Goal: Task Accomplishment & Management: Use online tool/utility

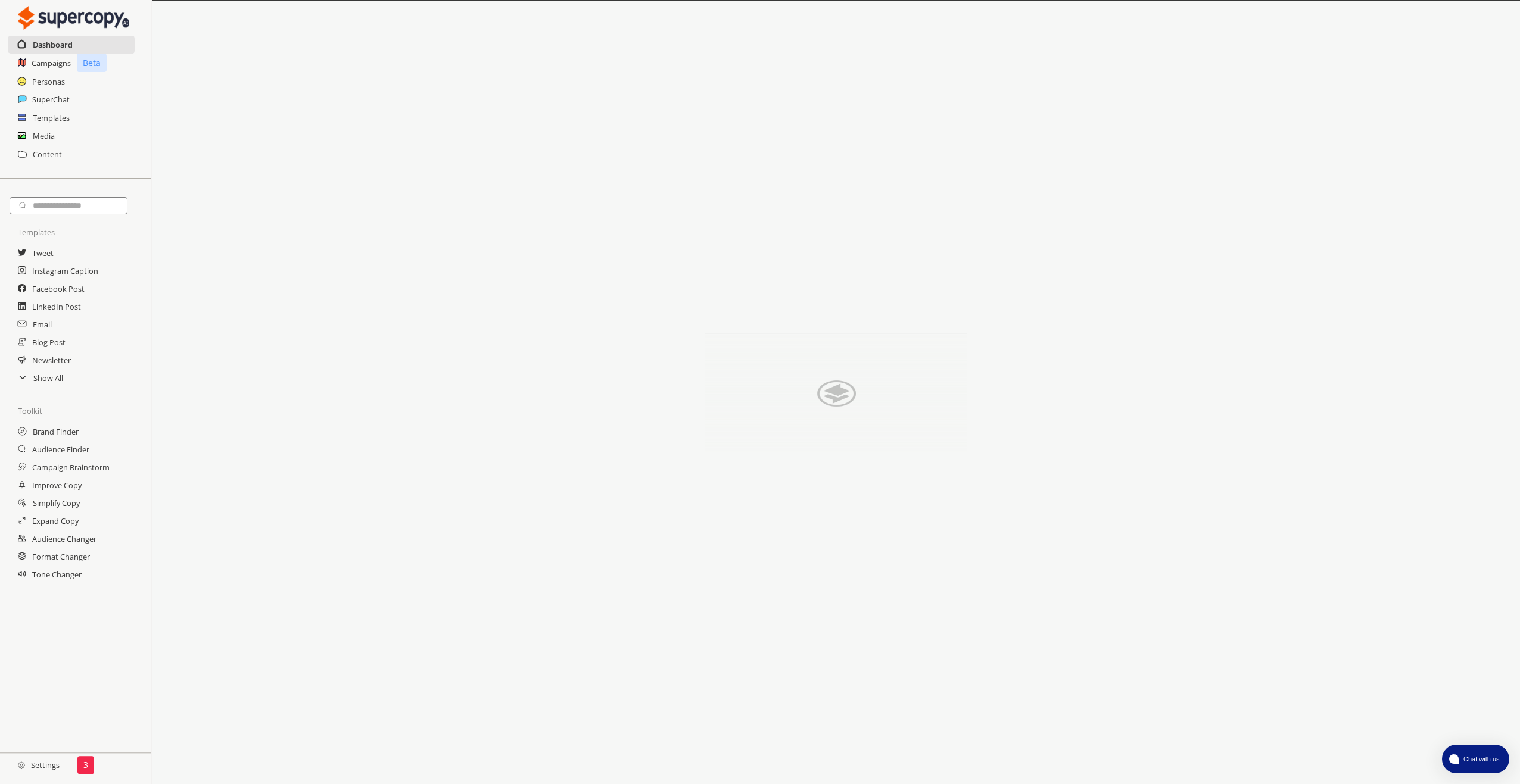
click at [47, 47] on h2 "Dashboard" at bounding box center [52, 45] width 40 height 18
click at [46, 82] on h2 "Personas" at bounding box center [48, 82] width 33 height 18
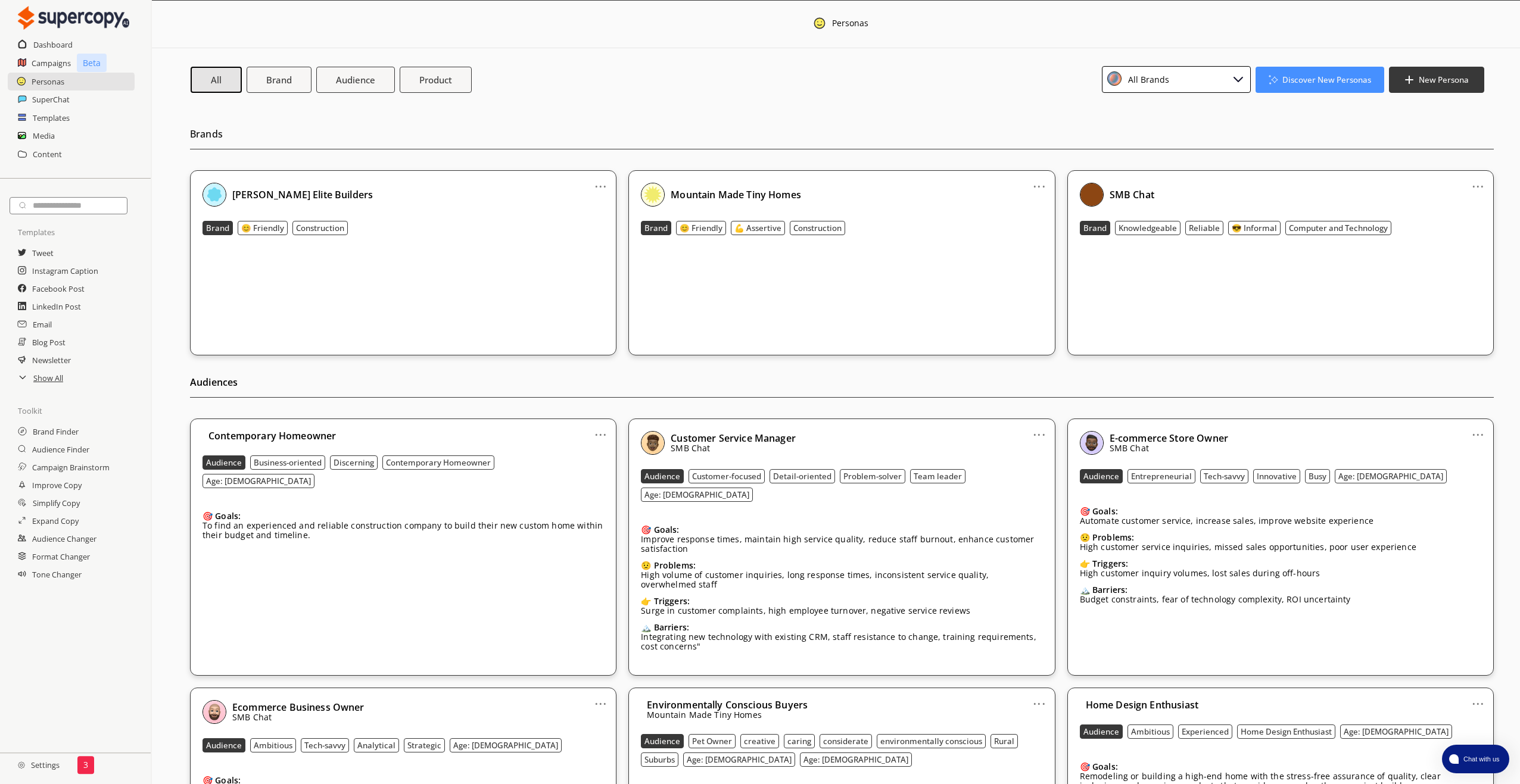
click at [41, 769] on h2 "Settings" at bounding box center [38, 764] width 78 height 24
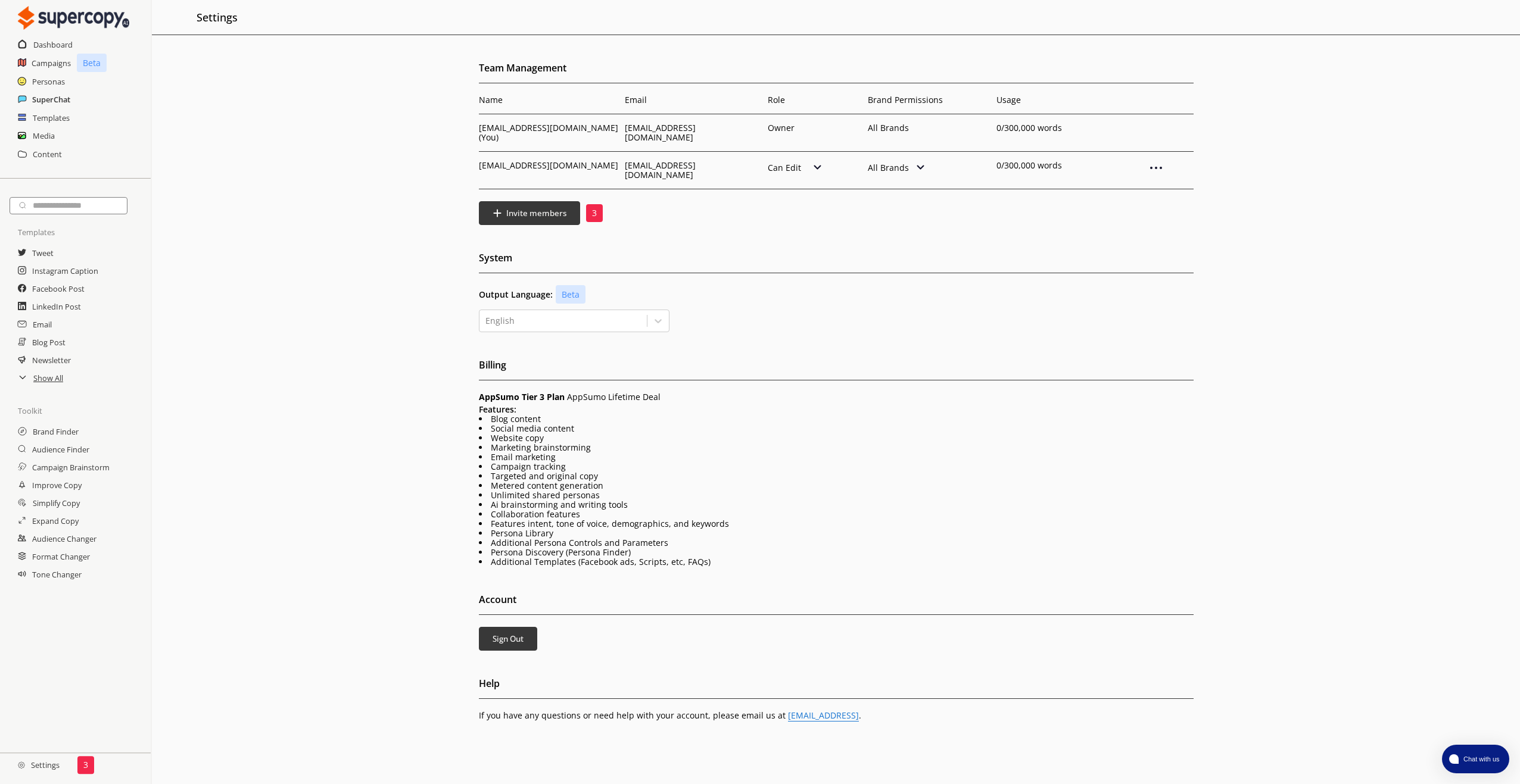
click at [56, 95] on h2 "SuperChat" at bounding box center [51, 100] width 38 height 18
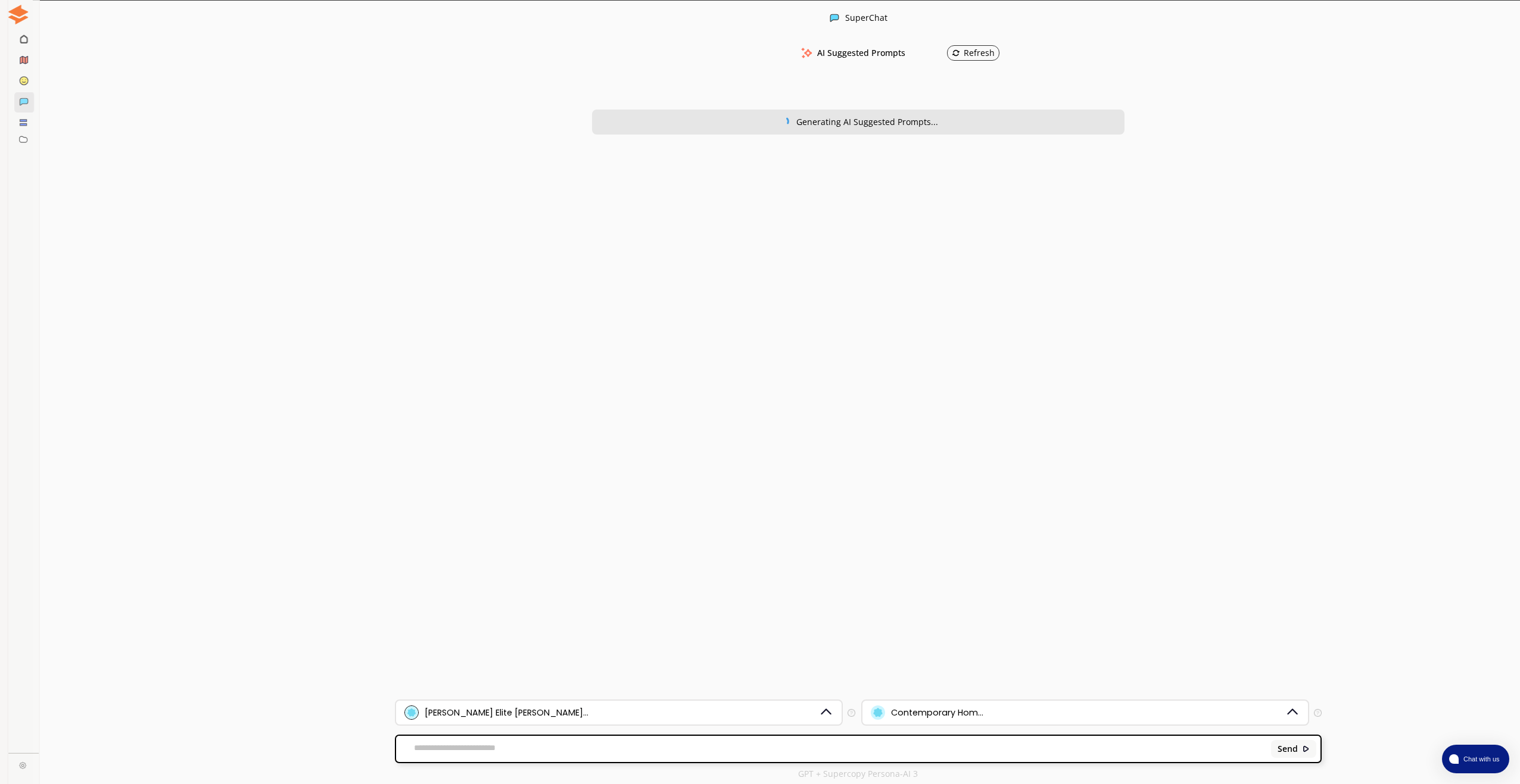
click at [15, 175] on nav at bounding box center [16, 392] width 33 height 784
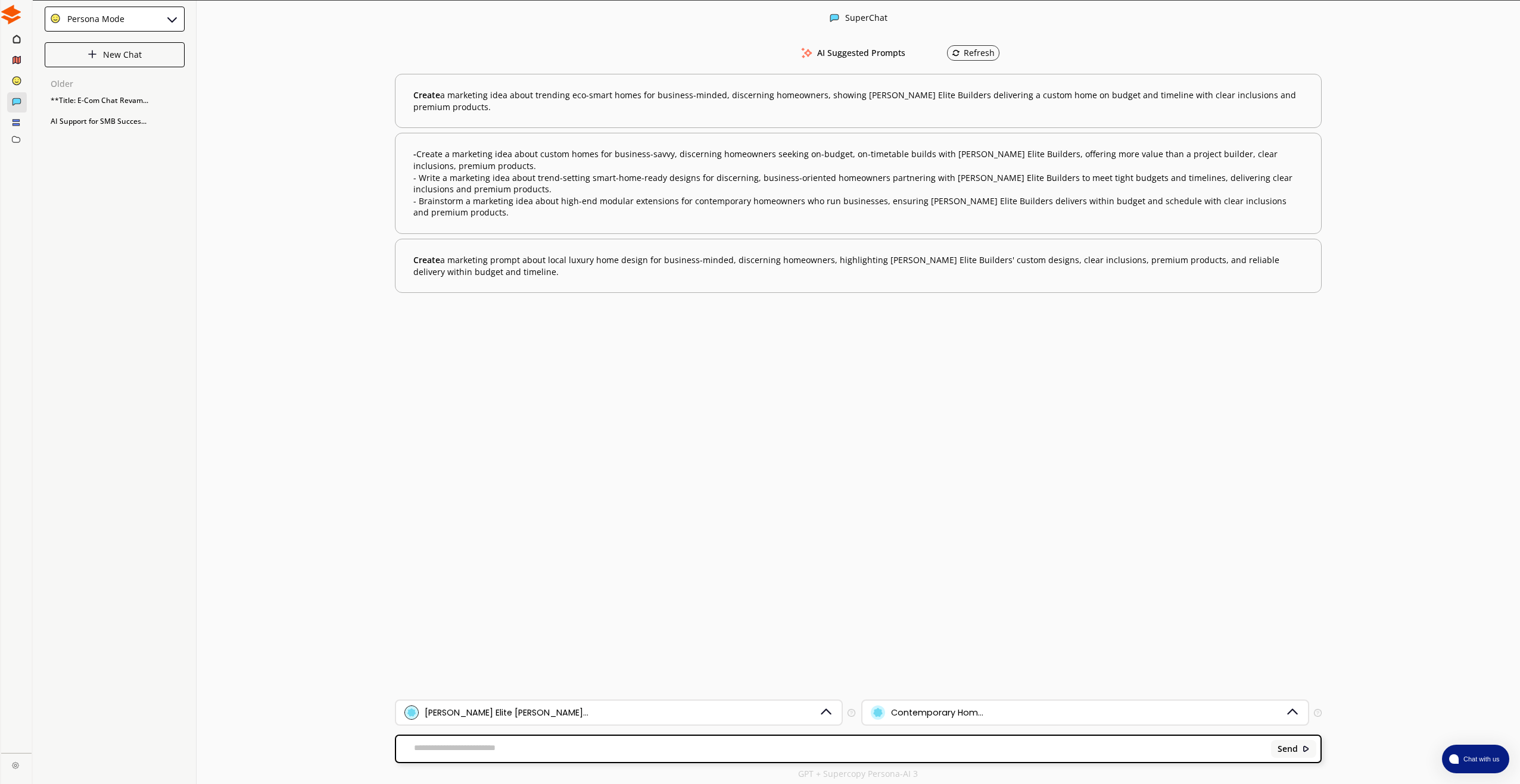
click at [69, 225] on div "Persona Mode New Chat Older **Title: E-Com Chat Revam... AI Support for SMB Suc…" at bounding box center [114, 392] width 164 height 784
click at [17, 123] on rect at bounding box center [16, 124] width 7 height 2
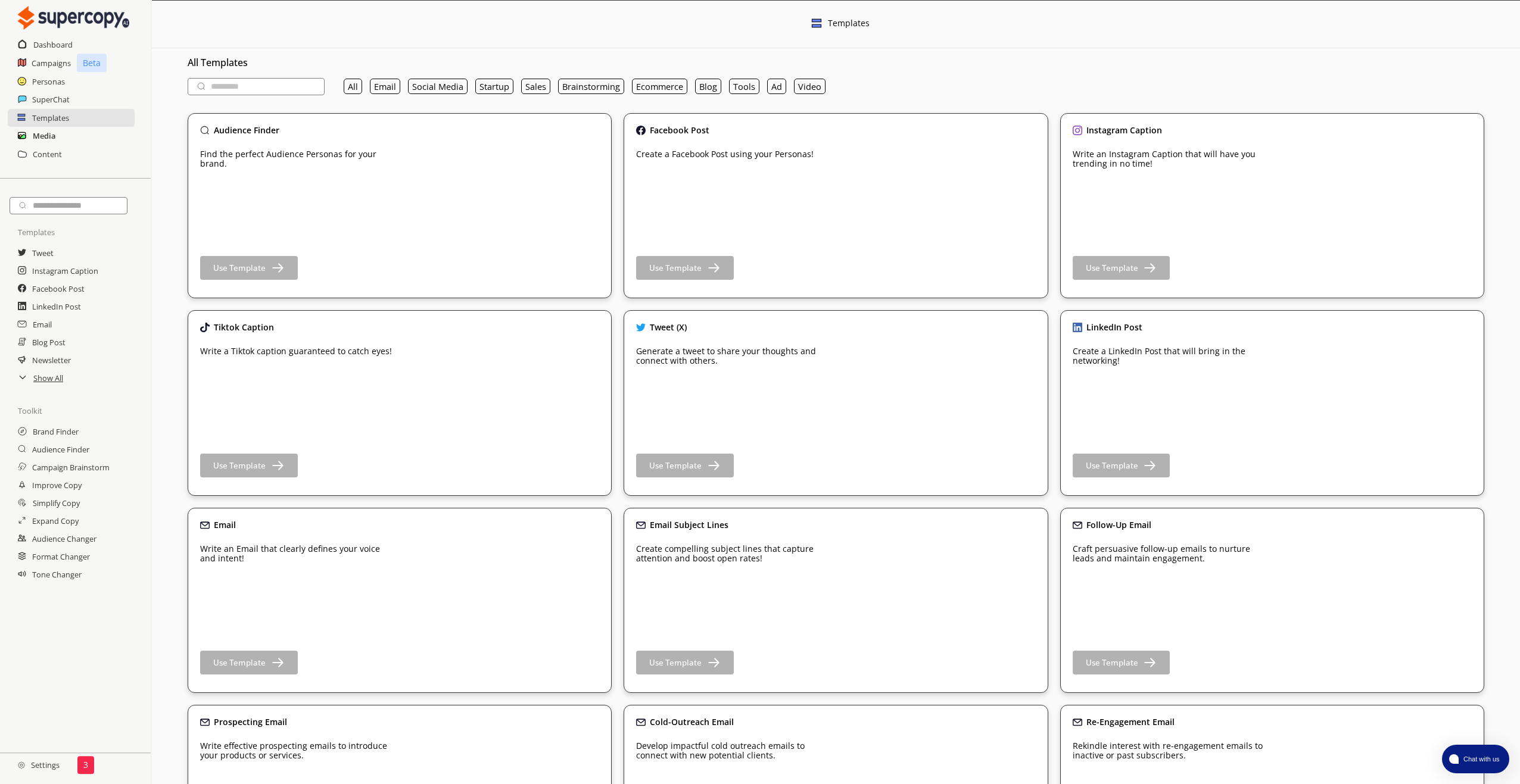
click at [45, 138] on h2 "Media" at bounding box center [44, 135] width 23 height 18
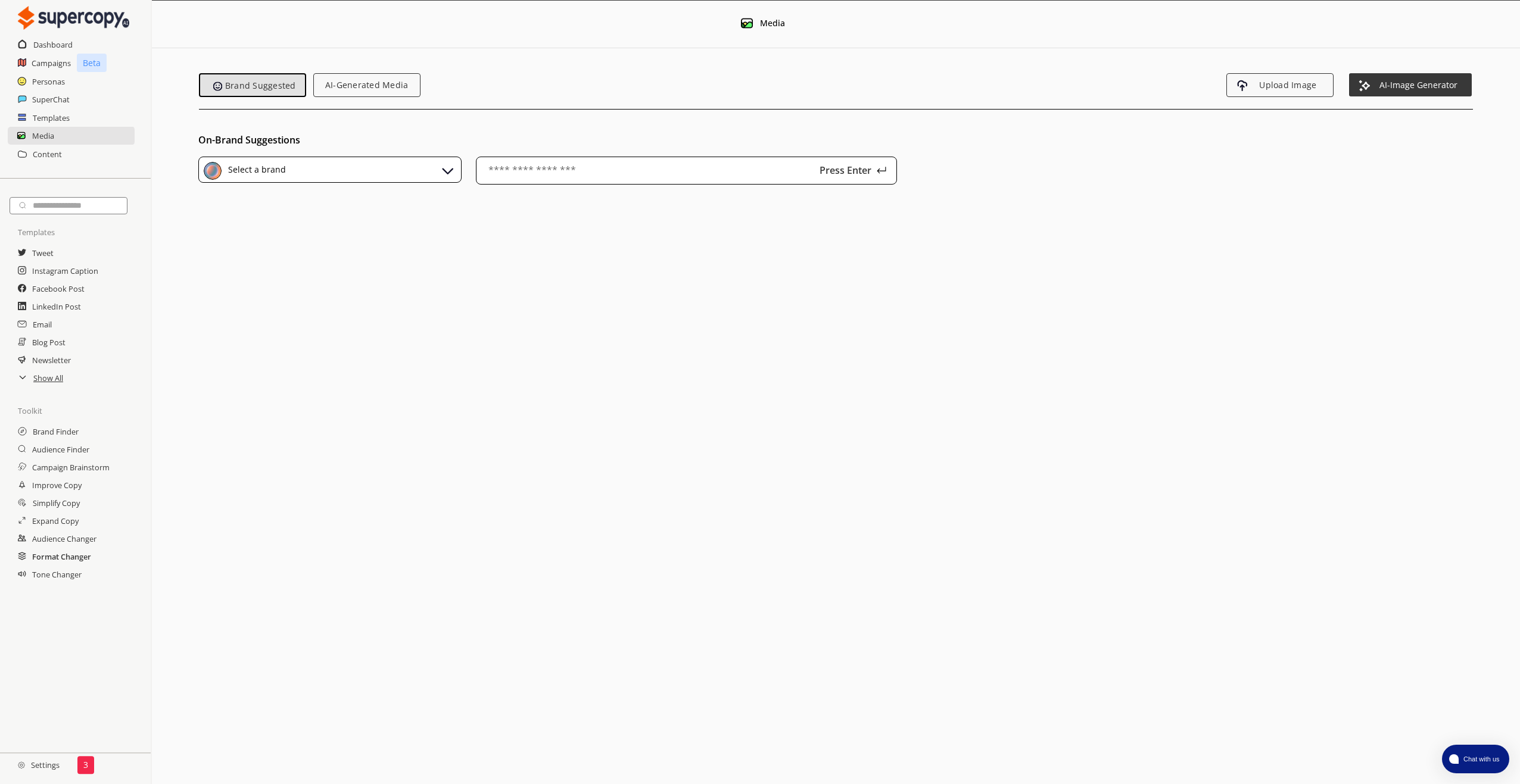
click at [78, 550] on h2 "Format Changer" at bounding box center [61, 556] width 59 height 18
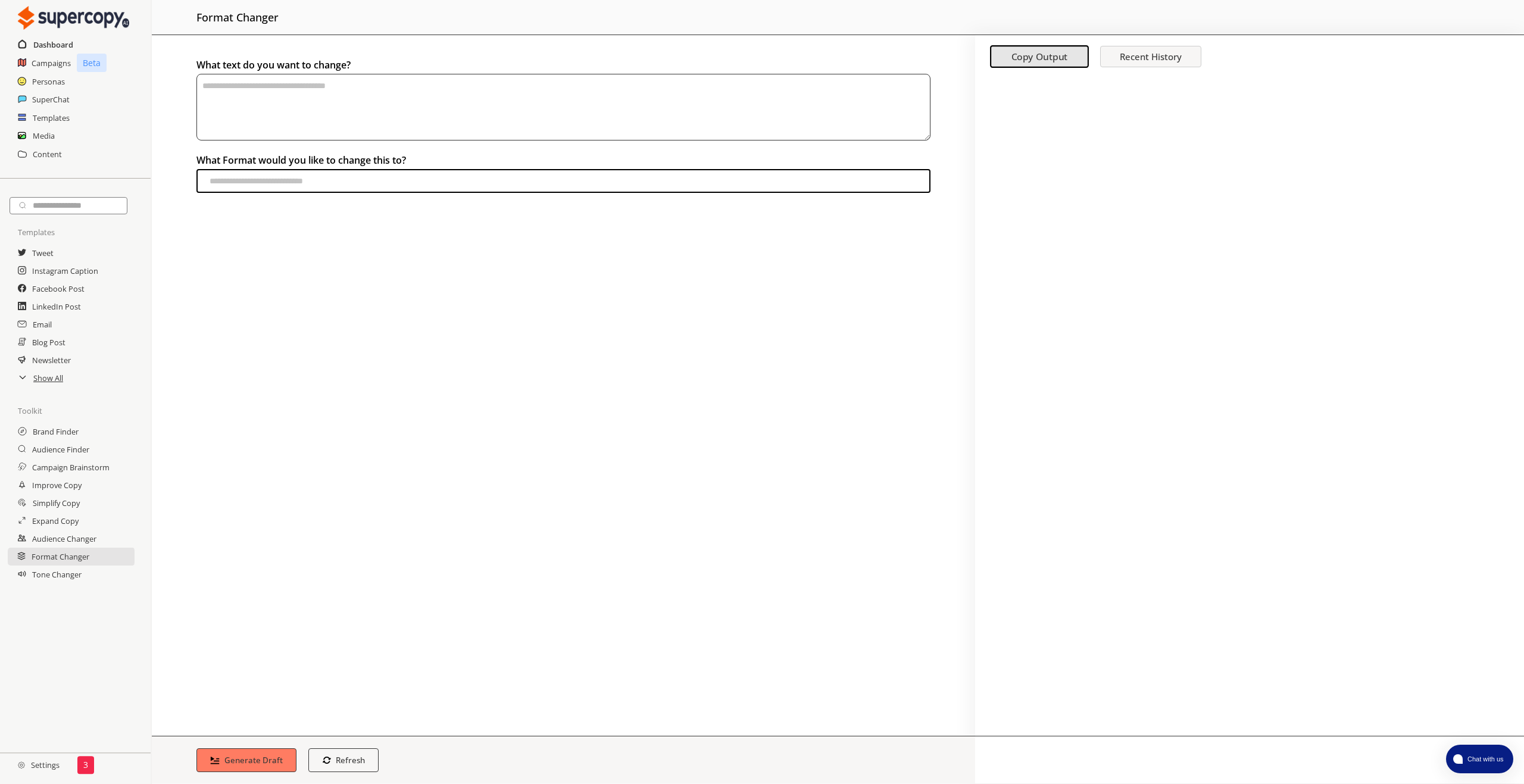
click at [58, 43] on h2 "Dashboard" at bounding box center [53, 45] width 40 height 18
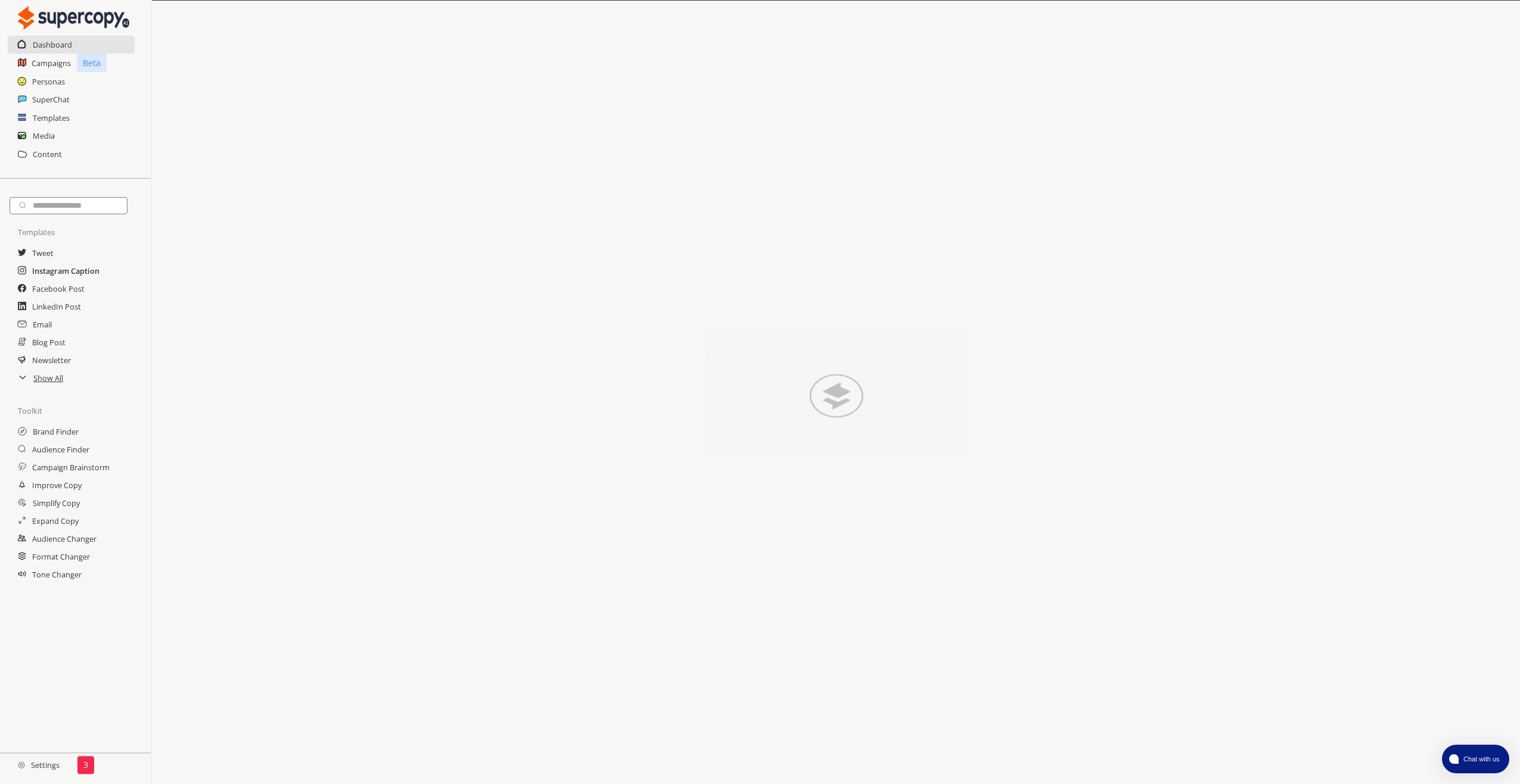
click at [69, 275] on h2 "Instagram Caption" at bounding box center [65, 271] width 67 height 18
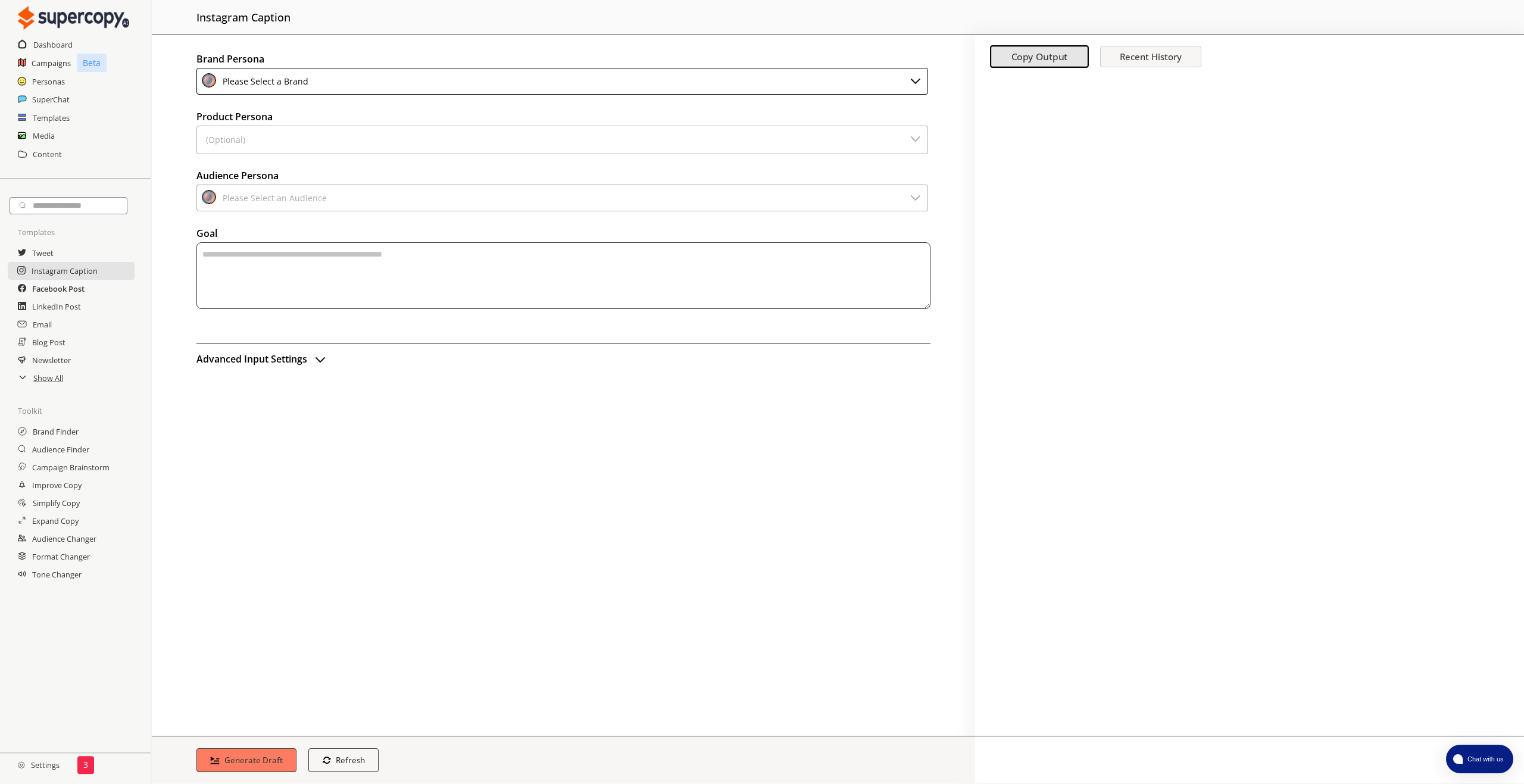
click at [72, 294] on h2 "Facebook Post" at bounding box center [58, 289] width 52 height 18
click at [72, 309] on h2 "LinkedIn Post" at bounding box center [56, 307] width 50 height 18
click at [69, 326] on div "Email" at bounding box center [75, 325] width 151 height 18
click at [49, 331] on h2 "Email" at bounding box center [42, 325] width 20 height 18
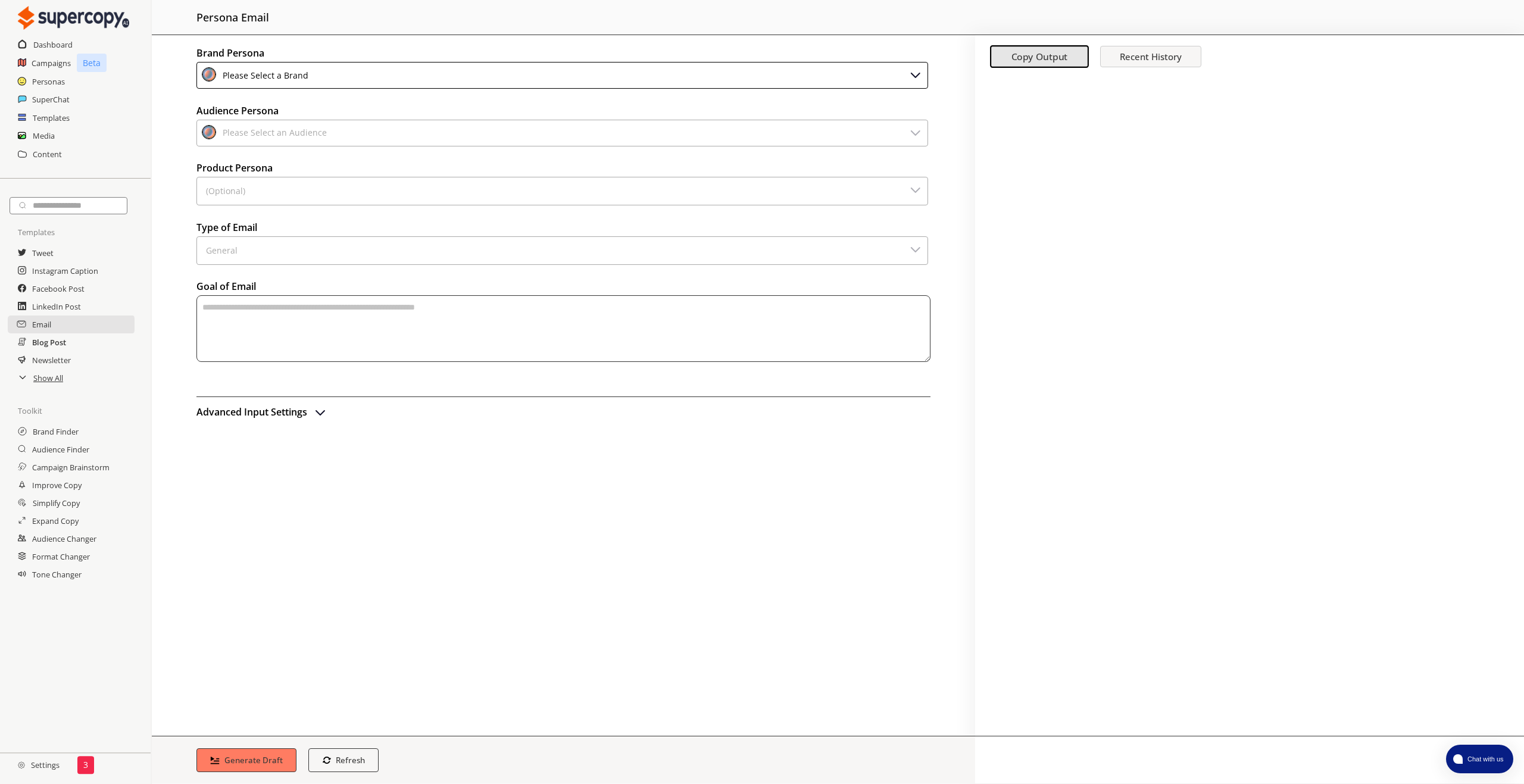
click at [42, 350] on h2 "Blog Post" at bounding box center [49, 343] width 34 height 18
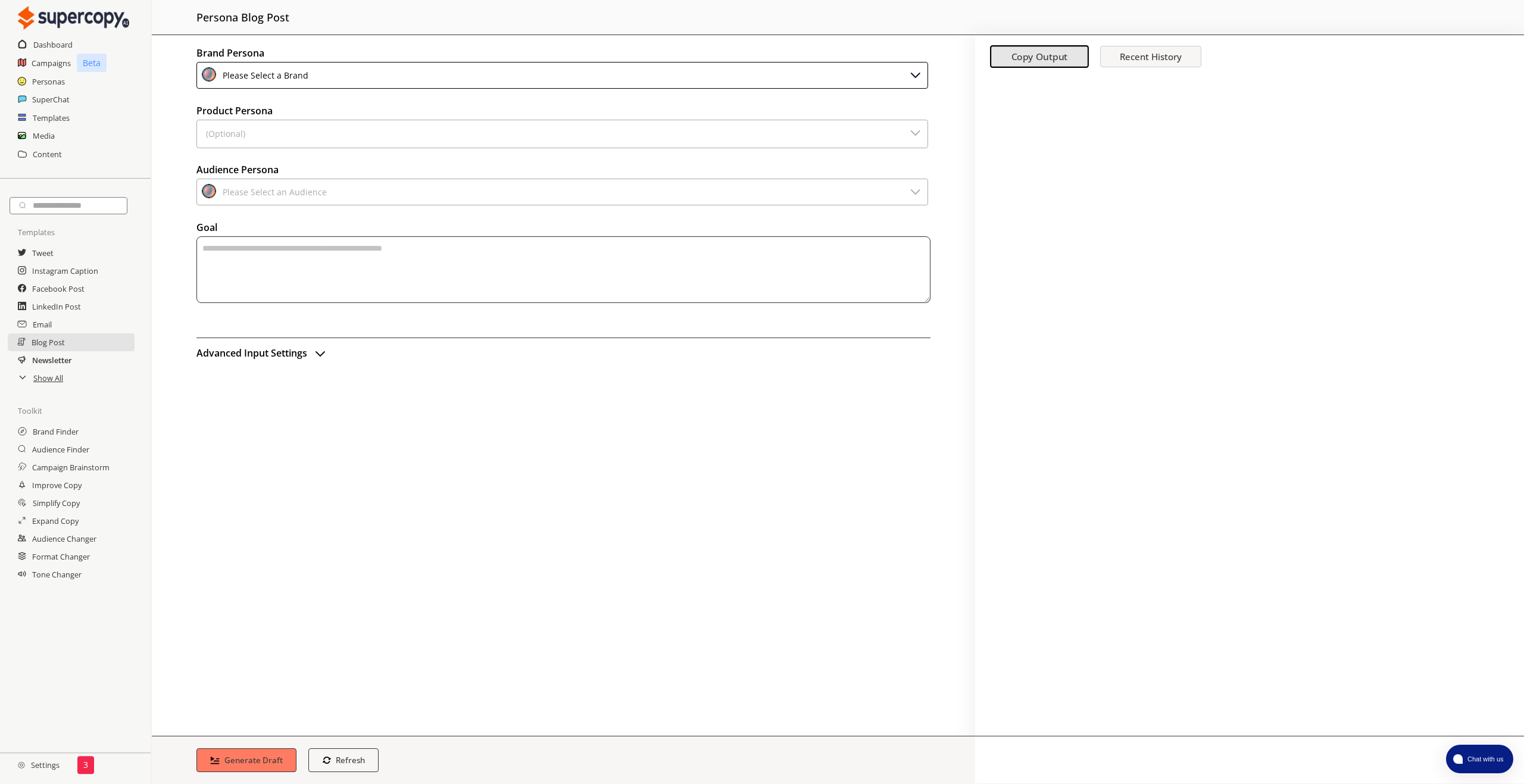
click at [48, 362] on h2 "Newsletter" at bounding box center [51, 360] width 40 height 18
click at [42, 383] on h2 "Show All" at bounding box center [49, 378] width 31 height 18
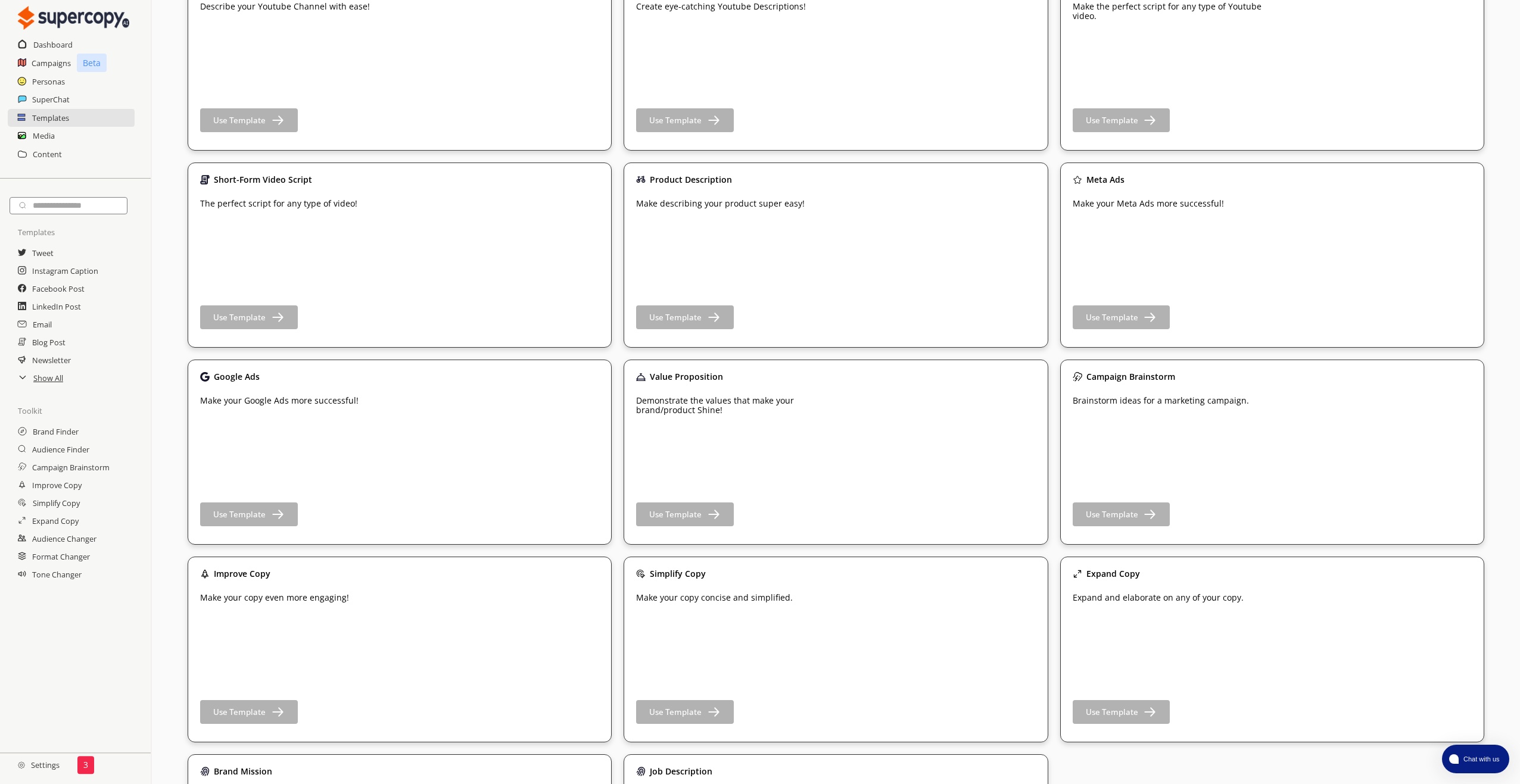
scroll to position [2274, 0]
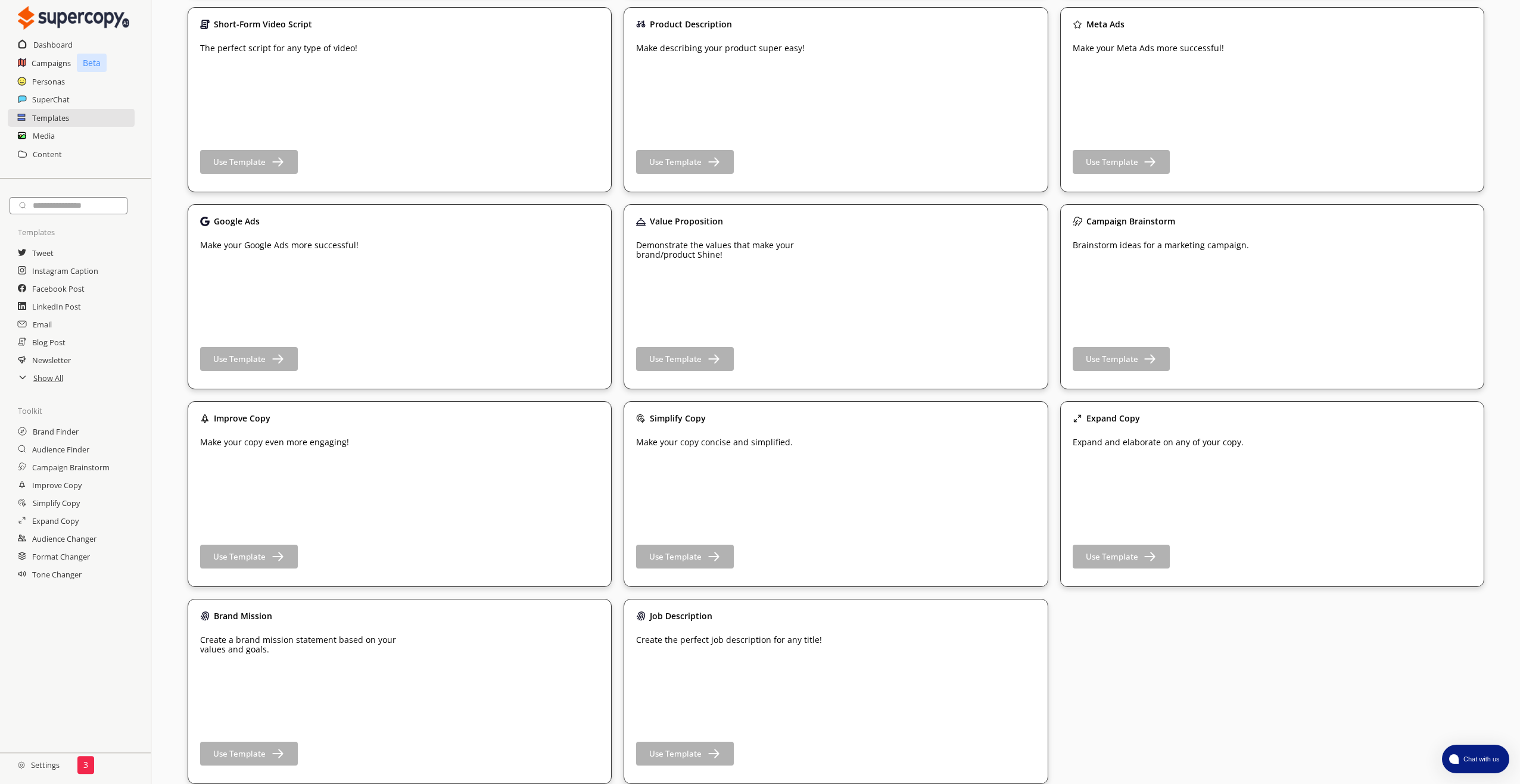
click at [108, 207] on input "text" at bounding box center [69, 205] width 118 height 17
type input "***"
click at [57, 153] on h2 "Content" at bounding box center [47, 153] width 29 height 18
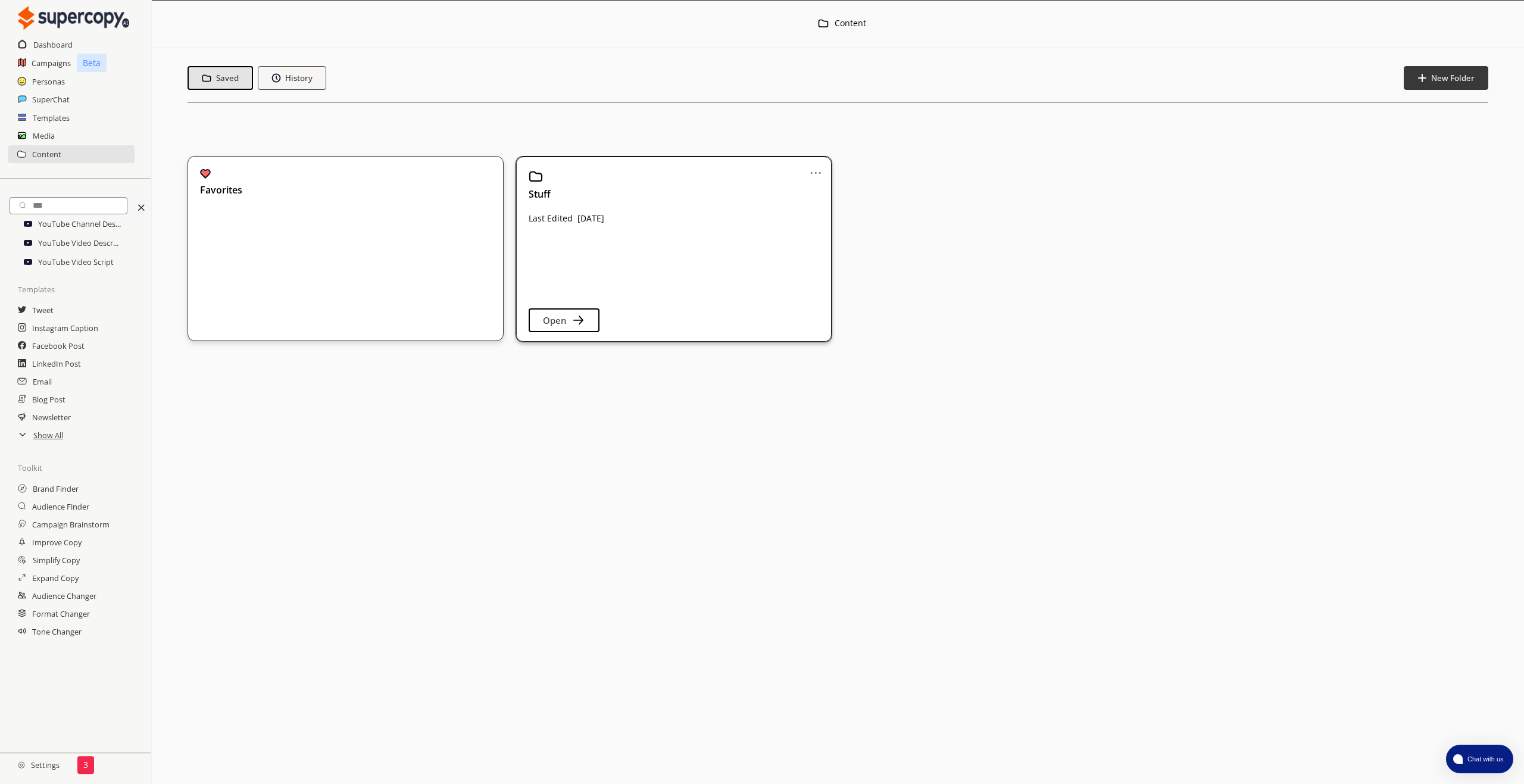
click at [768, 195] on div "Stuff" at bounding box center [673, 184] width 290 height 30
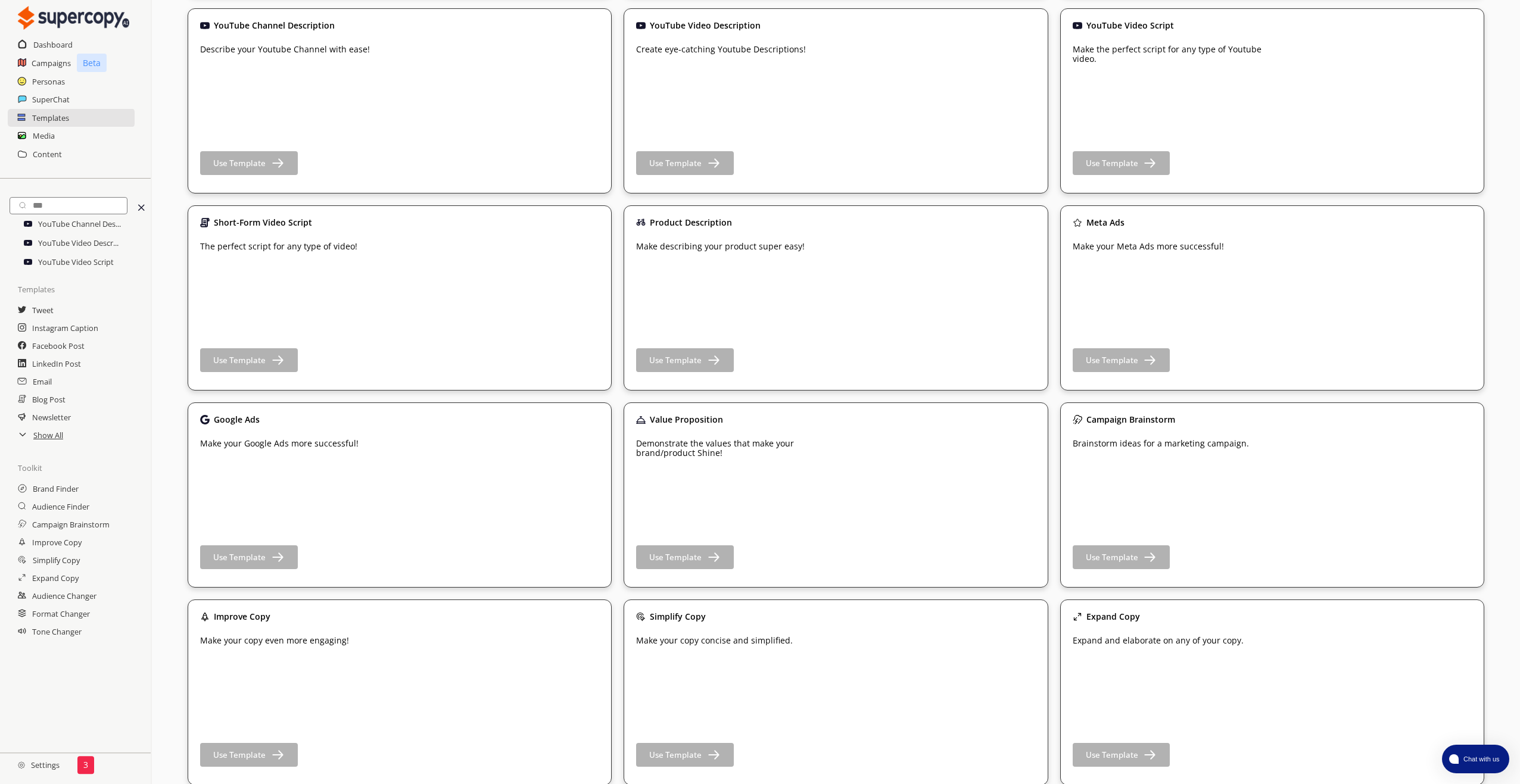
scroll to position [2083, 0]
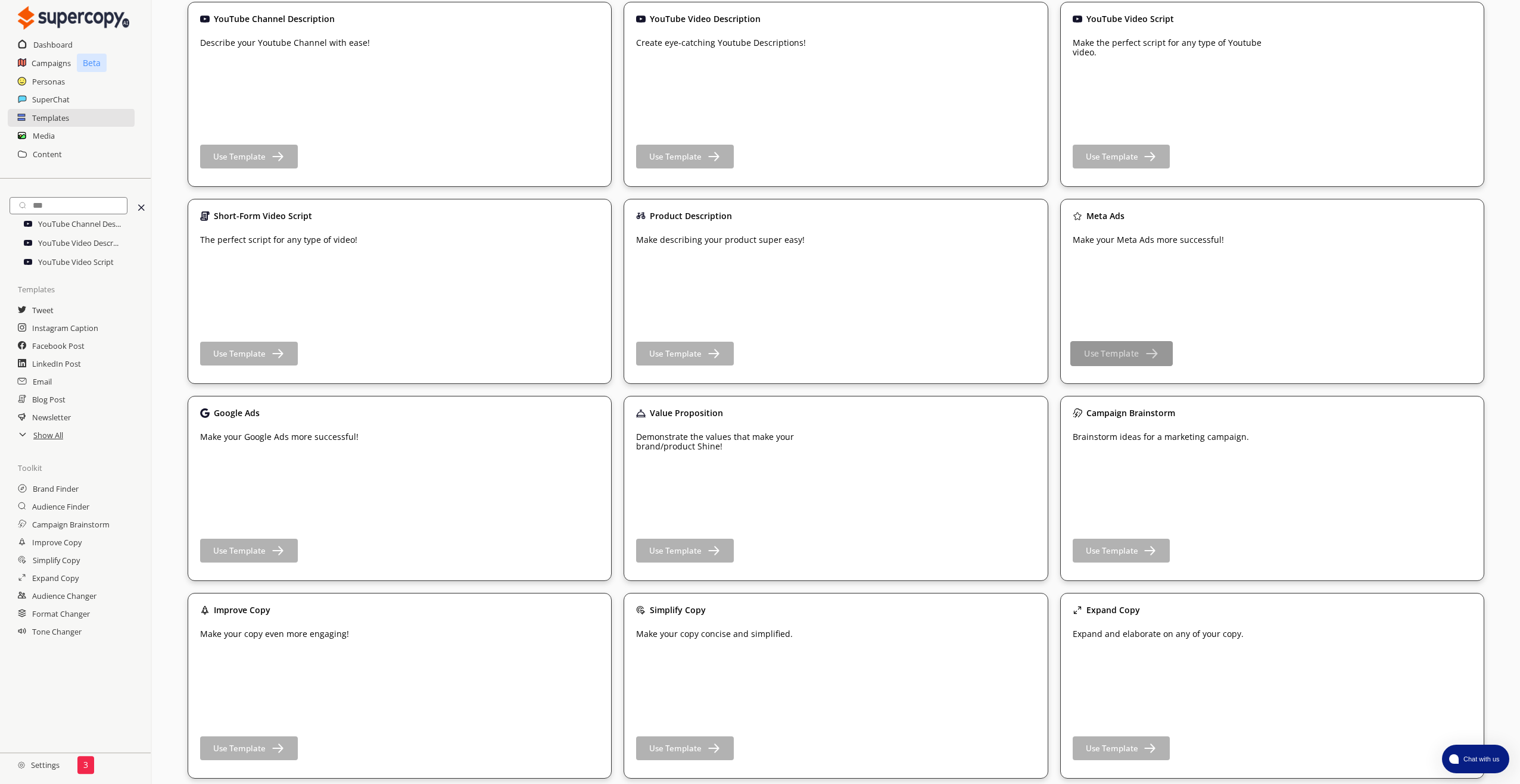
click at [1108, 352] on b "Use Template" at bounding box center [1111, 354] width 55 height 11
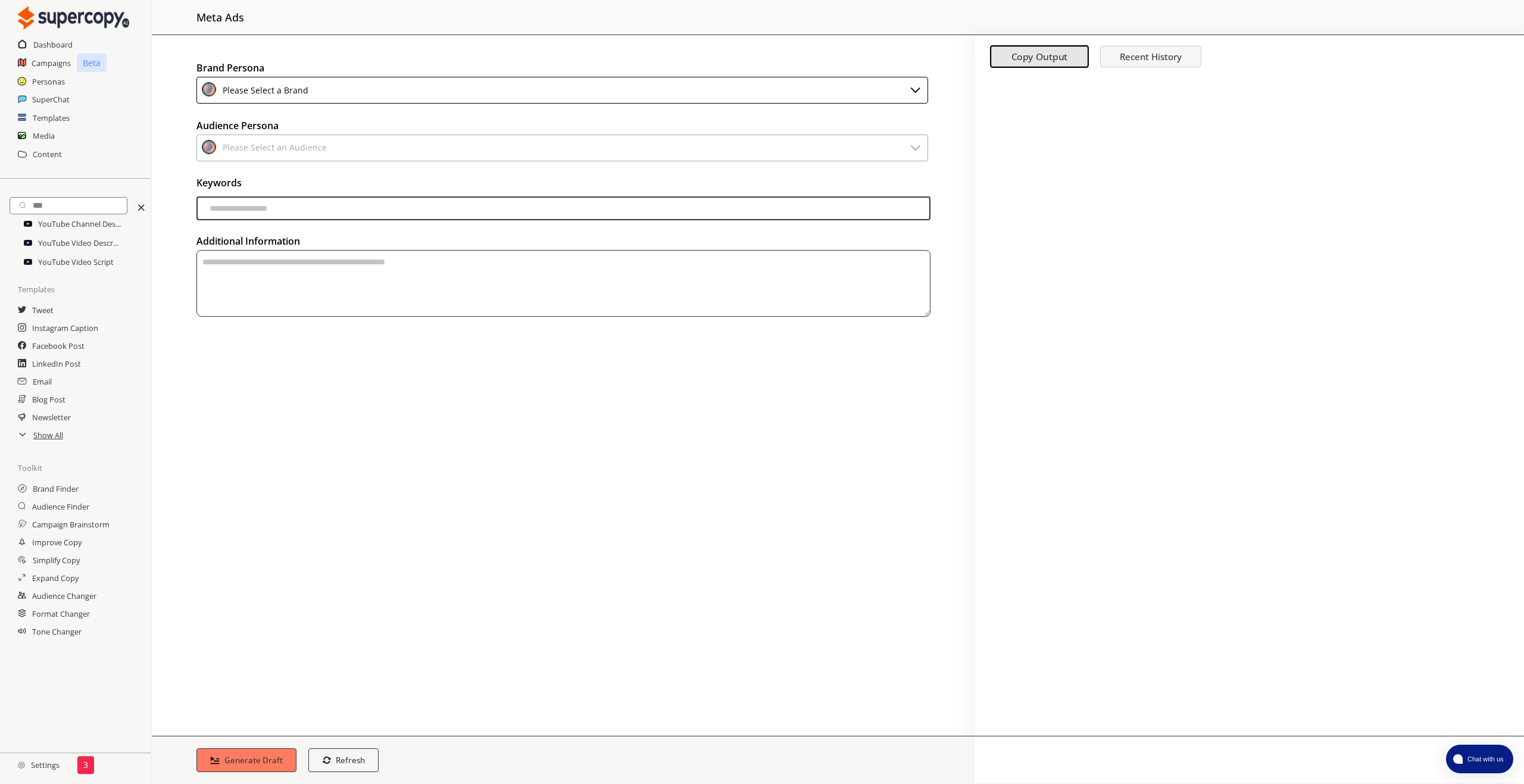
click at [246, 87] on div "Please Select a Brand" at bounding box center [264, 91] width 90 height 16
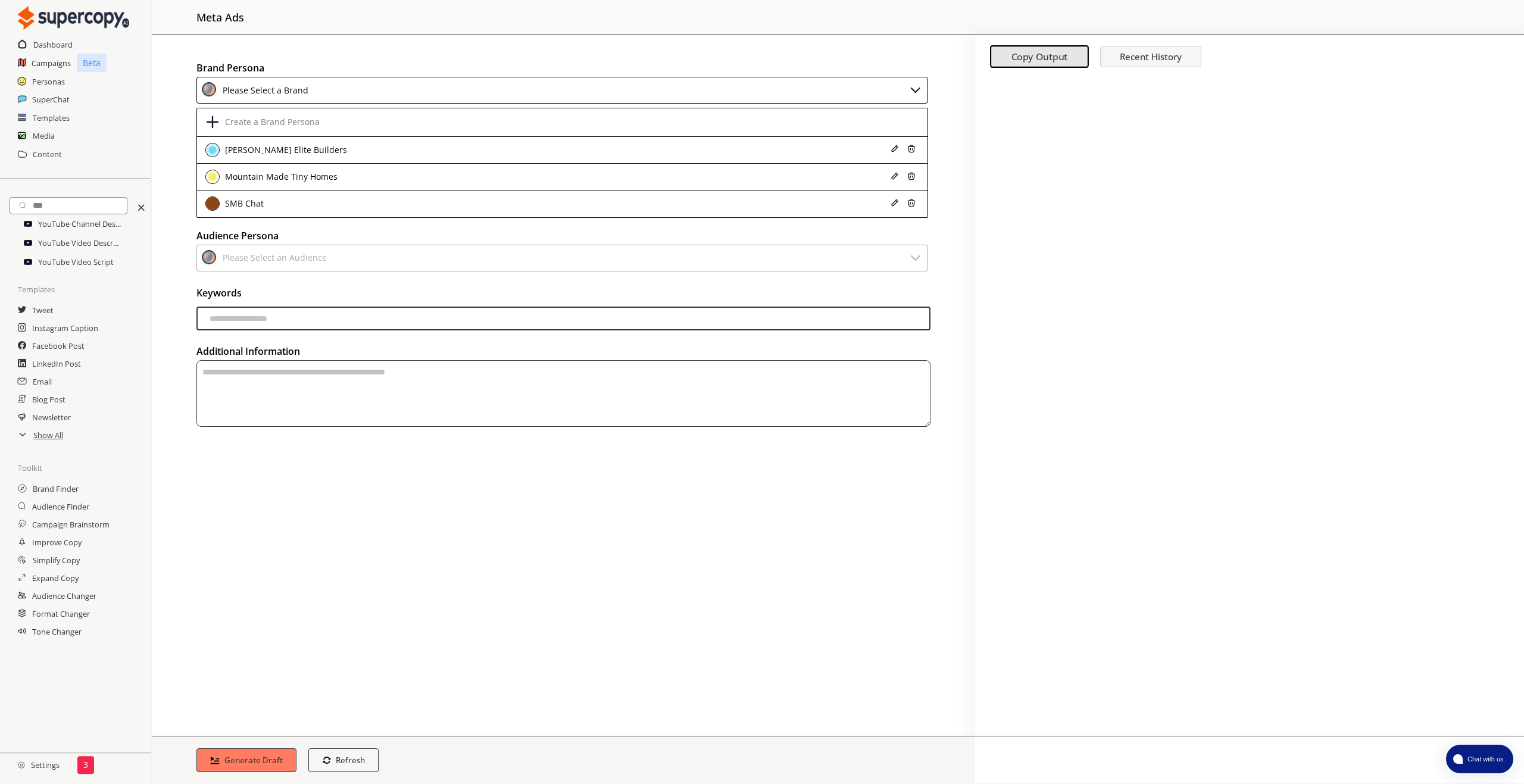
click at [246, 87] on div "Please Select a Brand" at bounding box center [264, 91] width 90 height 16
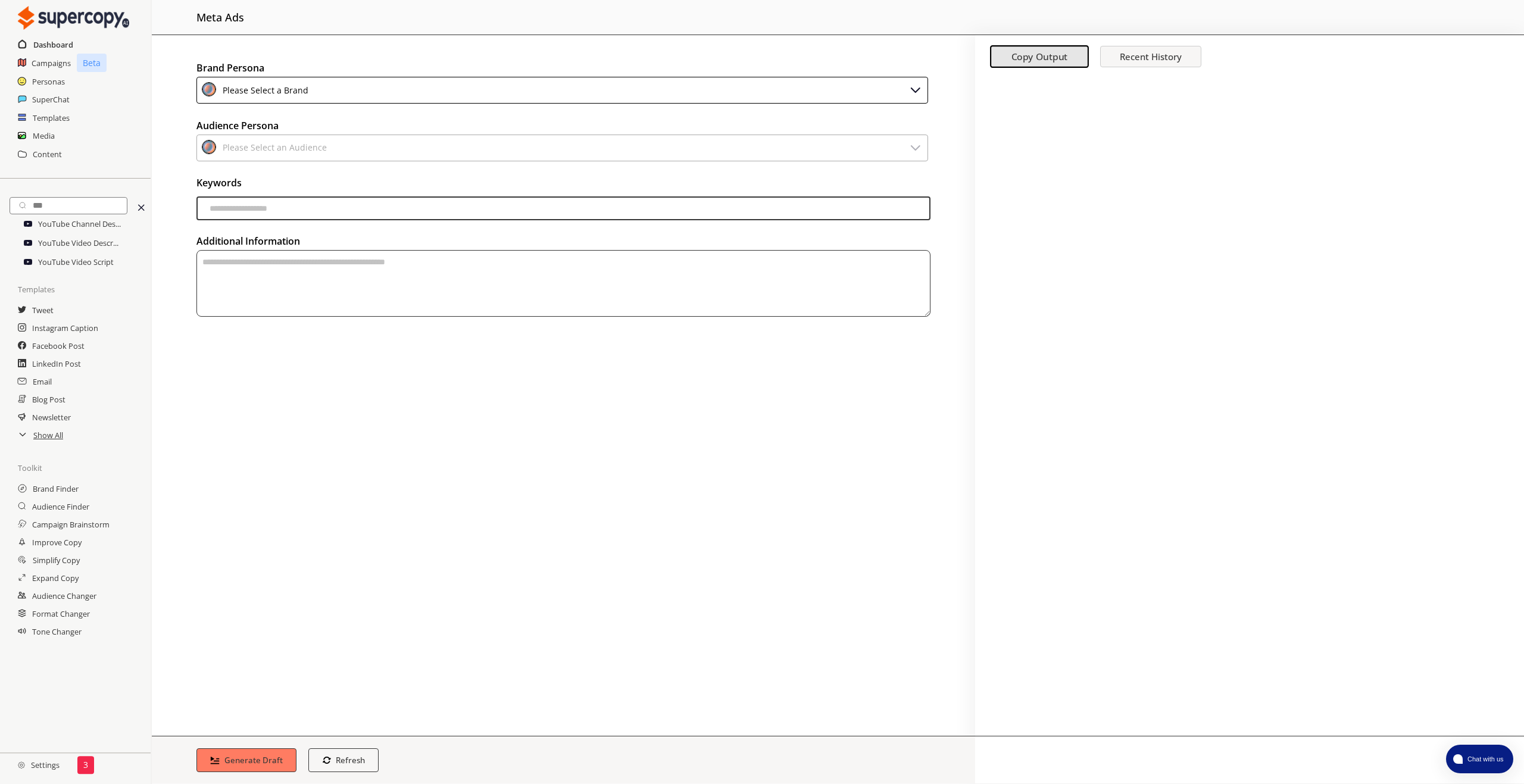
click at [56, 43] on h2 "Dashboard" at bounding box center [53, 45] width 40 height 18
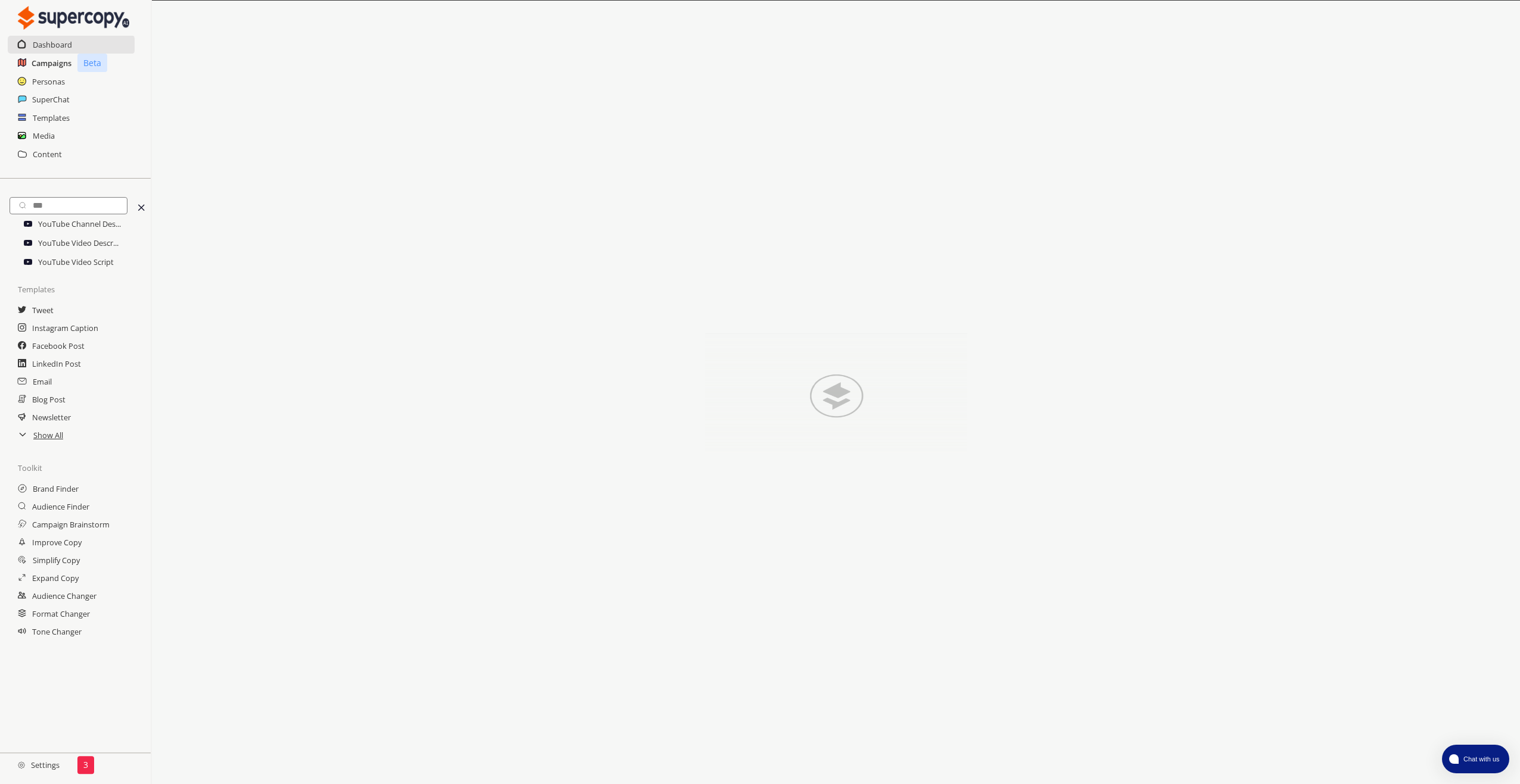
click at [42, 63] on h2 "Campaigns" at bounding box center [51, 63] width 40 height 18
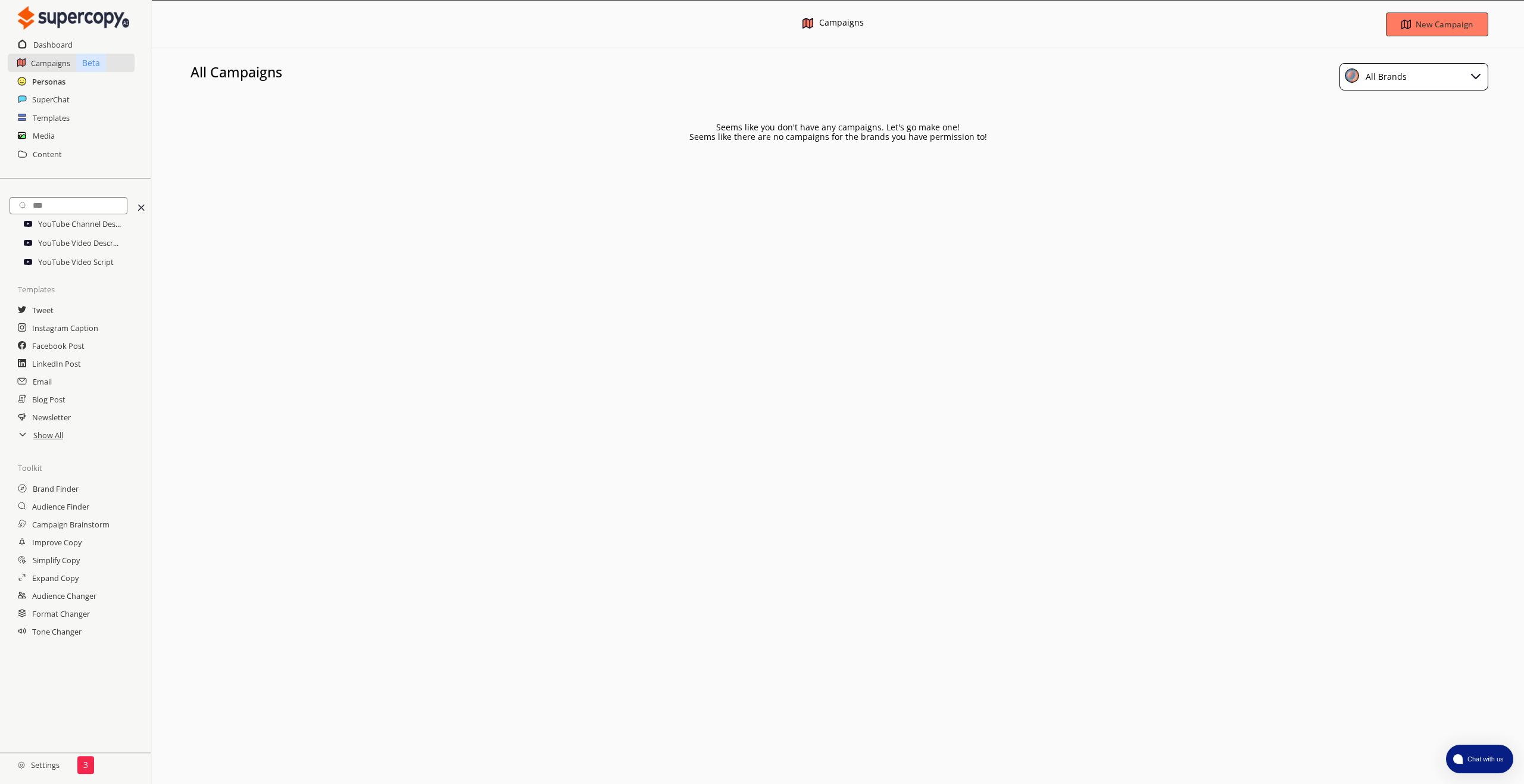
click at [43, 82] on h2 "Personas" at bounding box center [48, 82] width 33 height 18
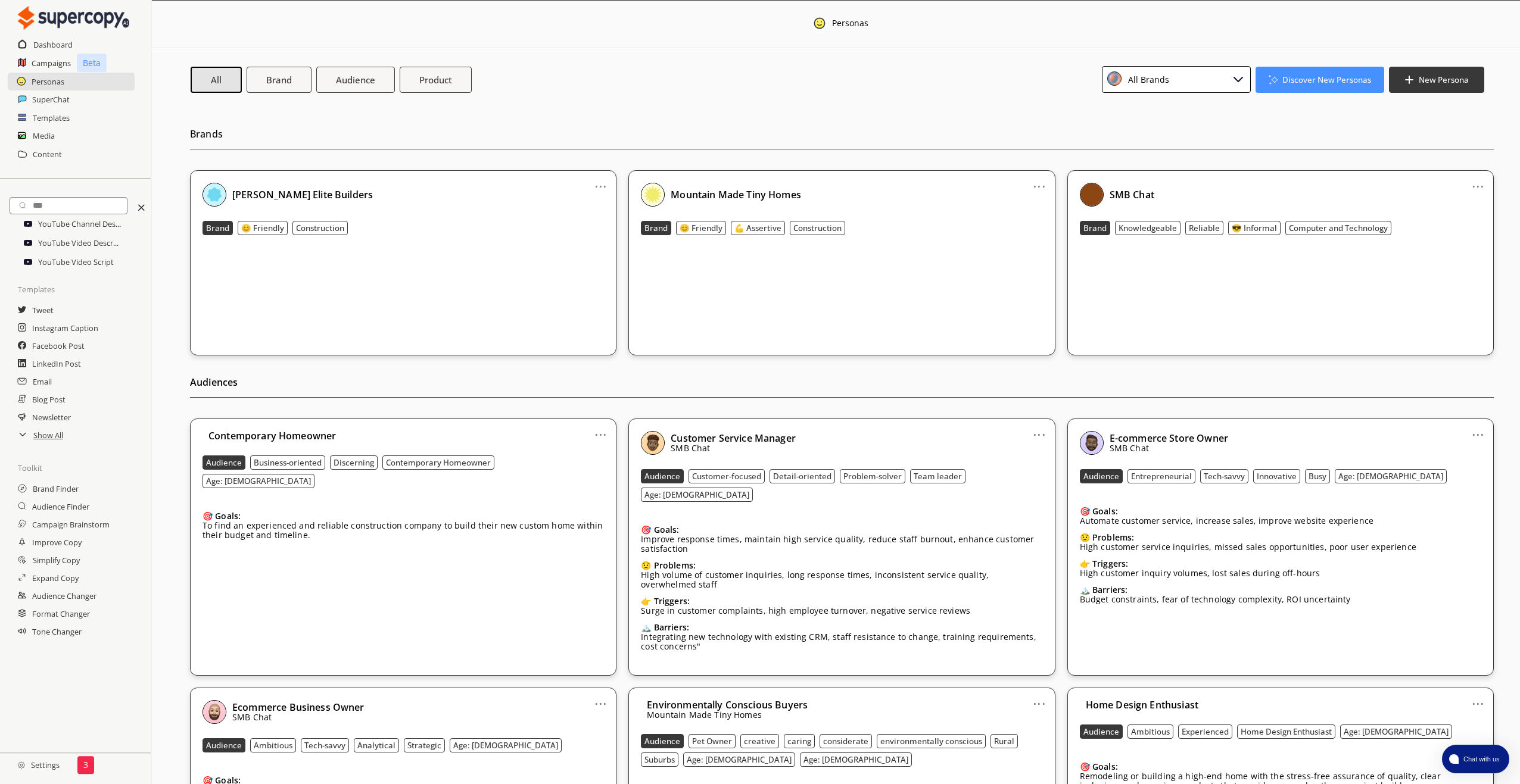
click at [600, 186] on link "..." at bounding box center [600, 182] width 12 height 10
click at [584, 247] on li "Remove" at bounding box center [585, 250] width 69 height 21
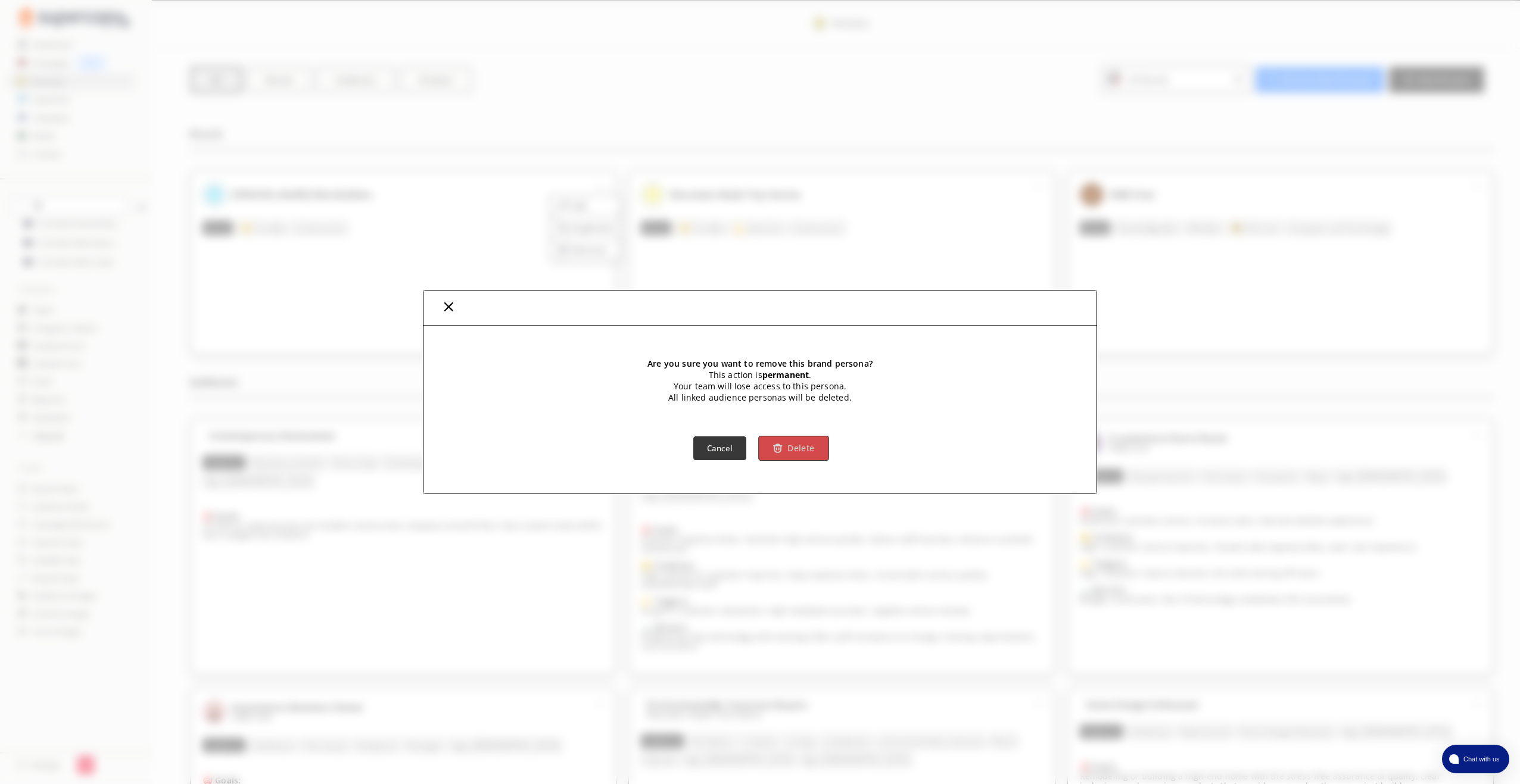
click at [793, 448] on b "Delete" at bounding box center [800, 448] width 27 height 11
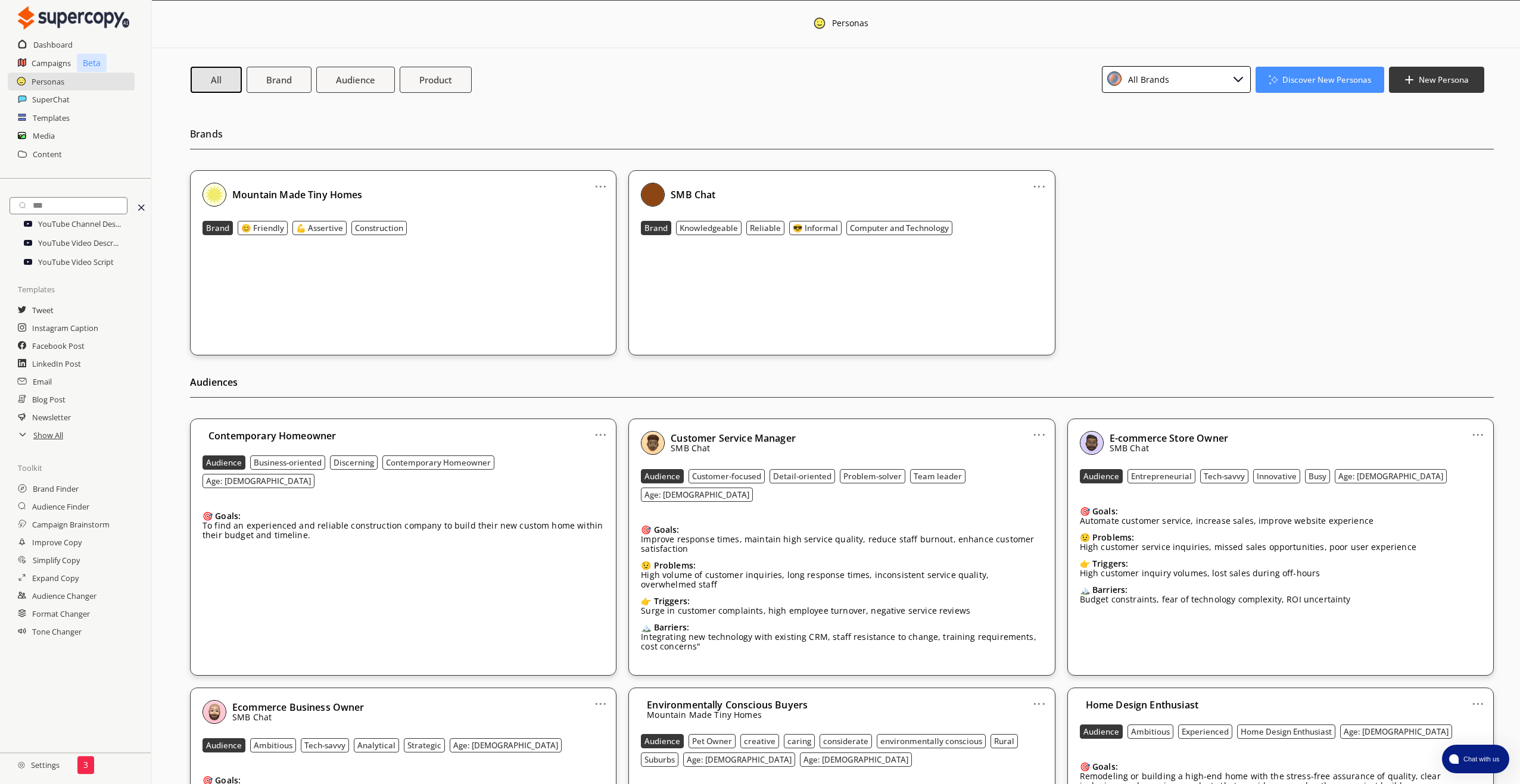
click at [598, 184] on link "..." at bounding box center [600, 182] width 12 height 10
click at [578, 249] on li "Remove" at bounding box center [585, 250] width 69 height 21
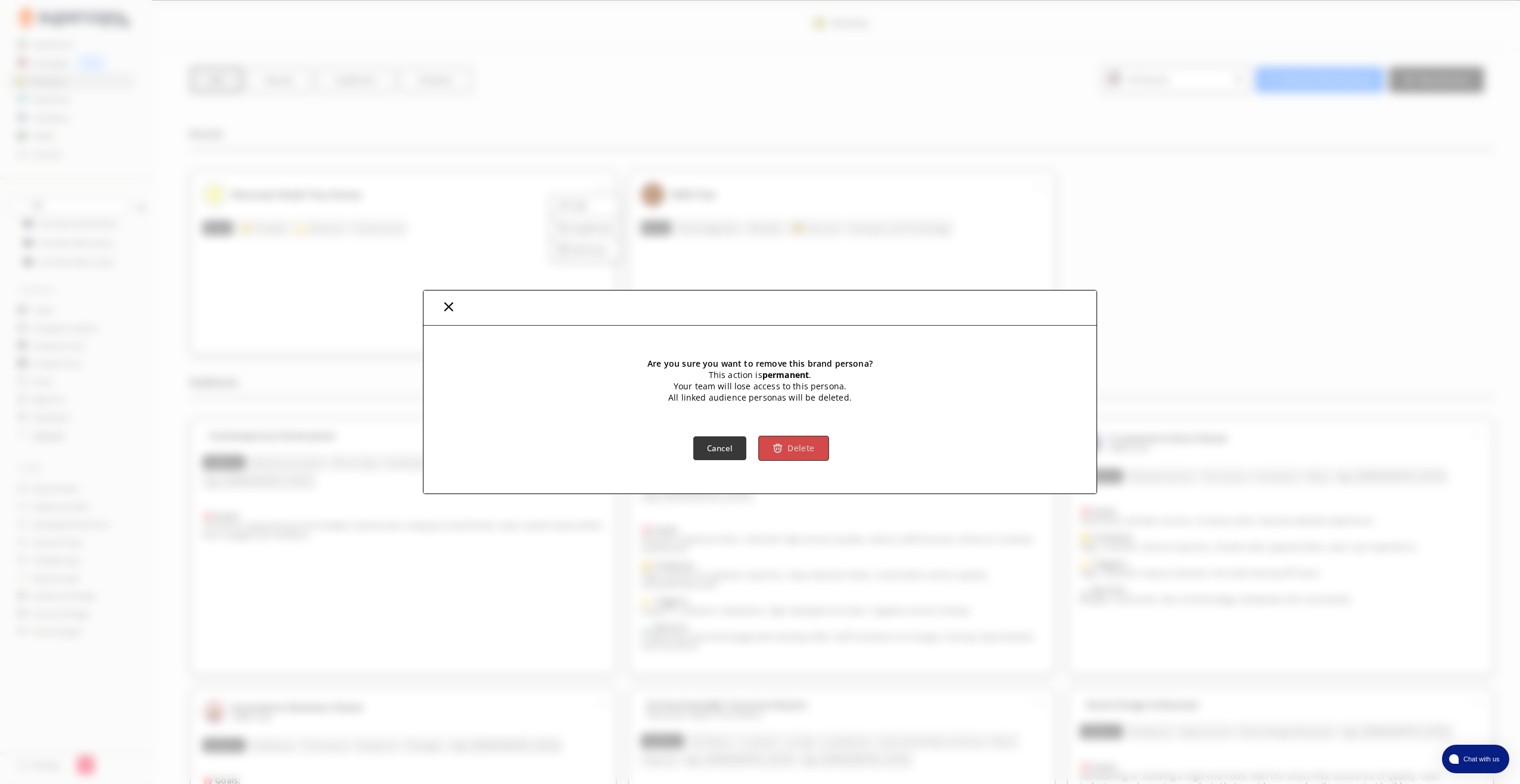
click at [802, 454] on button "Delete" at bounding box center [793, 448] width 70 height 25
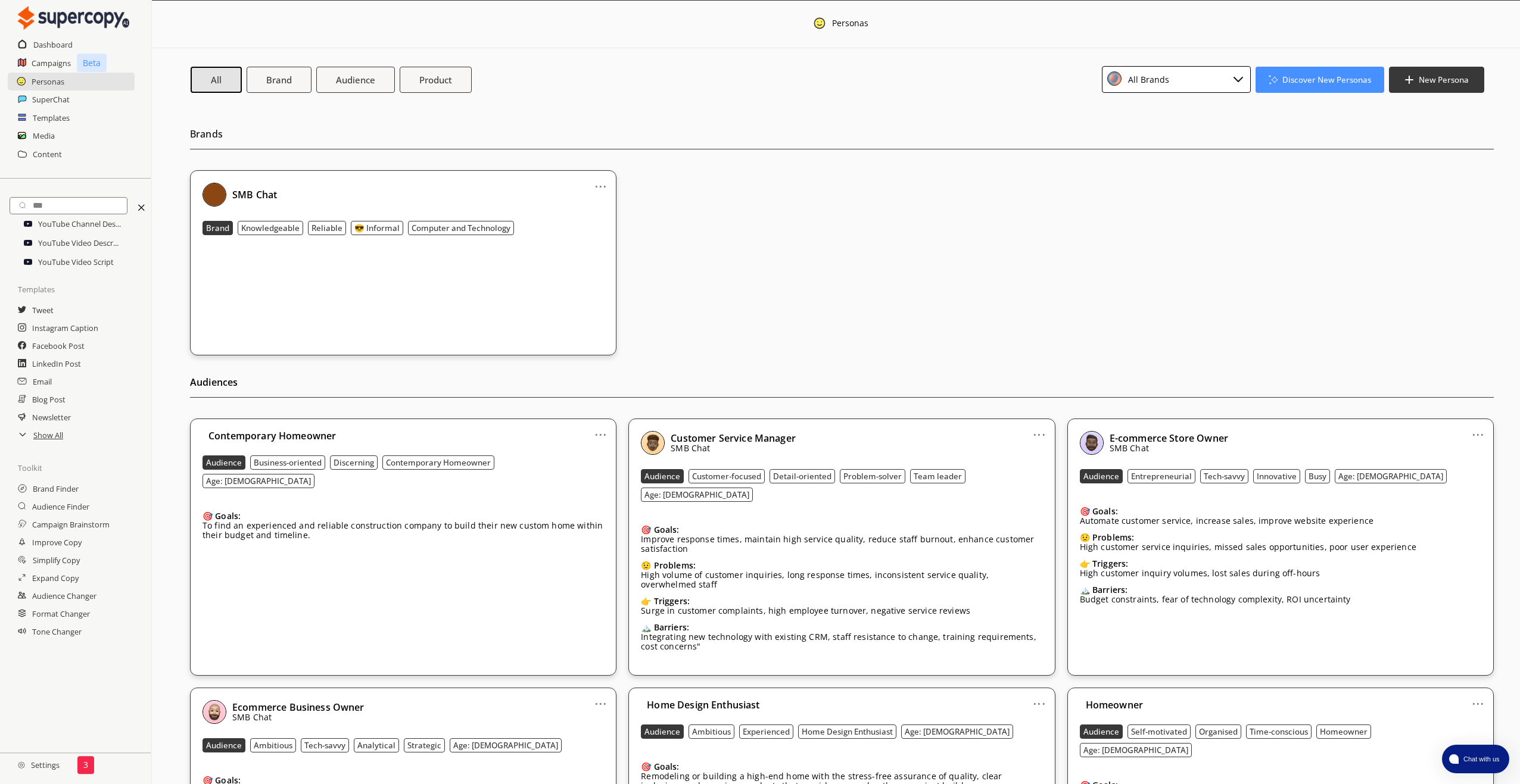
click at [607, 179] on link "..." at bounding box center [600, 182] width 12 height 10
click at [585, 253] on li "Remove" at bounding box center [585, 250] width 69 height 21
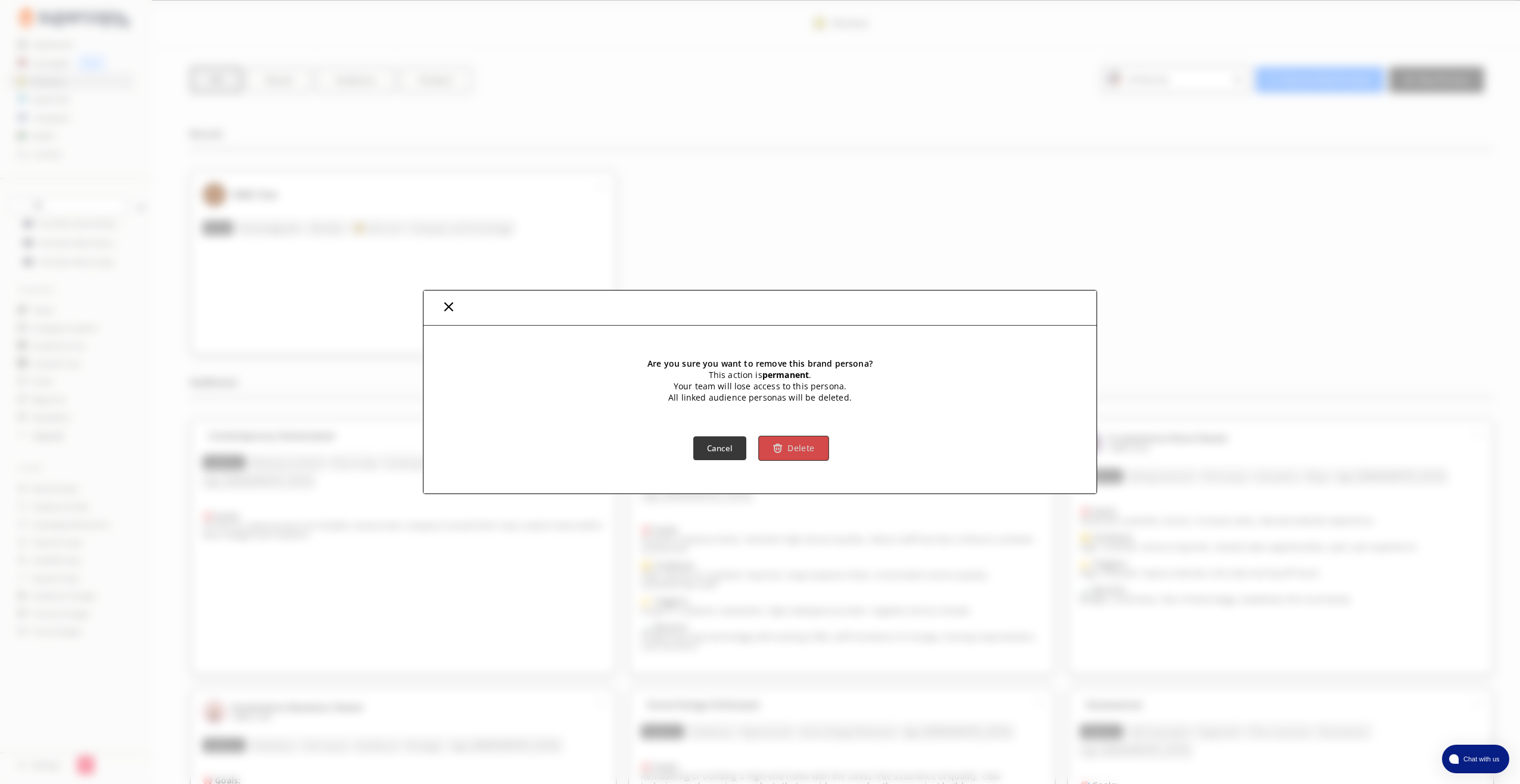
click at [798, 447] on b "Delete" at bounding box center [800, 448] width 27 height 11
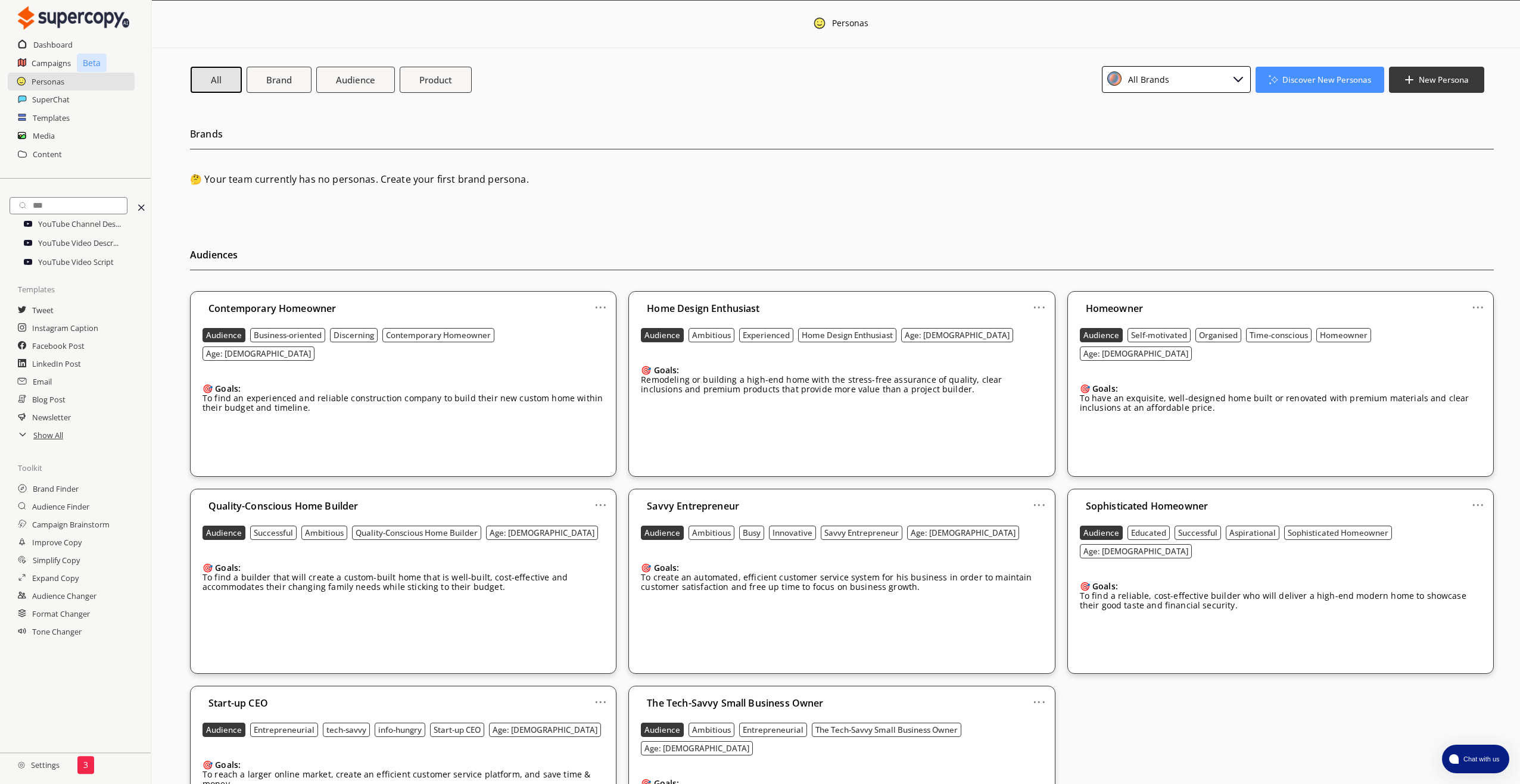
click at [600, 305] on link "..." at bounding box center [600, 303] width 12 height 10
click at [582, 370] on li "Remove" at bounding box center [585, 370] width 69 height 21
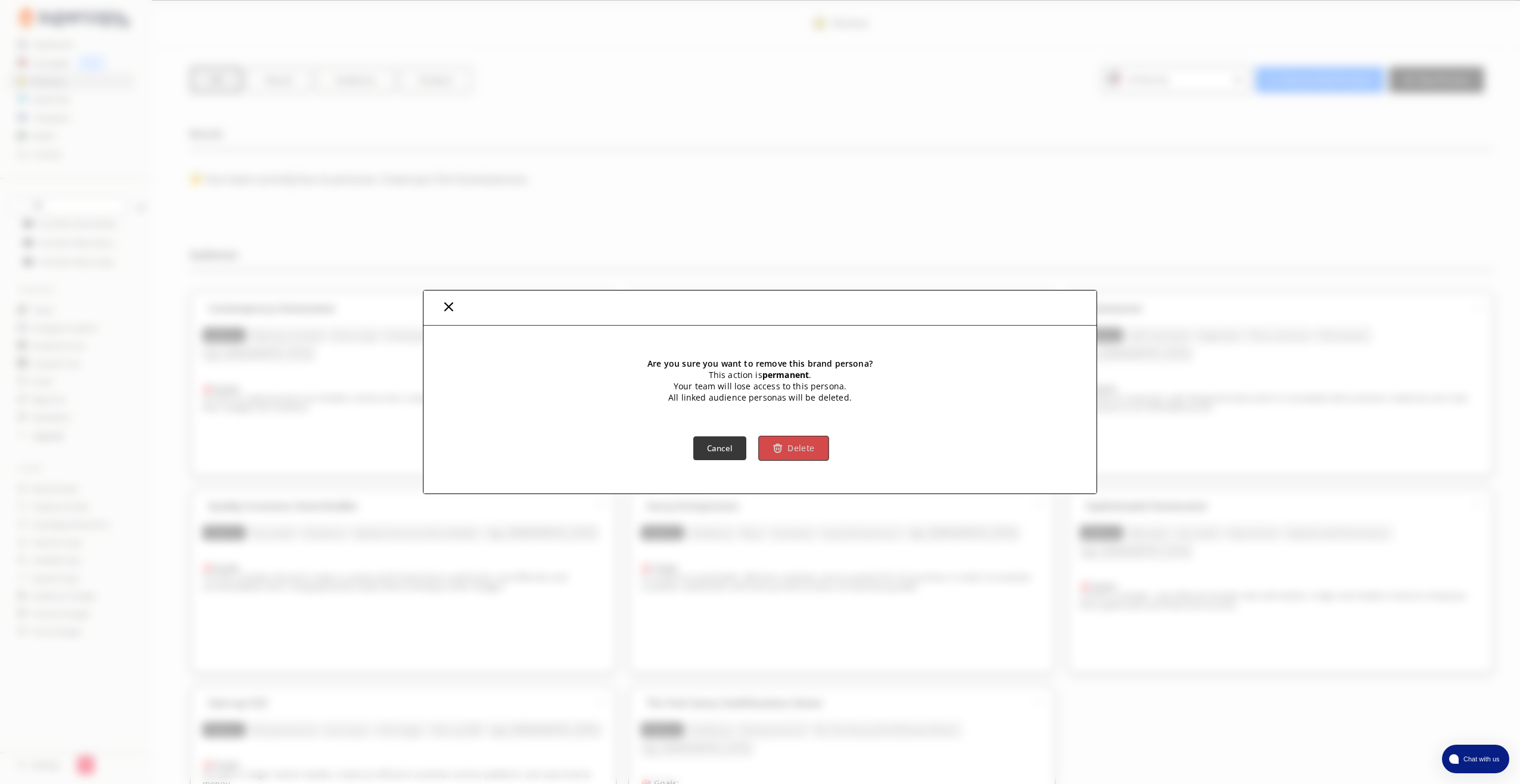
click at [787, 453] on button "Delete" at bounding box center [793, 448] width 70 height 25
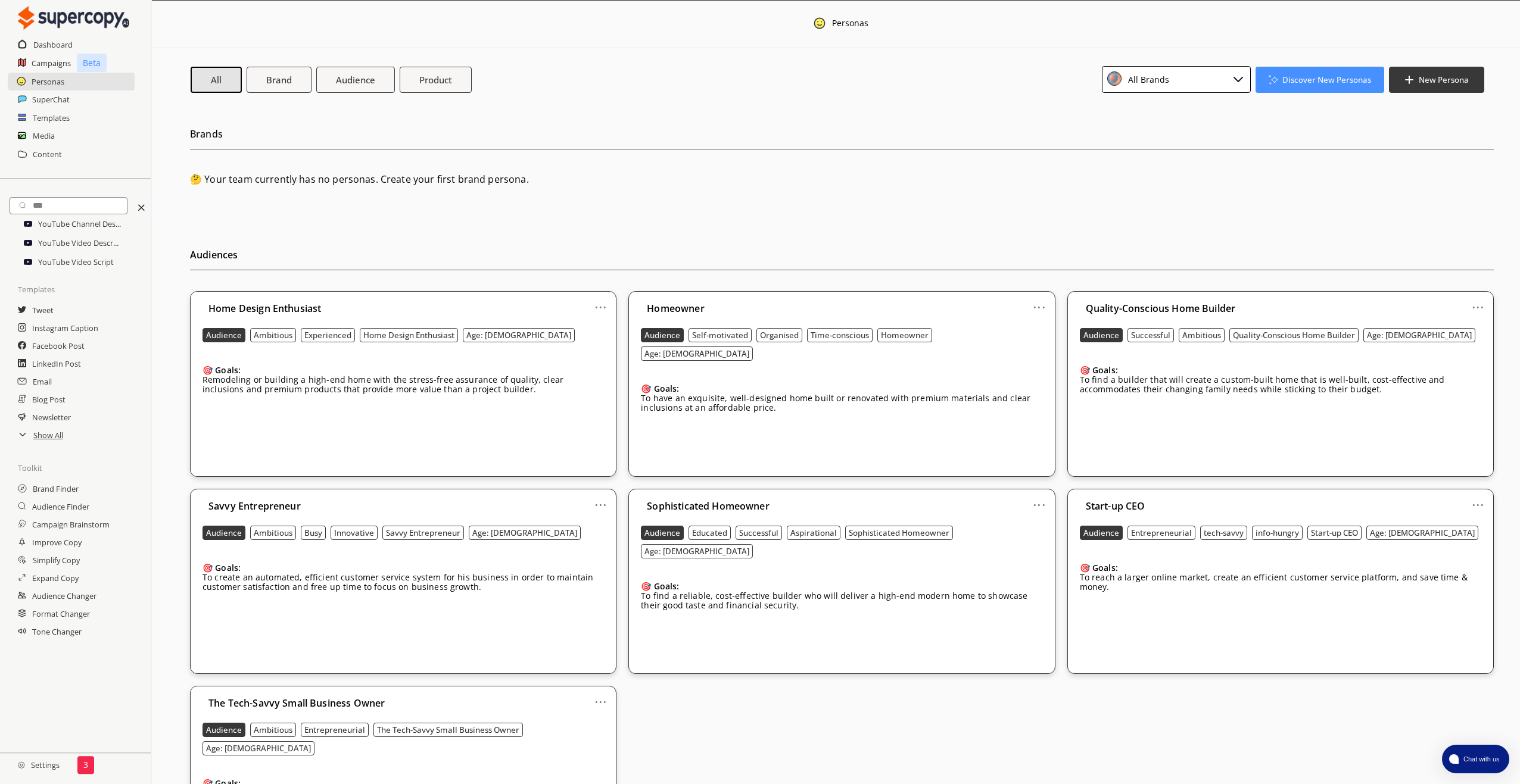
click at [602, 307] on link "..." at bounding box center [600, 303] width 12 height 10
click at [600, 370] on li "Remove" at bounding box center [585, 370] width 69 height 21
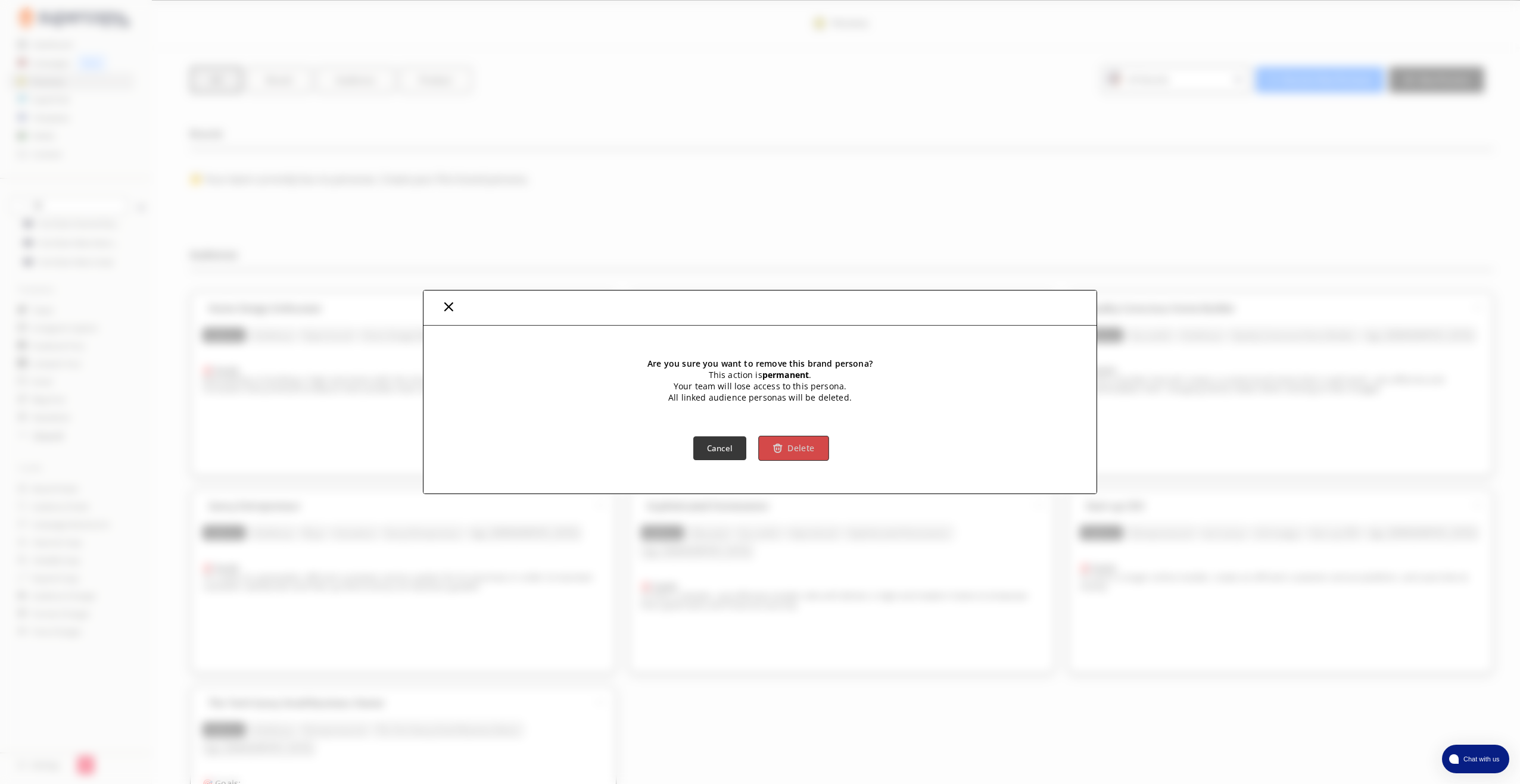
click at [792, 452] on b "Delete" at bounding box center [800, 448] width 27 height 11
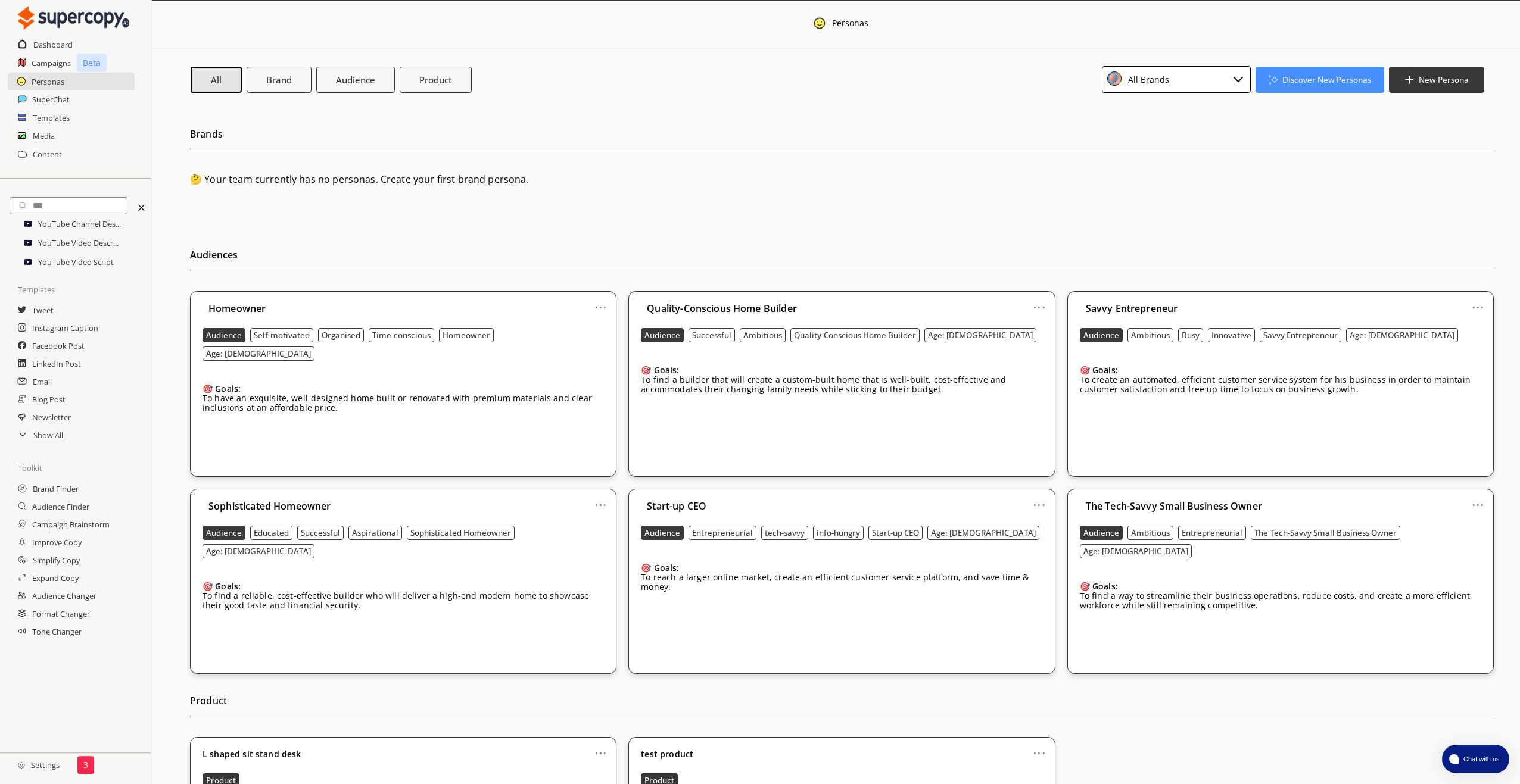
click at [598, 305] on link "..." at bounding box center [600, 303] width 12 height 10
click at [597, 367] on li "Remove" at bounding box center [585, 370] width 69 height 21
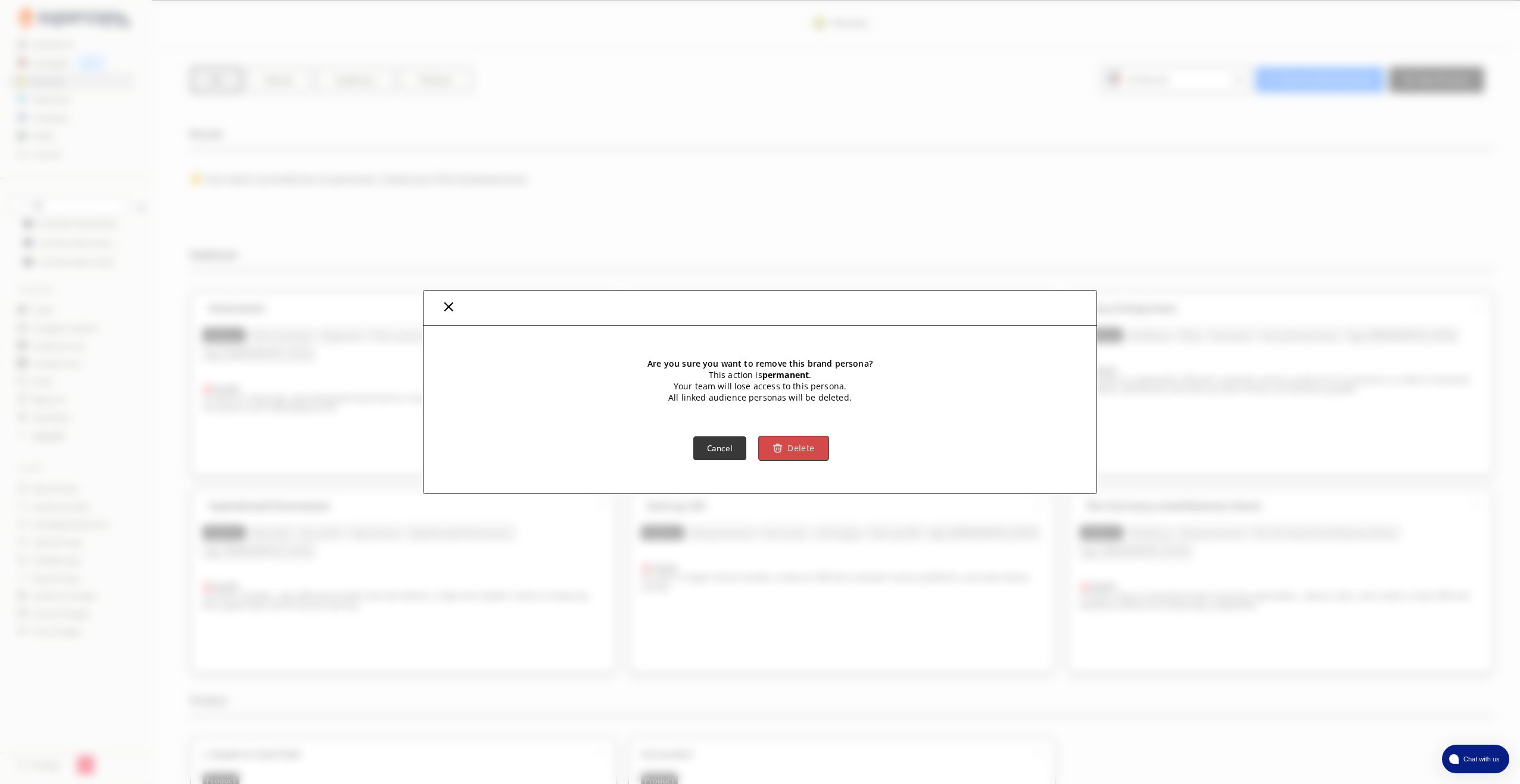
click at [794, 450] on b "Delete" at bounding box center [800, 448] width 27 height 11
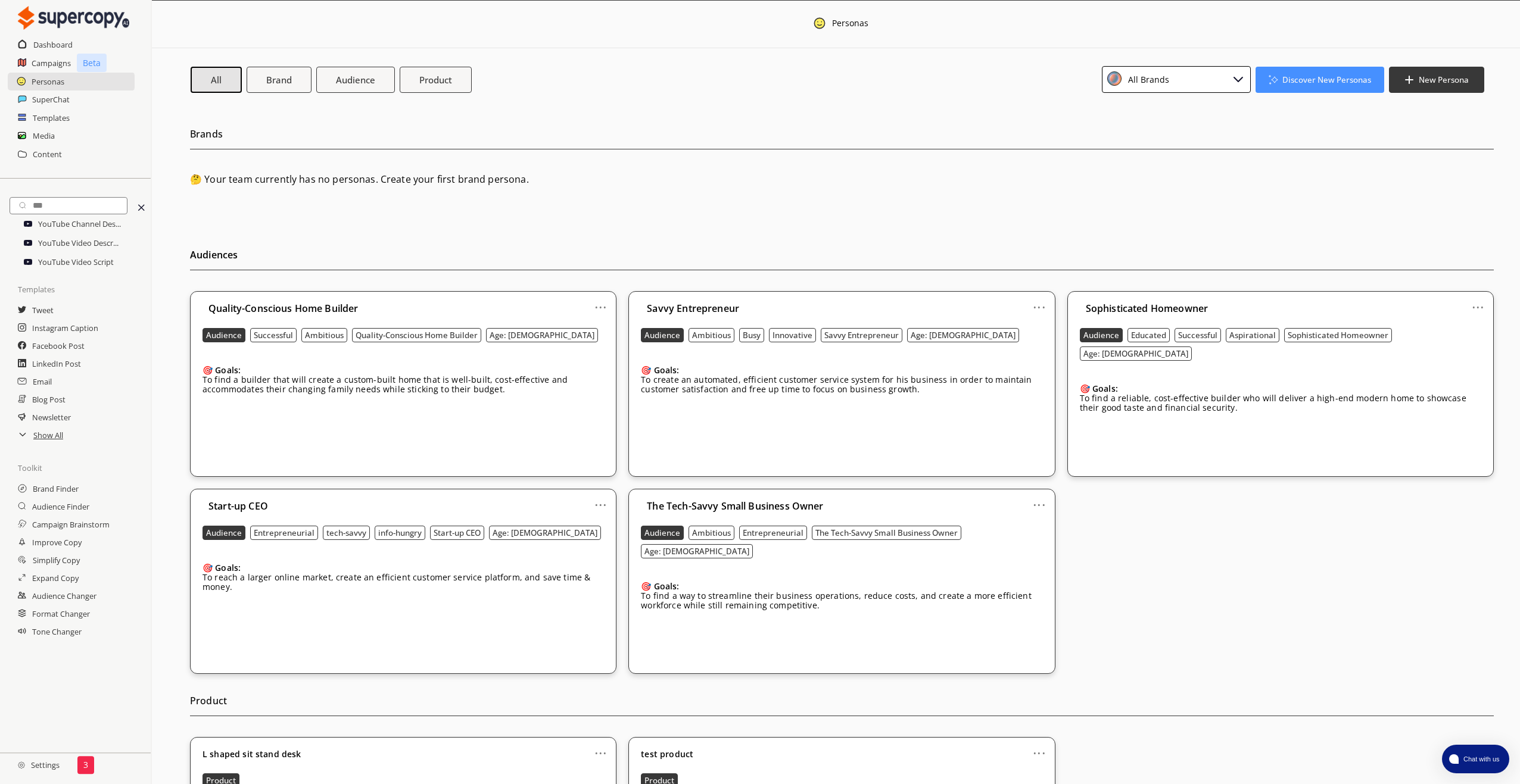
click at [599, 304] on link "..." at bounding box center [600, 303] width 12 height 10
click at [592, 370] on li "Remove" at bounding box center [585, 370] width 69 height 21
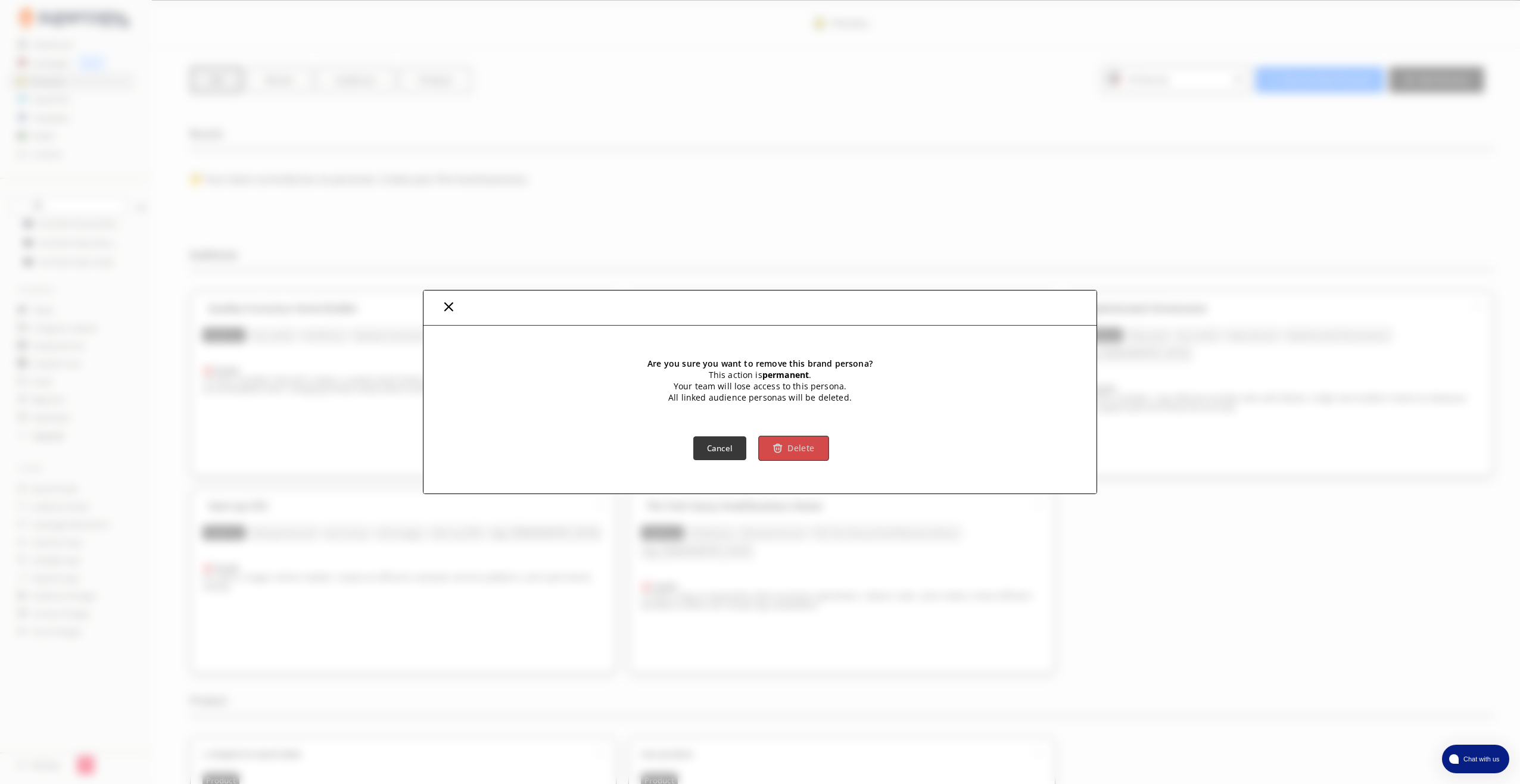
click at [784, 446] on button "Delete" at bounding box center [793, 448] width 70 height 25
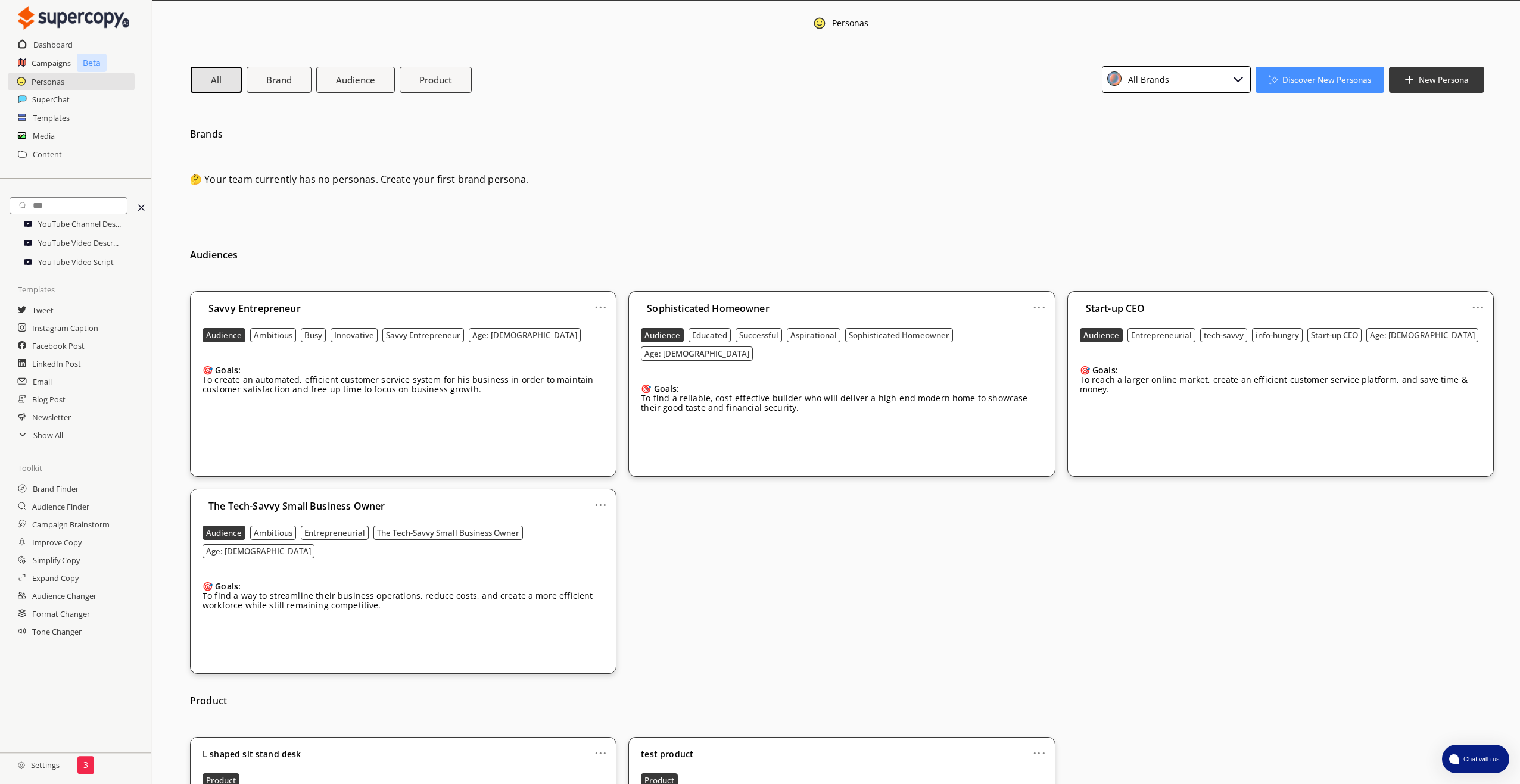
click at [597, 307] on link "..." at bounding box center [600, 303] width 12 height 10
click at [587, 370] on li "Remove" at bounding box center [585, 370] width 69 height 21
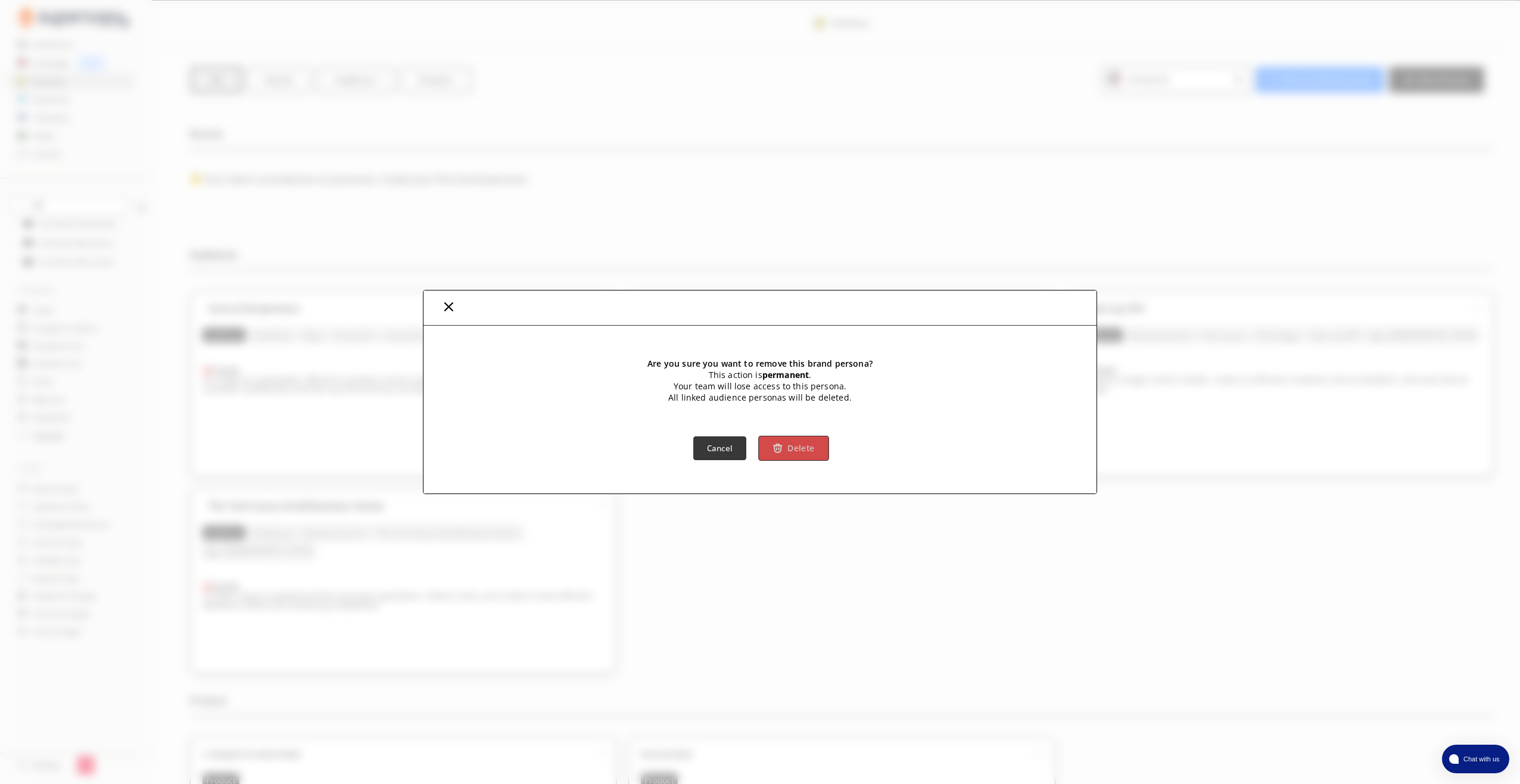
click at [793, 445] on b "Delete" at bounding box center [800, 448] width 27 height 11
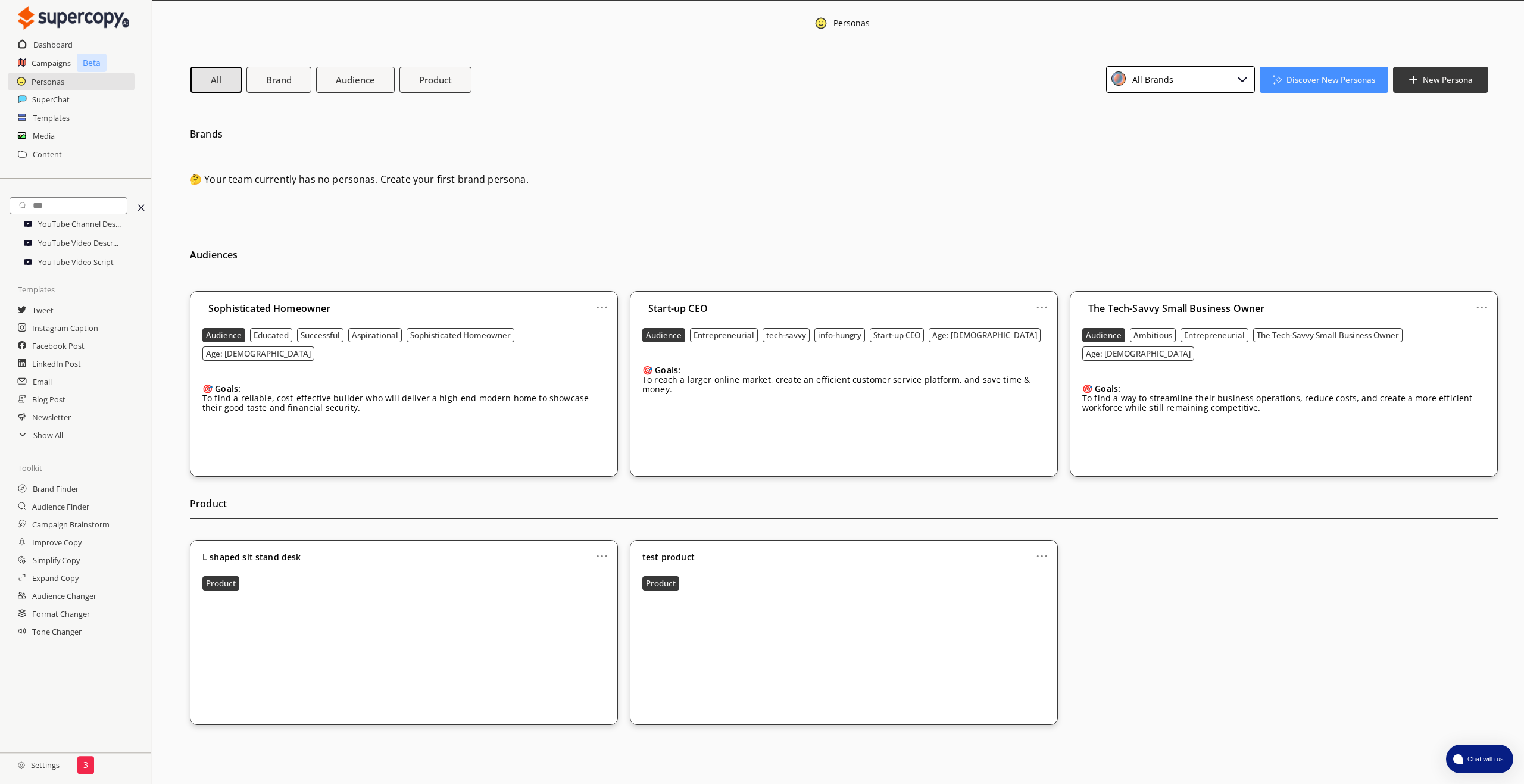
click at [605, 303] on link "..." at bounding box center [601, 303] width 12 height 10
click at [610, 374] on li "Remove" at bounding box center [587, 370] width 69 height 21
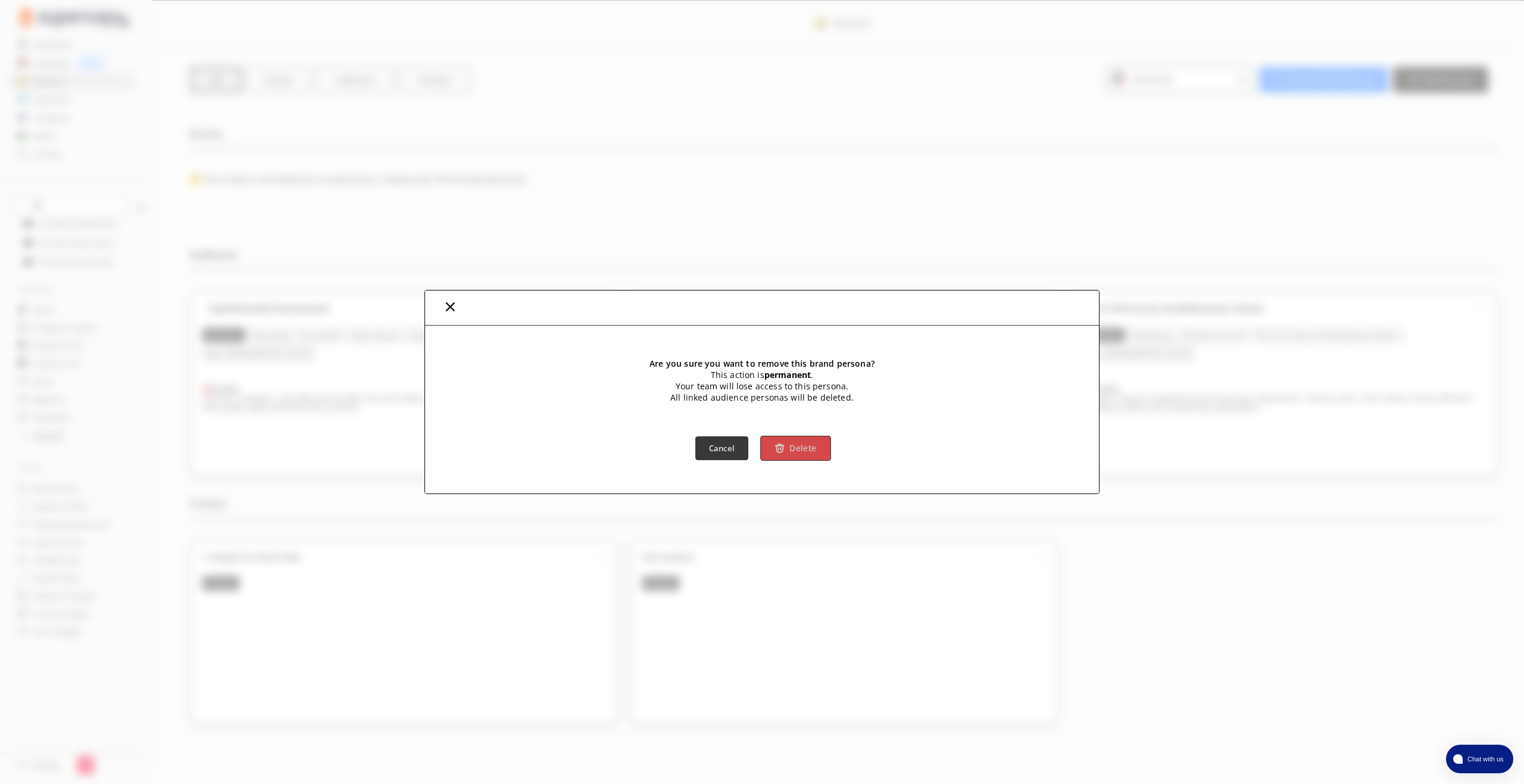
click at [789, 446] on button "Delete" at bounding box center [795, 448] width 70 height 25
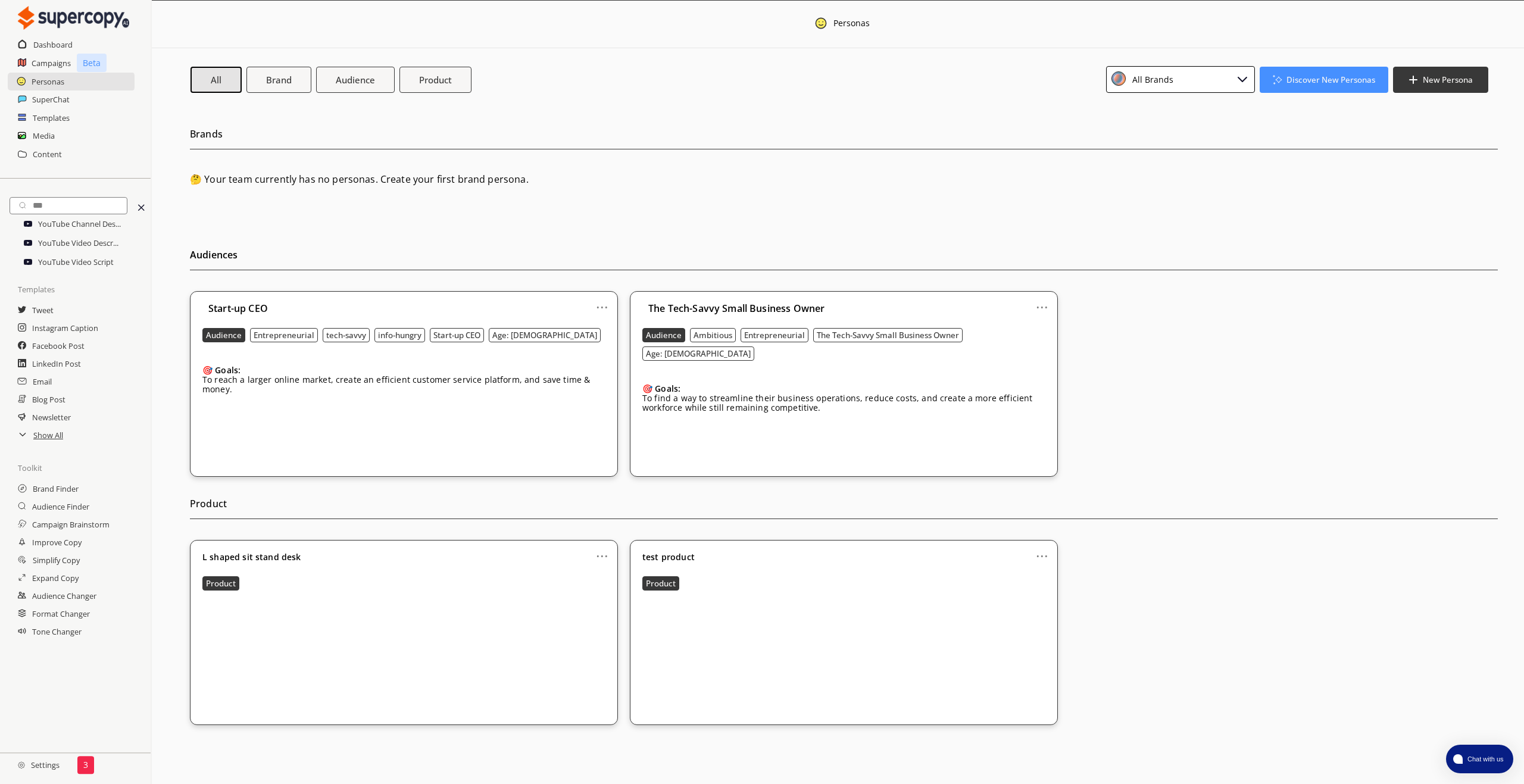
click at [606, 303] on link "..." at bounding box center [601, 303] width 12 height 10
click at [603, 363] on li "Remove" at bounding box center [587, 370] width 69 height 21
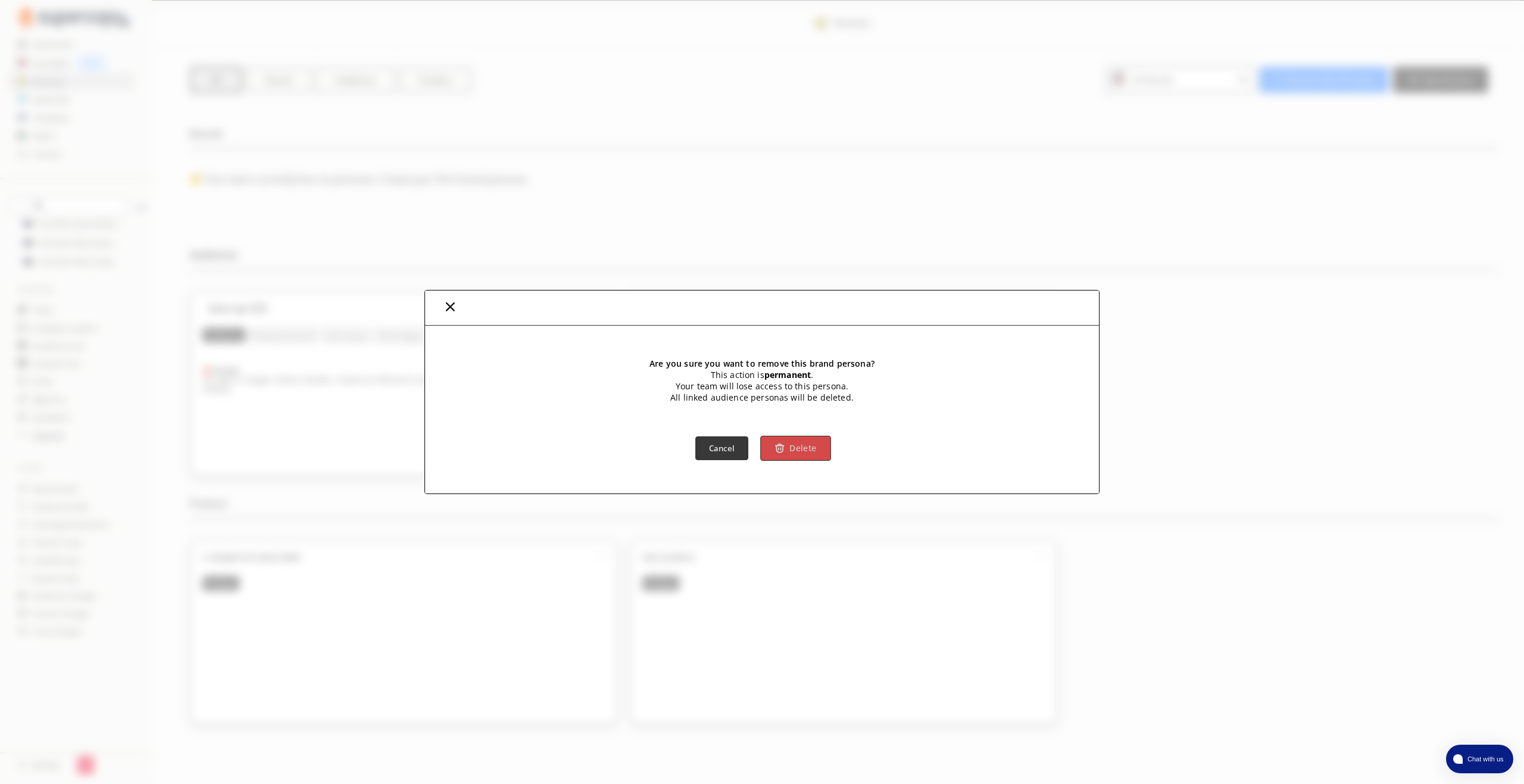
click at [786, 445] on button "Delete" at bounding box center [795, 448] width 70 height 25
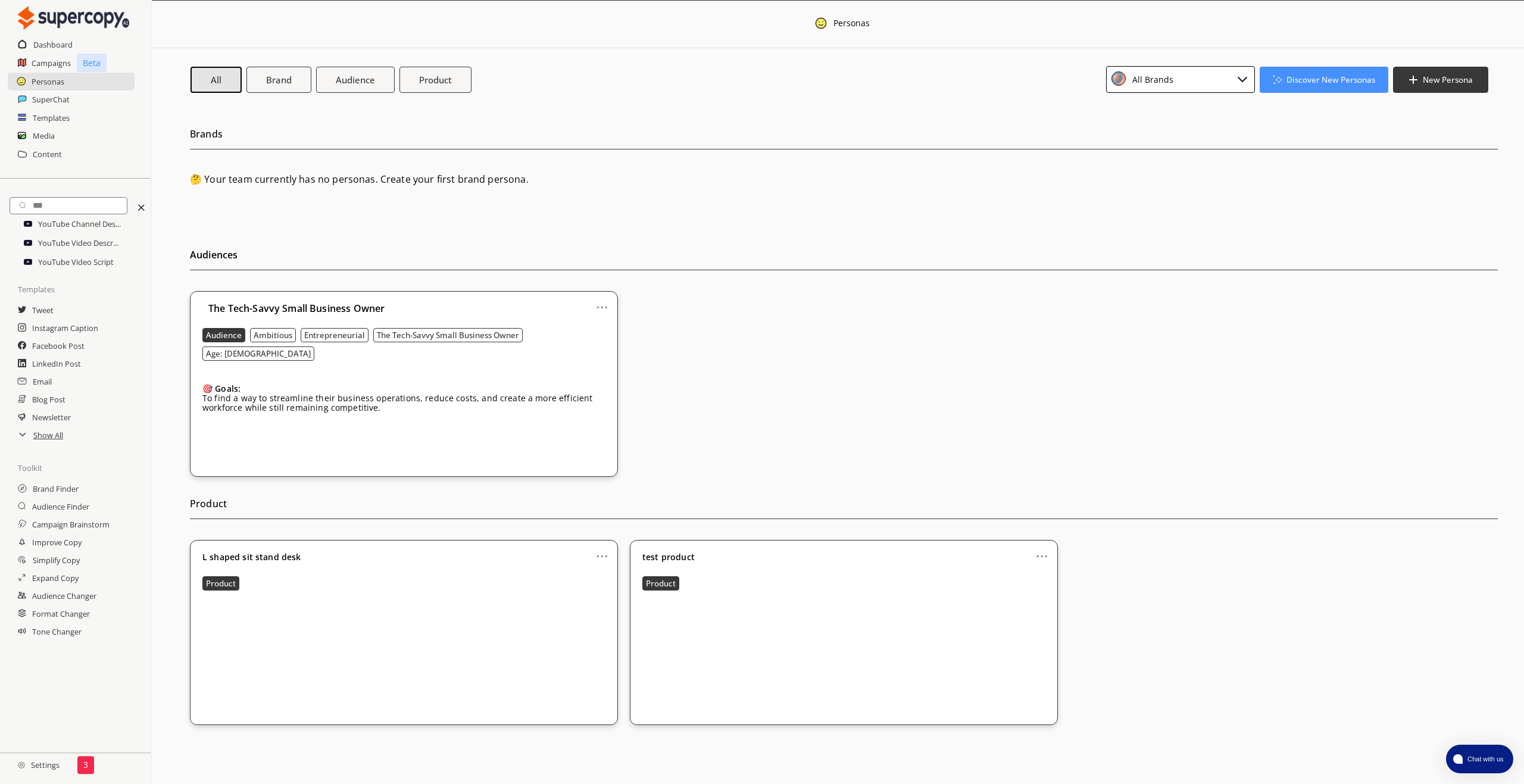
click at [597, 305] on link "..." at bounding box center [601, 303] width 12 height 10
click at [587, 371] on li "Remove" at bounding box center [587, 370] width 69 height 21
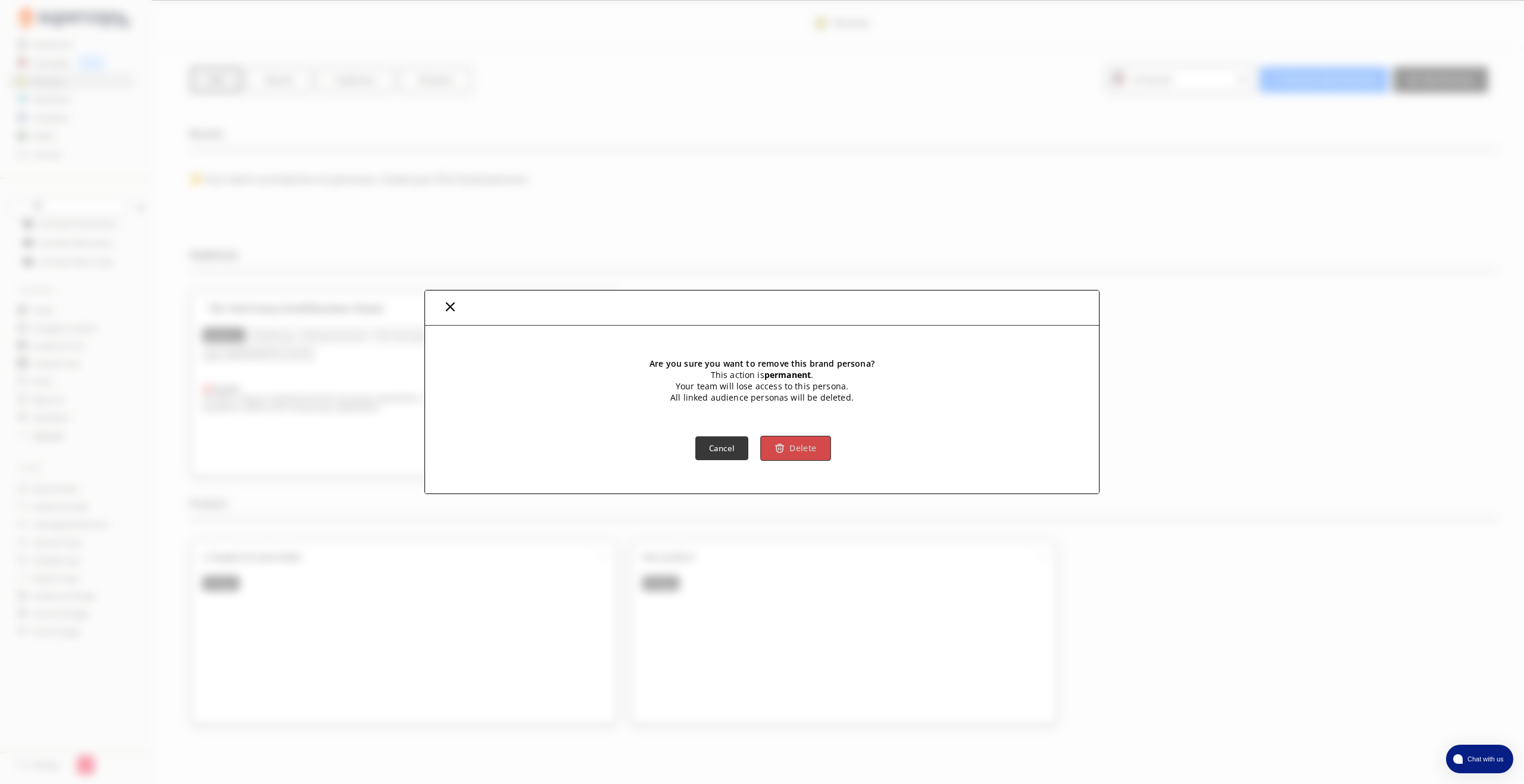
click at [803, 449] on b "Delete" at bounding box center [802, 448] width 27 height 11
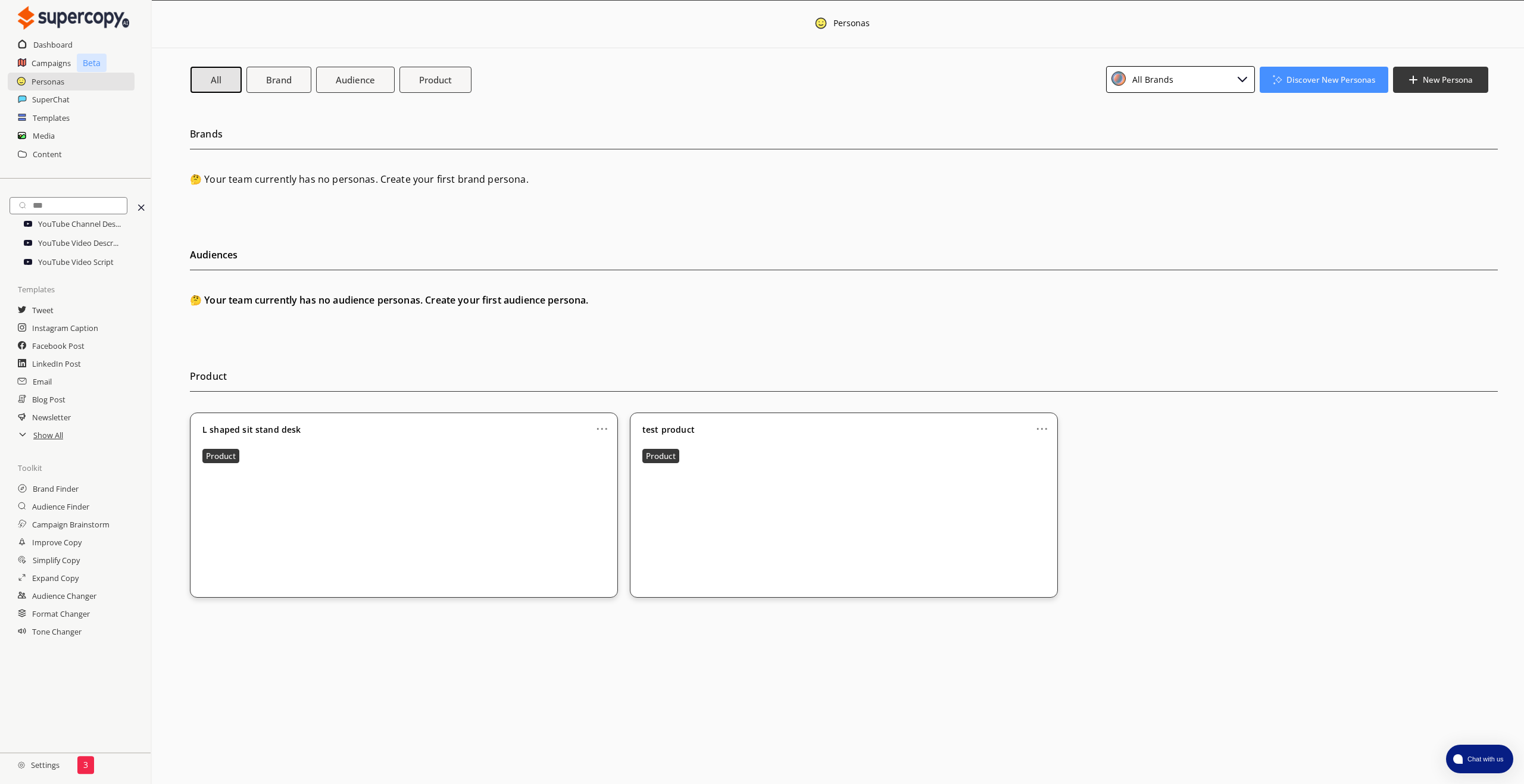
click at [604, 428] on link "..." at bounding box center [601, 424] width 12 height 10
click at [587, 492] on li "Remove" at bounding box center [588, 492] width 66 height 21
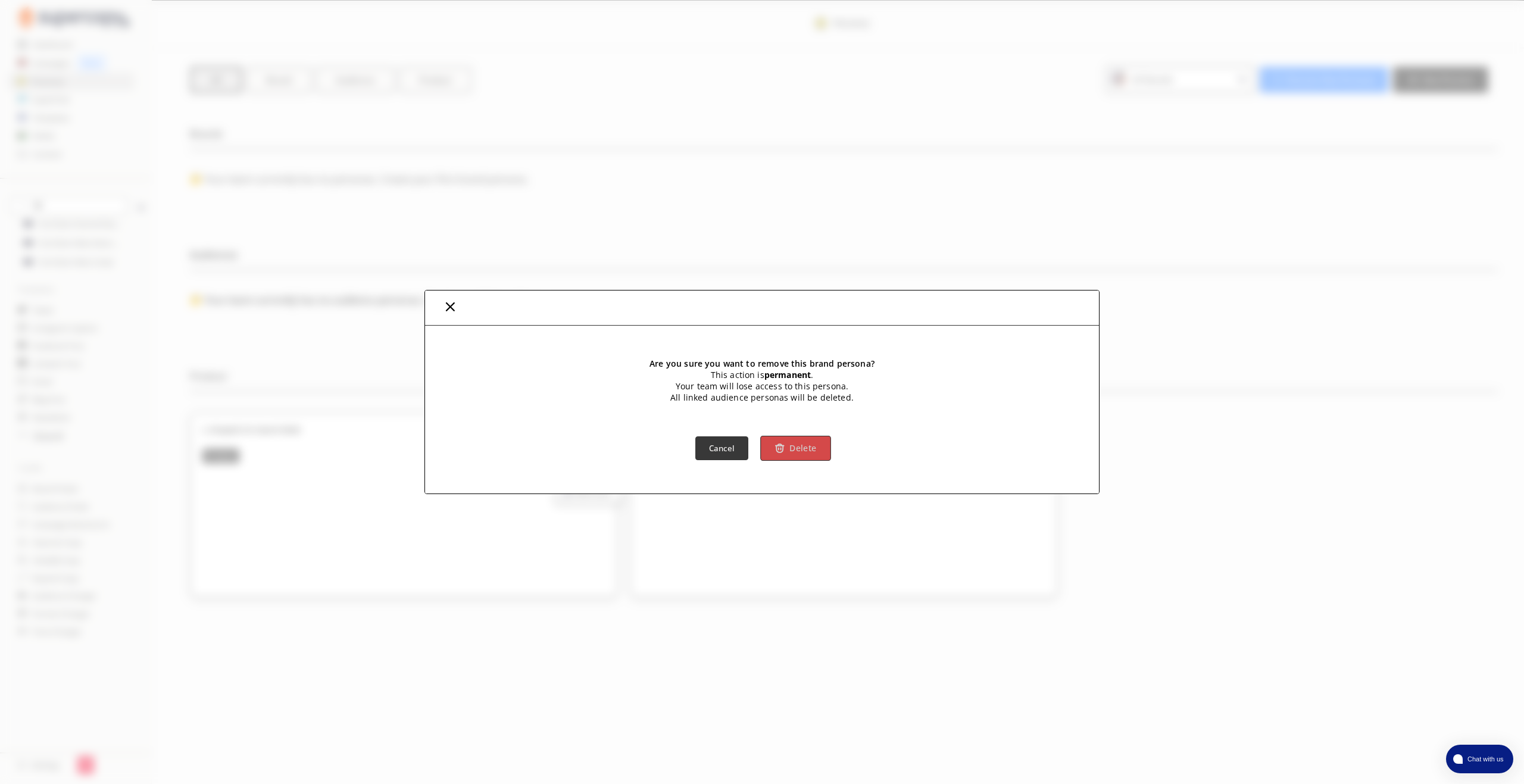
click at [798, 448] on b "Delete" at bounding box center [802, 448] width 27 height 11
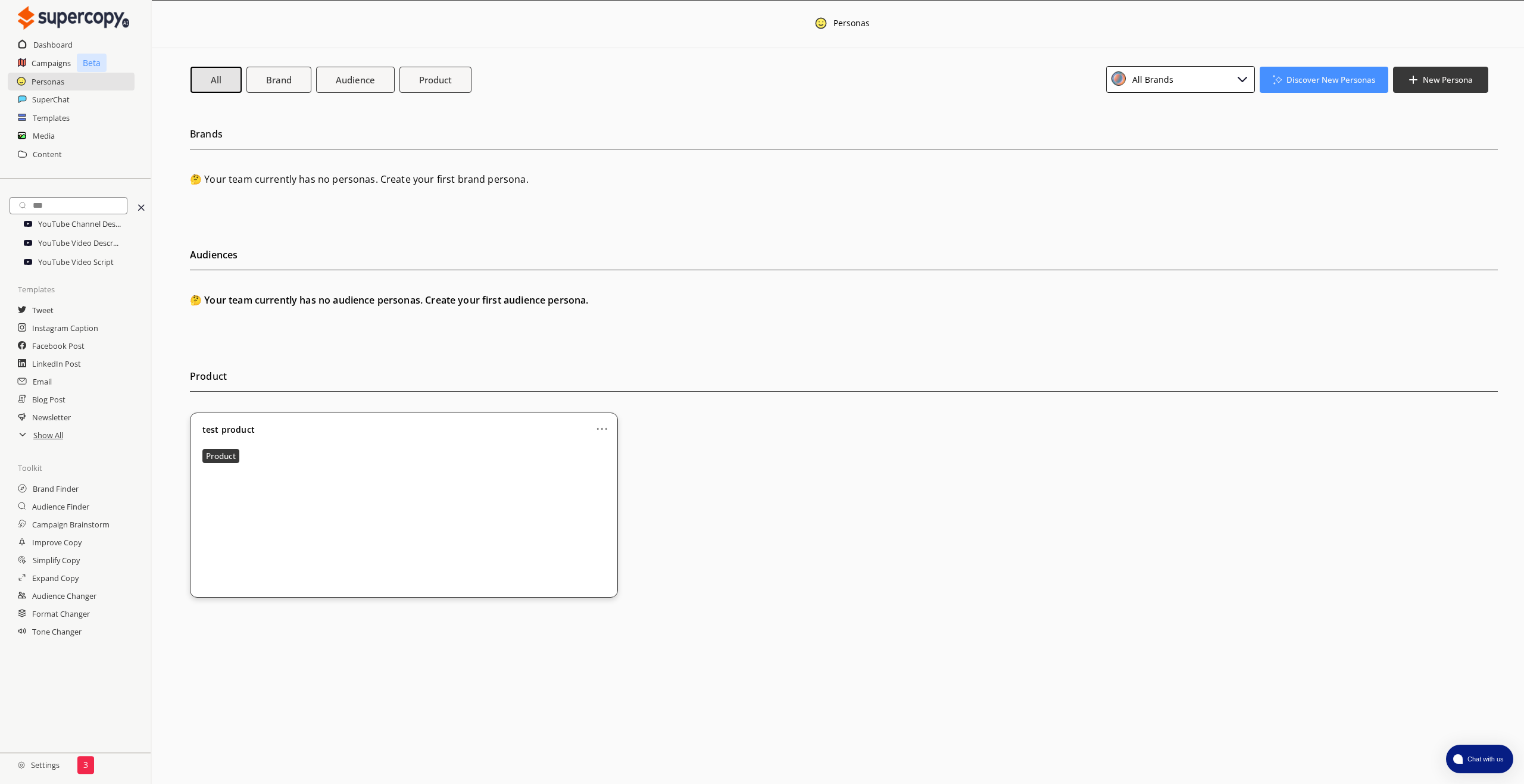
click at [602, 428] on link "..." at bounding box center [601, 424] width 12 height 10
click at [584, 487] on li "Remove" at bounding box center [588, 492] width 66 height 21
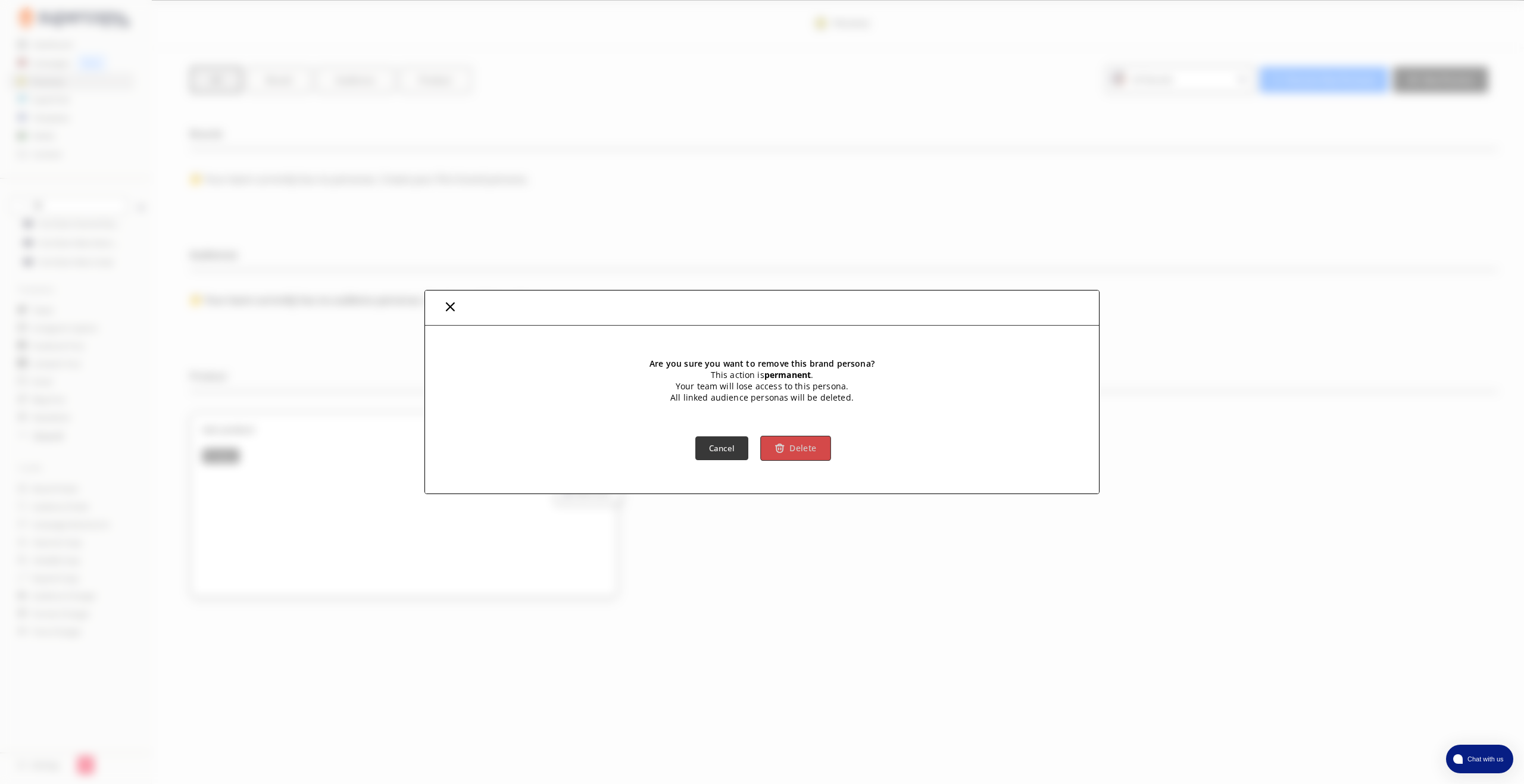
click at [803, 445] on b "Delete" at bounding box center [802, 448] width 27 height 11
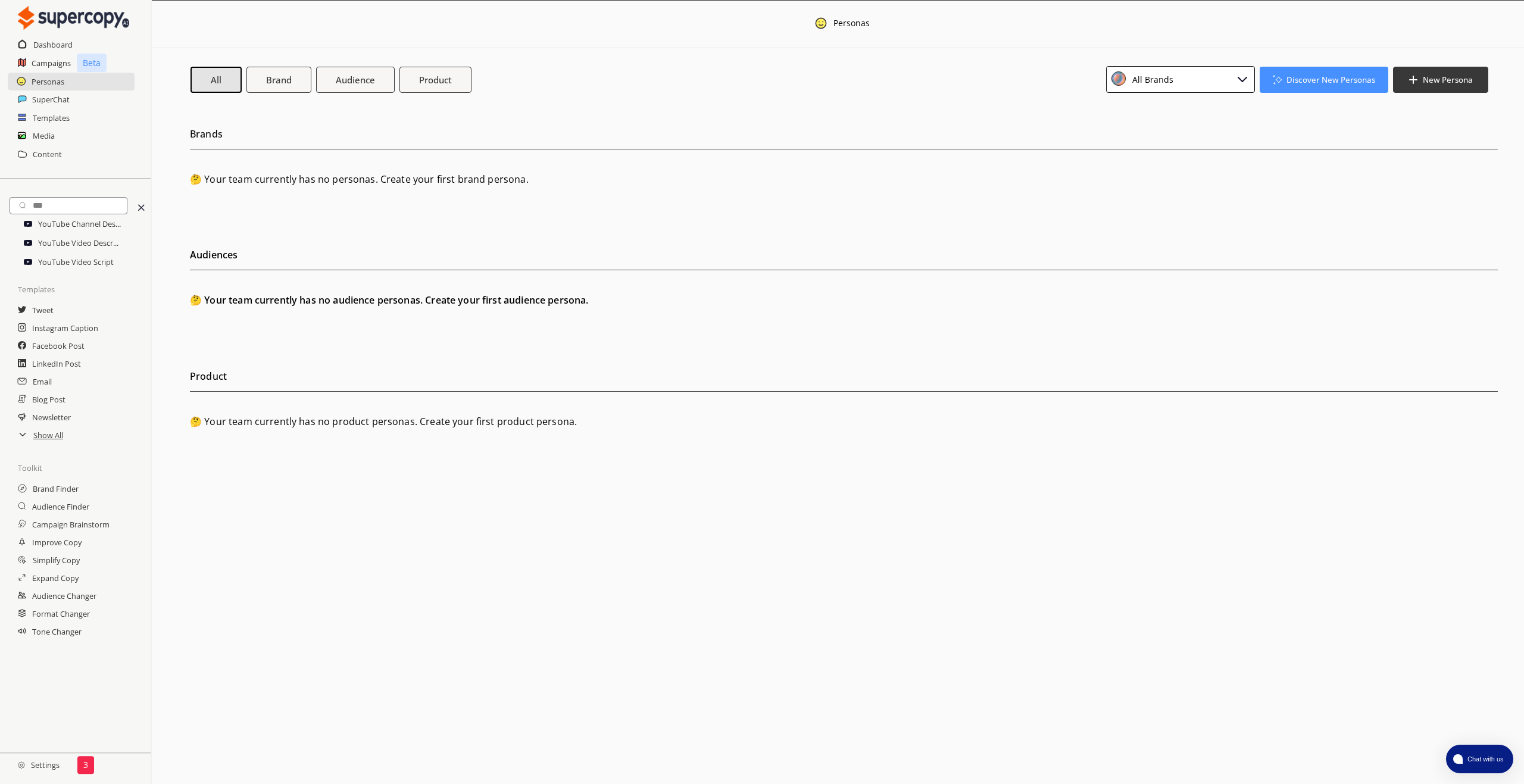
click at [807, 525] on div "Menu Personas All Brand Audience Product All Brands Discover New Personas New P…" at bounding box center [838, 392] width 1372 height 784
click at [1165, 76] on div "All Brands" at bounding box center [1150, 80] width 45 height 16
click at [62, 103] on h2 "SuperChat" at bounding box center [51, 100] width 38 height 18
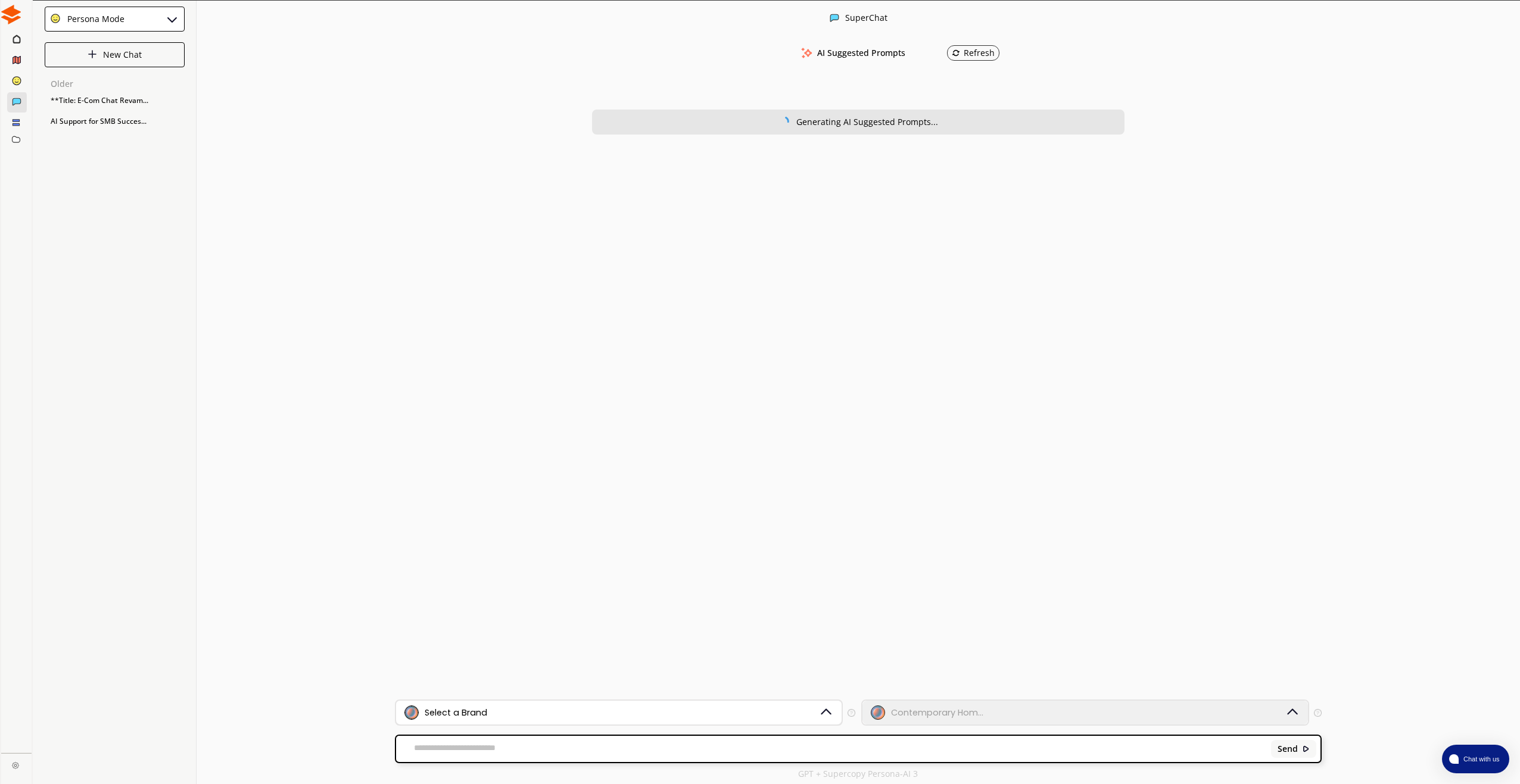
click at [486, 709] on div "Select a Brand" at bounding box center [456, 712] width 63 height 10
click at [392, 347] on div "SuperChat AI Suggested Prompts Refresh Generating AI Suggested Prompts... Creat…" at bounding box center [858, 392] width 1323 height 784
drag, startPoint x: 118, startPoint y: 122, endPoint x: 87, endPoint y: 114, distance: 32.0
click at [87, 114] on div "AI Support for SMB Succes..." at bounding box center [114, 122] width 140 height 18
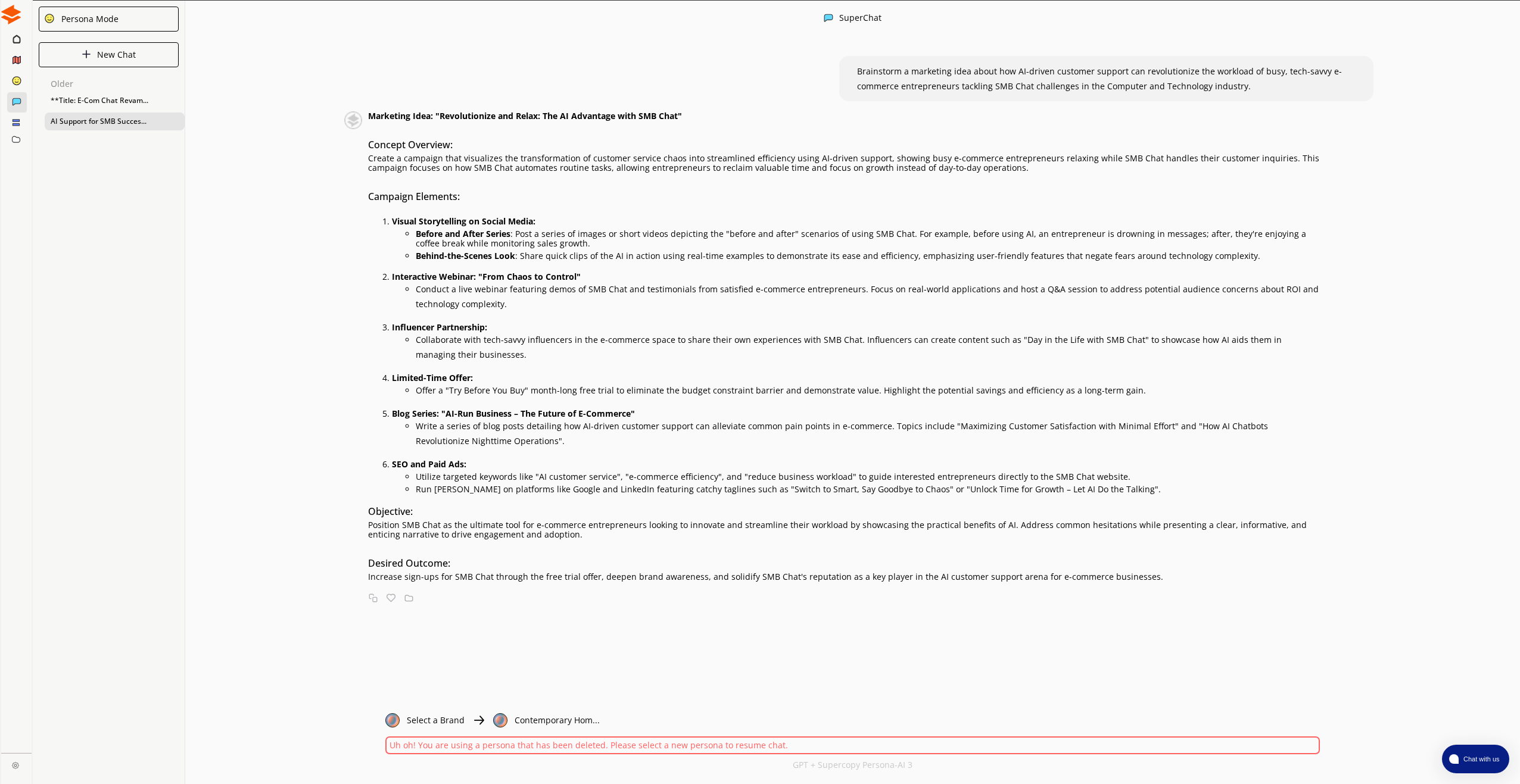
click at [87, 117] on div "AI Support for SMB Succes..." at bounding box center [114, 122] width 140 height 18
click at [97, 99] on div "**Title: E-Com Chat Revam..." at bounding box center [114, 100] width 140 height 18
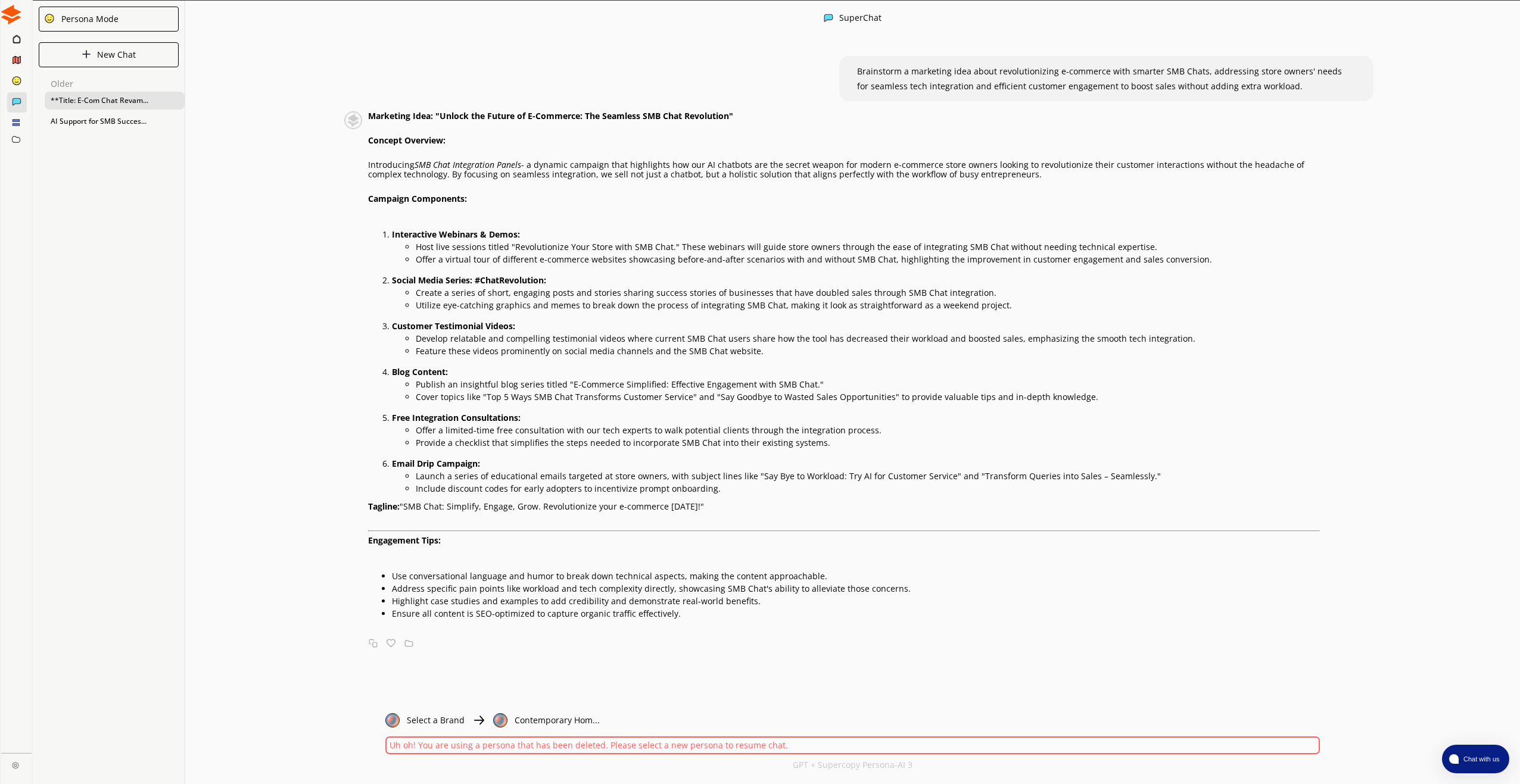
drag, startPoint x: 97, startPoint y: 99, endPoint x: 64, endPoint y: 178, distance: 85.6
click at [64, 177] on div "Persona Mode New Chat Older **Title: E-Com Chat Revam... AI Support for SMB Suc…" at bounding box center [109, 392] width 153 height 784
click at [16, 82] on ellipse at bounding box center [16, 80] width 8 height 8
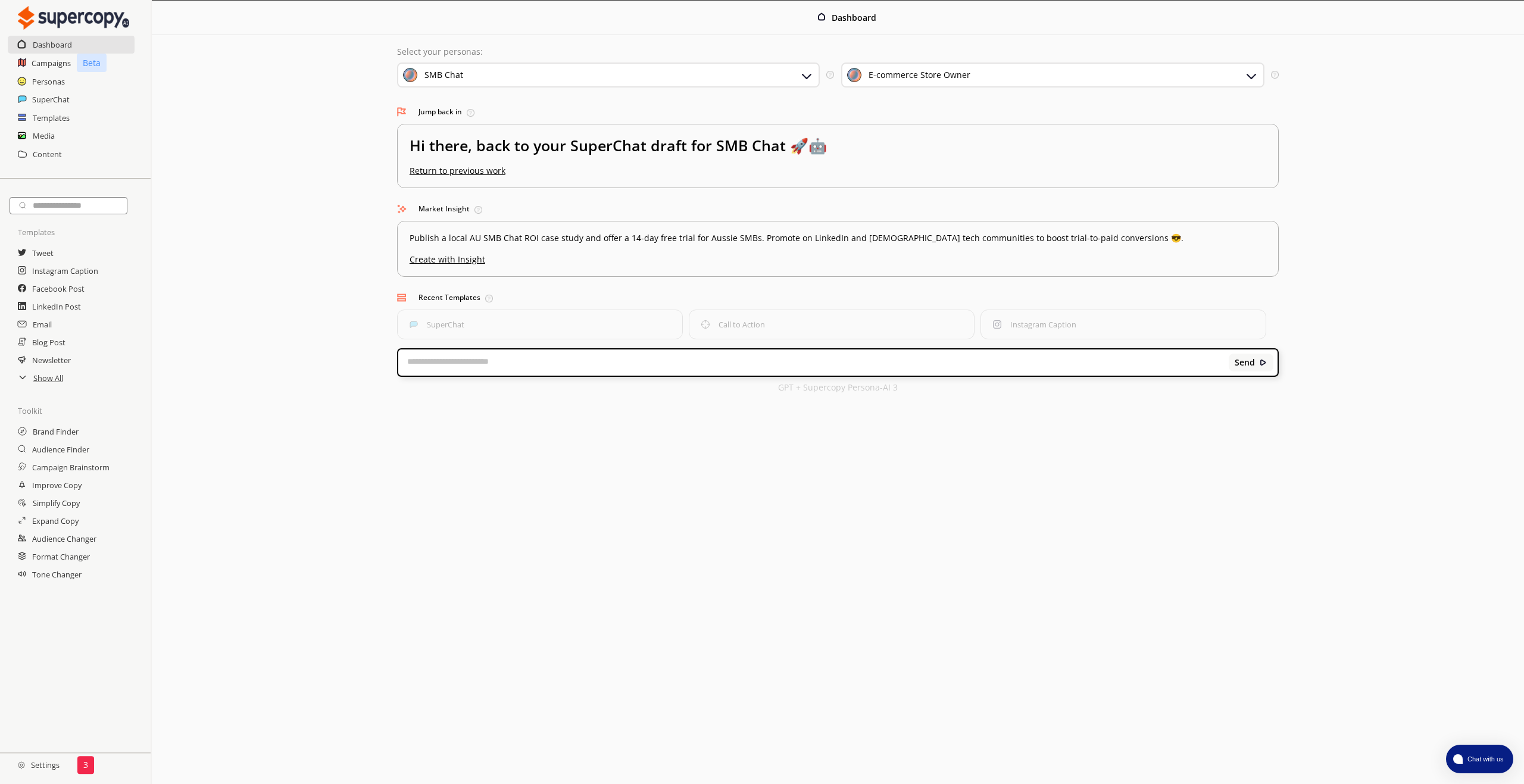
click at [687, 81] on div "SMB Chat" at bounding box center [609, 75] width 423 height 25
click at [692, 78] on div "SMB Chat" at bounding box center [609, 75] width 423 height 25
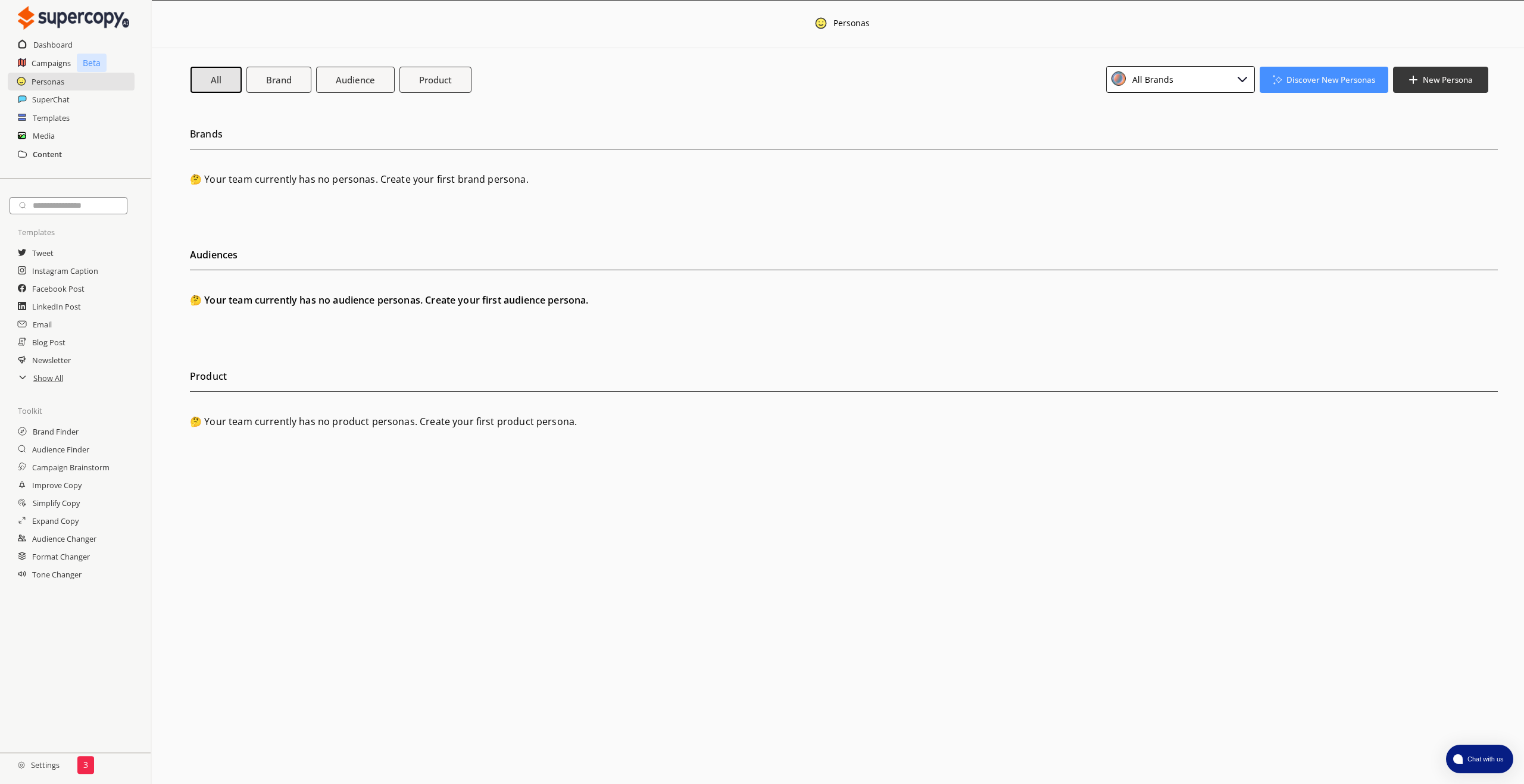
click at [52, 153] on h2 "Content" at bounding box center [47, 154] width 29 height 18
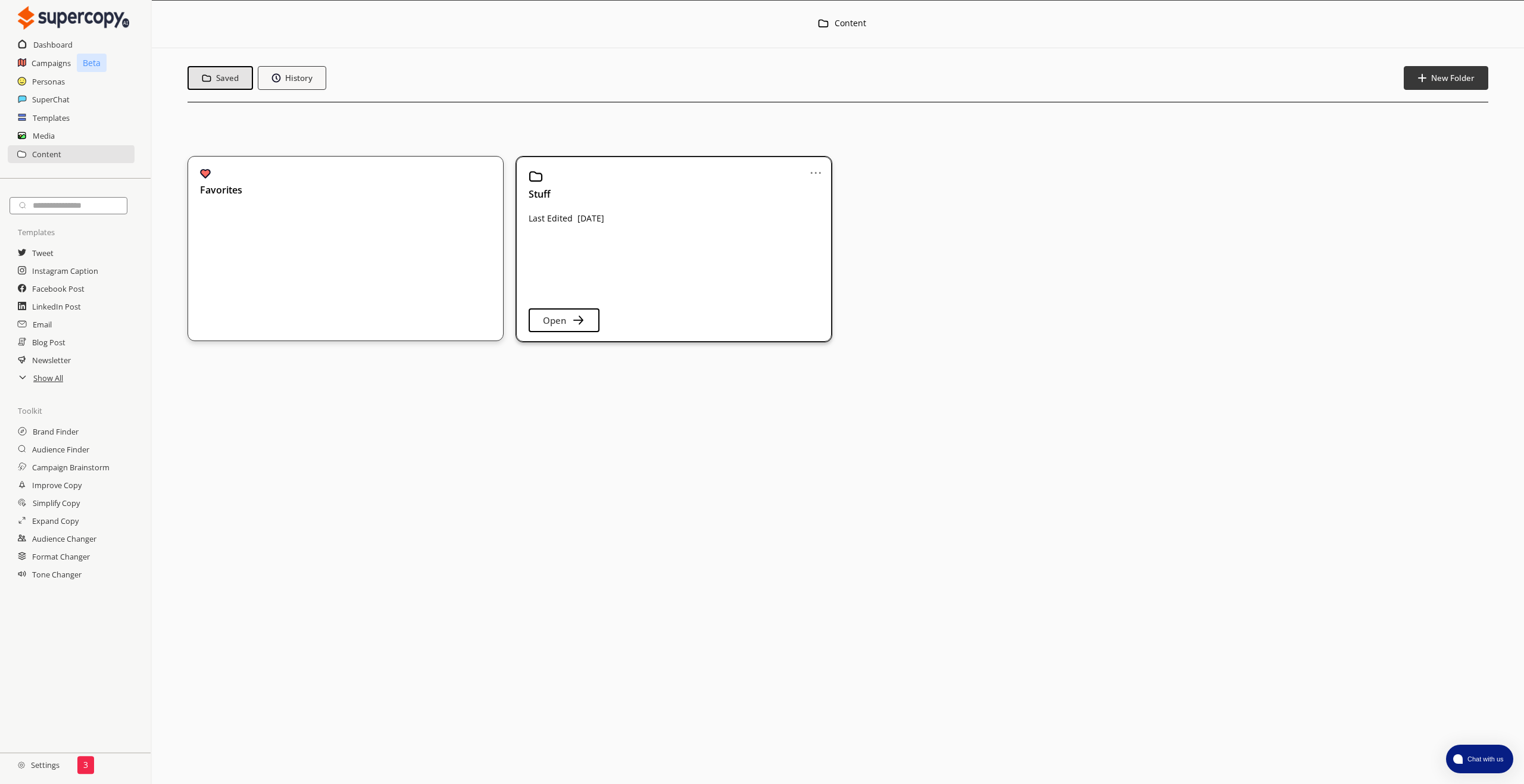
click at [820, 173] on link "..." at bounding box center [815, 168] width 12 height 10
click at [803, 236] on li "Delete" at bounding box center [804, 236] width 60 height 21
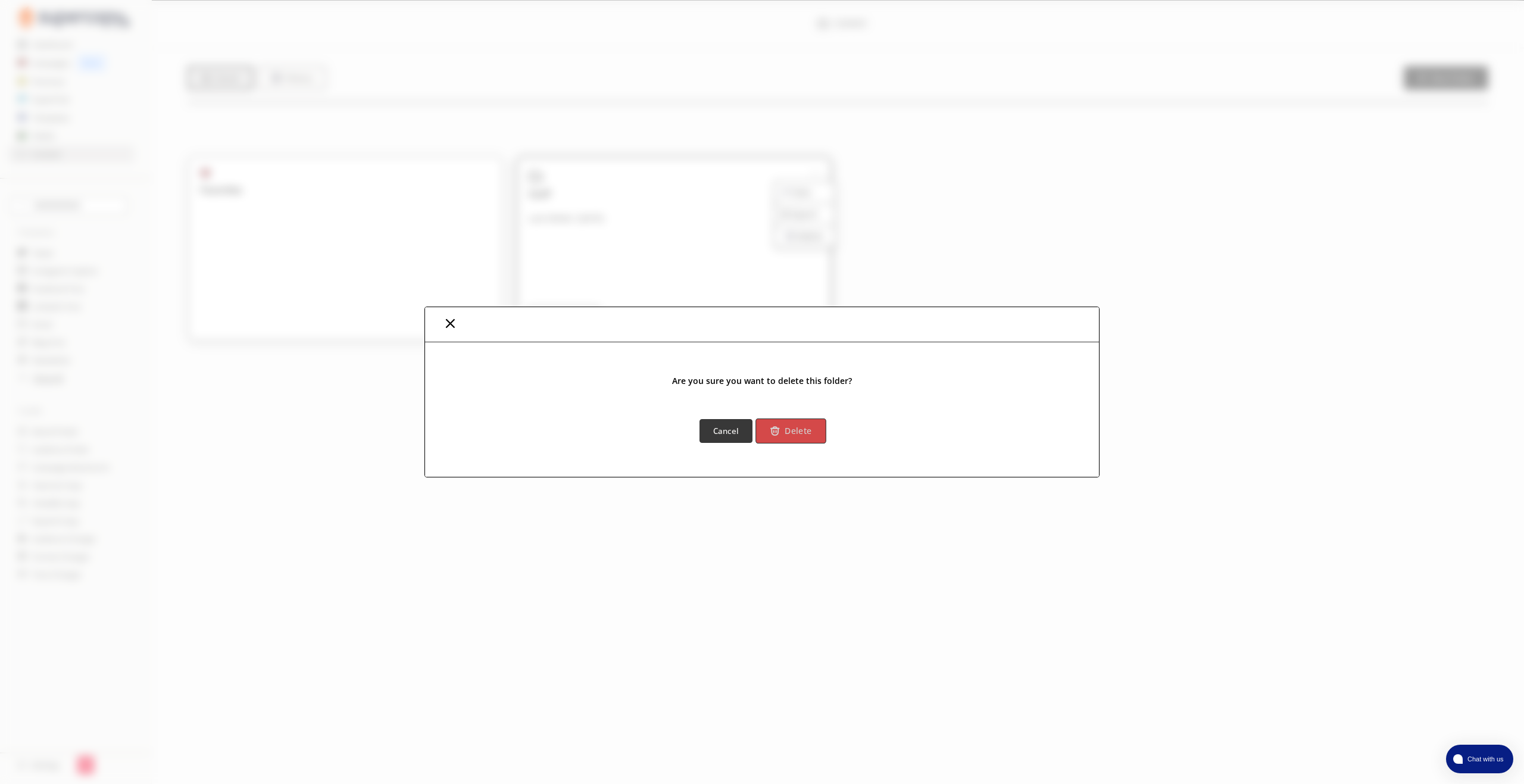
click at [803, 424] on button "Delete" at bounding box center [791, 431] width 70 height 25
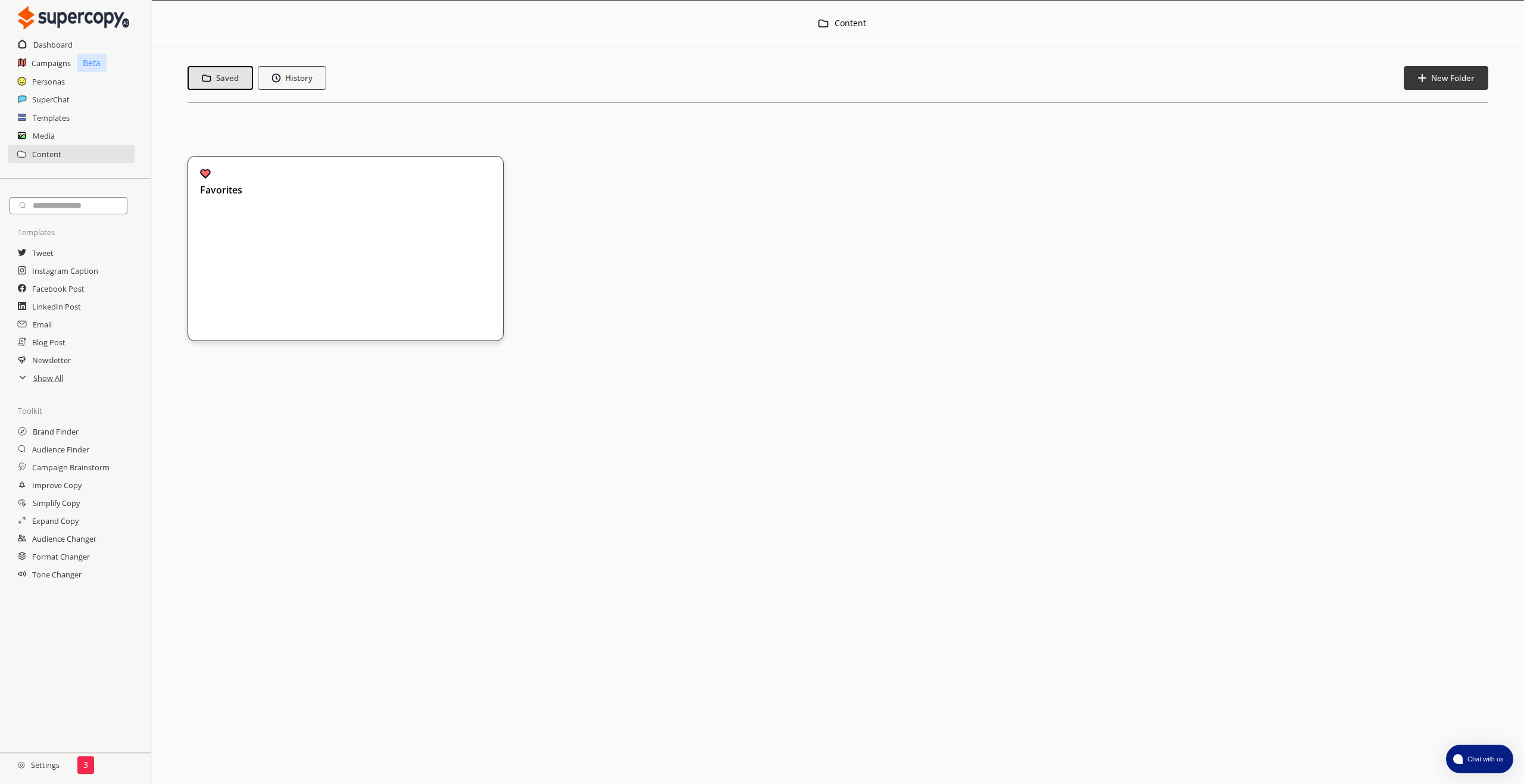
click at [428, 272] on div "Favorites" at bounding box center [335, 248] width 271 height 160
click at [428, 272] on div "Menu Content Saved History Saved Content Favorites" at bounding box center [838, 392] width 1372 height 784
click at [429, 269] on div "Menu Content Saved History Saved Content Favorites" at bounding box center [838, 392] width 1372 height 784
click at [45, 85] on h2 "Personas" at bounding box center [48, 82] width 33 height 18
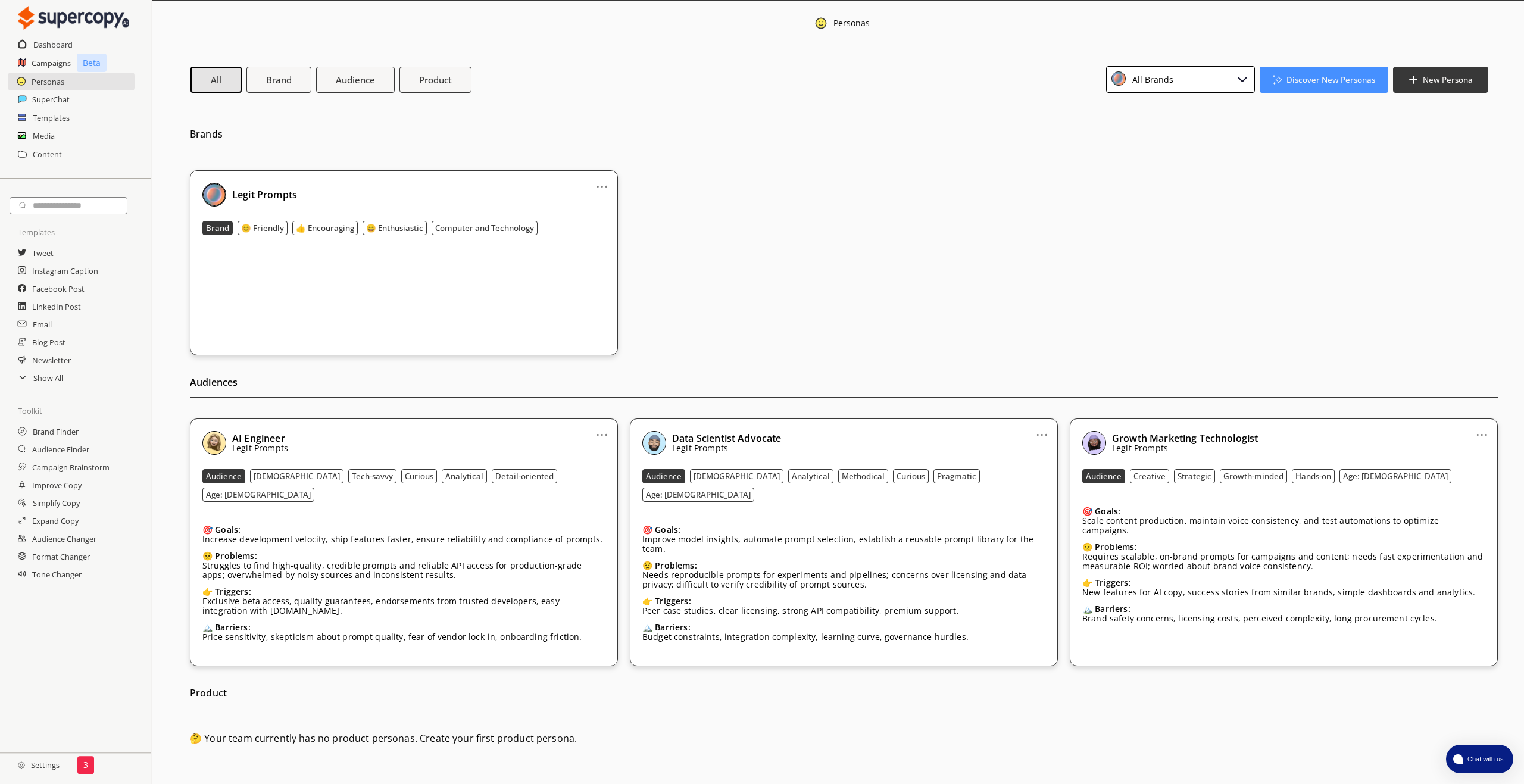
click at [602, 435] on link "..." at bounding box center [601, 430] width 12 height 10
click at [591, 454] on li "Edit" at bounding box center [587, 454] width 69 height 22
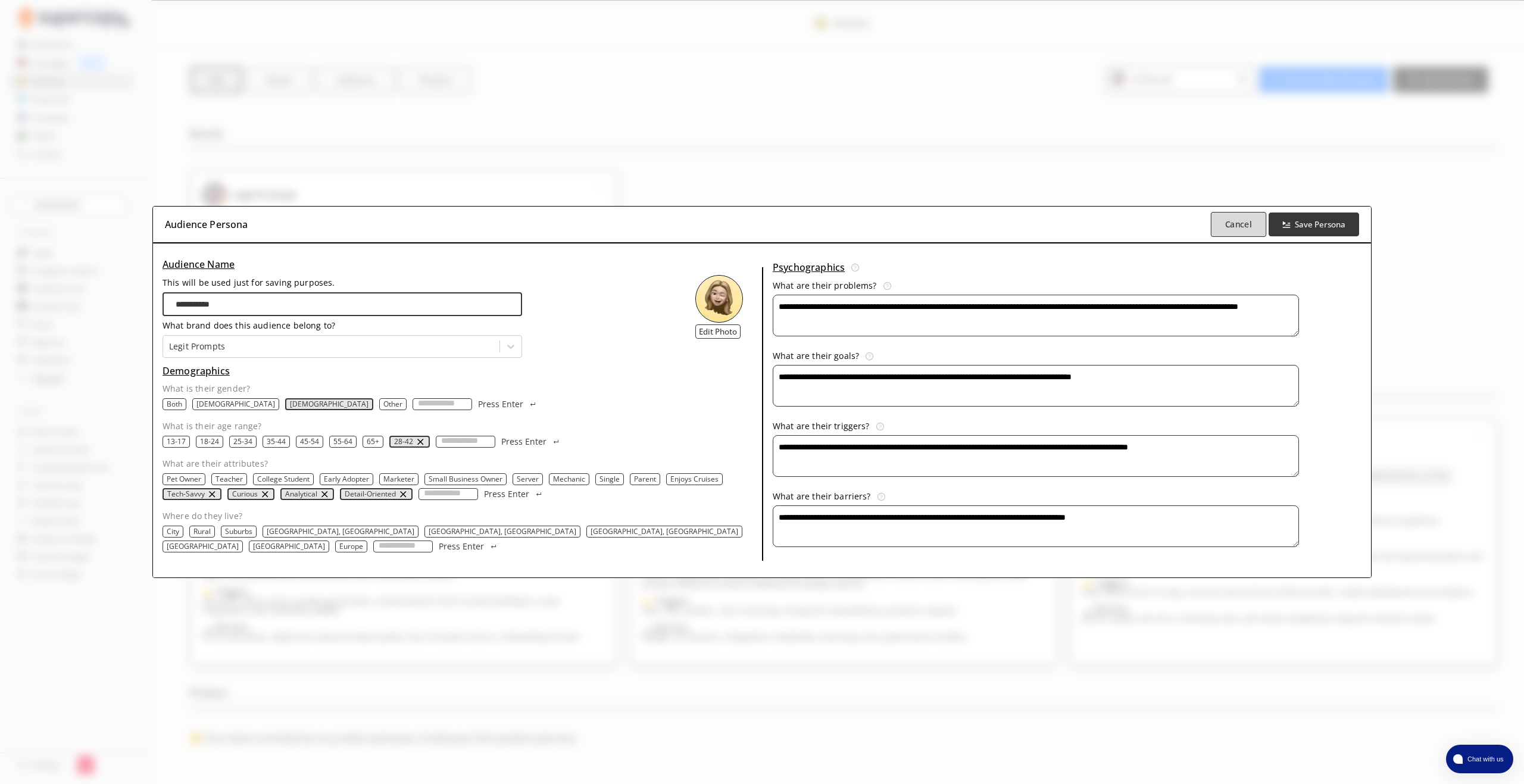
click at [1225, 224] on b "Cancel" at bounding box center [1238, 224] width 27 height 11
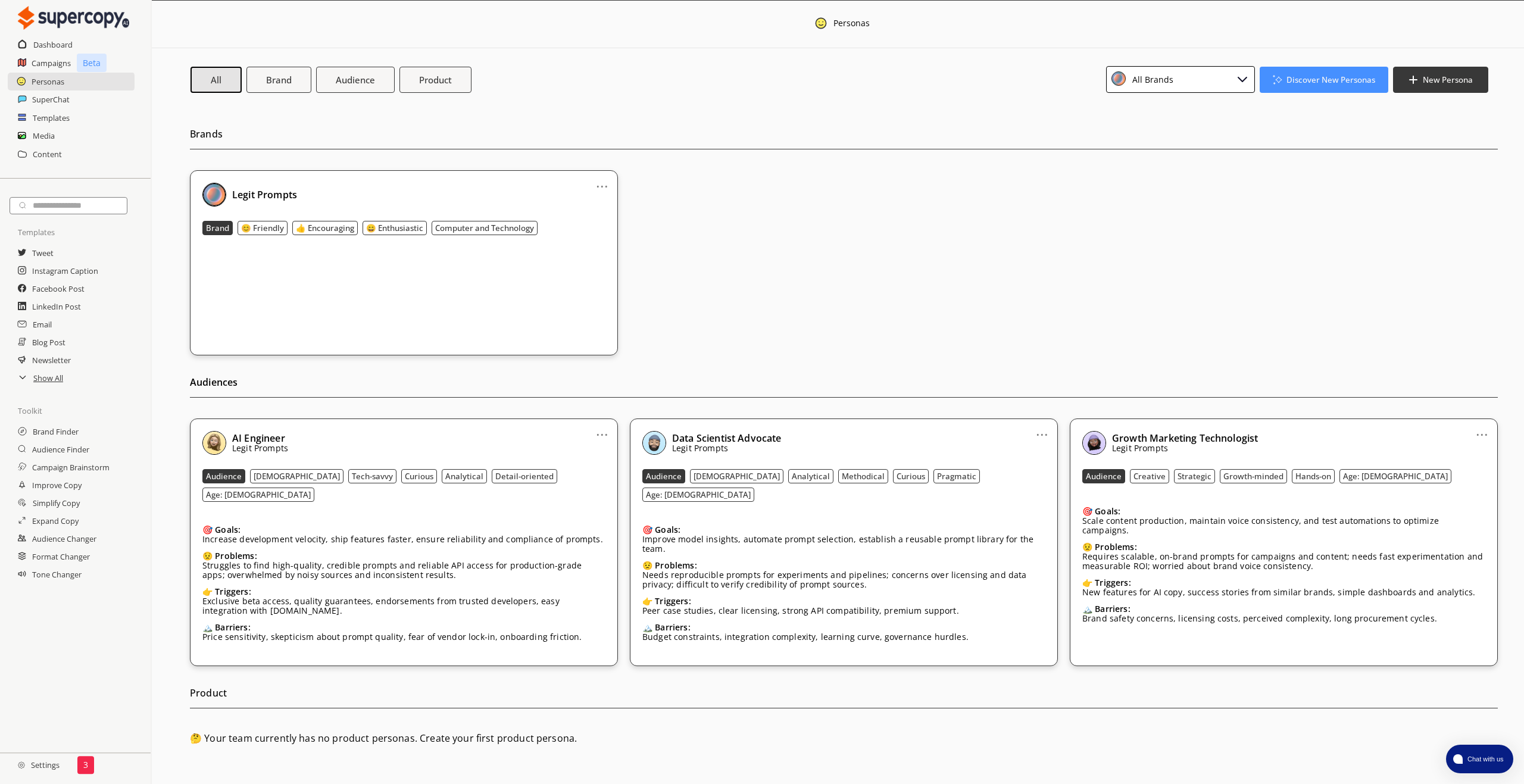
click at [809, 441] on div "Data Scientist Advocate Legit Prompts" at bounding box center [844, 442] width 403 height 24
click at [1041, 432] on link "..." at bounding box center [1041, 430] width 12 height 10
click at [1024, 451] on li "Edit" at bounding box center [1026, 454] width 69 height 22
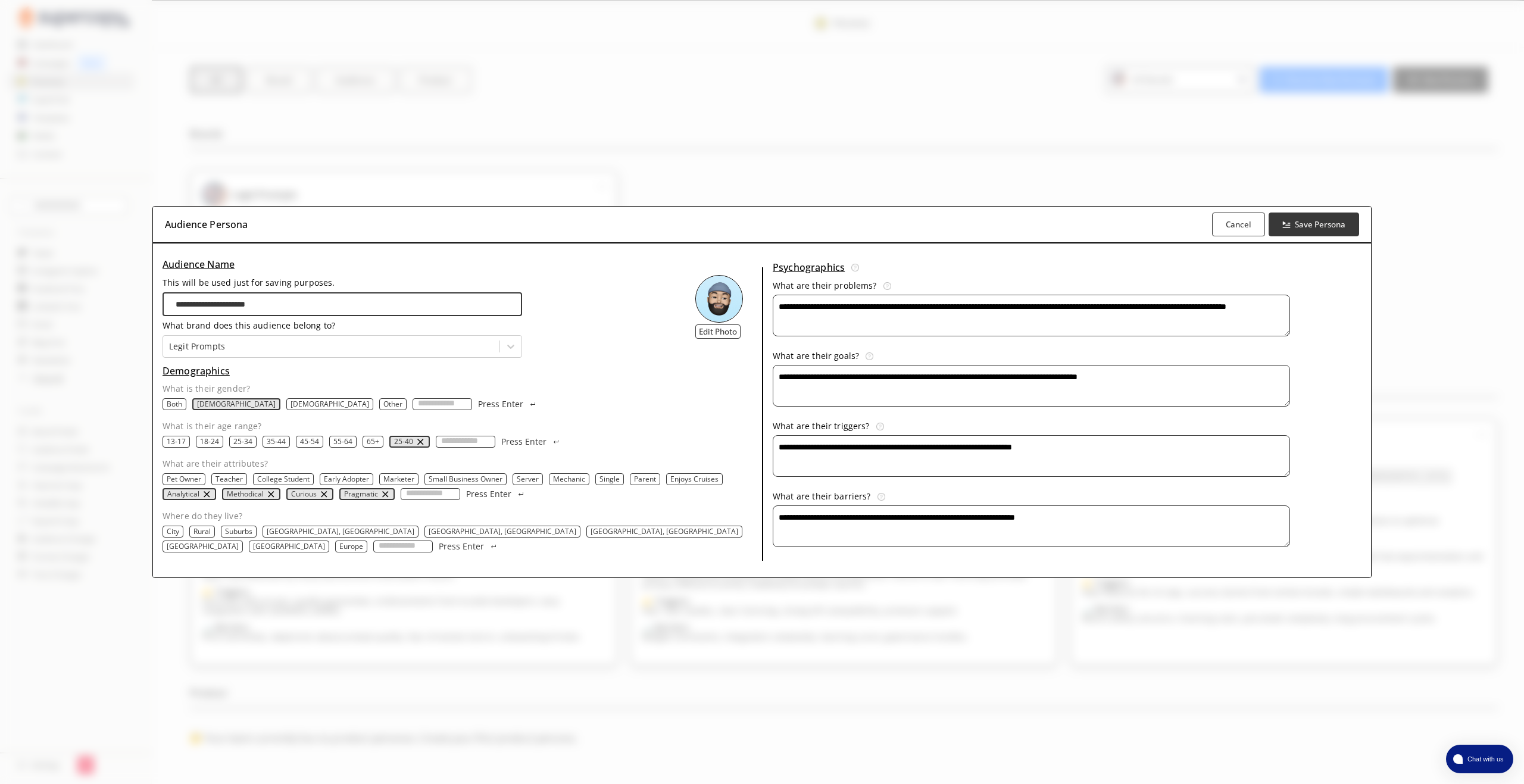
click at [1342, 173] on div "**********" at bounding box center [762, 392] width 1524 height 784
click at [1136, 232] on div "Audience Persona Cancel Save Persona" at bounding box center [761, 224] width 1218 height 37
click at [1225, 228] on b "Cancel" at bounding box center [1238, 224] width 27 height 11
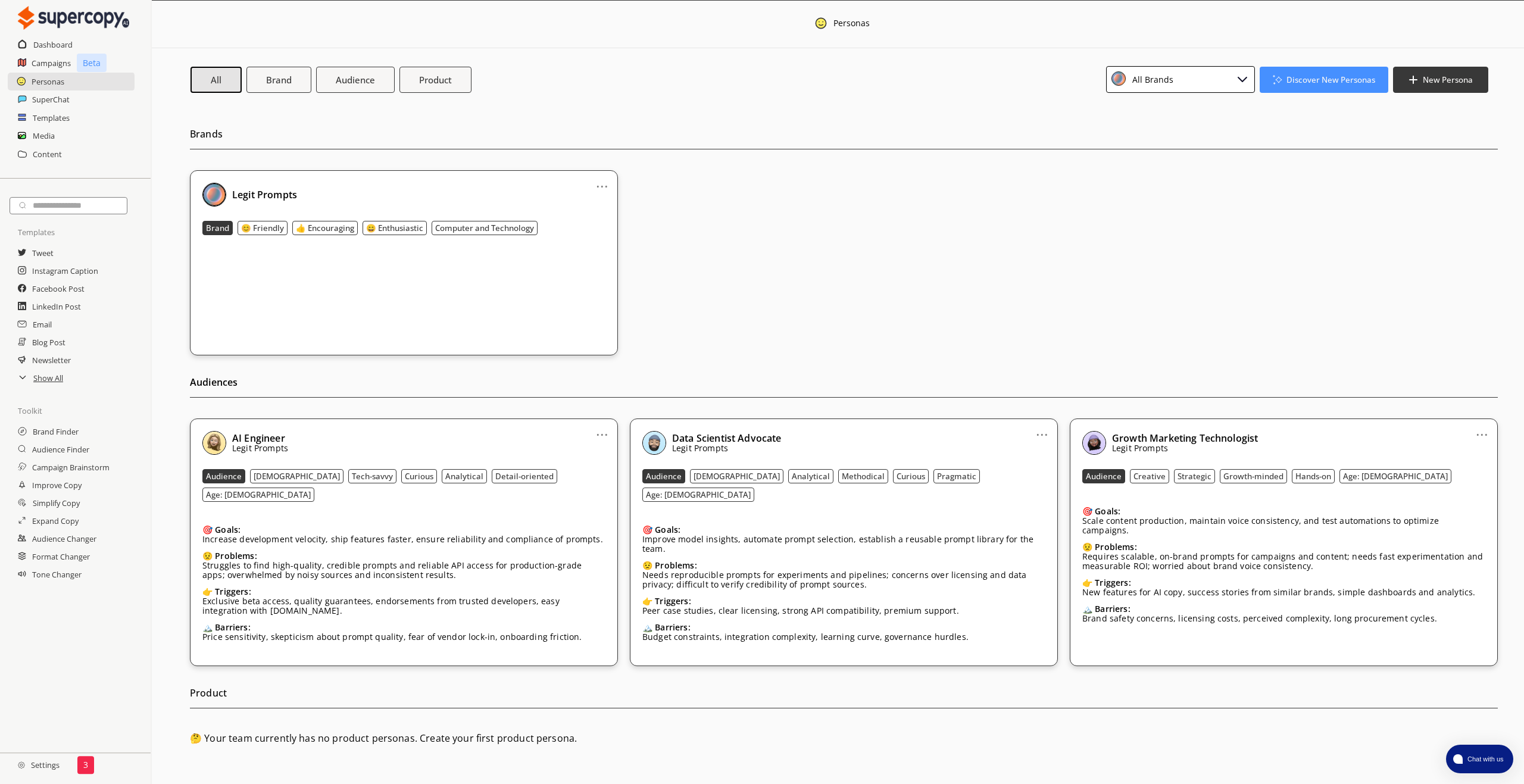
click at [1482, 435] on link "..." at bounding box center [1482, 430] width 12 height 10
click at [1471, 454] on li "Edit" at bounding box center [1466, 454] width 69 height 22
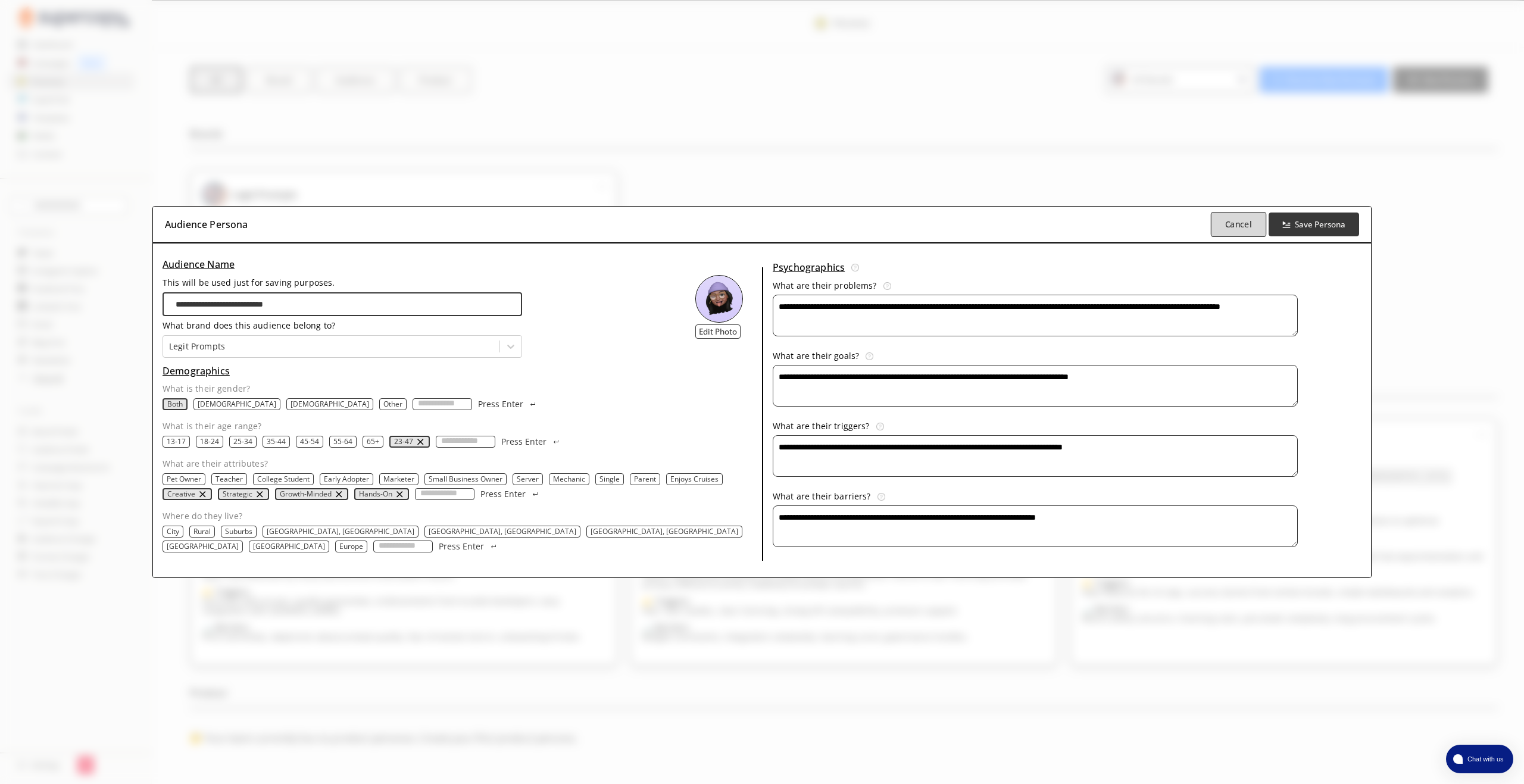
click at [1225, 224] on b "Cancel" at bounding box center [1238, 224] width 27 height 11
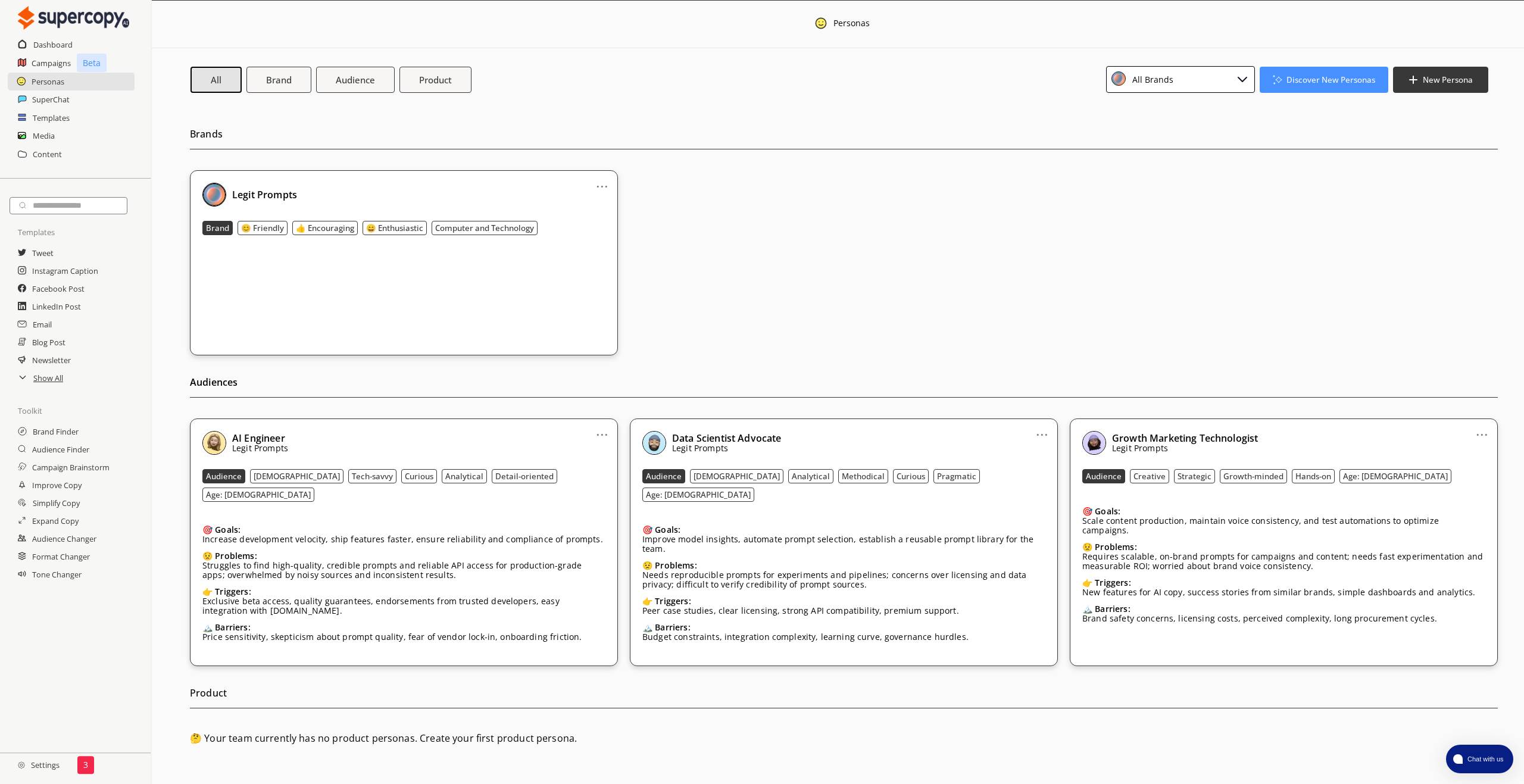
click at [1170, 224] on div "... Legit Prompts Brand 😊 Friendly 👍 Encouraging 😄 Enthusiastic Computer and Te…" at bounding box center [844, 263] width 1308 height 185
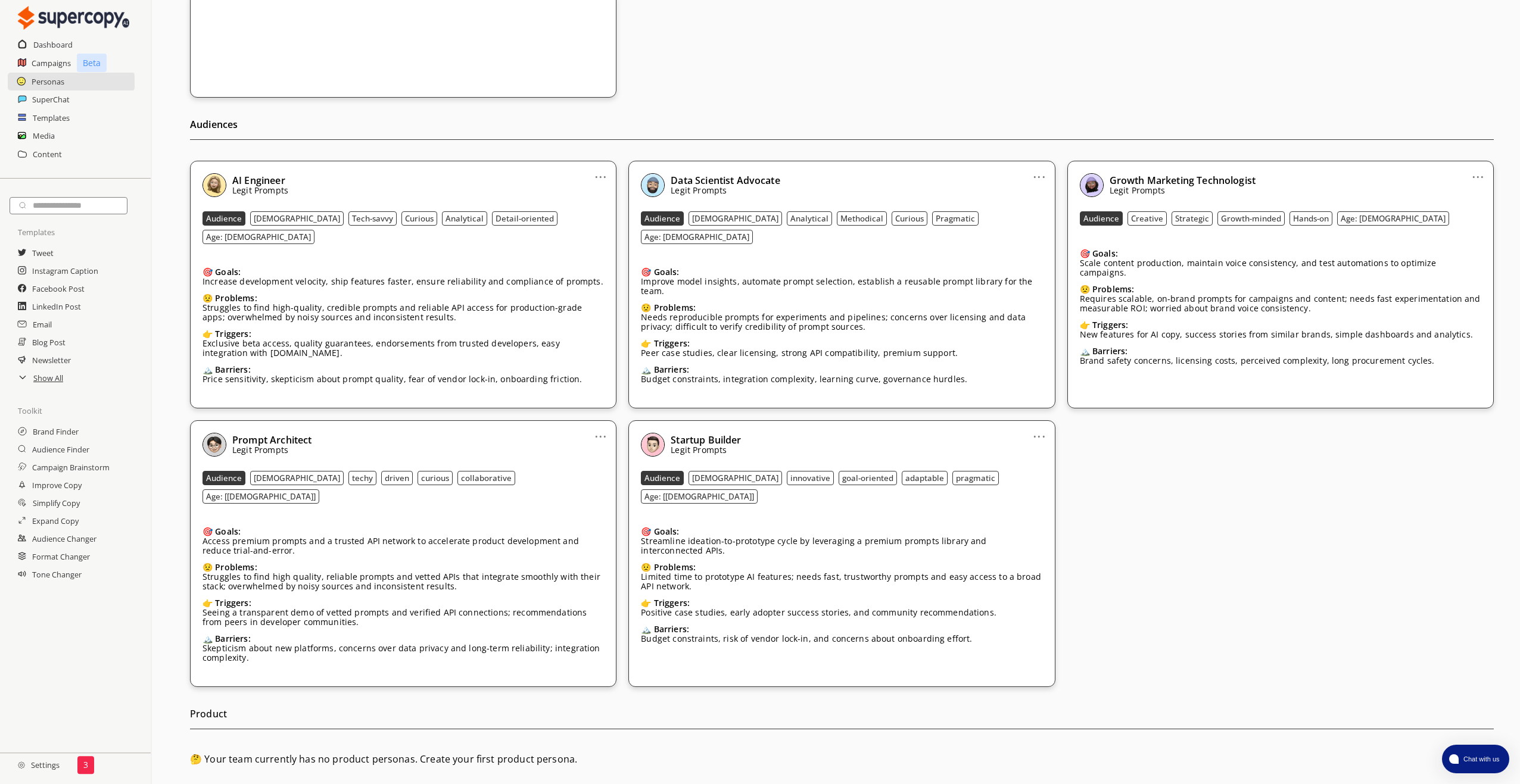
scroll to position [259, 0]
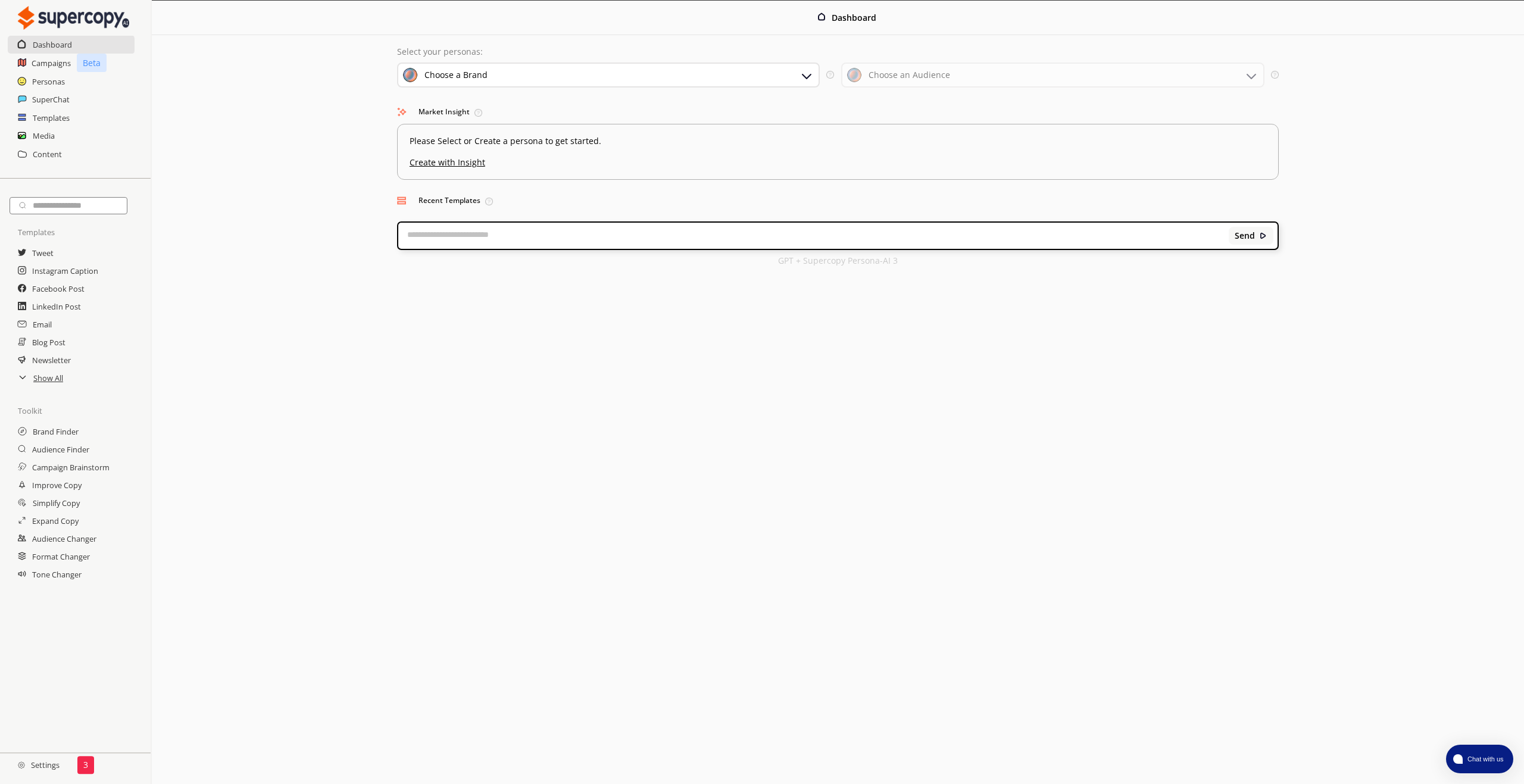
click at [741, 78] on div "Choose a Brand" at bounding box center [609, 75] width 423 height 25
click at [742, 73] on div "Choose a Brand" at bounding box center [609, 75] width 423 height 25
click at [441, 162] on u "Create with Insight" at bounding box center [838, 159] width 866 height 16
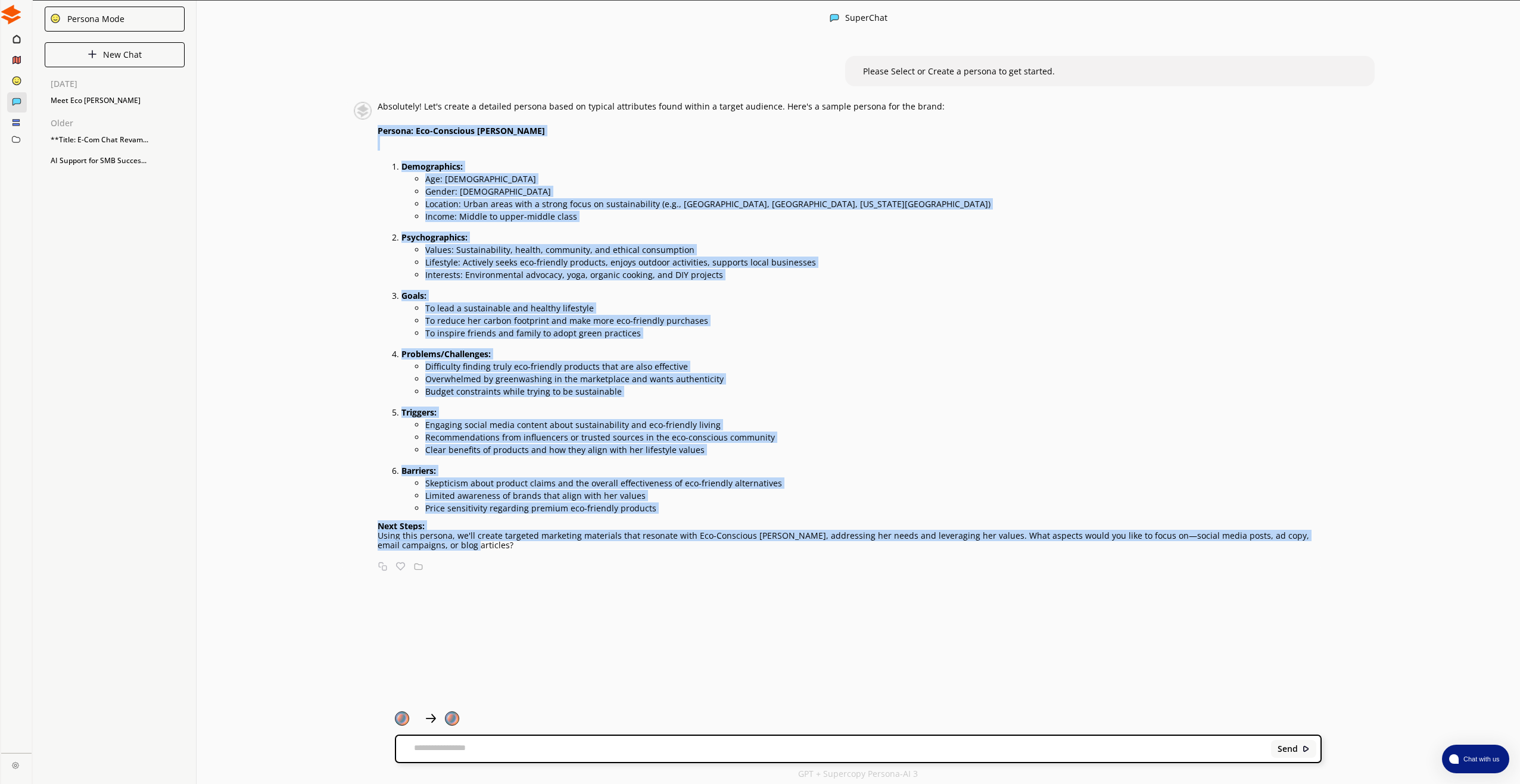
drag, startPoint x: 451, startPoint y: 395, endPoint x: 372, endPoint y: 129, distance: 277.5
click at [372, 129] on div "Absolutely! Let's create a detailed persona based on typical attributes found w…" at bounding box center [831, 337] width 979 height 471
copy div "Persona: Eco-Conscious Emma Demographics: Age: 28-35 Gender: Female Location: U…"
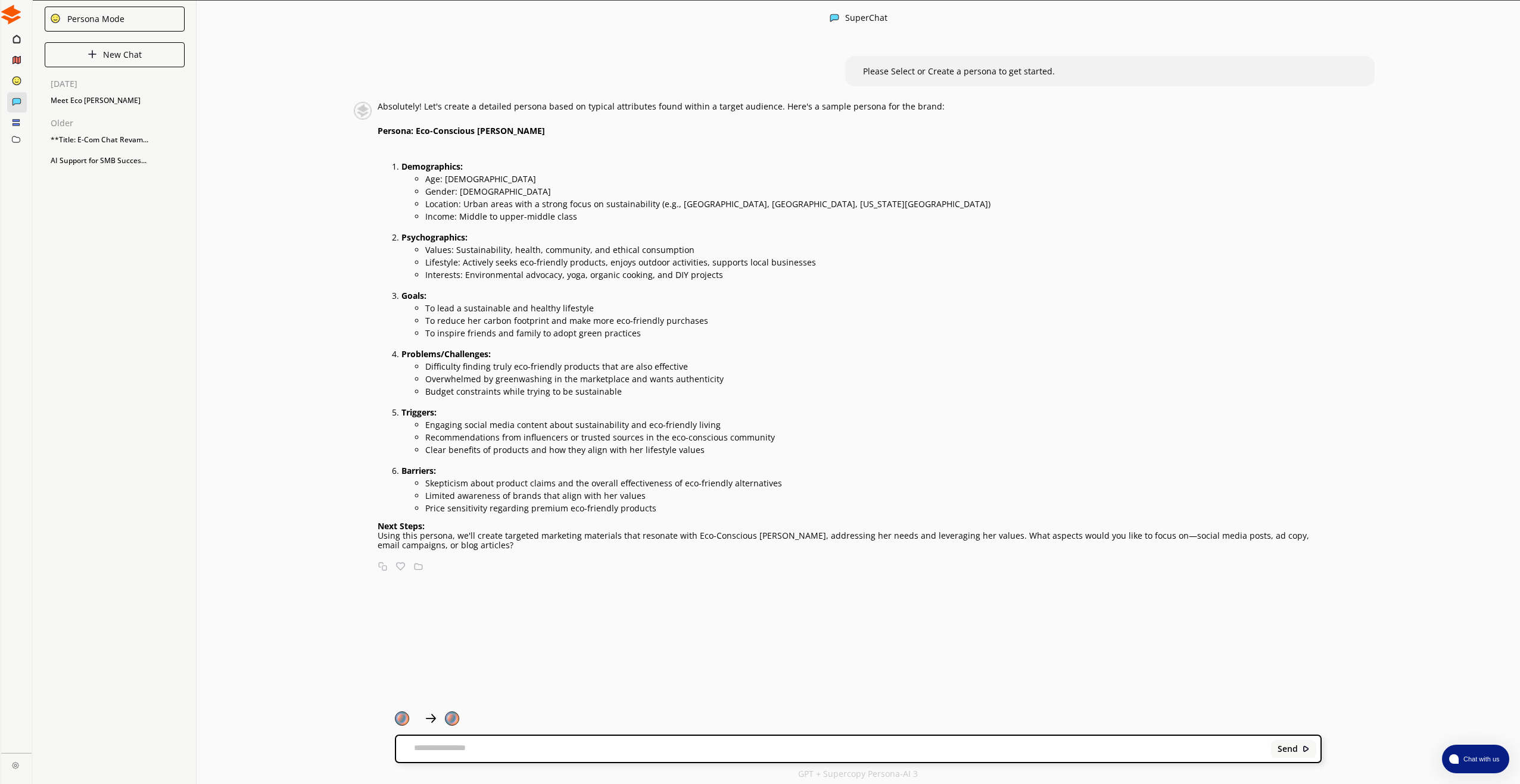
click at [20, 169] on nav at bounding box center [16, 392] width 33 height 784
click at [7, 12] on img at bounding box center [11, 15] width 20 height 20
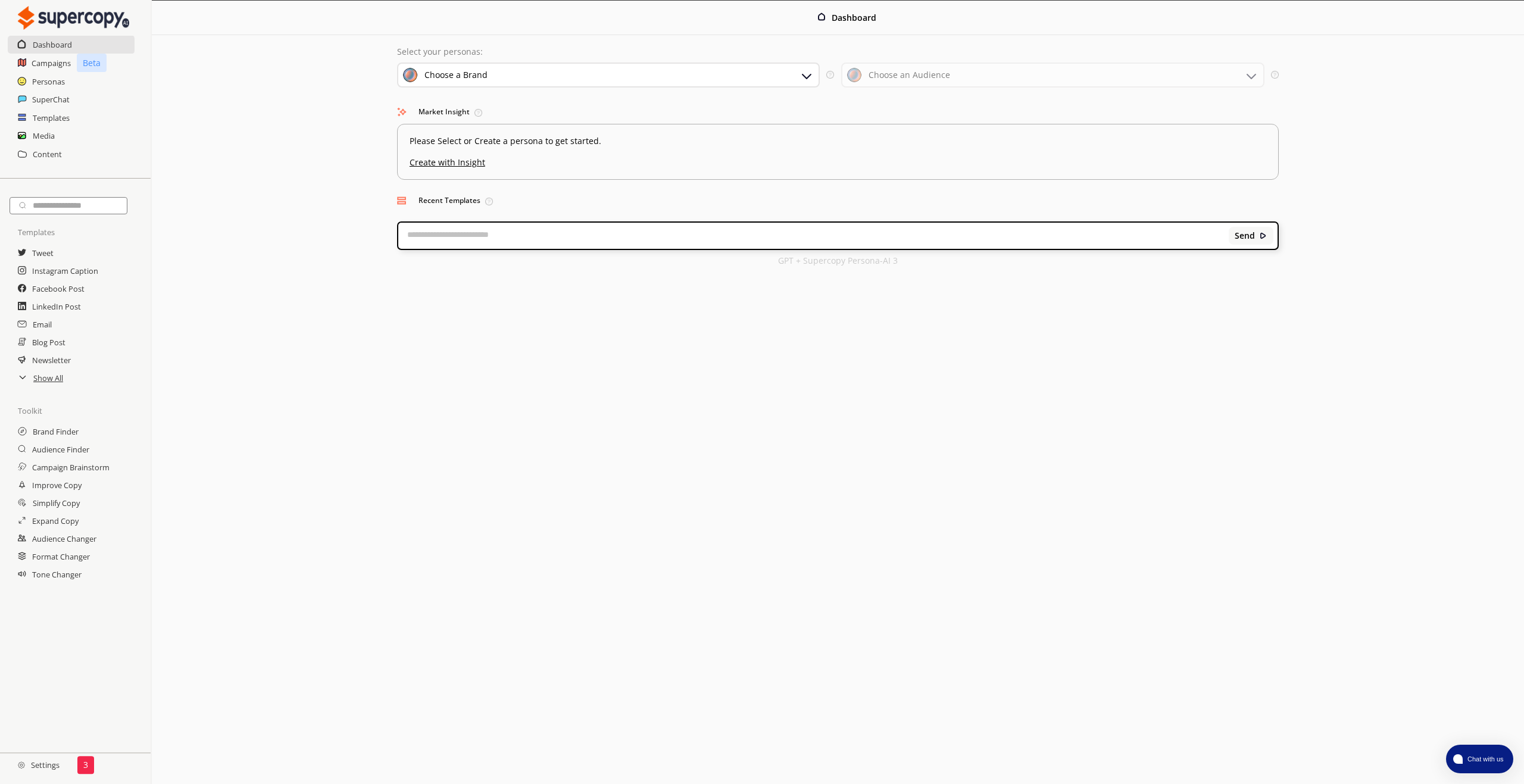
click at [50, 768] on h2 "Settings" at bounding box center [38, 764] width 78 height 24
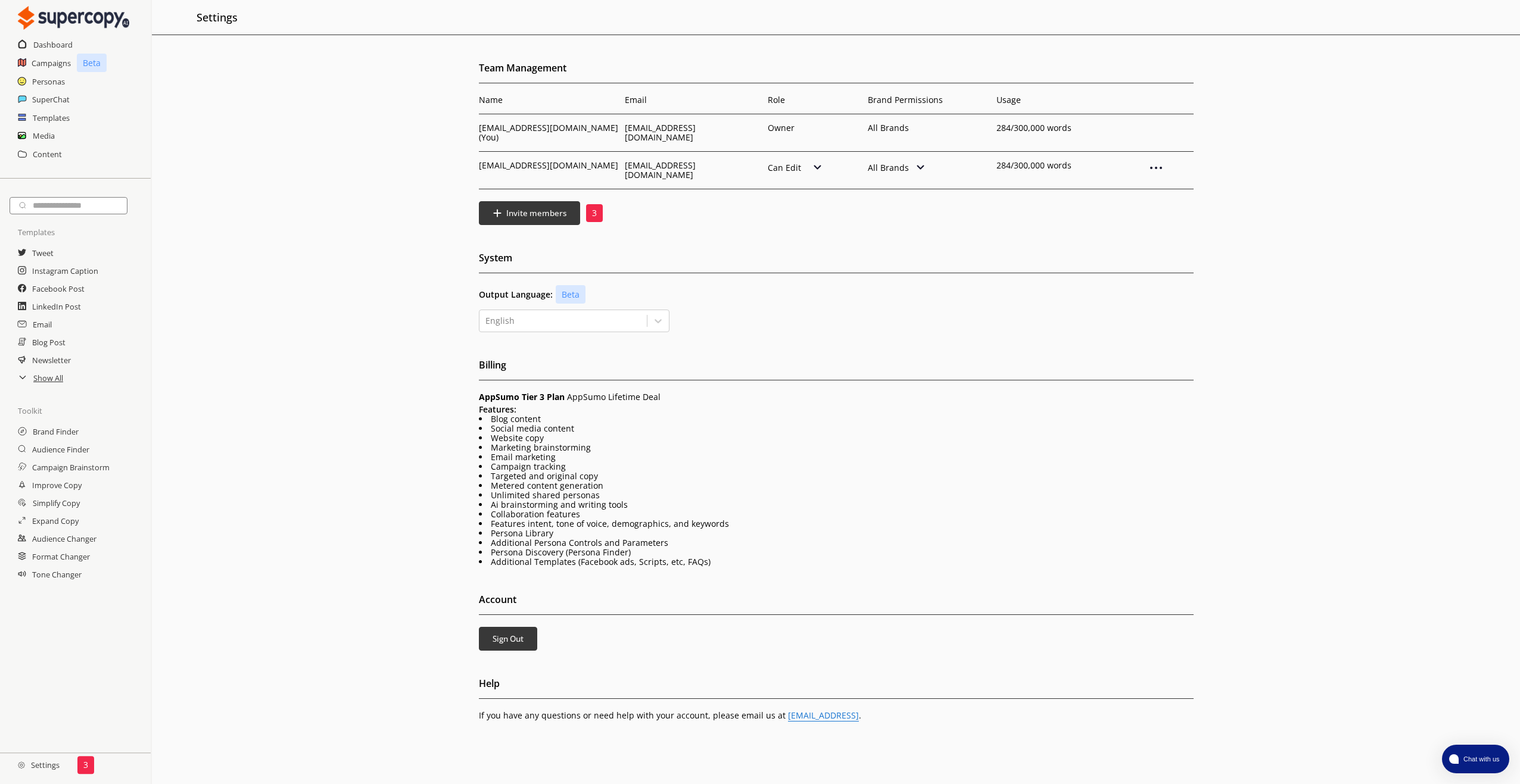
click at [36, 766] on h2 "Settings" at bounding box center [38, 764] width 78 height 24
click at [38, 764] on h2 "Settings" at bounding box center [38, 764] width 78 height 24
click at [373, 244] on div "Team Management Name Email Role Brand Permissions Usage silentphil77@gmail.com …" at bounding box center [836, 432] width 1368 height 748
click at [1158, 161] on img at bounding box center [1156, 168] width 15 height 15
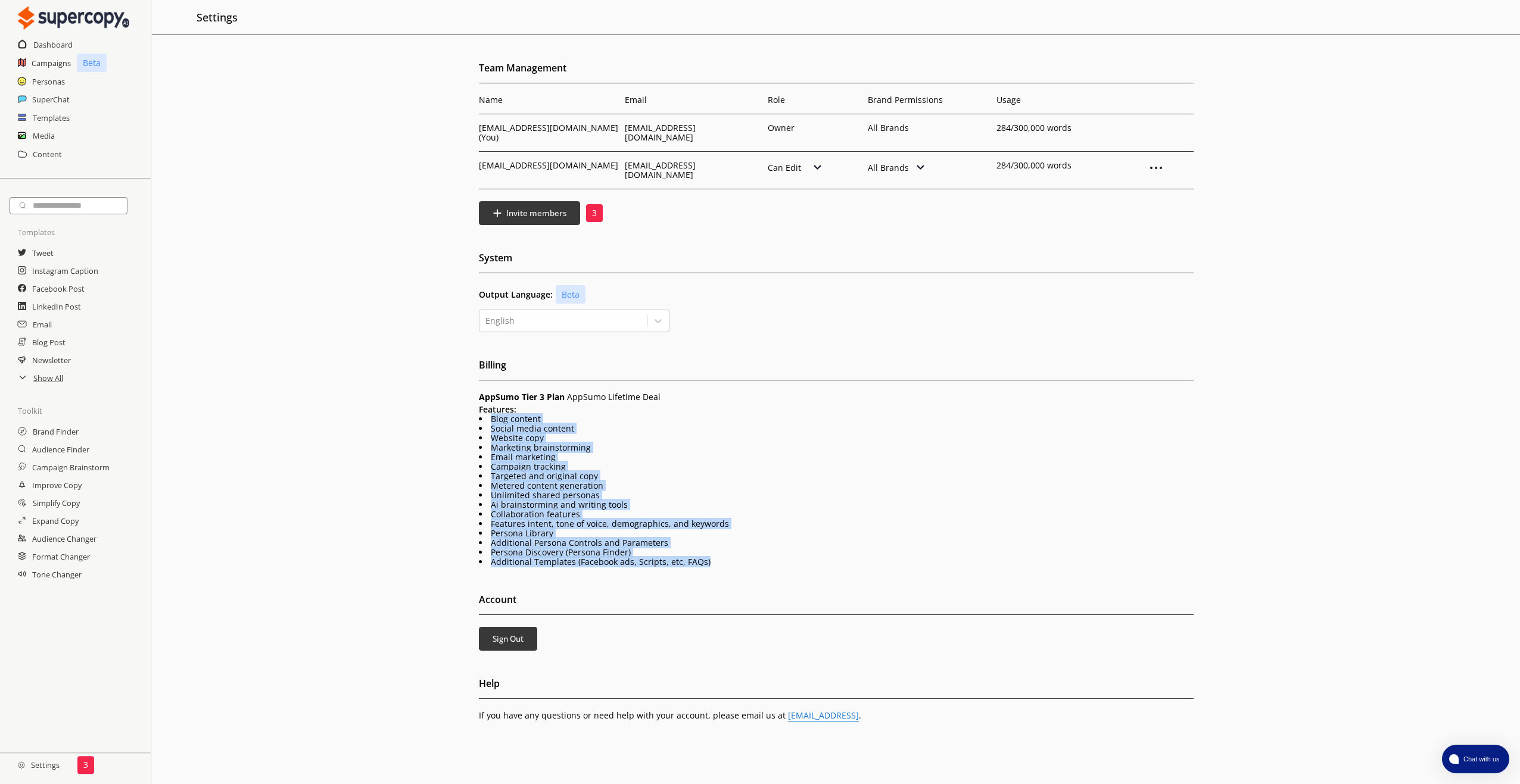
drag, startPoint x: 740, startPoint y: 553, endPoint x: 476, endPoint y: 406, distance: 302.2
click at [476, 406] on div "Team Management Name Email Role Brand Permissions Usage silentphil77@gmail.com …" at bounding box center [836, 432] width 1368 height 748
copy div "Blog content Social media content Website copy Marketing brainstorming Email ma…"
click at [46, 81] on h2 "Personas" at bounding box center [48, 82] width 33 height 18
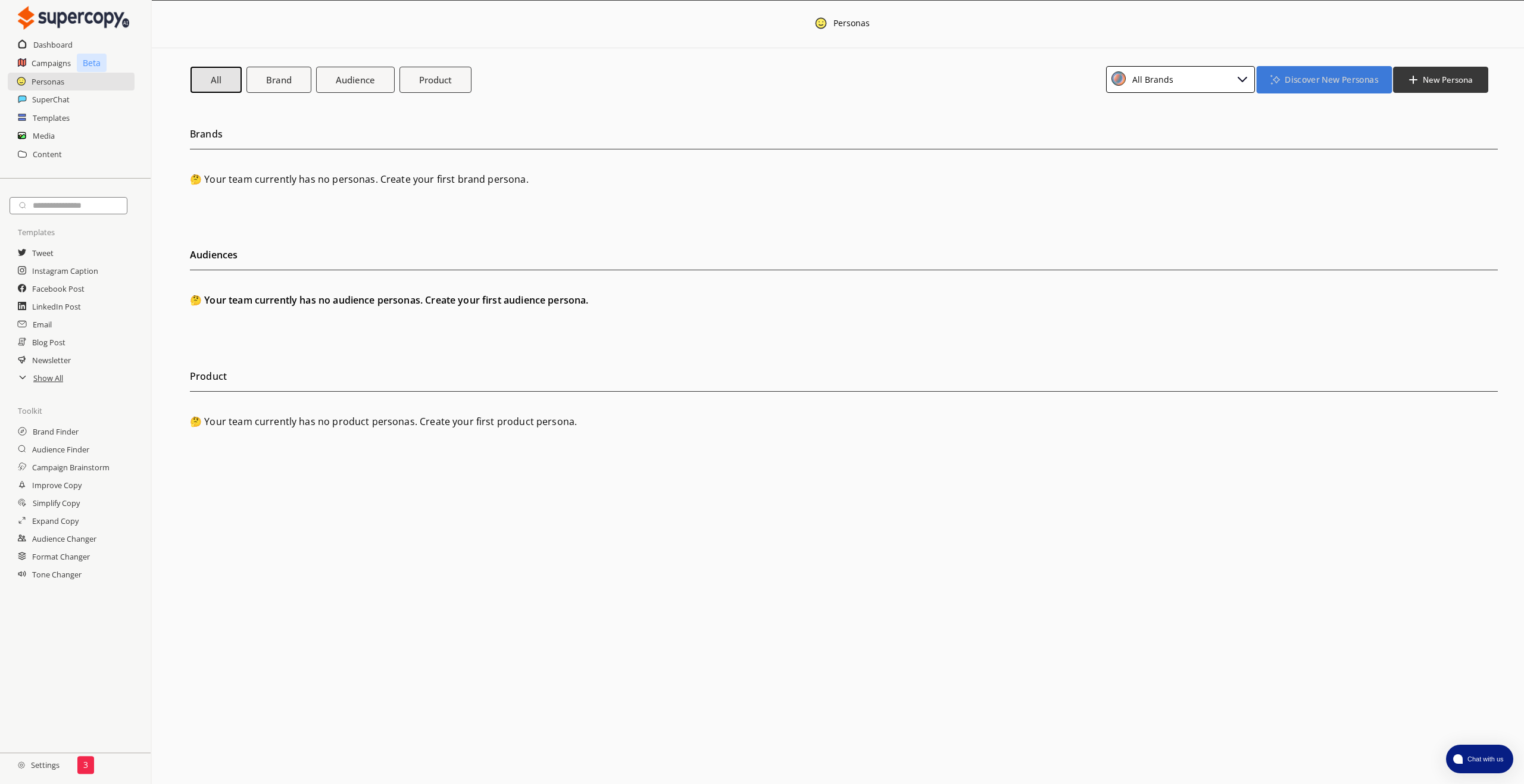
click at [1319, 80] on b "Discover New Personas" at bounding box center [1331, 79] width 93 height 11
click at [1421, 82] on b "New Persona" at bounding box center [1447, 79] width 52 height 11
drag, startPoint x: 921, startPoint y: 73, endPoint x: 691, endPoint y: 68, distance: 230.1
click at [921, 73] on div "All Brand Audience Product All Brands Discover New Personas New Persona Brand P…" at bounding box center [839, 79] width 1297 height 27
click at [34, 85] on h2 "Personas" at bounding box center [48, 82] width 33 height 18
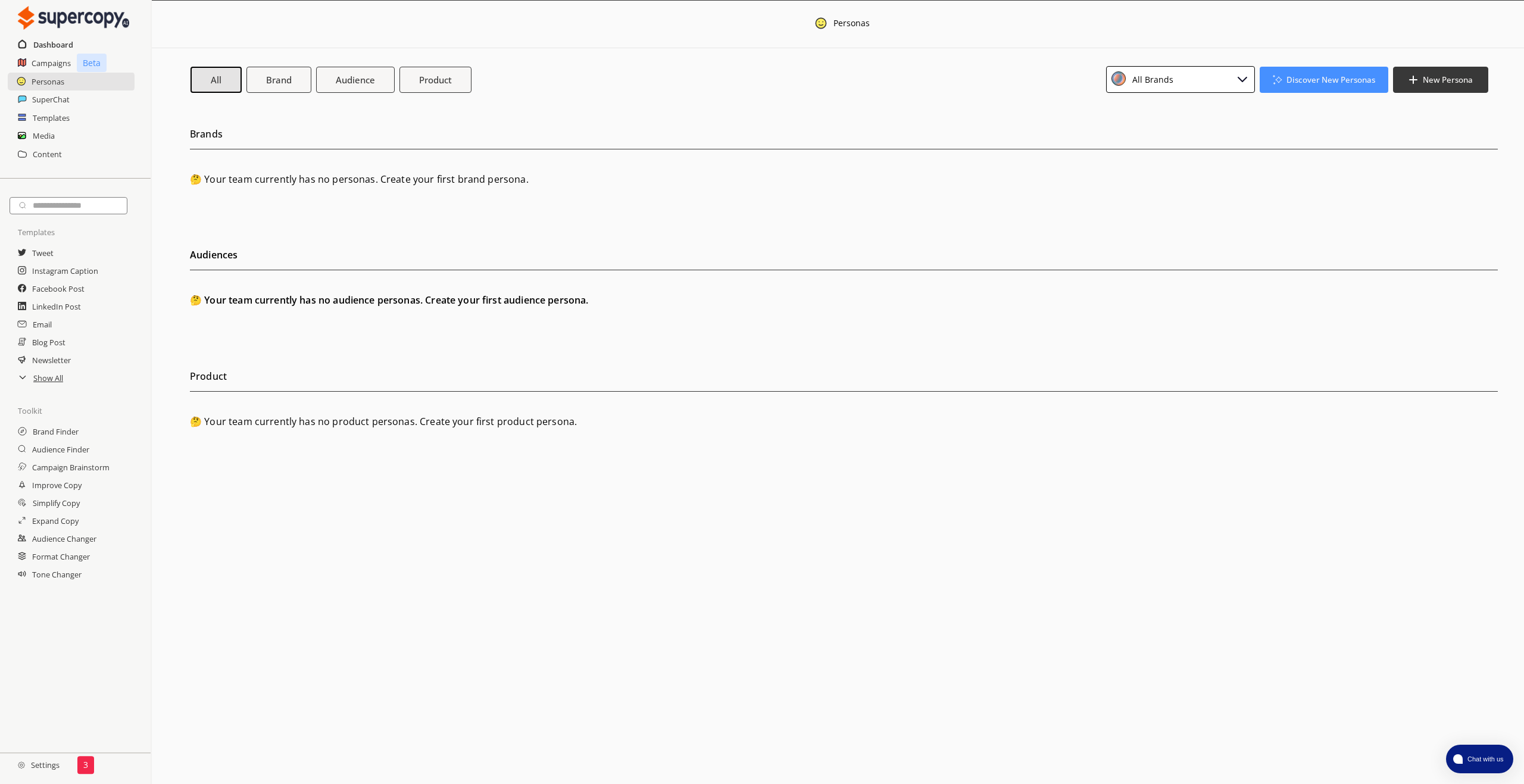
click at [51, 46] on h2 "Dashboard" at bounding box center [53, 45] width 40 height 18
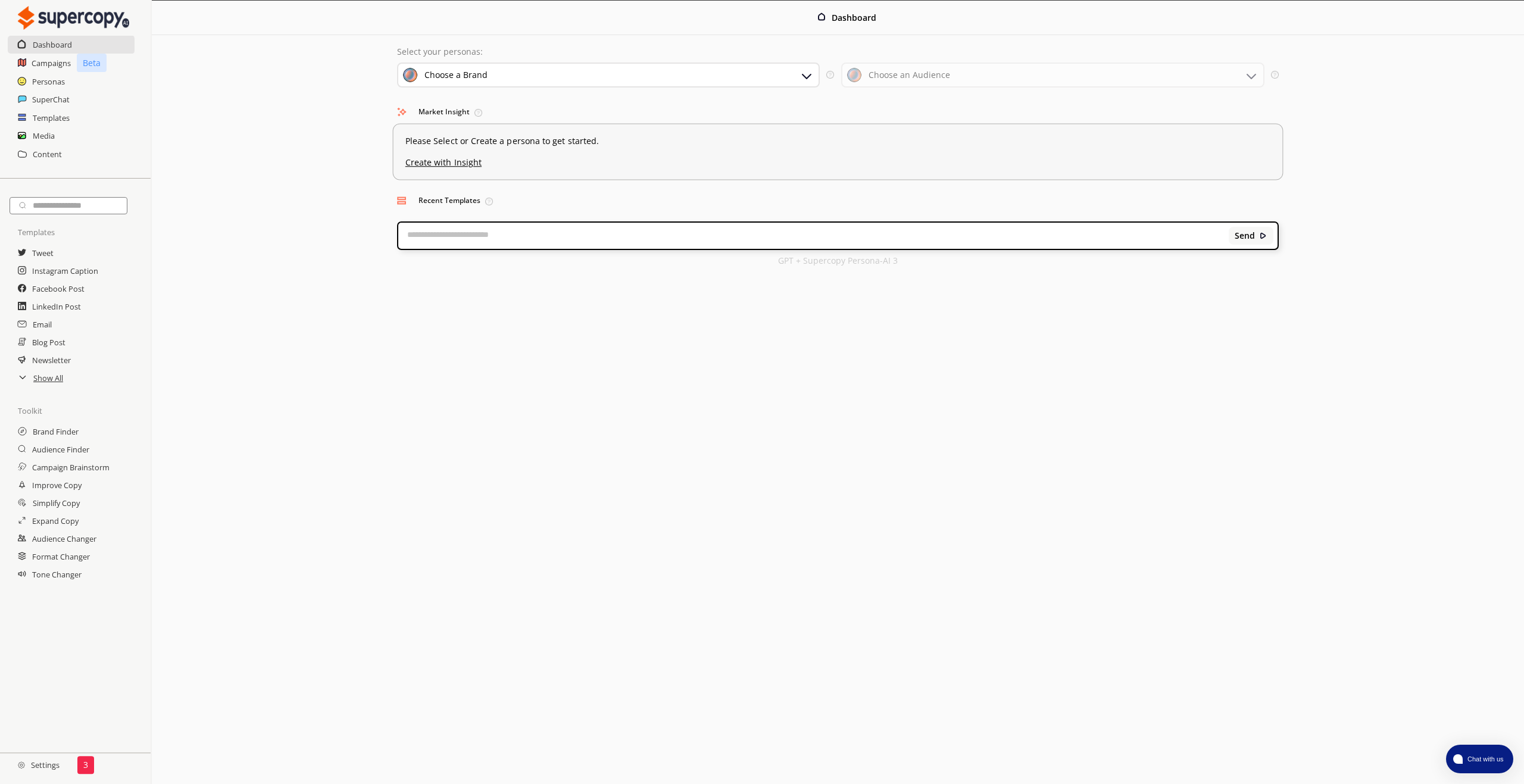
click at [424, 160] on u "Create with Insight" at bounding box center [838, 159] width 866 height 16
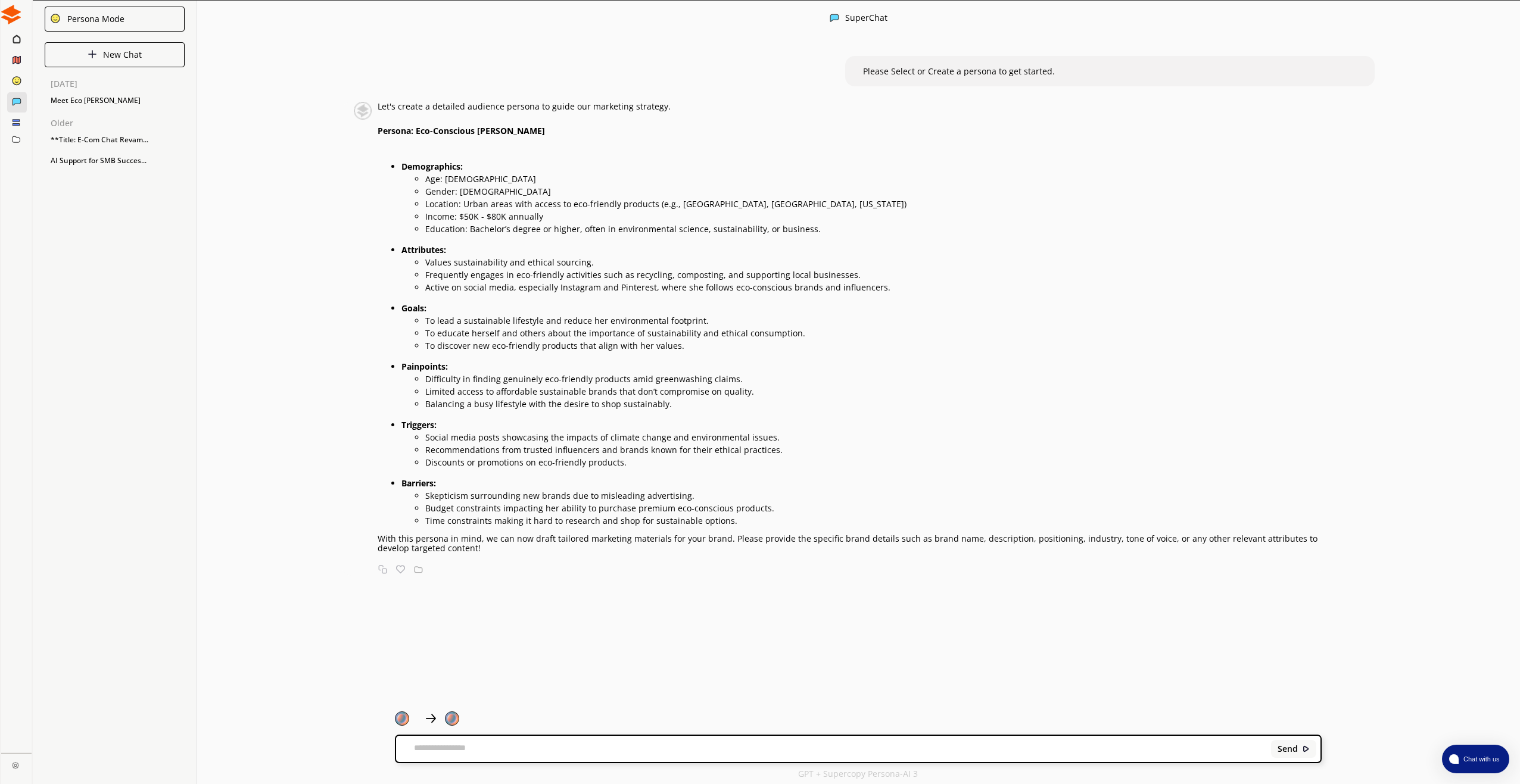
drag, startPoint x: 79, startPoint y: 99, endPoint x: 347, endPoint y: 210, distance: 290.1
click at [347, 210] on div "Let's create a detailed audience persona to guide our marketing strategy. Perso…" at bounding box center [831, 339] width 979 height 474
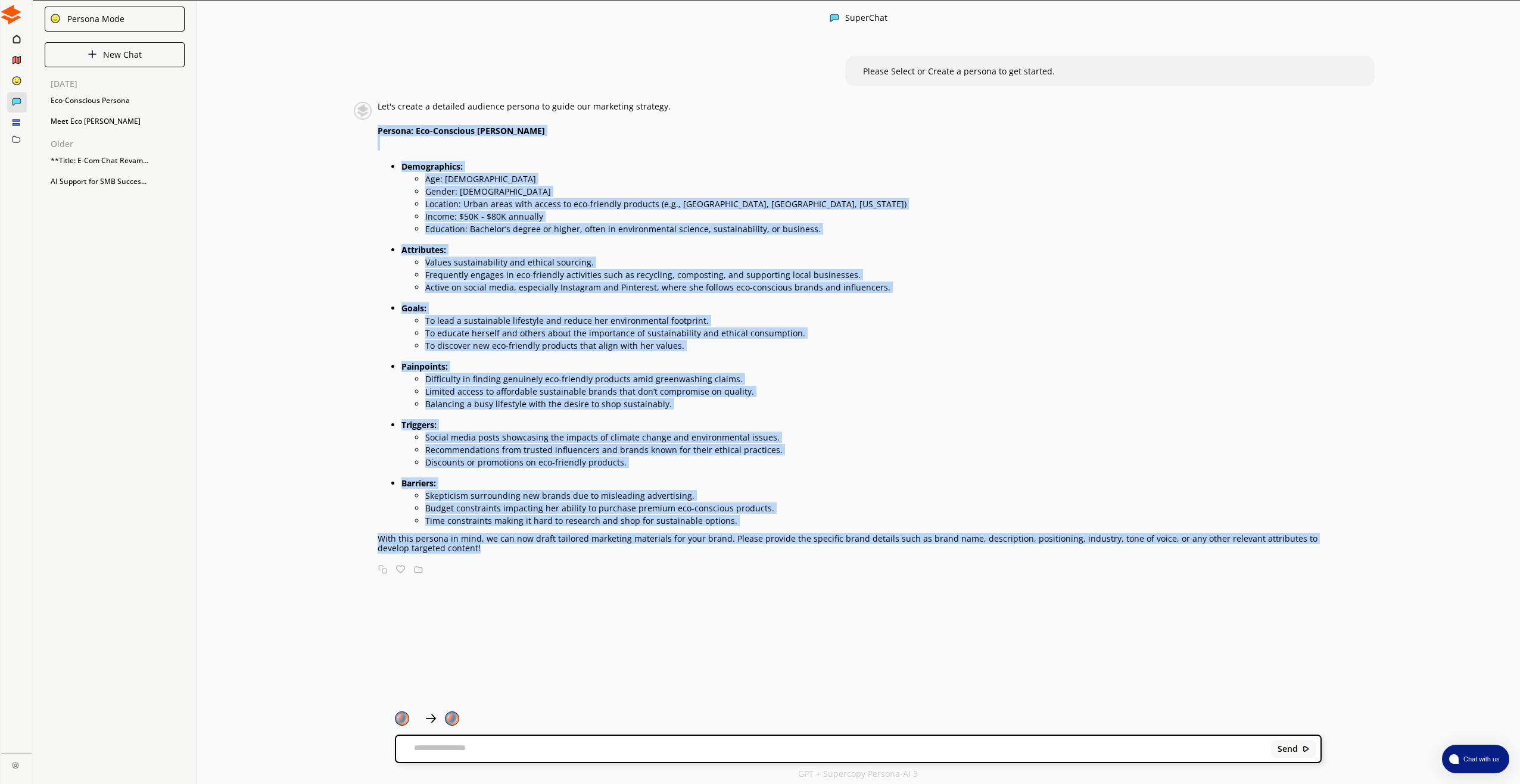
drag, startPoint x: 466, startPoint y: 552, endPoint x: 379, endPoint y: 132, distance: 428.9
click at [379, 132] on div "Let's create a detailed audience persona to guide our marketing strategy. Perso…" at bounding box center [850, 327] width 944 height 451
copy div "Persona: Eco-Conscious Emma Demographics: Age: 28-35 Gender: Female Location: U…"
click at [285, 228] on div "Please Select or Create a persona to get started. Let's create a detailed audie…" at bounding box center [858, 371] width 1323 height 655
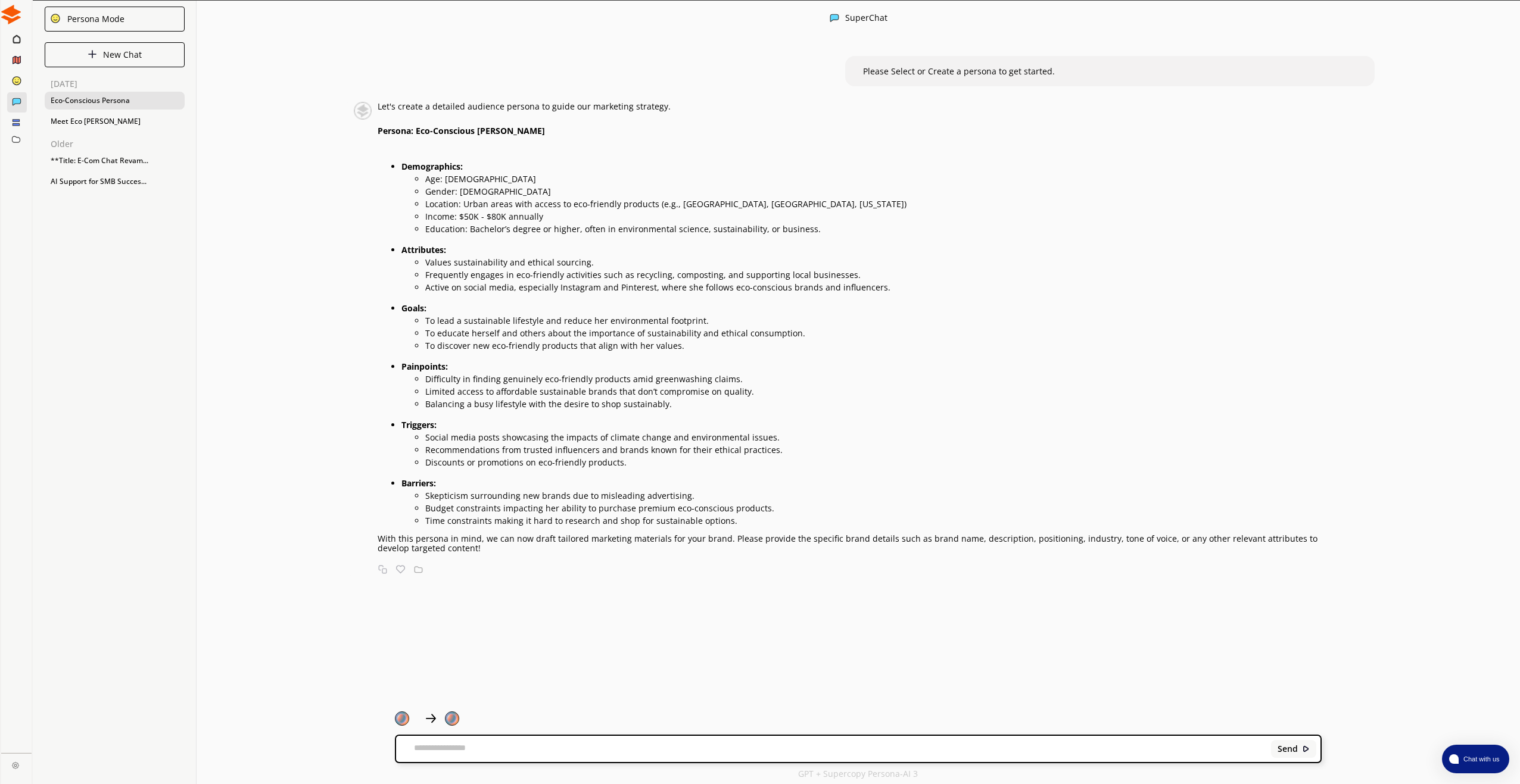
click at [109, 103] on div "Eco-Conscious Persona" at bounding box center [114, 100] width 140 height 18
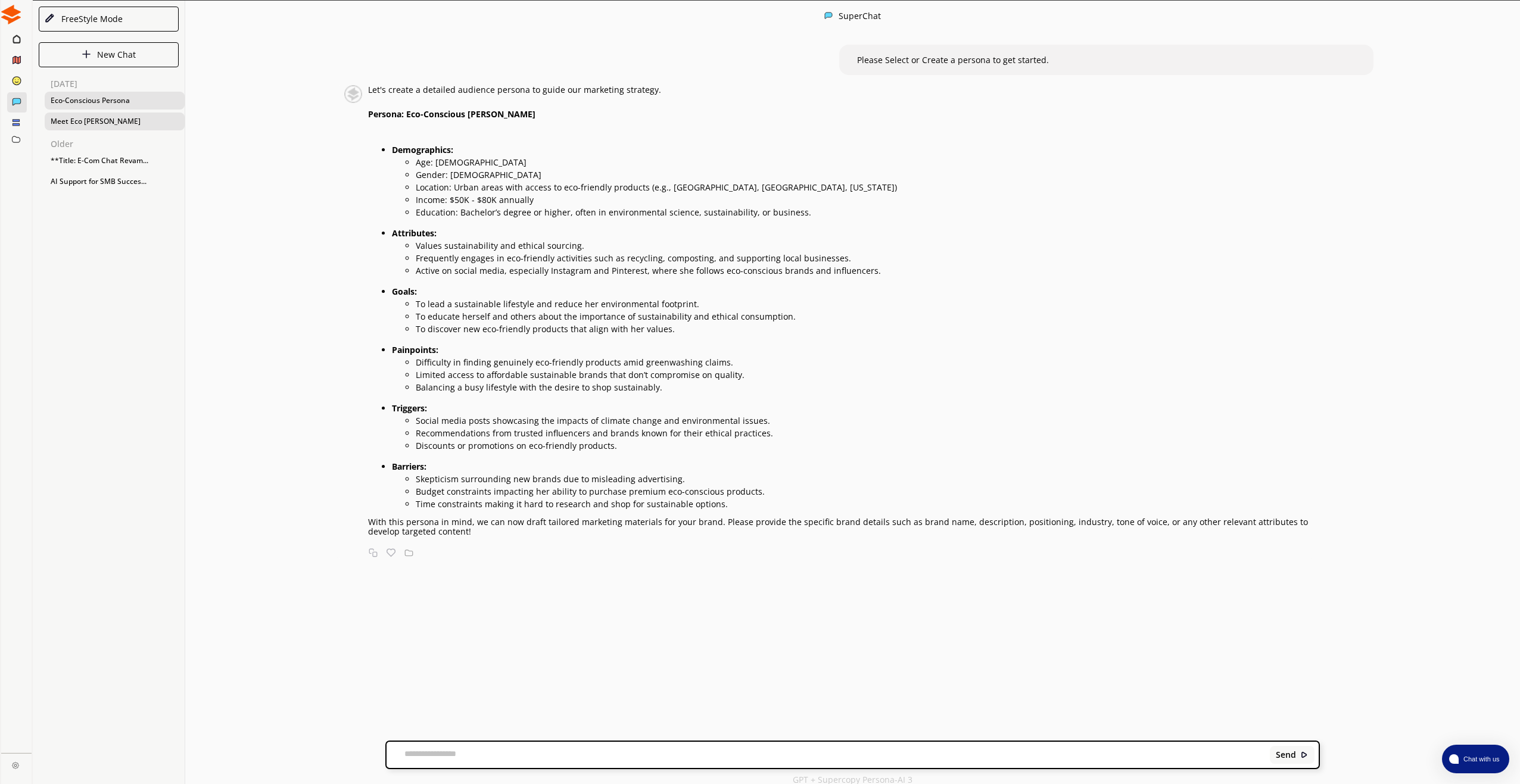
click at [109, 123] on div "Meet Eco Emma" at bounding box center [114, 122] width 140 height 18
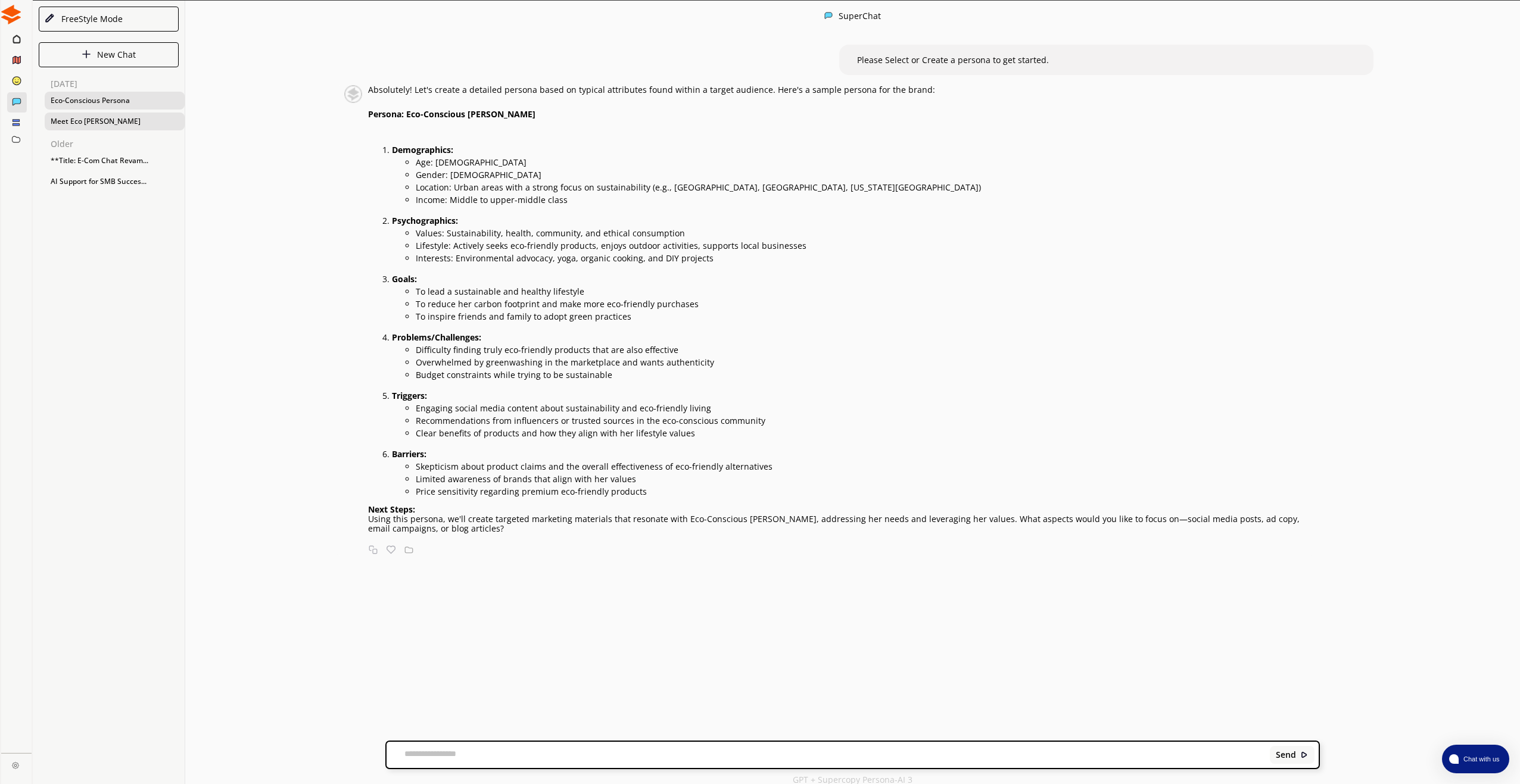
click at [113, 101] on div "Eco-Conscious Persona" at bounding box center [114, 100] width 140 height 18
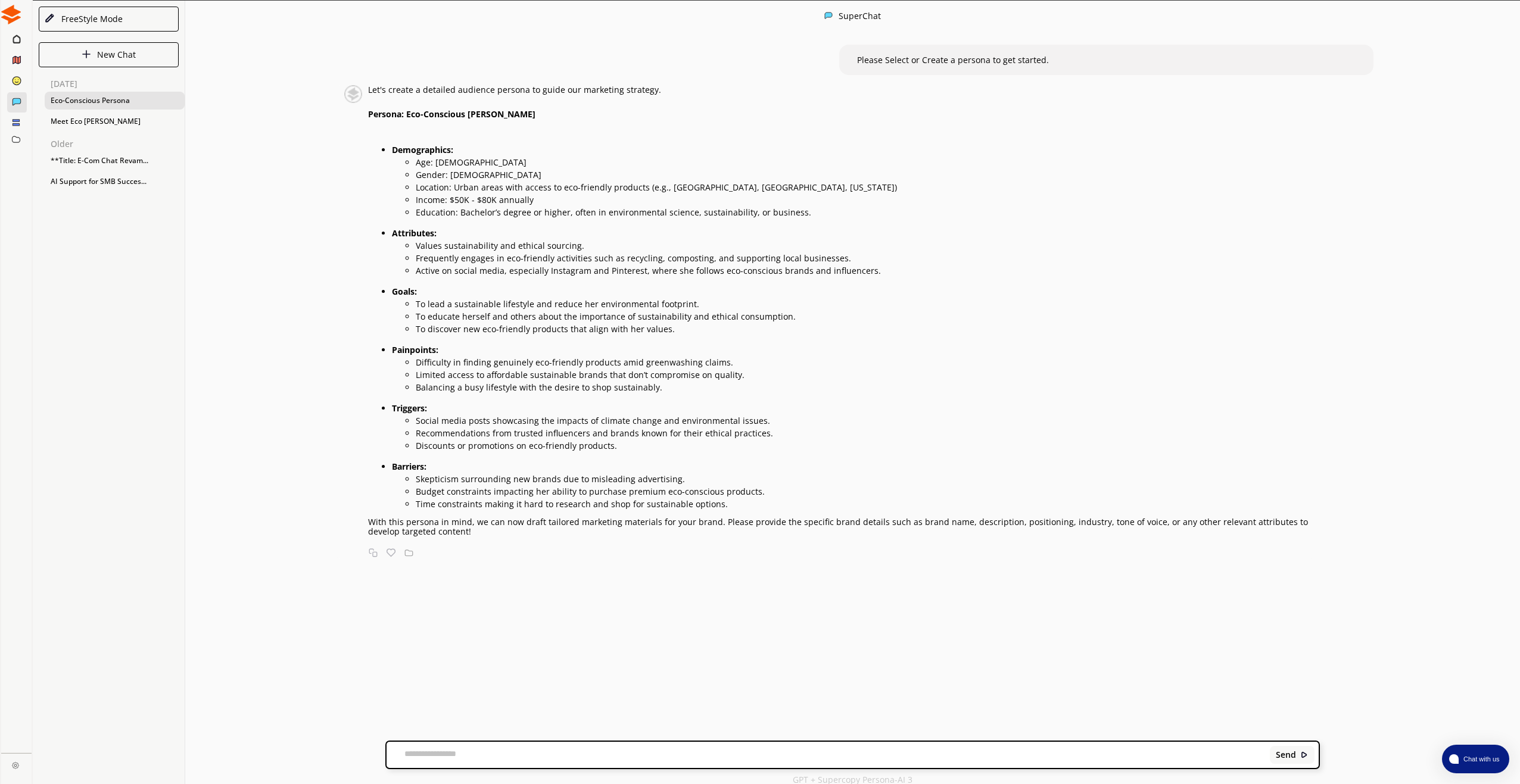
click at [124, 22] on div "FreeStyle Mode" at bounding box center [108, 19] width 140 height 25
click at [67, 51] on div "New Chat" at bounding box center [108, 55] width 140 height 25
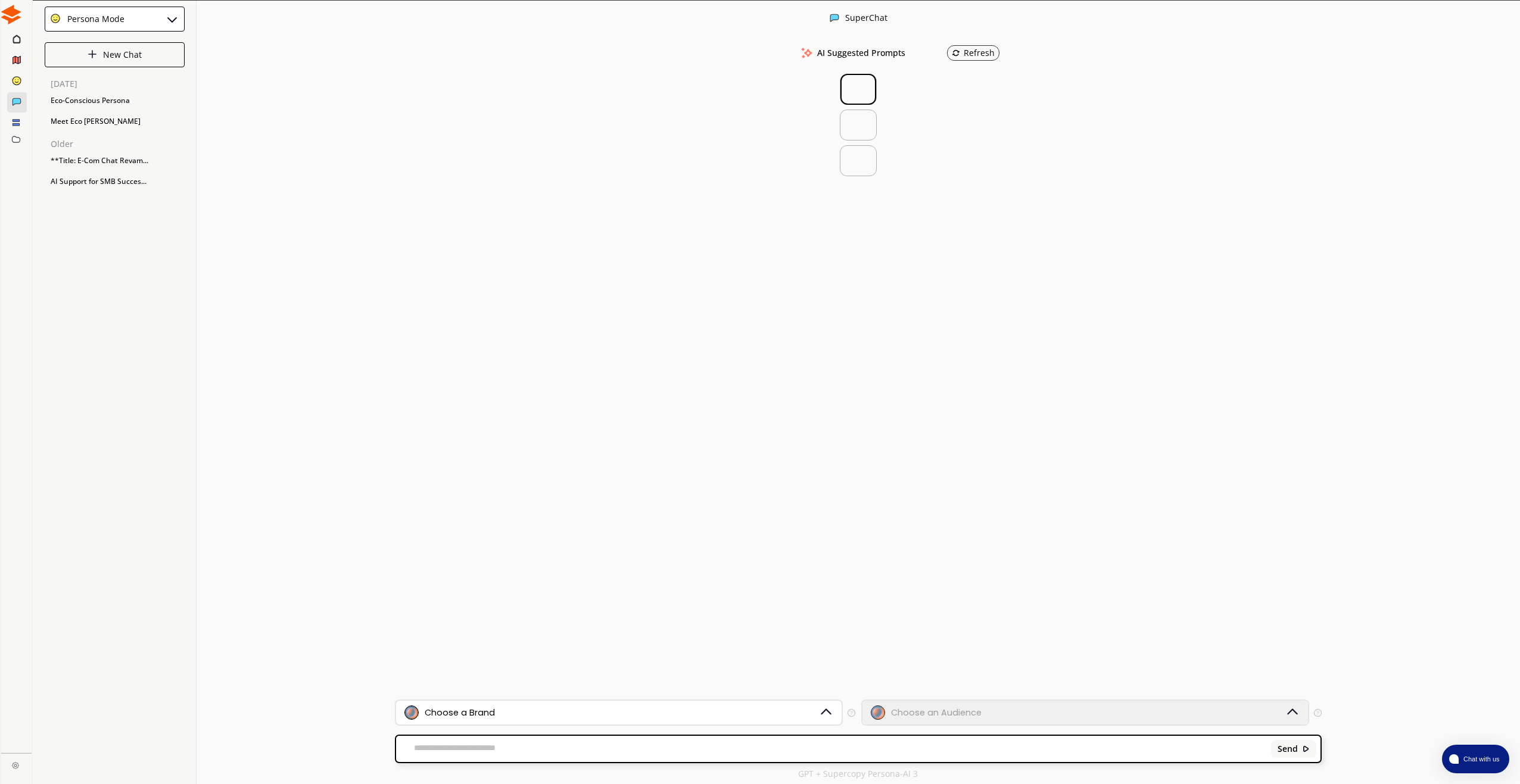
click at [864, 88] on div at bounding box center [858, 89] width 37 height 31
click at [367, 89] on img at bounding box center [365, 85] width 18 height 18
click at [647, 151] on div at bounding box center [858, 371] width 1323 height 655
click at [778, 352] on div at bounding box center [858, 371] width 1323 height 655
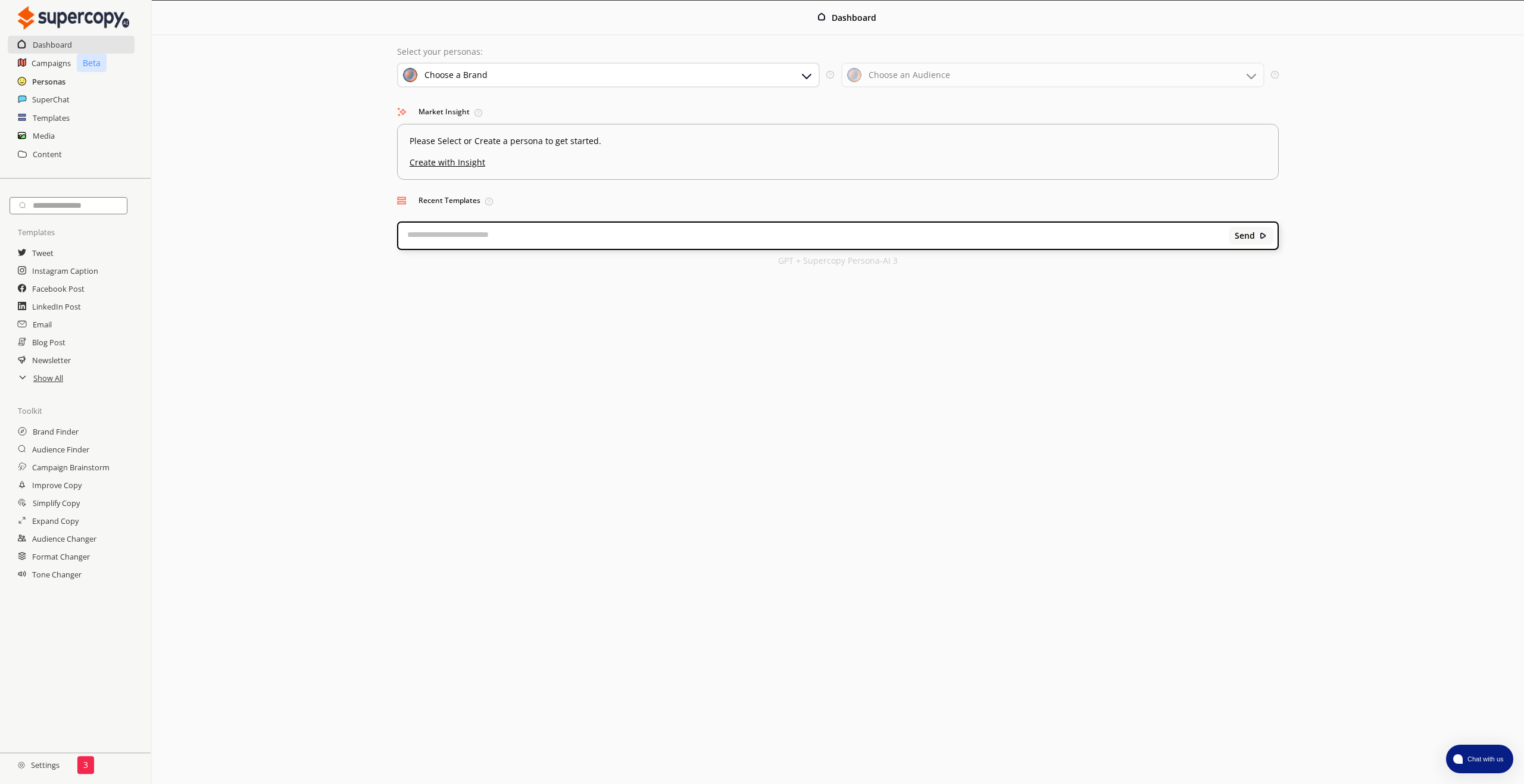
click at [54, 82] on h2 "Personas" at bounding box center [48, 82] width 33 height 18
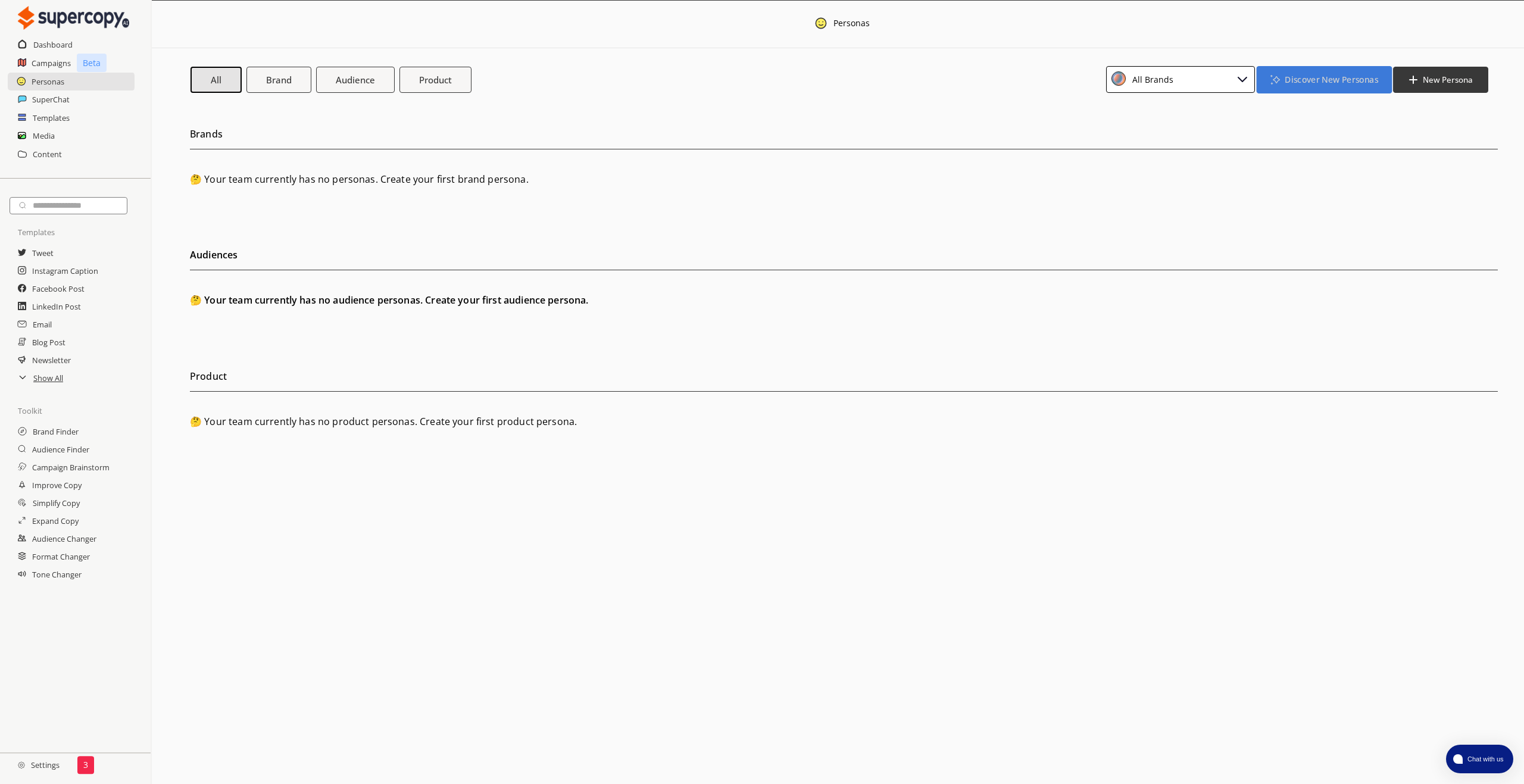
click at [1326, 82] on b "Discover New Personas" at bounding box center [1331, 79] width 93 height 11
click at [1314, 131] on li "Audience Finder" at bounding box center [1323, 129] width 128 height 21
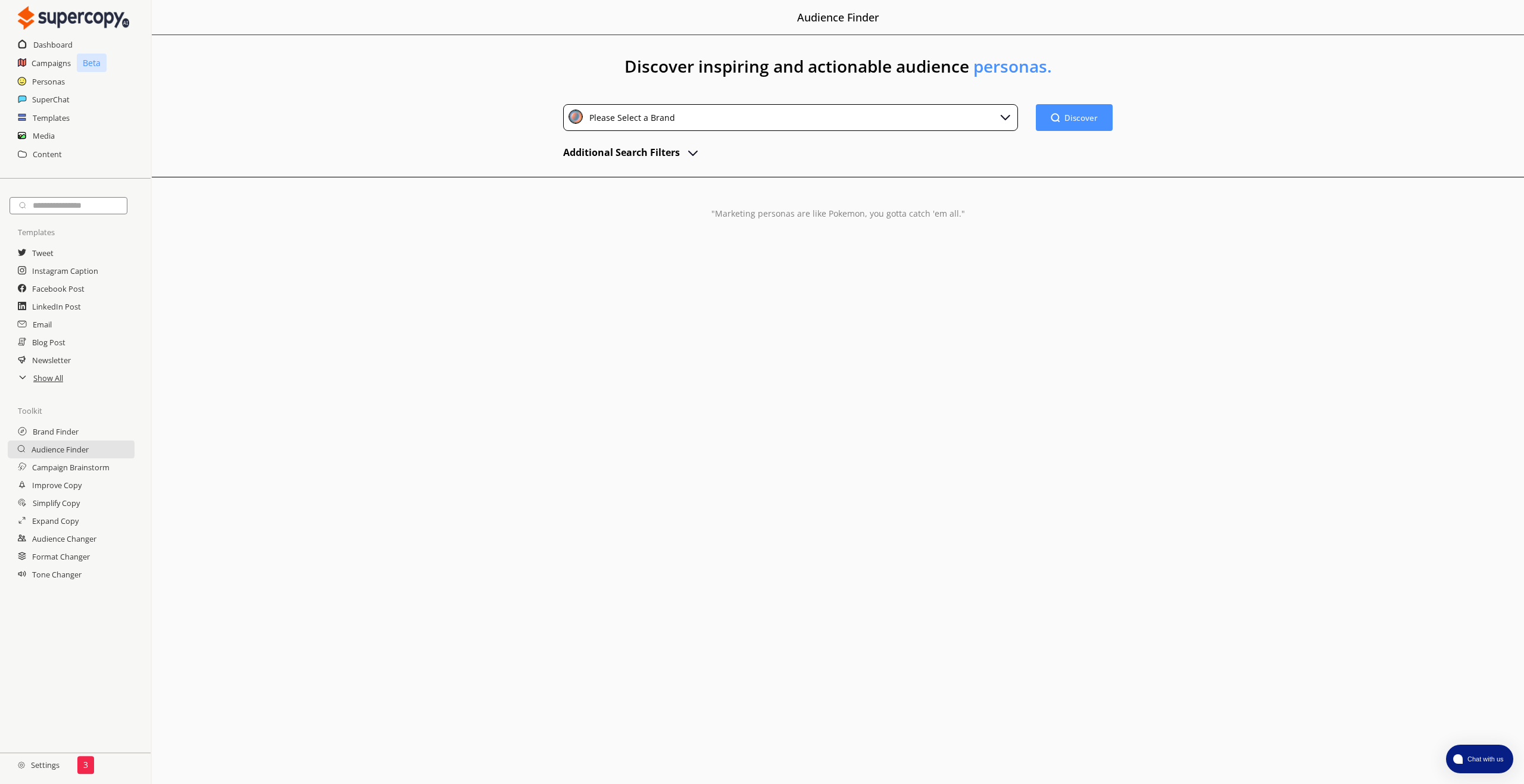
click at [778, 120] on div "Please Select a Brand" at bounding box center [790, 117] width 454 height 27
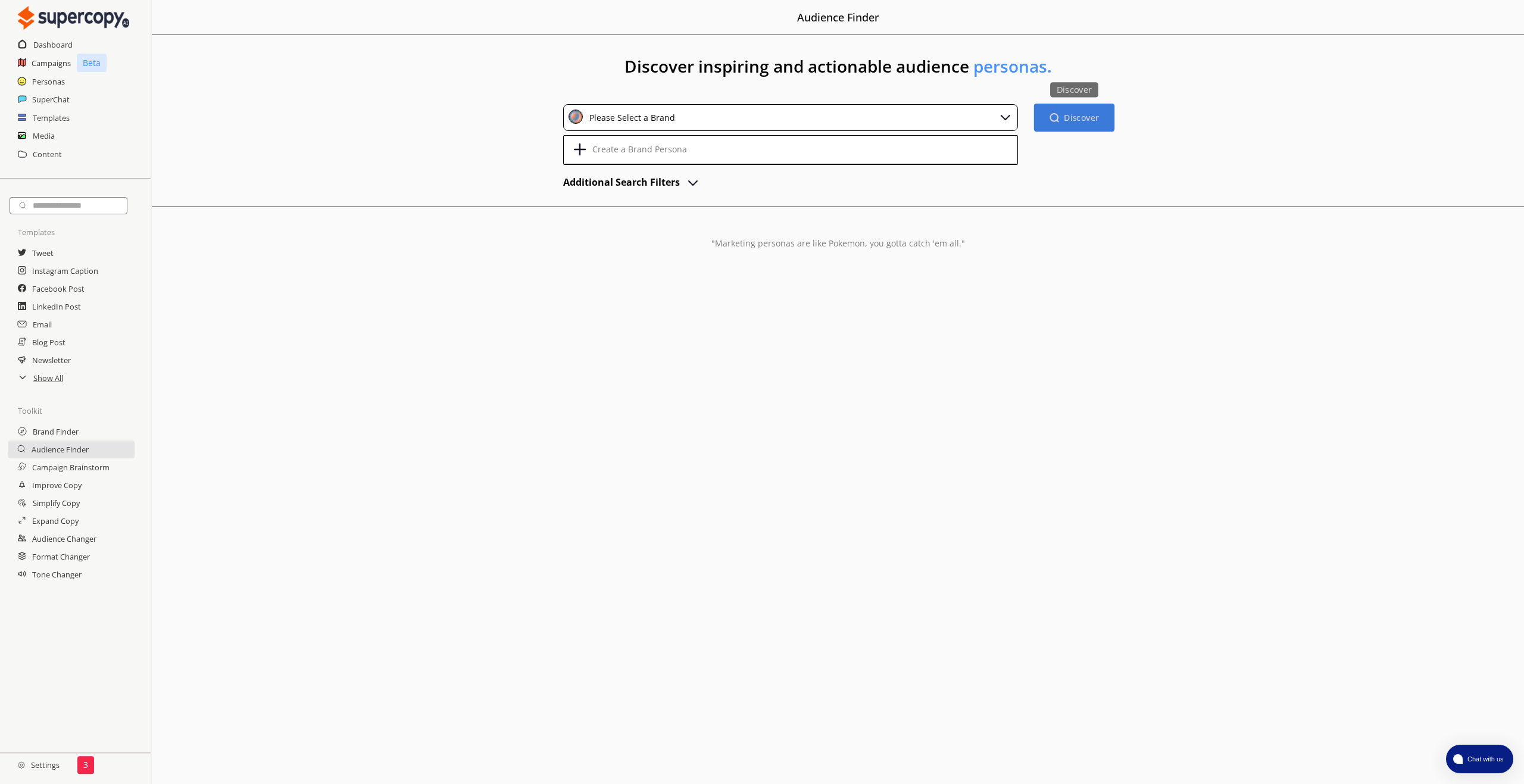
click at [1099, 116] on button "Discover Discover" at bounding box center [1074, 117] width 80 height 28
click at [1087, 117] on b "Discover" at bounding box center [1081, 117] width 35 height 11
click at [525, 197] on div "Discover inspiring and actionable audience personas. Please Select a Brand Crea…" at bounding box center [838, 176] width 1372 height 283
click at [609, 117] on div "Please Select a Brand" at bounding box center [630, 117] width 90 height 16
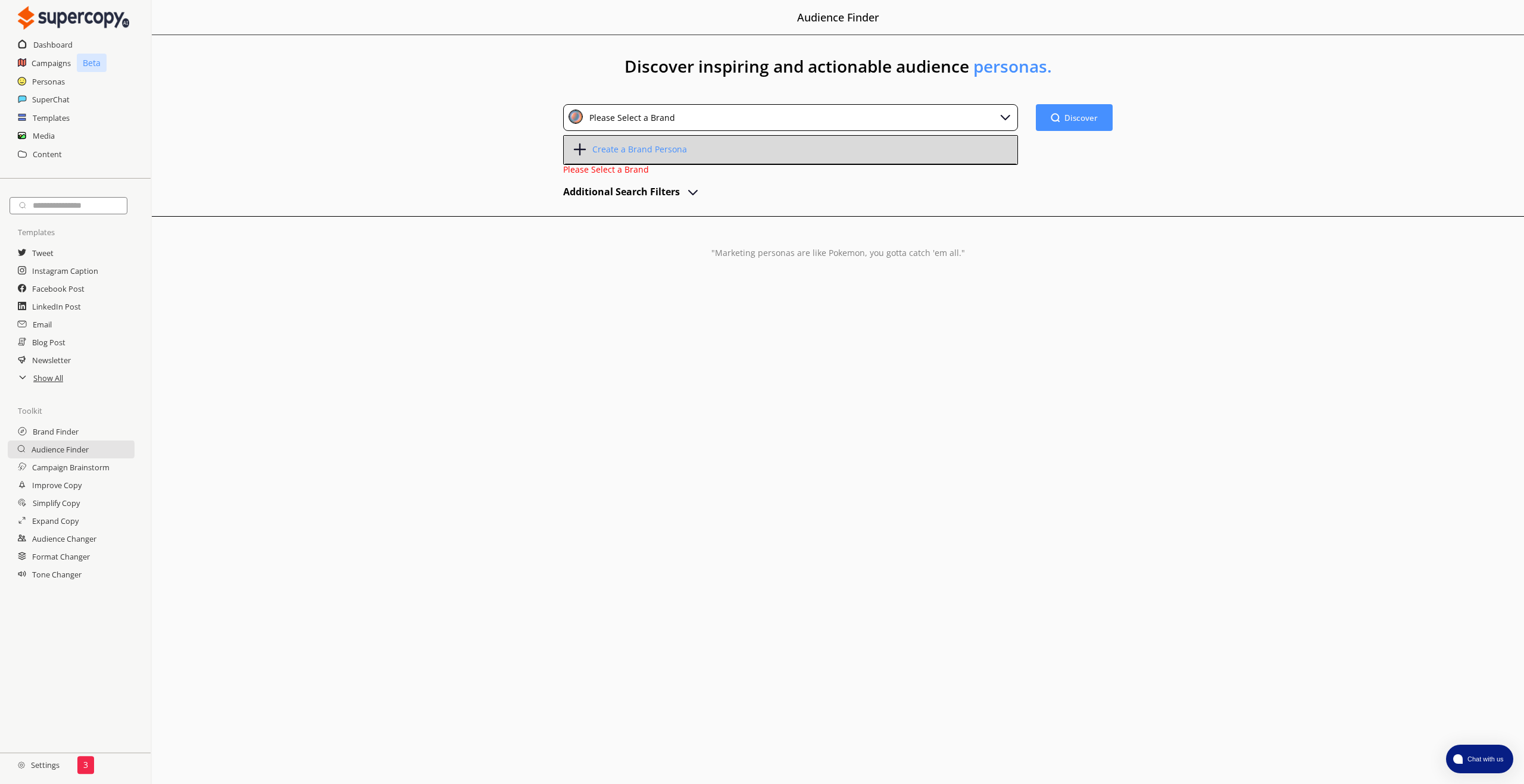
click at [603, 151] on div "Create a Brand Persona" at bounding box center [638, 149] width 98 height 10
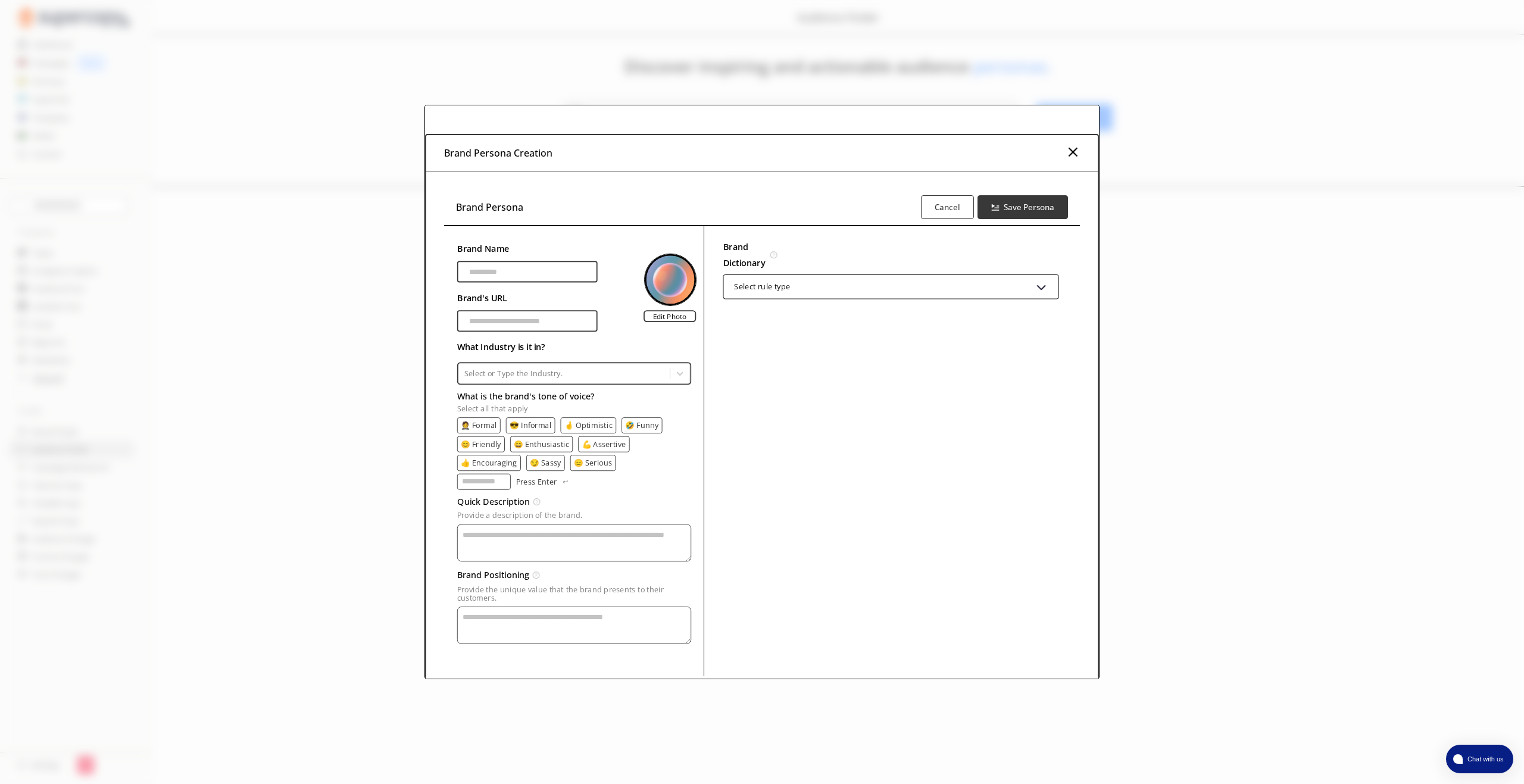
click at [483, 271] on input "Brand Name" at bounding box center [527, 272] width 140 height 21
type input "**********"
click at [501, 376] on div at bounding box center [563, 373] width 200 height 11
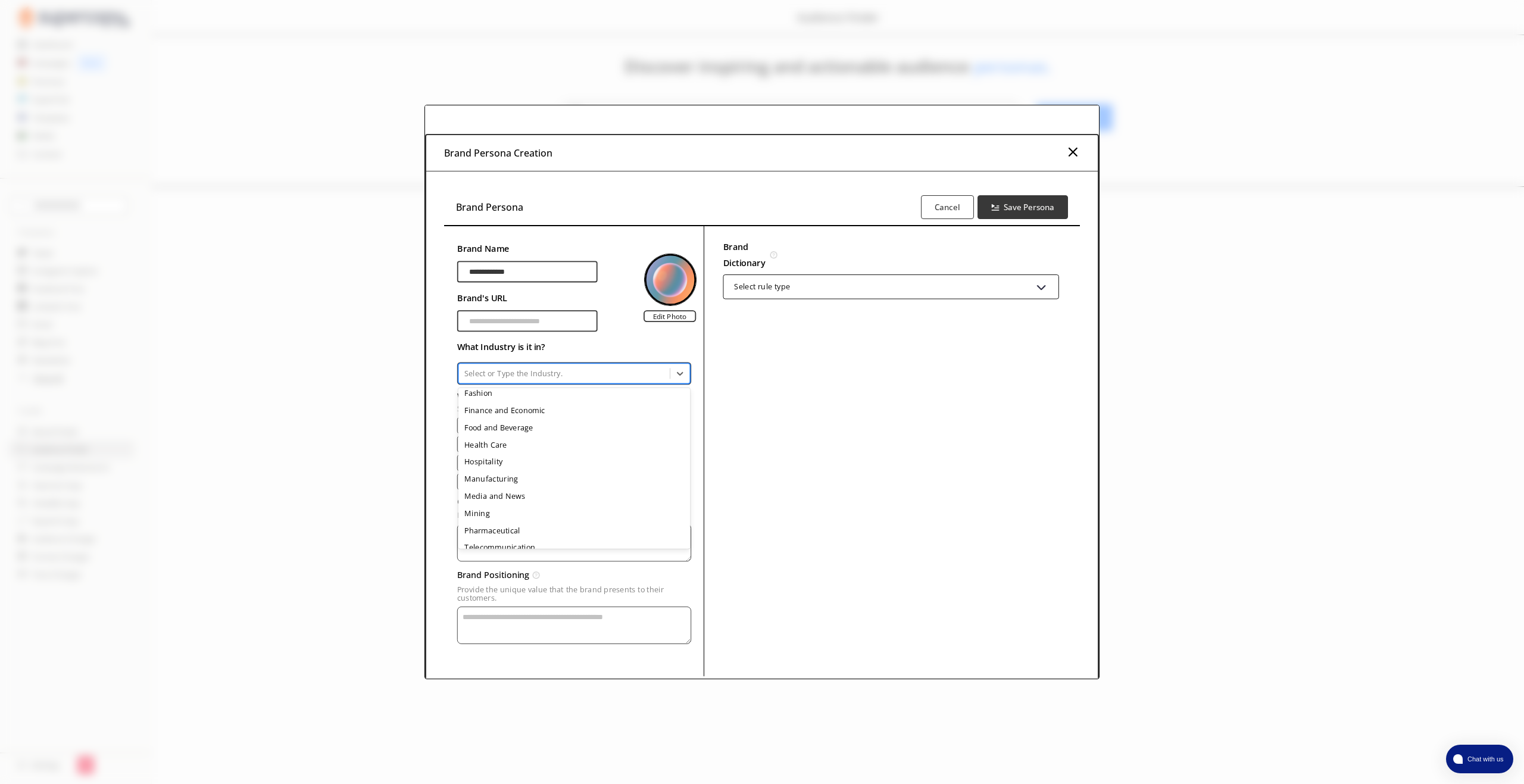
scroll to position [188, 0]
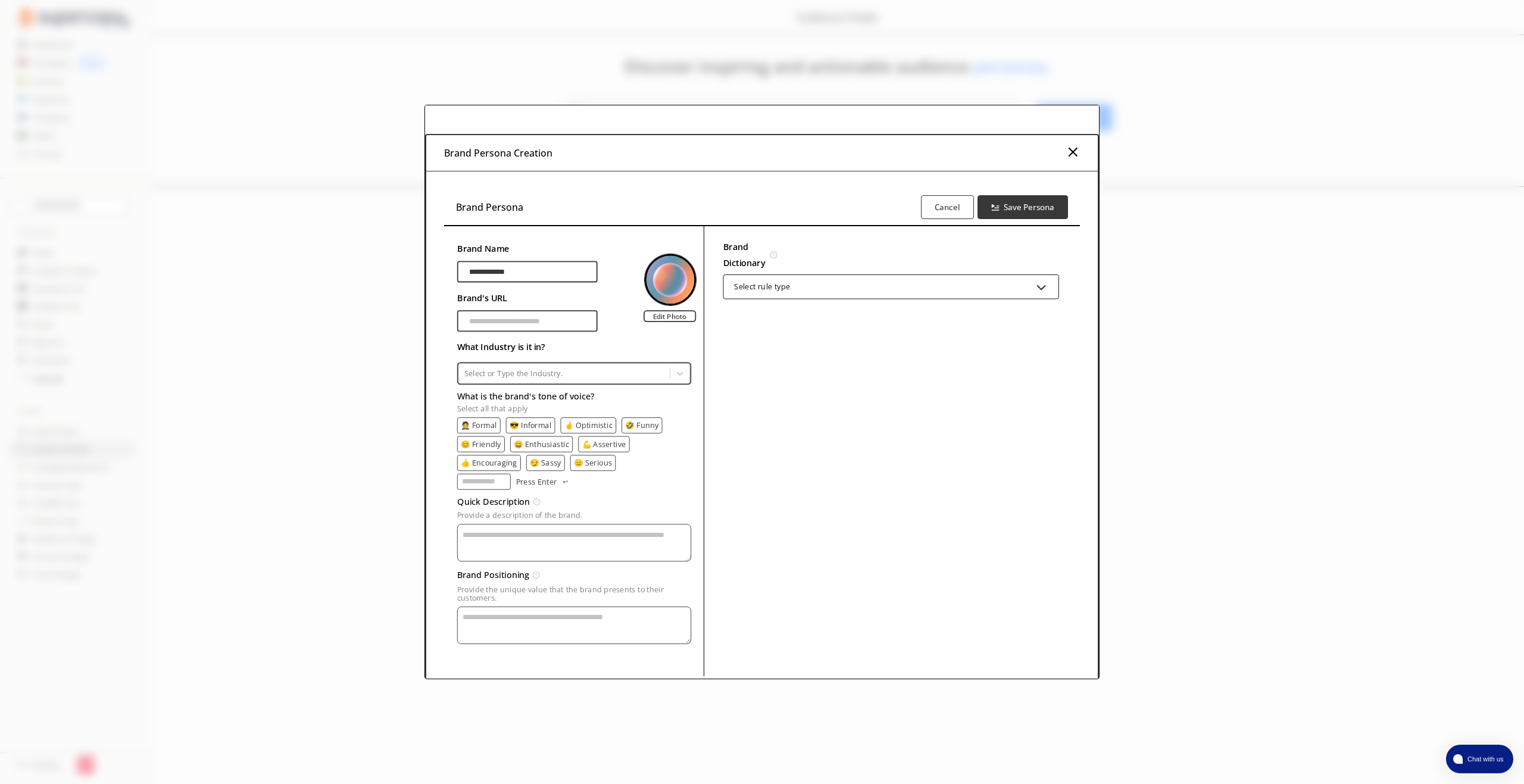
click at [493, 371] on div at bounding box center [563, 373] width 200 height 11
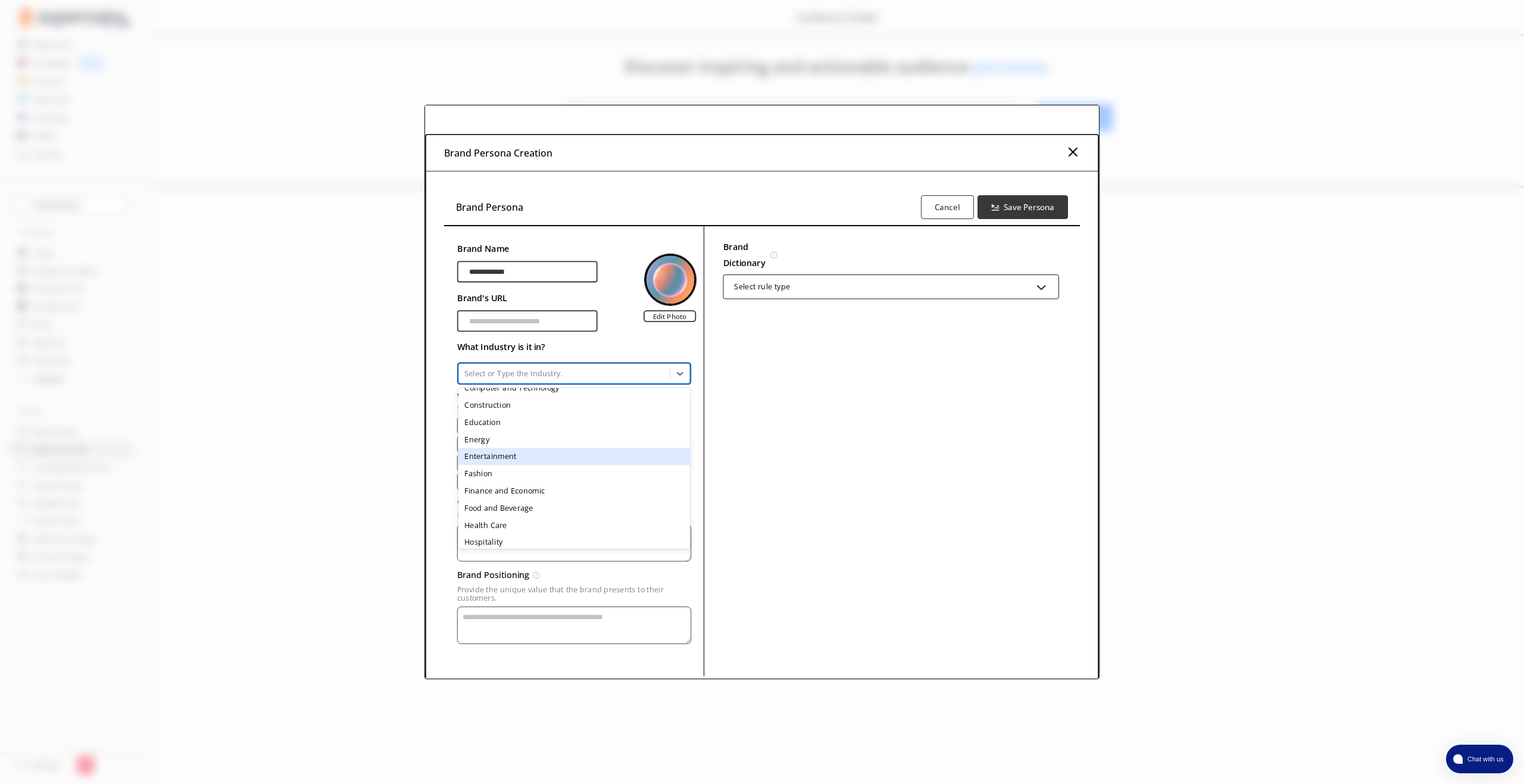
scroll to position [10, 0]
click at [545, 445] on div "Computer and Technology" at bounding box center [574, 441] width 233 height 17
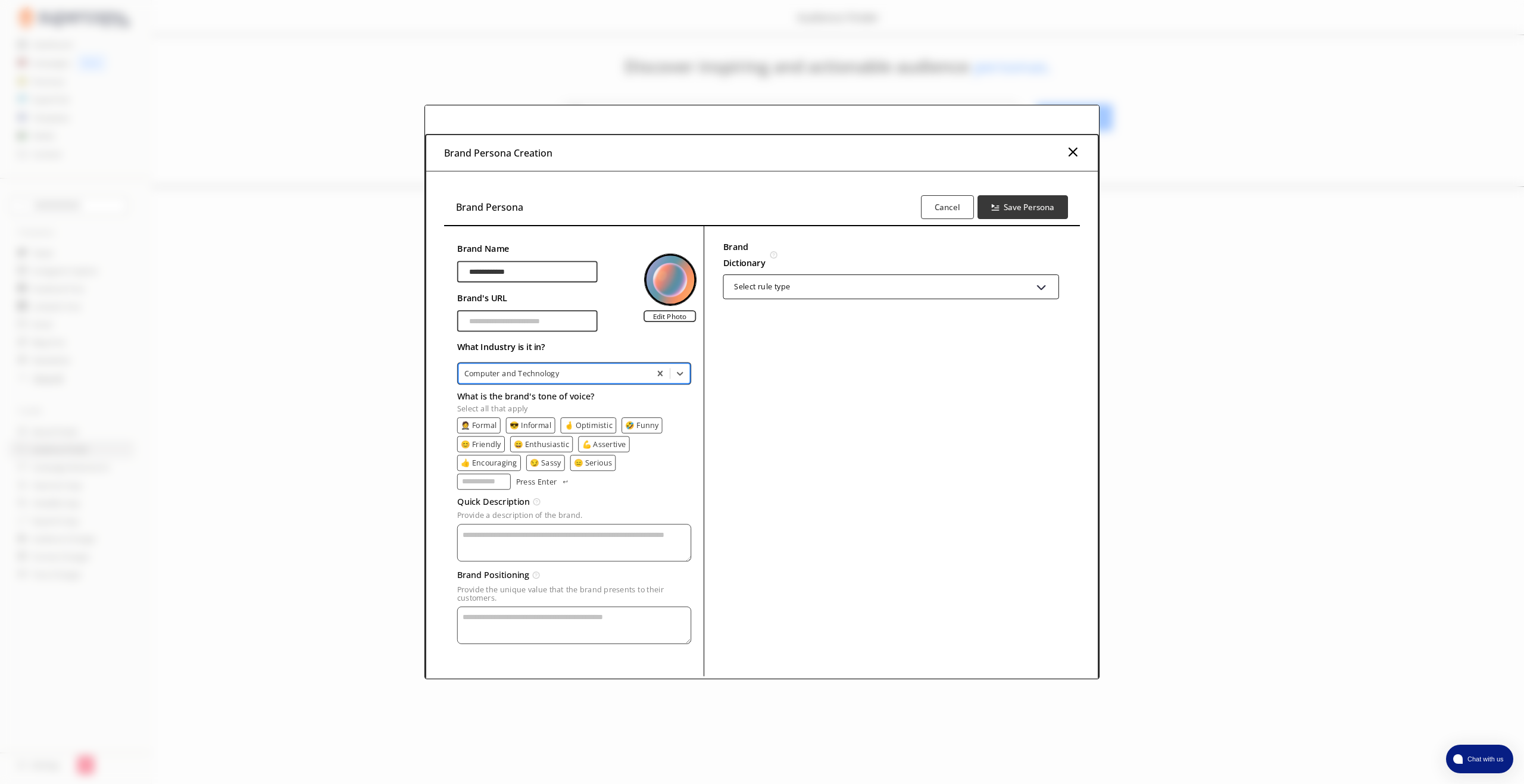
click at [485, 444] on p "😊 Friendly" at bounding box center [481, 444] width 41 height 8
click at [501, 463] on p "👍 Encouraging" at bounding box center [489, 463] width 56 height 8
click at [529, 443] on p "😄 Enthusiastic" at bounding box center [543, 444] width 55 height 8
click at [532, 423] on p "😎 Informal" at bounding box center [529, 425] width 42 height 8
click at [529, 423] on p "😎 Informal" at bounding box center [530, 425] width 42 height 8
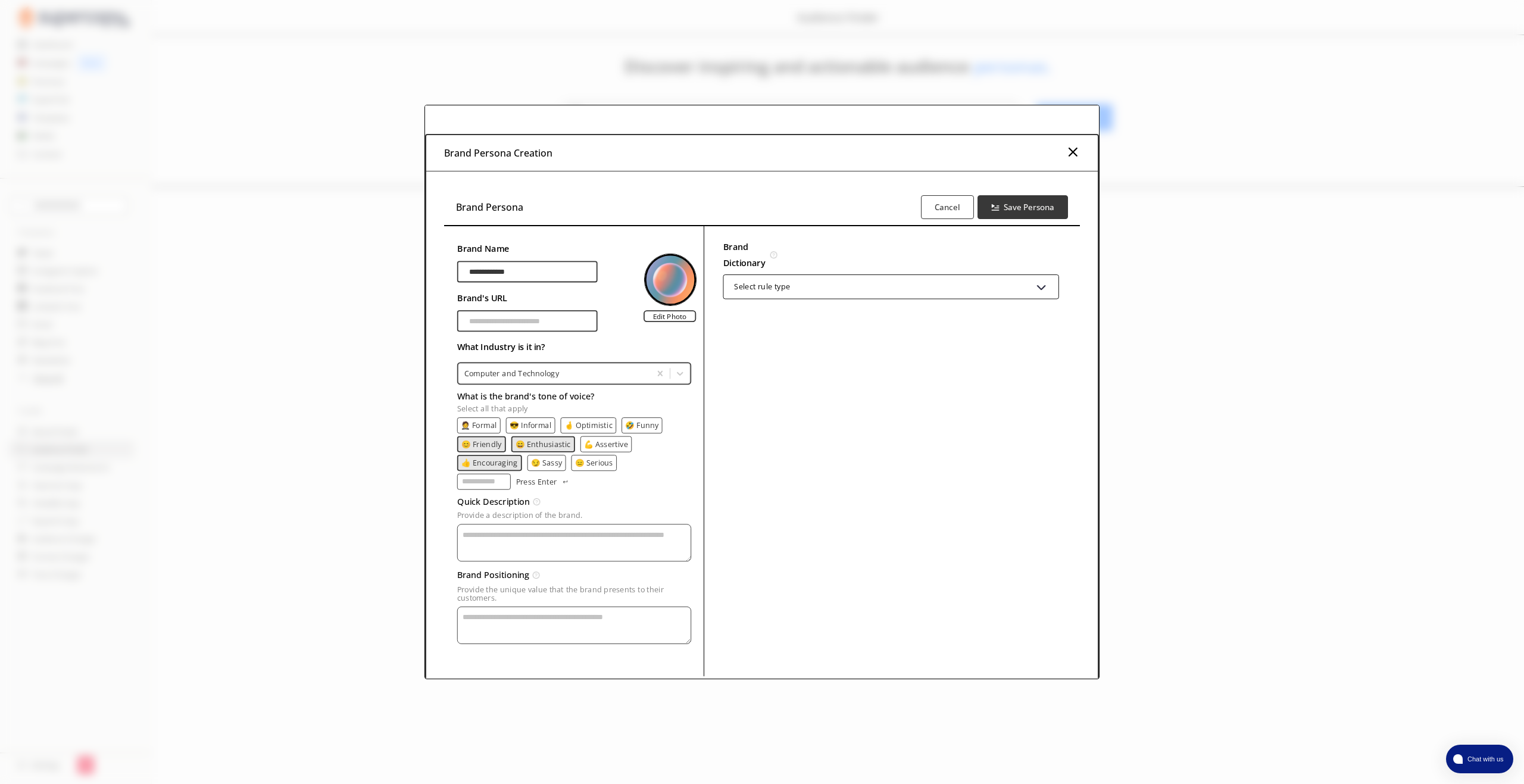
click at [503, 543] on textarea "Provide a description of the brand." at bounding box center [574, 543] width 234 height 38
type textarea "**********"
click at [507, 618] on textarea "Provide a description of the brand." at bounding box center [574, 622] width 234 height 38
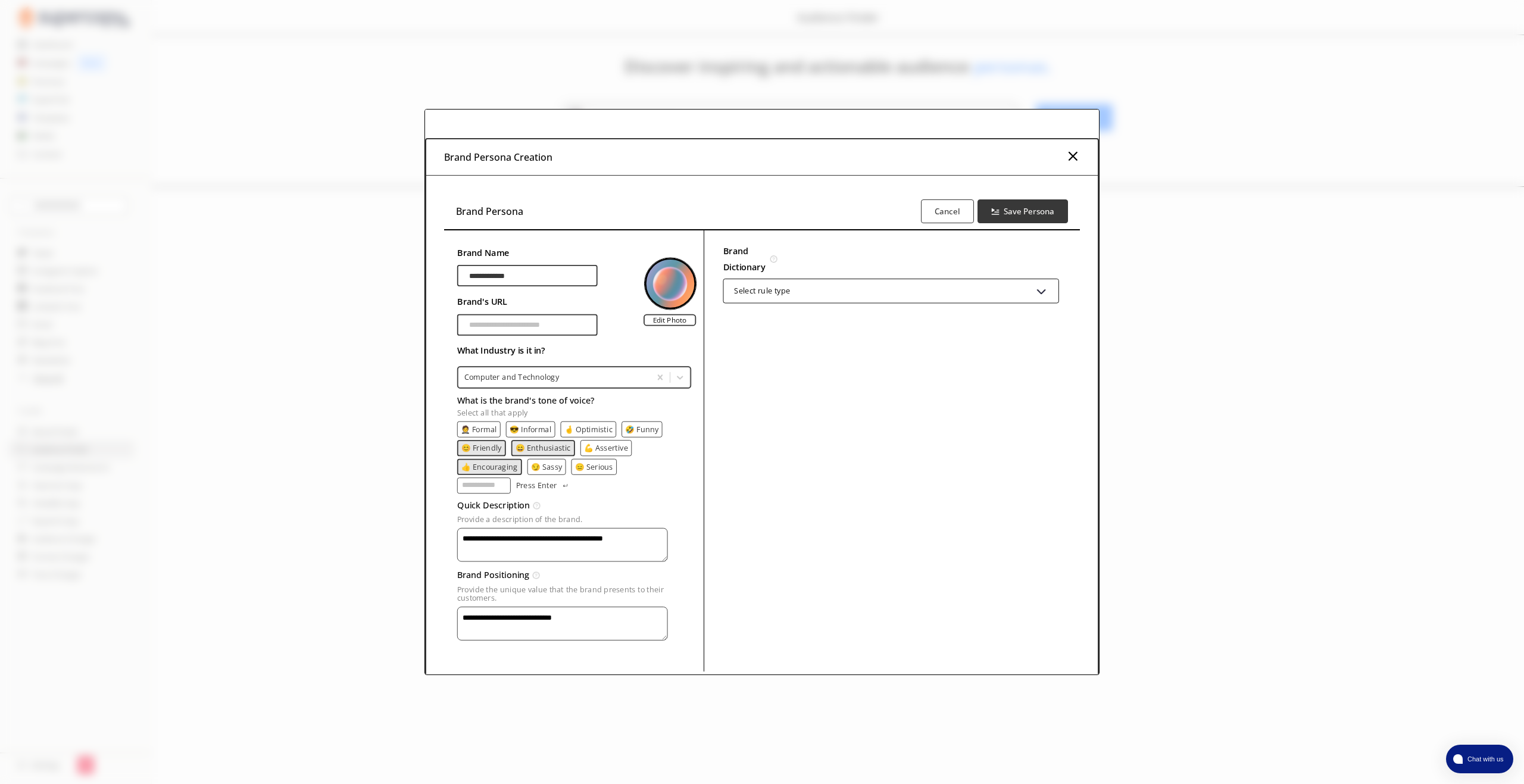
type textarea "**********"
click at [763, 286] on div "Select rule type" at bounding box center [762, 290] width 56 height 8
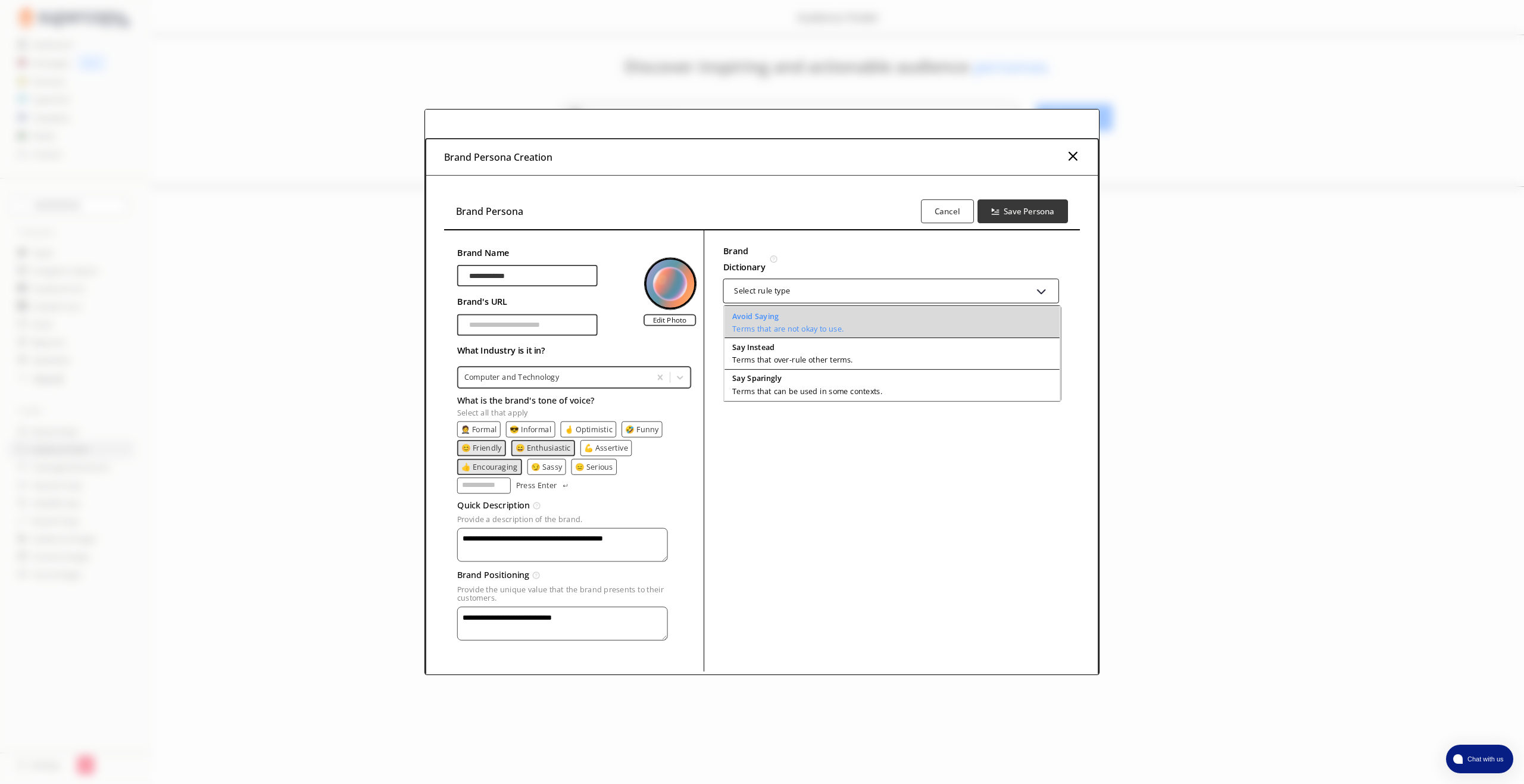
click at [771, 313] on b "Avoid Saying" at bounding box center [755, 315] width 47 height 10
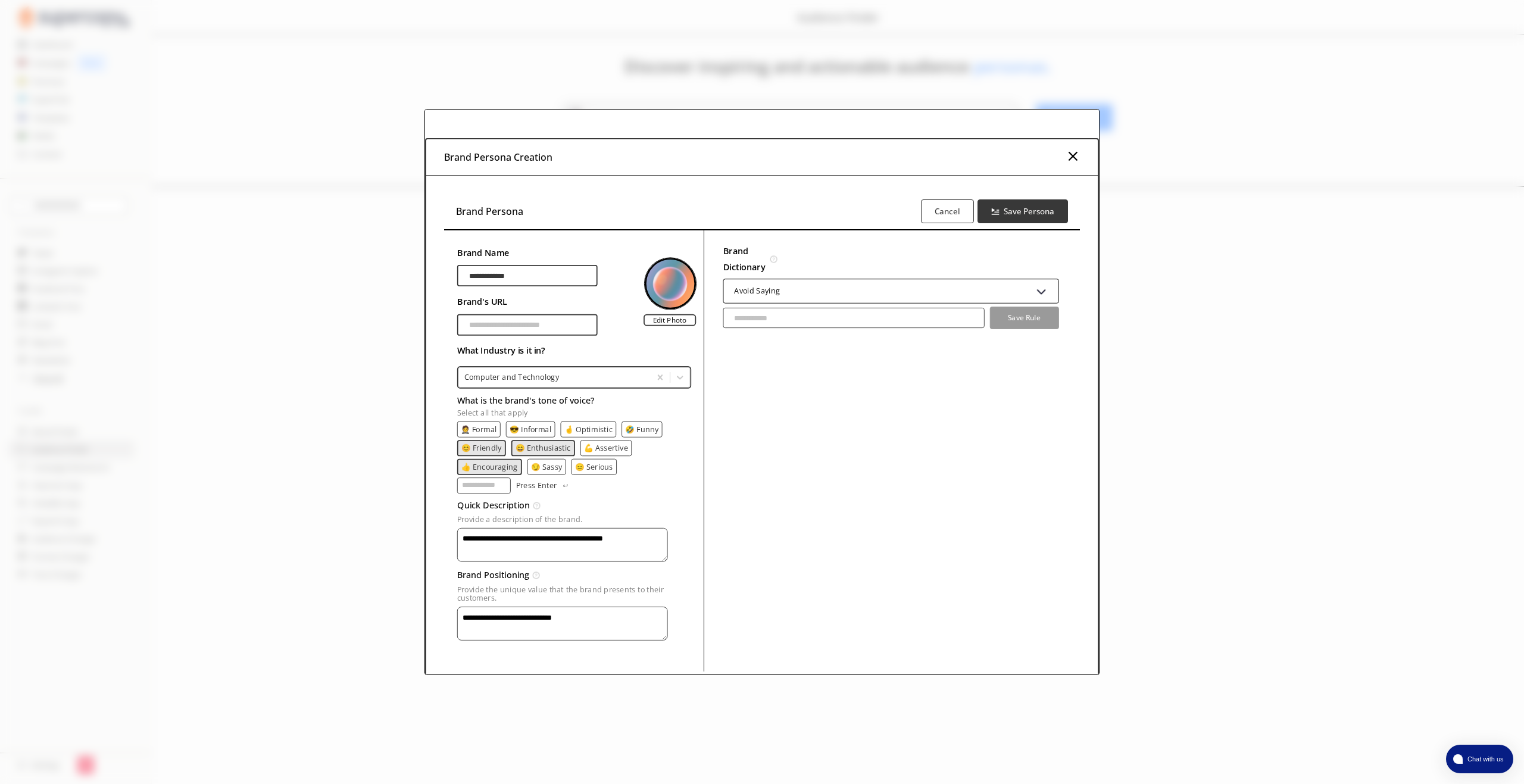
click at [776, 287] on div "Avoid Saying" at bounding box center [756, 290] width 45 height 8
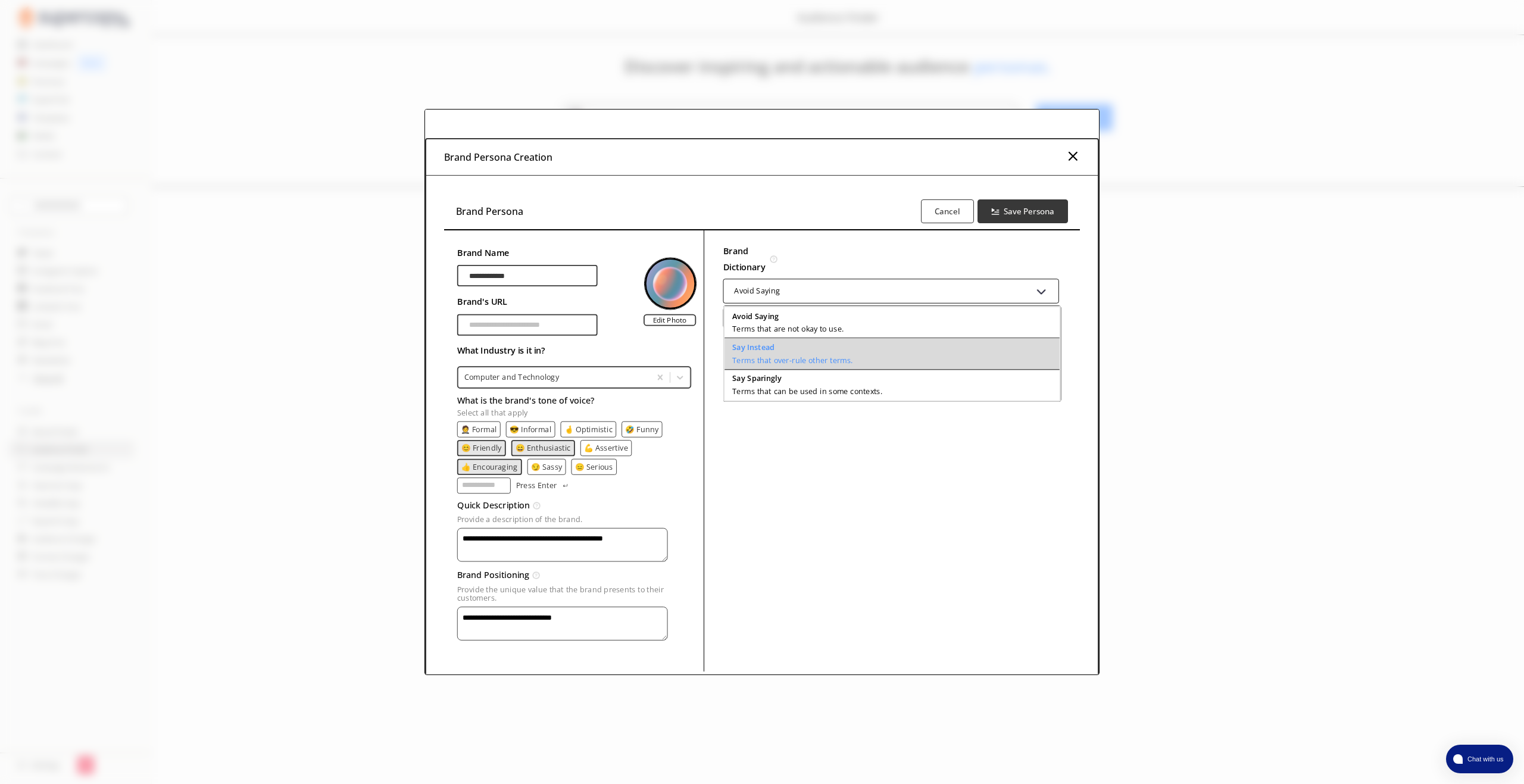
click at [773, 346] on div "Say Instead" at bounding box center [793, 347] width 121 height 8
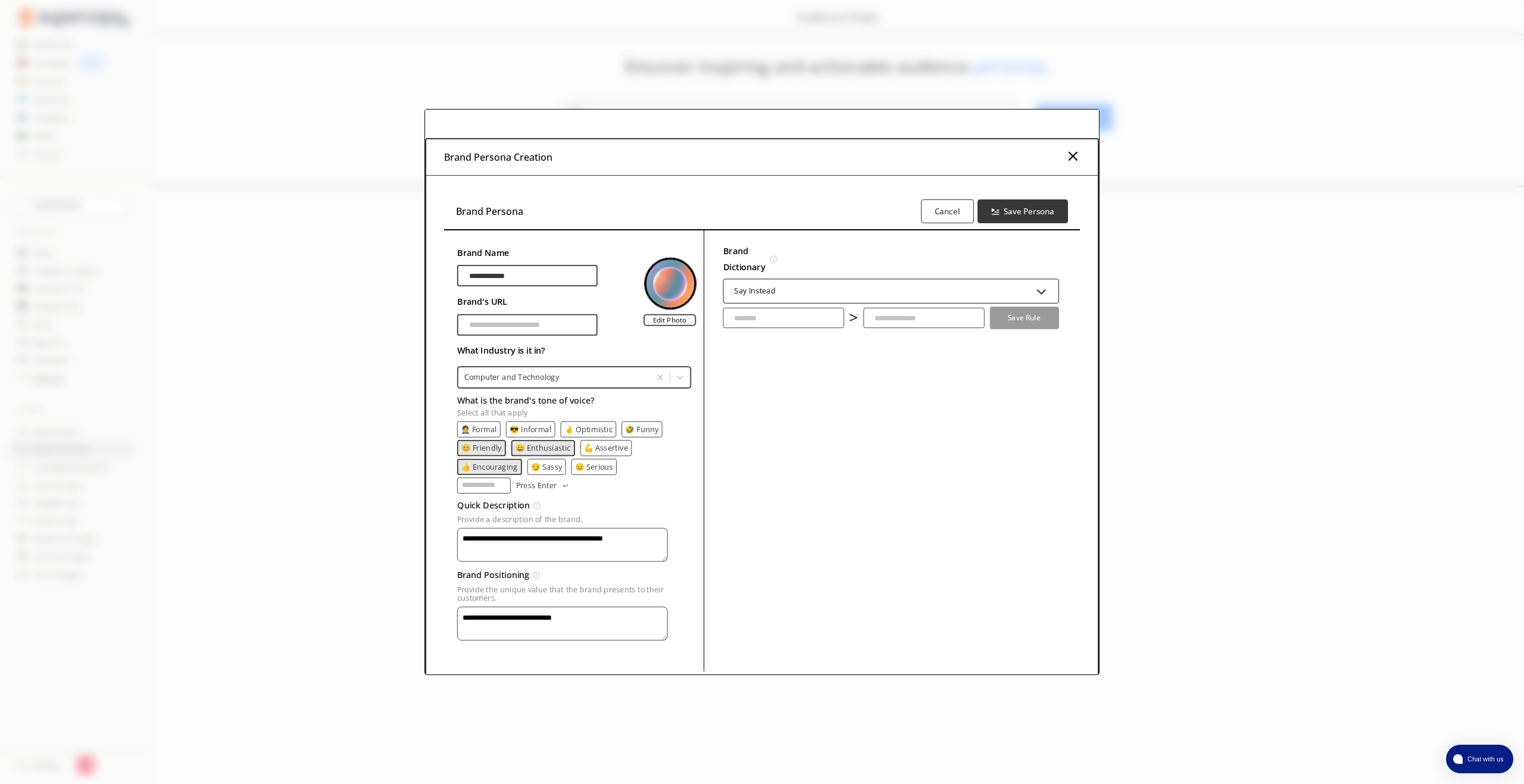
click at [773, 286] on div "Say Instead" at bounding box center [890, 290] width 335 height 24
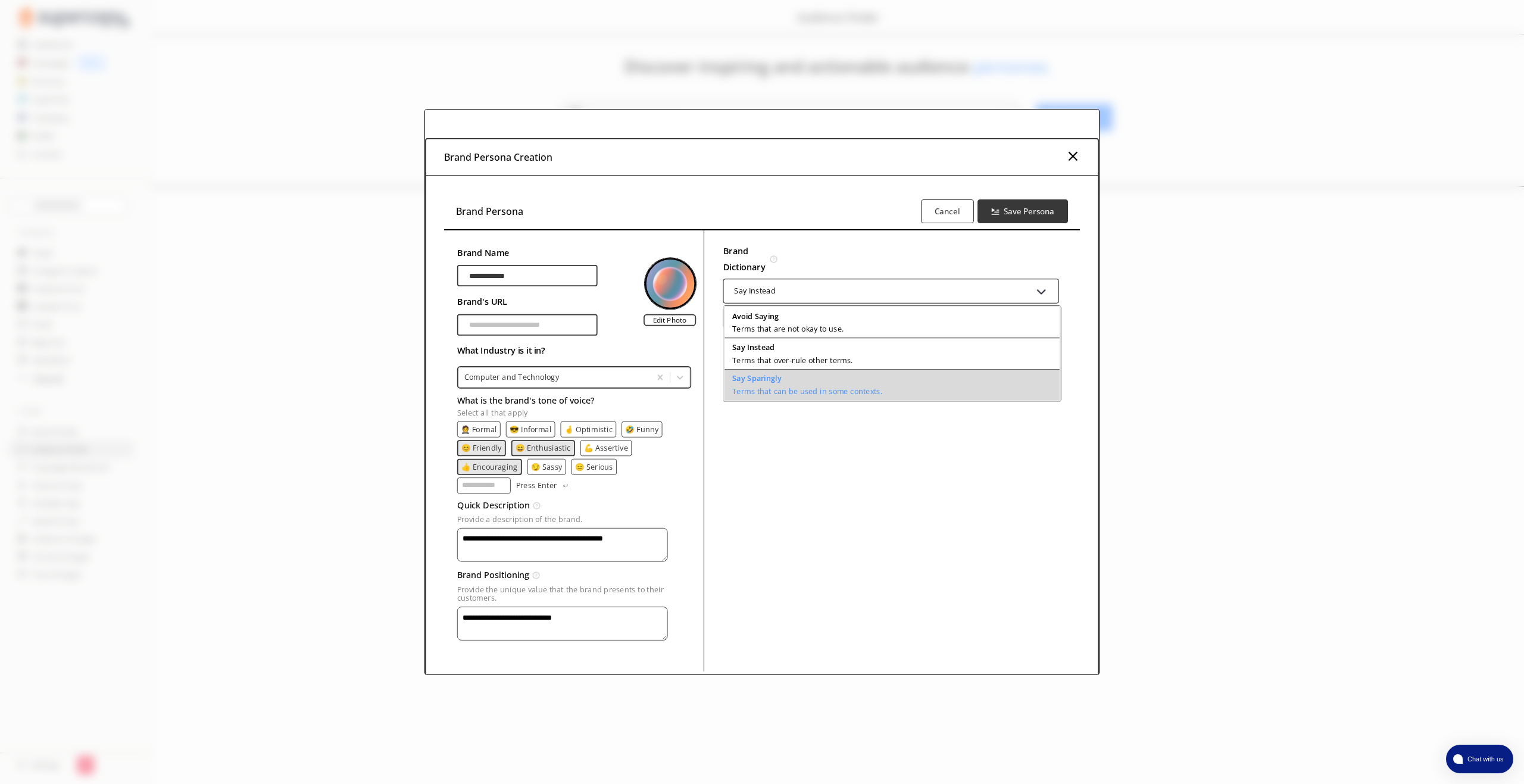
click at [765, 387] on p "Terms that can be used in some contexts." at bounding box center [808, 391] width 150 height 8
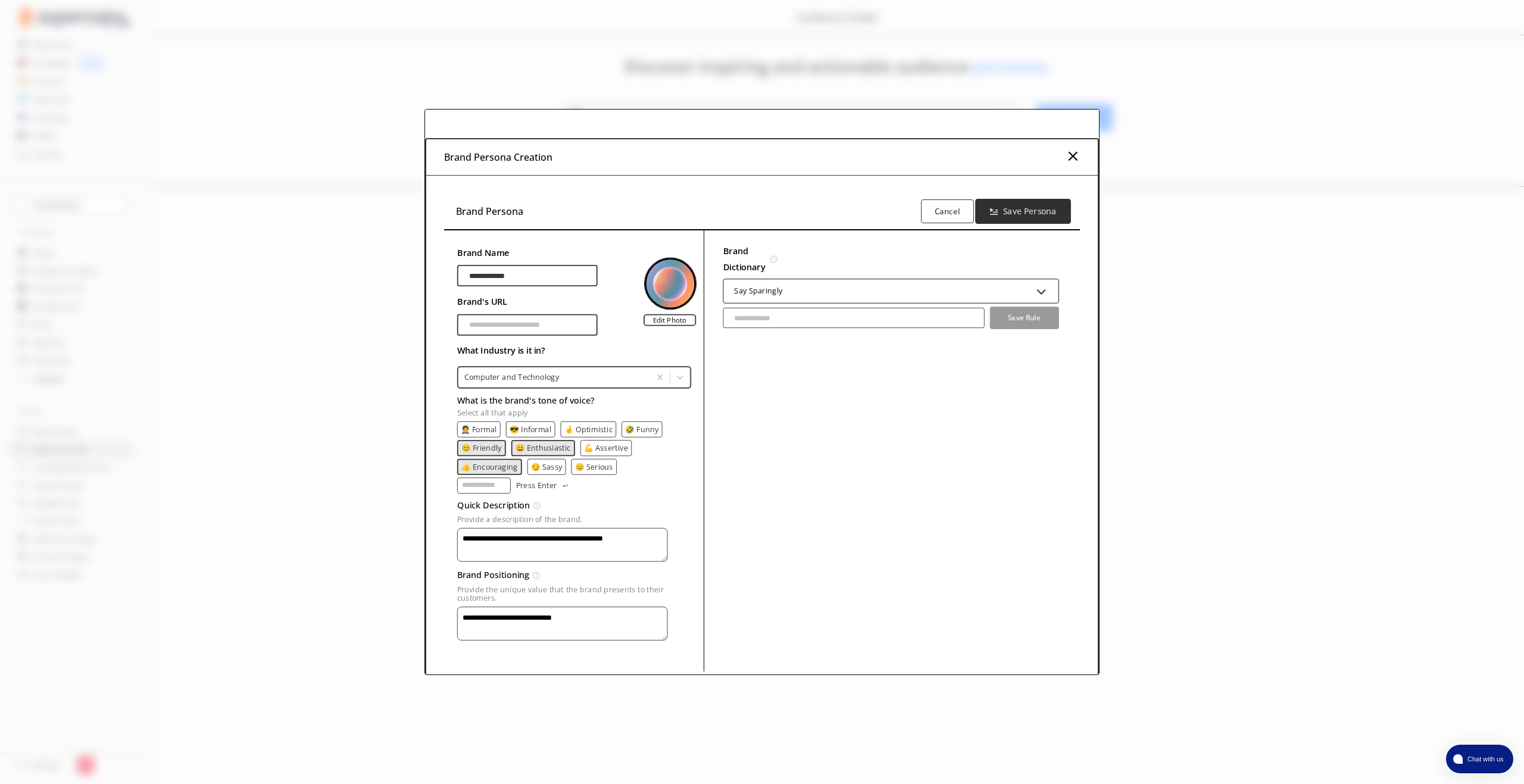
click at [1021, 206] on b "Save Persona" at bounding box center [1029, 211] width 53 height 11
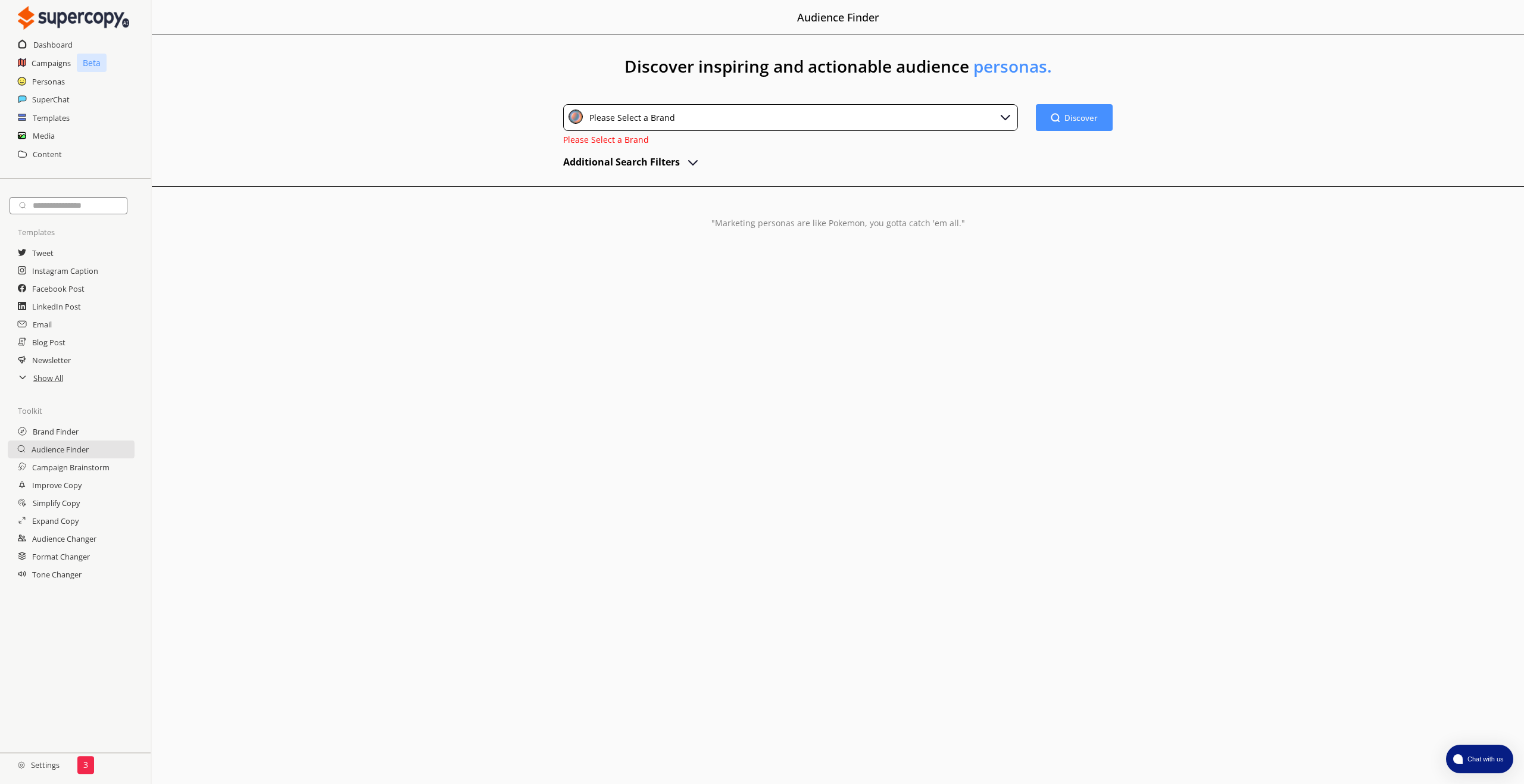
click at [733, 116] on div "Please Select a Brand" at bounding box center [790, 117] width 454 height 27
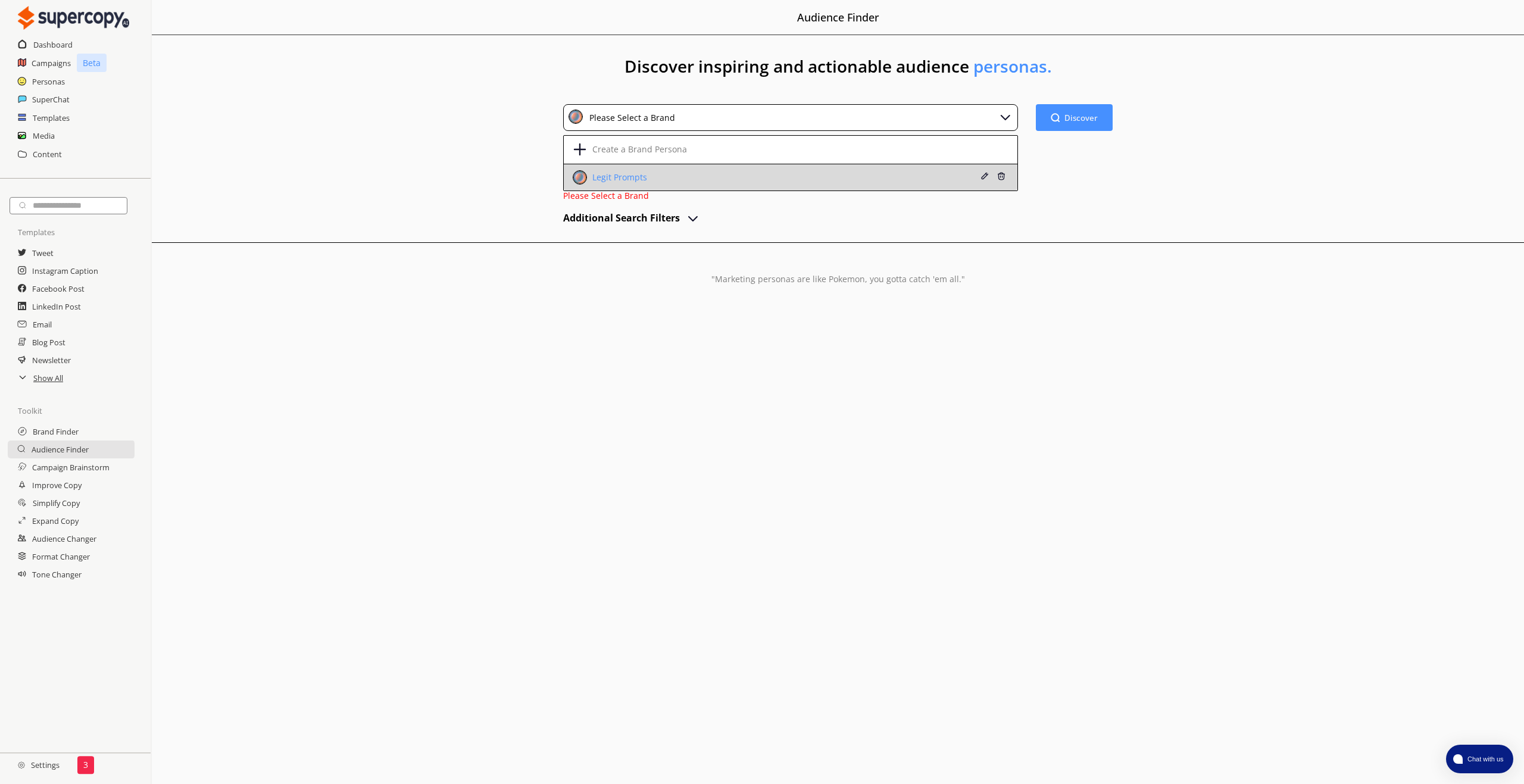
click at [635, 179] on div "Legit Prompts" at bounding box center [618, 178] width 58 height 10
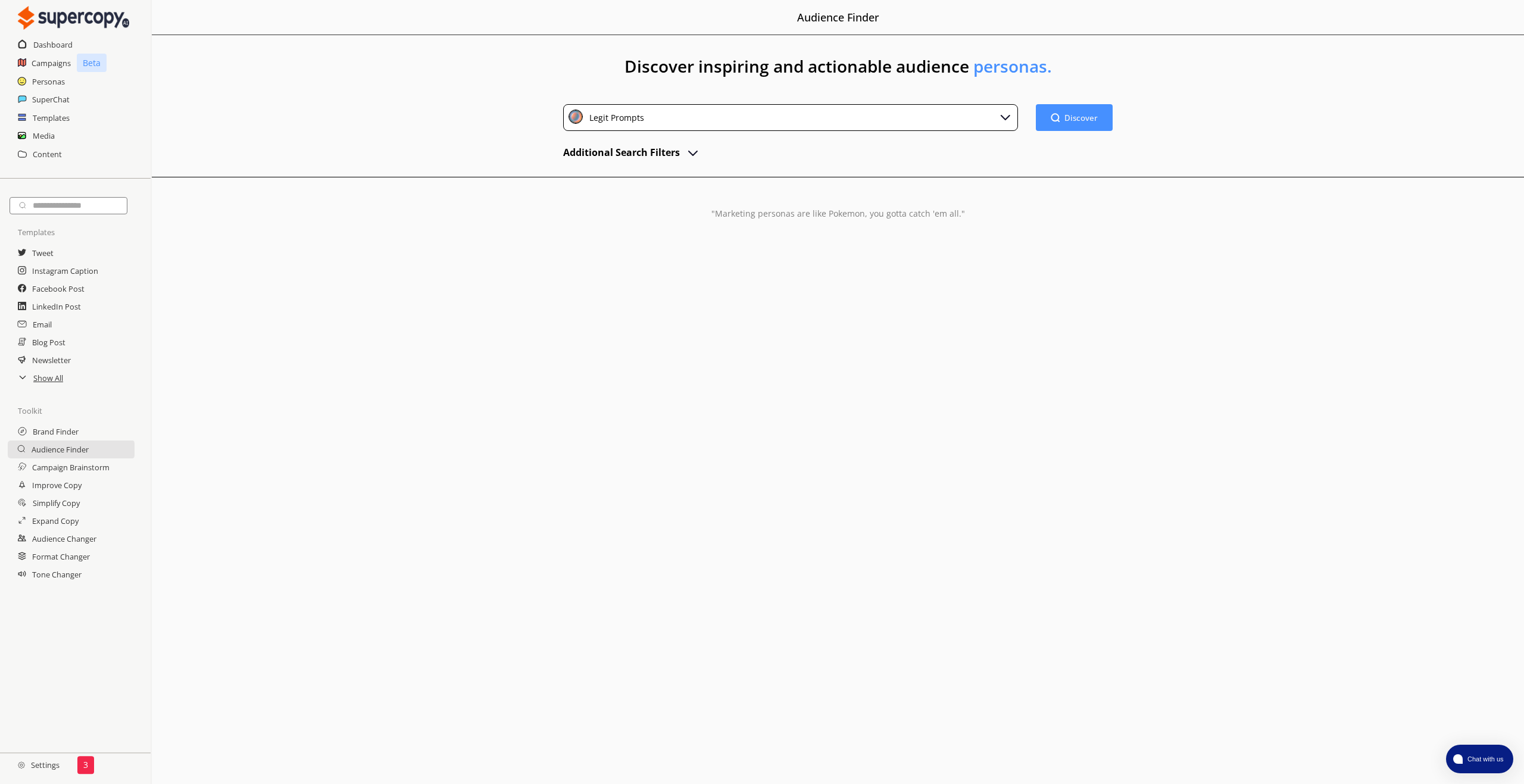
click at [658, 153] on h2 "Additional Search Filters" at bounding box center [621, 153] width 117 height 18
click at [1099, 121] on button "Discover Discover" at bounding box center [1074, 117] width 80 height 28
click at [636, 122] on div "Please Select a Brand" at bounding box center [630, 117] width 90 height 16
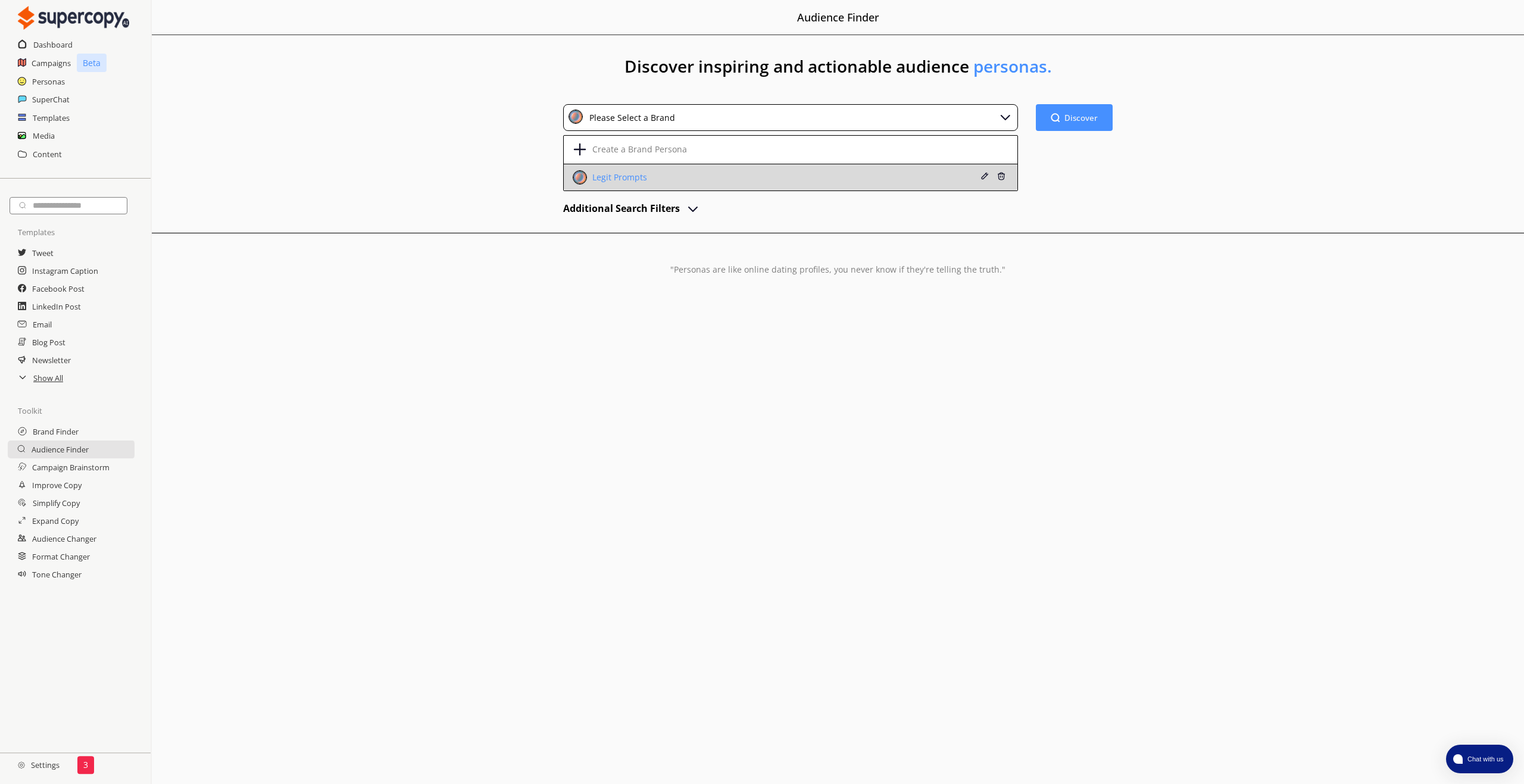
click at [600, 177] on div "Legit Prompts" at bounding box center [618, 178] width 58 height 10
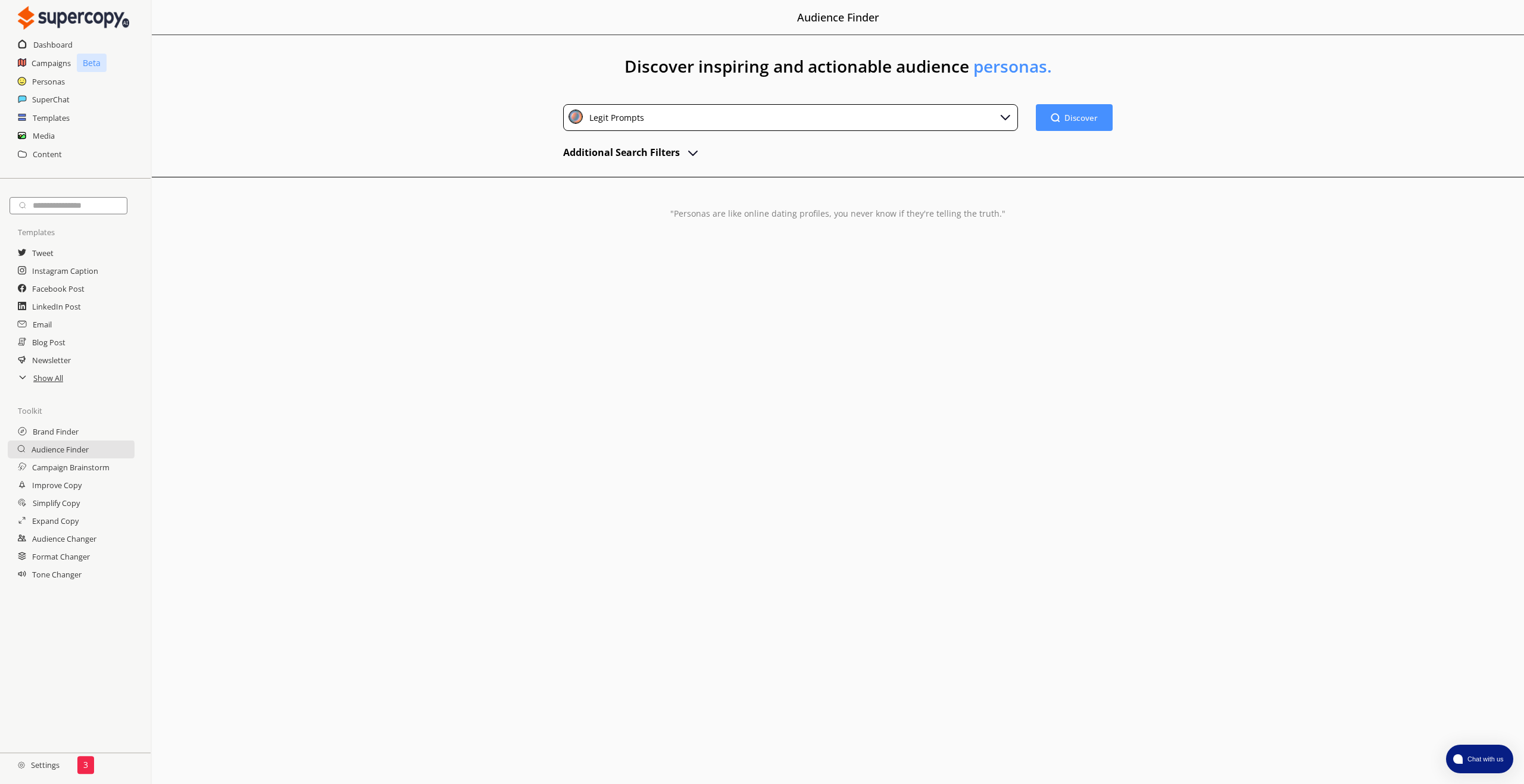
click at [1020, 351] on div "Menu Audience Finder Discover inspiring and actionable audience personas. Legit…" at bounding box center [838, 392] width 1372 height 784
click at [1060, 121] on img "button" at bounding box center [1054, 117] width 10 height 10
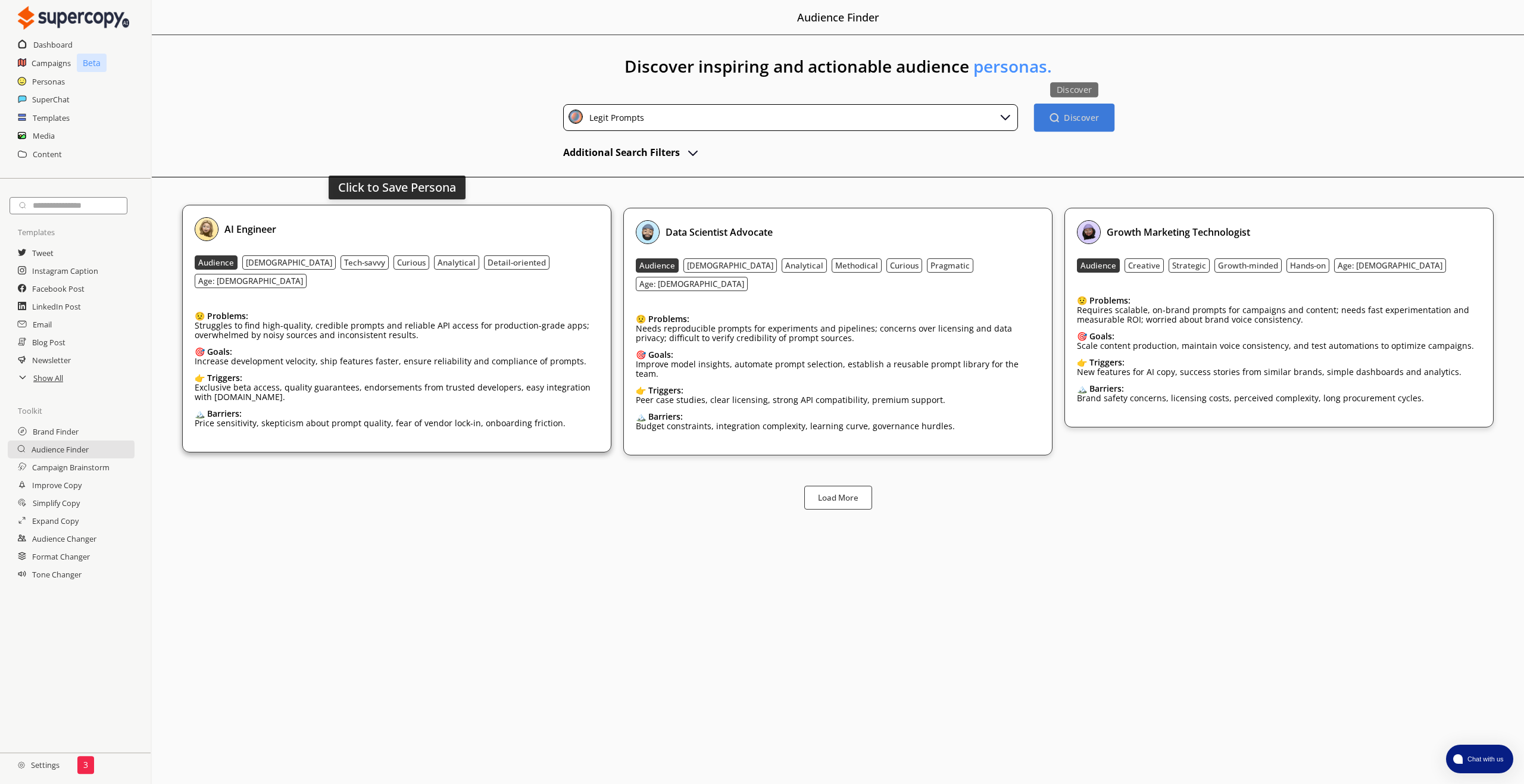
drag, startPoint x: 515, startPoint y: 230, endPoint x: 483, endPoint y: 218, distance: 34.2
click at [483, 218] on div "AI Engineer" at bounding box center [397, 228] width 404 height 24
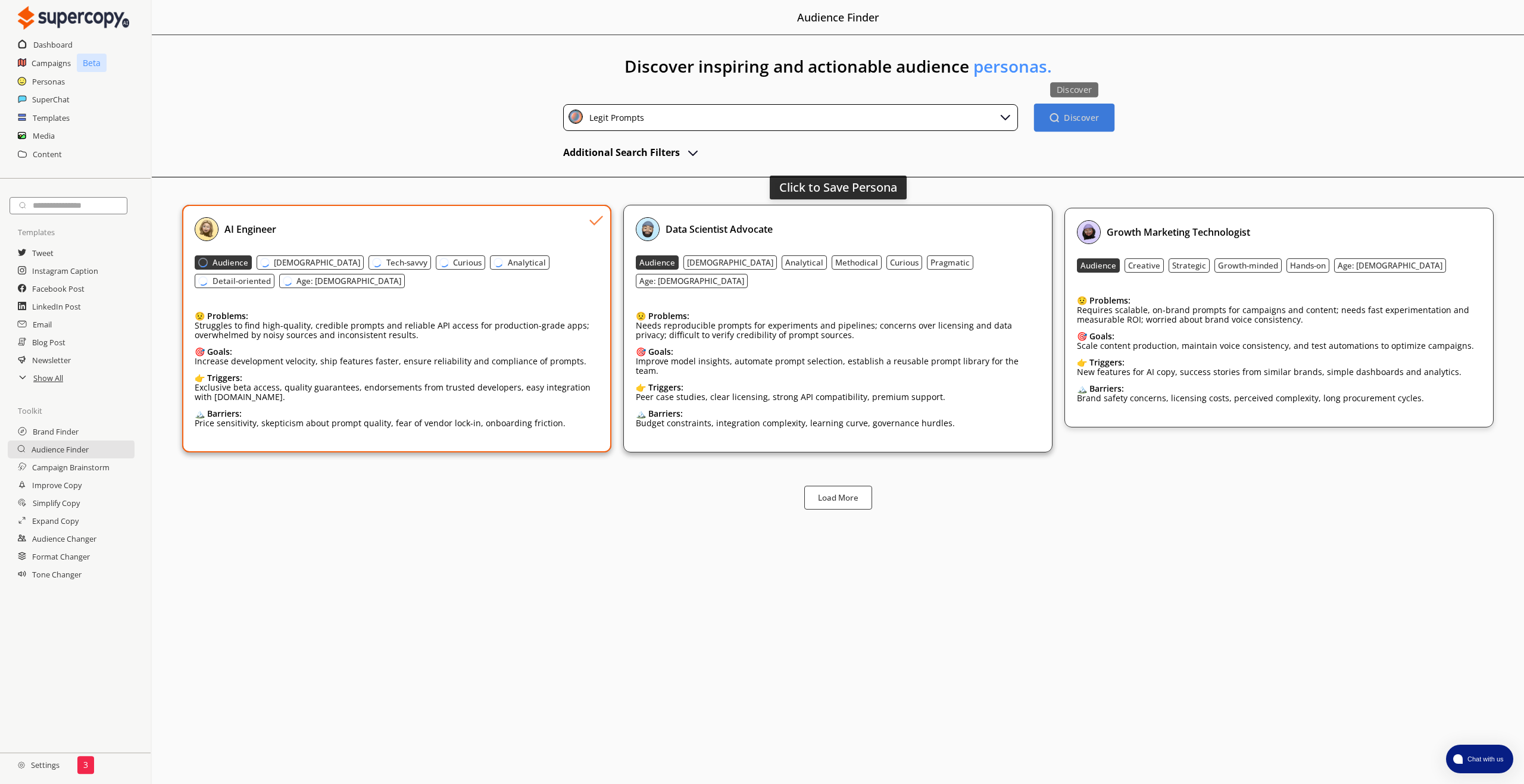
click at [933, 206] on div "Click to Save Persona Data Scientist Advocate Audience Female Analytical Method…" at bounding box center [838, 328] width 429 height 247
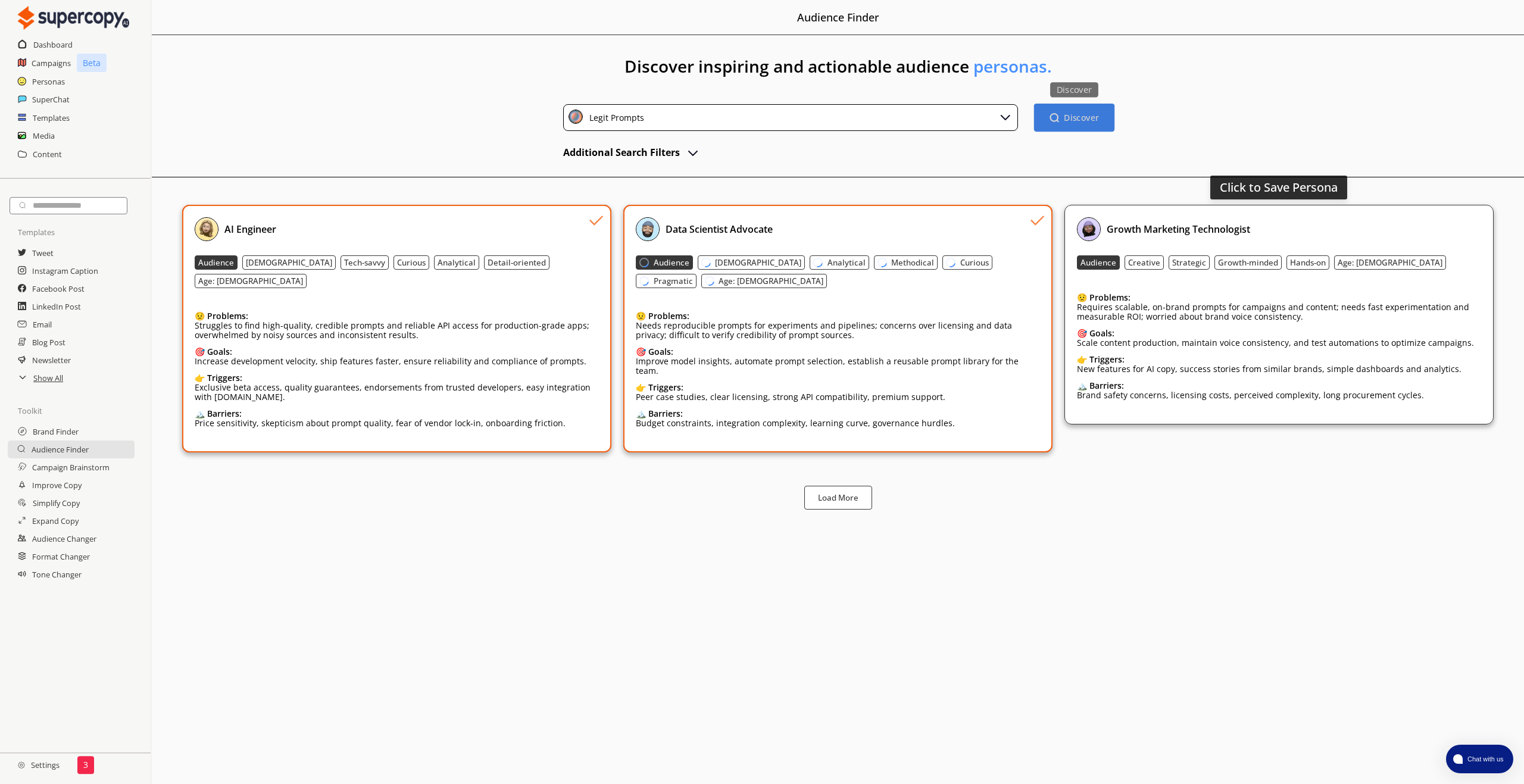
click at [1355, 227] on div "Growth Marketing Technologist" at bounding box center [1278, 228] width 404 height 24
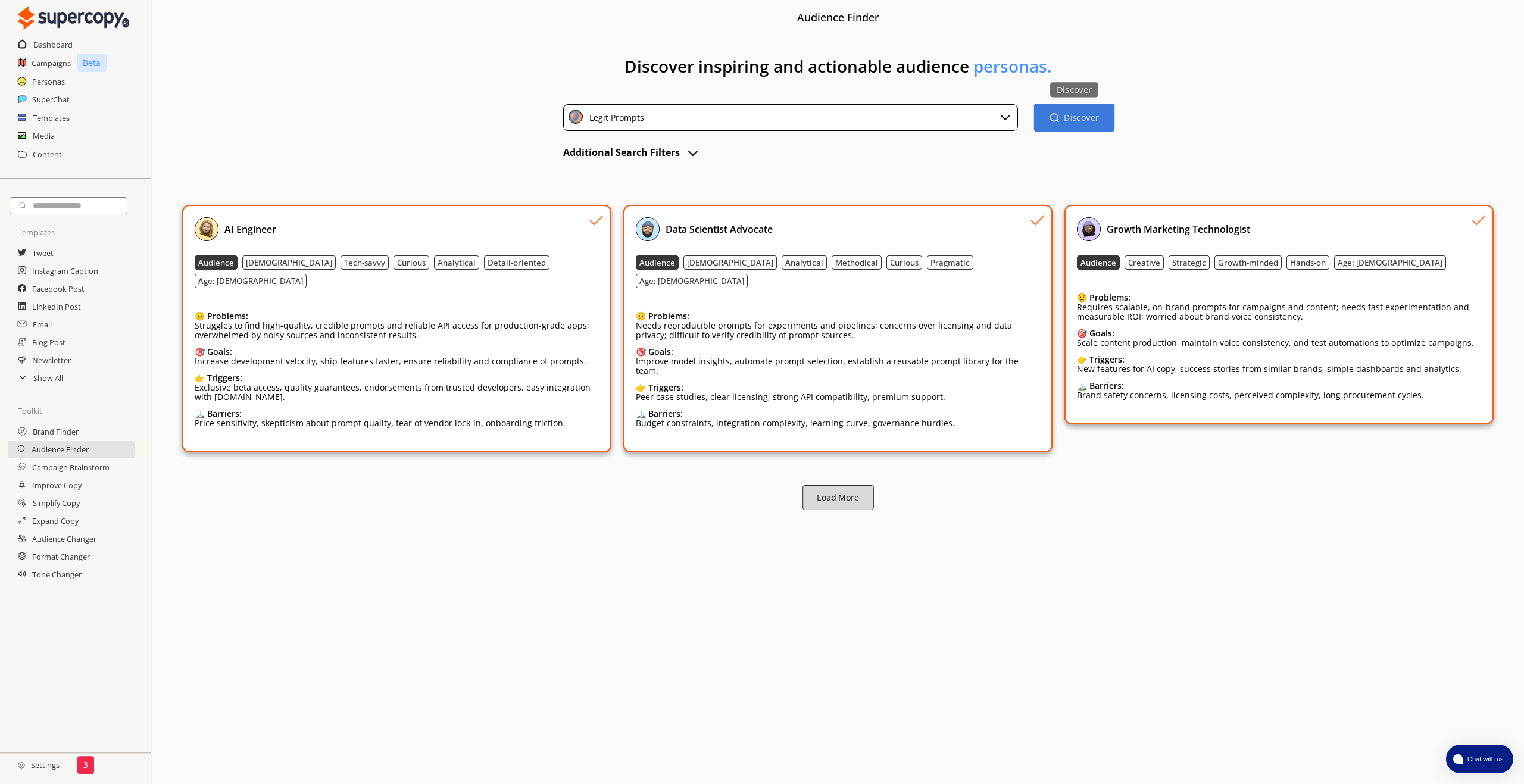
click at [832, 492] on b "Load More" at bounding box center [838, 498] width 42 height 11
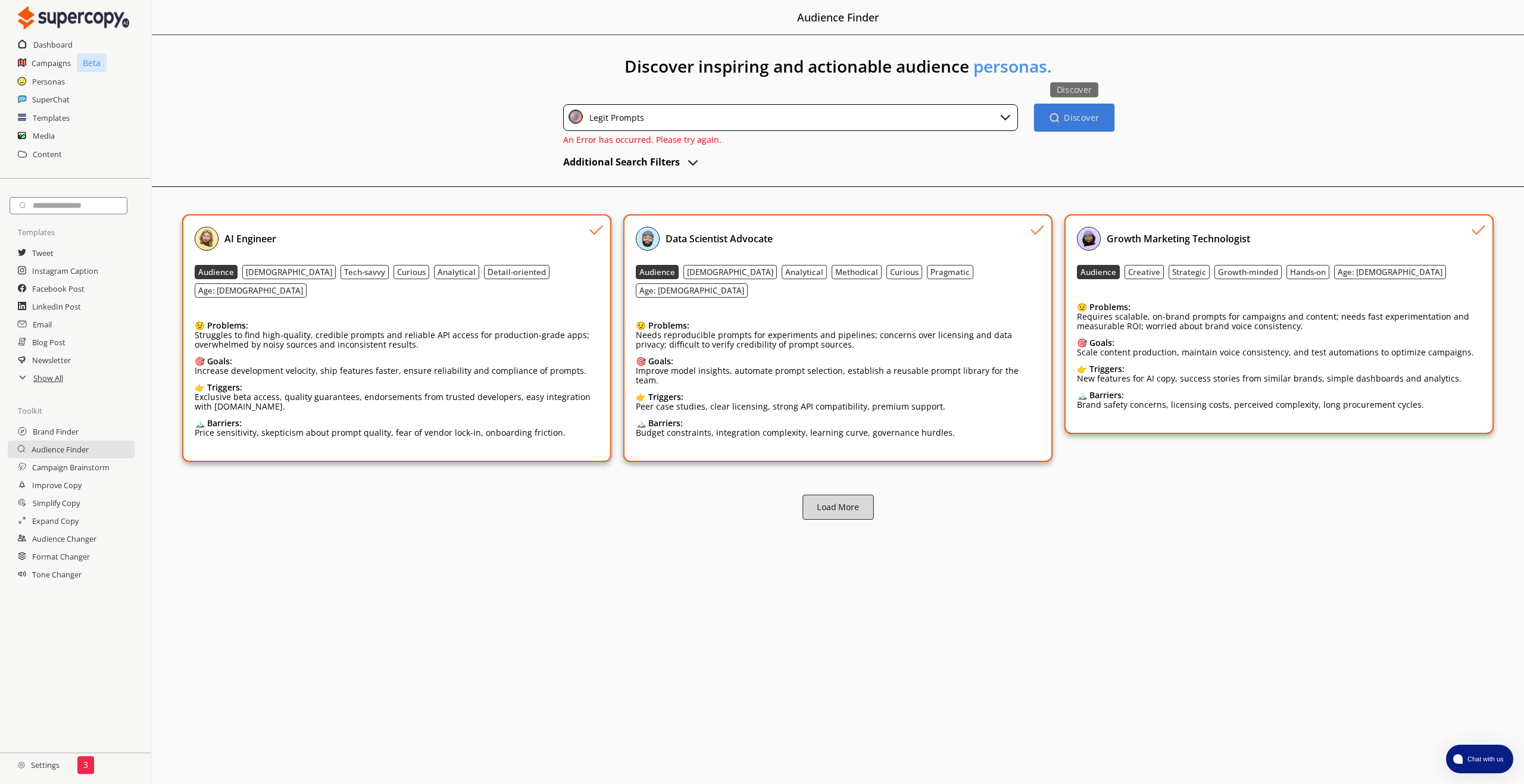
click at [857, 494] on button "Load More" at bounding box center [838, 507] width 72 height 25
click at [857, 502] on b "Load More" at bounding box center [838, 507] width 42 height 11
click at [857, 502] on b "Load More" at bounding box center [838, 507] width 41 height 11
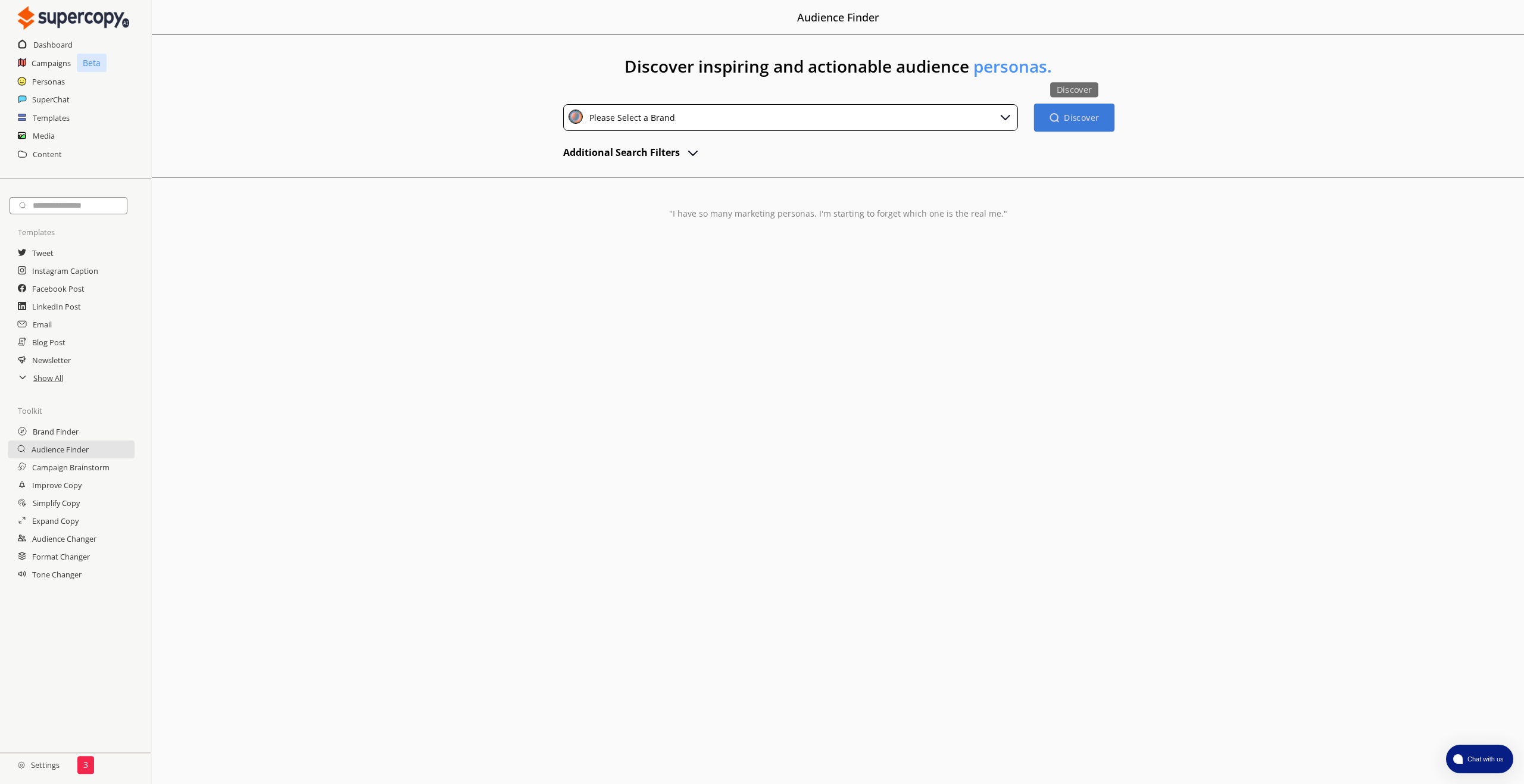
click at [1055, 122] on img "button" at bounding box center [1054, 117] width 10 height 10
click at [698, 116] on div "Please Select a Brand" at bounding box center [790, 117] width 454 height 27
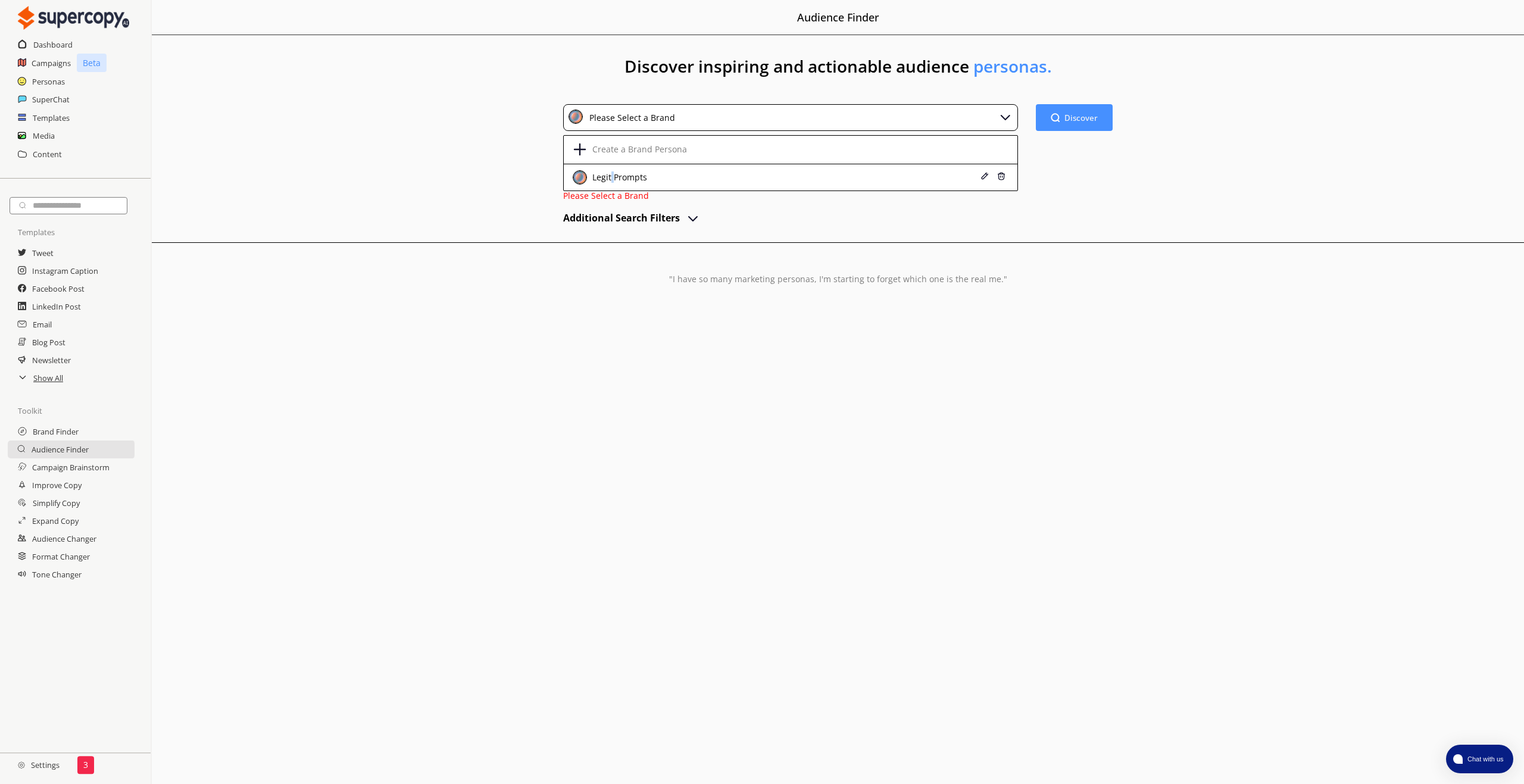
drag, startPoint x: 611, startPoint y: 175, endPoint x: 619, endPoint y: 174, distance: 8.1
click at [613, 175] on div "Legit Prompts" at bounding box center [618, 178] width 58 height 10
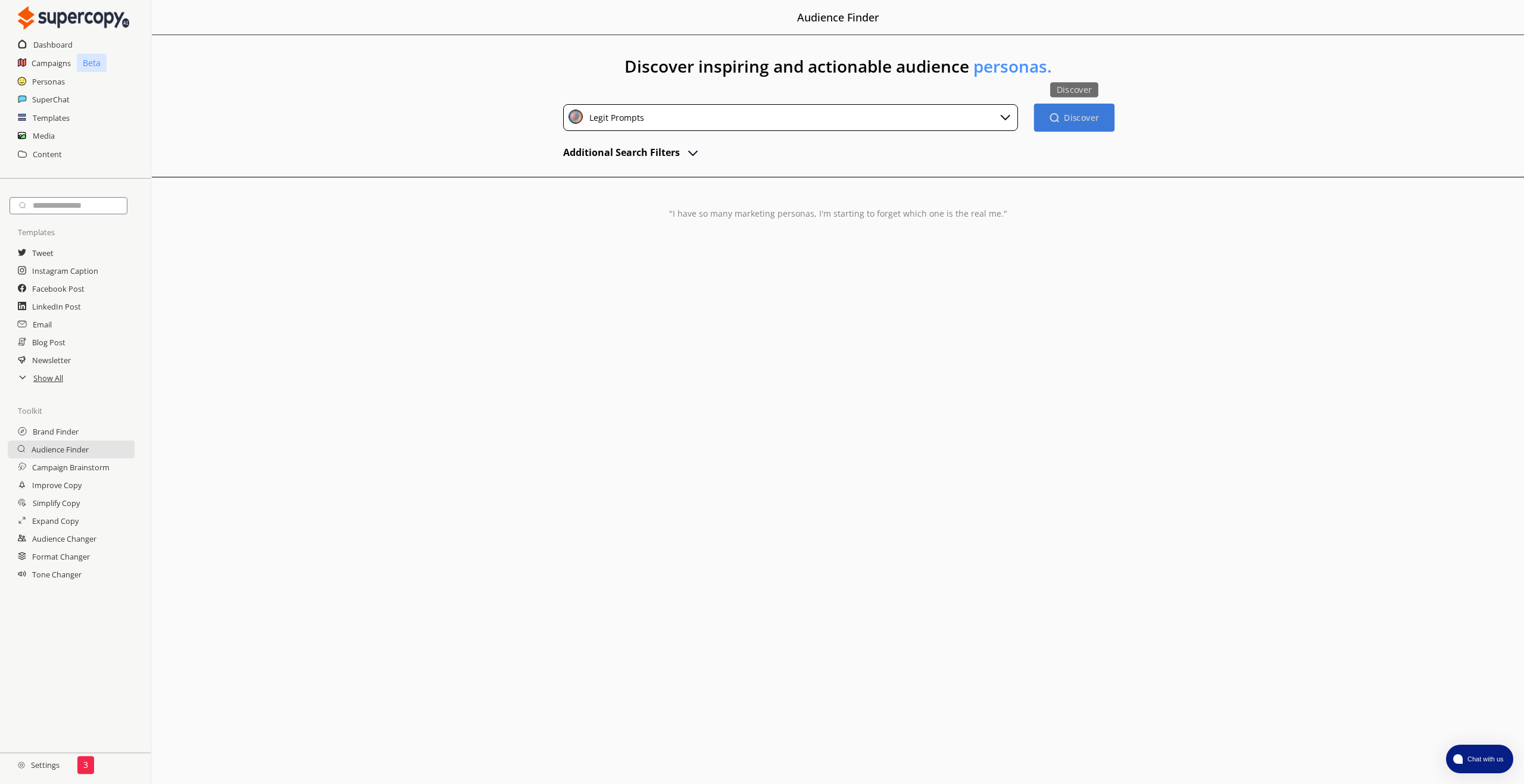
click at [1076, 126] on button "Discover Discover" at bounding box center [1074, 117] width 80 height 28
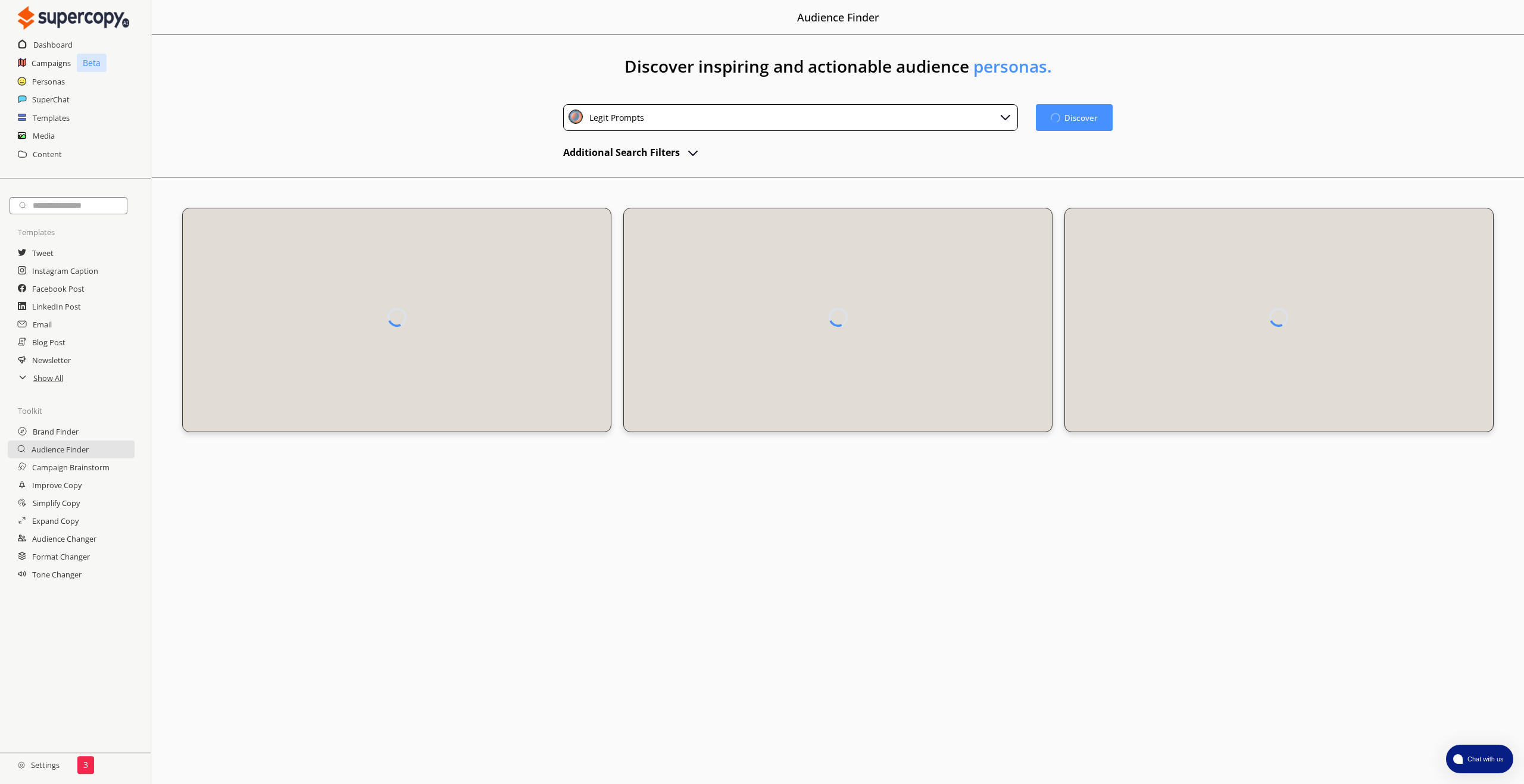
drag, startPoint x: 30, startPoint y: 82, endPoint x: 338, endPoint y: 77, distance: 308.0
click at [338, 77] on h1 "Discover inspiring and actionable audience personas." at bounding box center [838, 69] width 1372 height 69
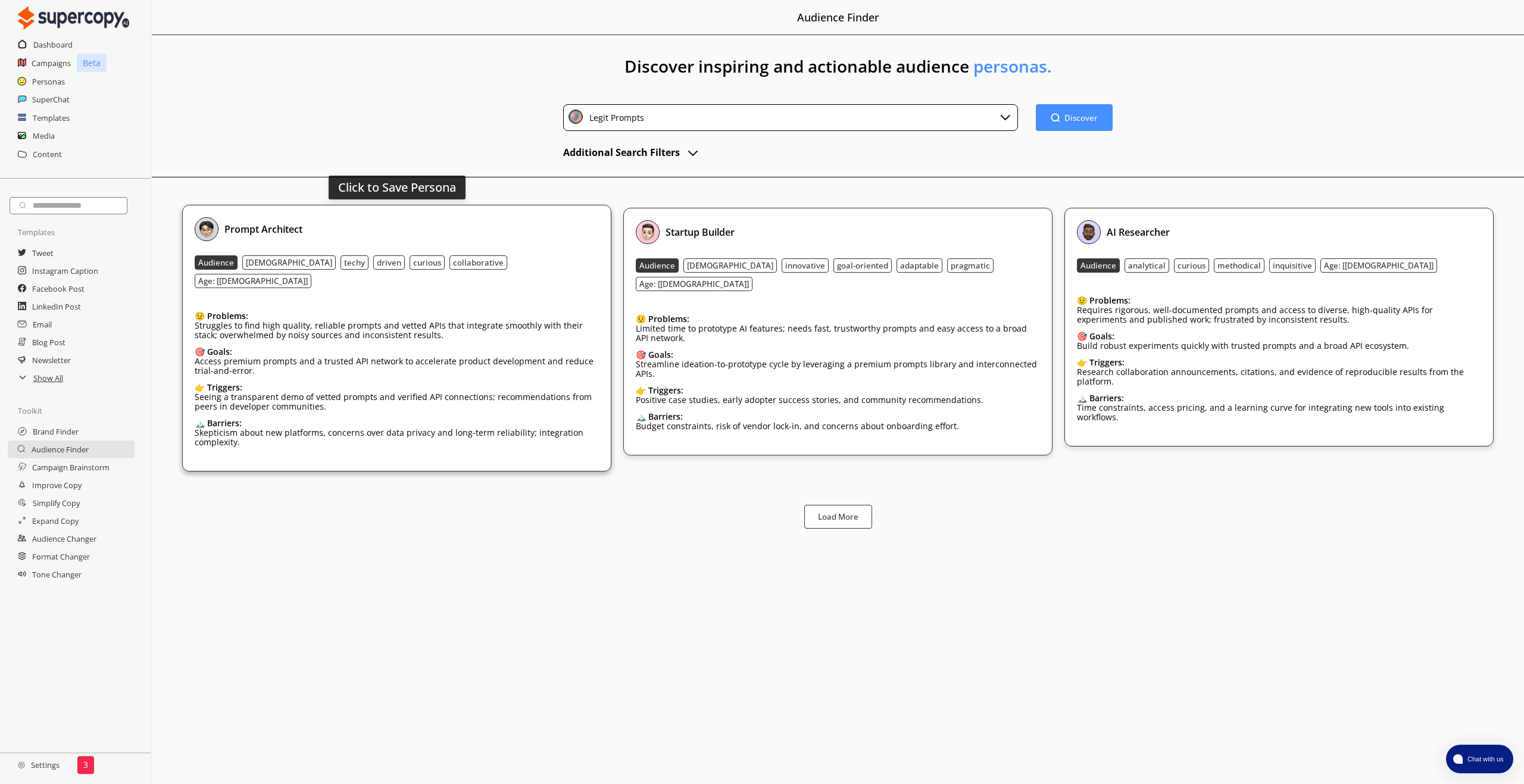
click at [538, 252] on div "Prompt Architect Audience [DEMOGRAPHIC_DATA] techy driven curious collaborative…" at bounding box center [397, 338] width 404 height 241
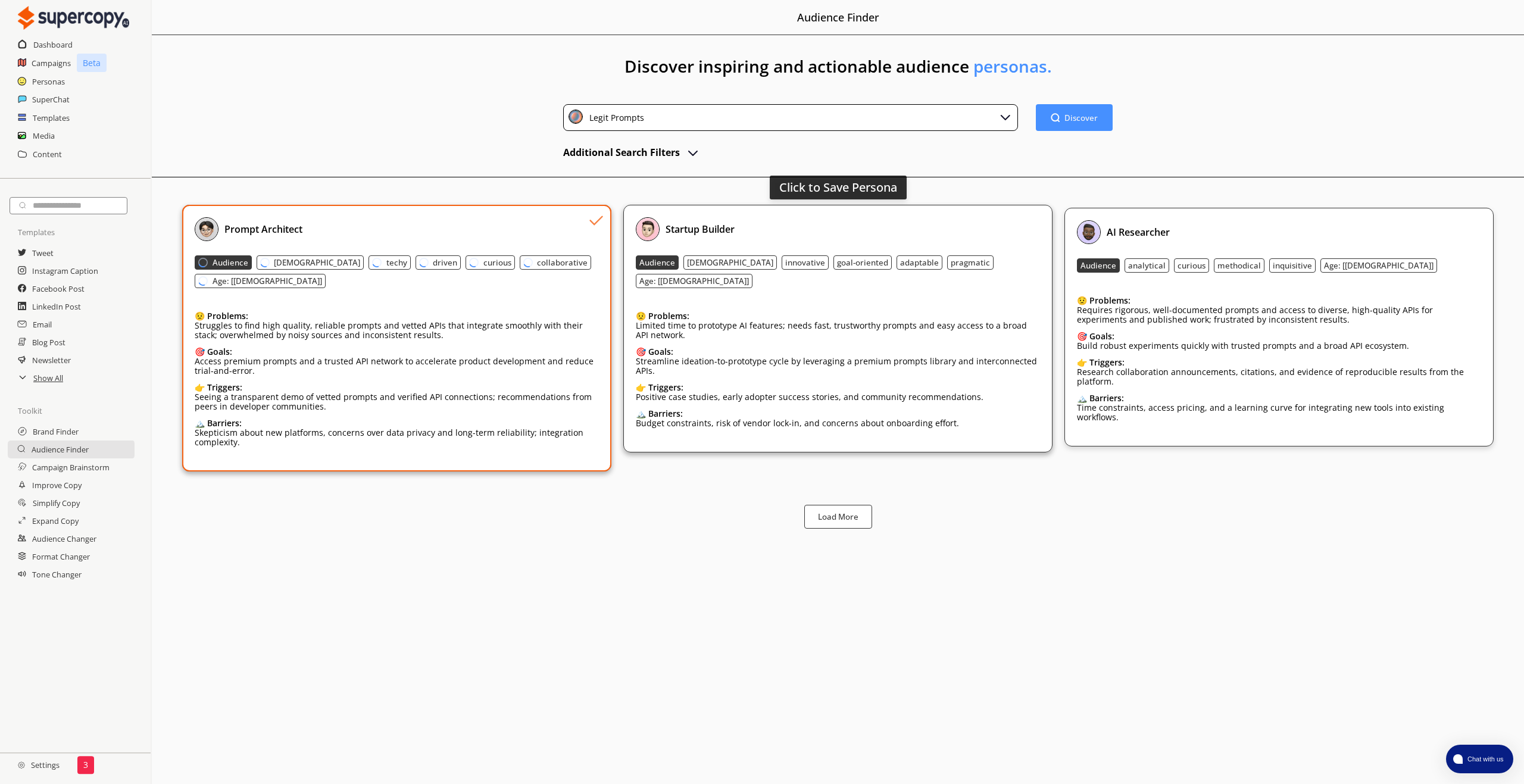
drag, startPoint x: 833, startPoint y: 241, endPoint x: 941, endPoint y: 246, distance: 108.1
click at [833, 240] on div "Startup Builder" at bounding box center [837, 228] width 404 height 24
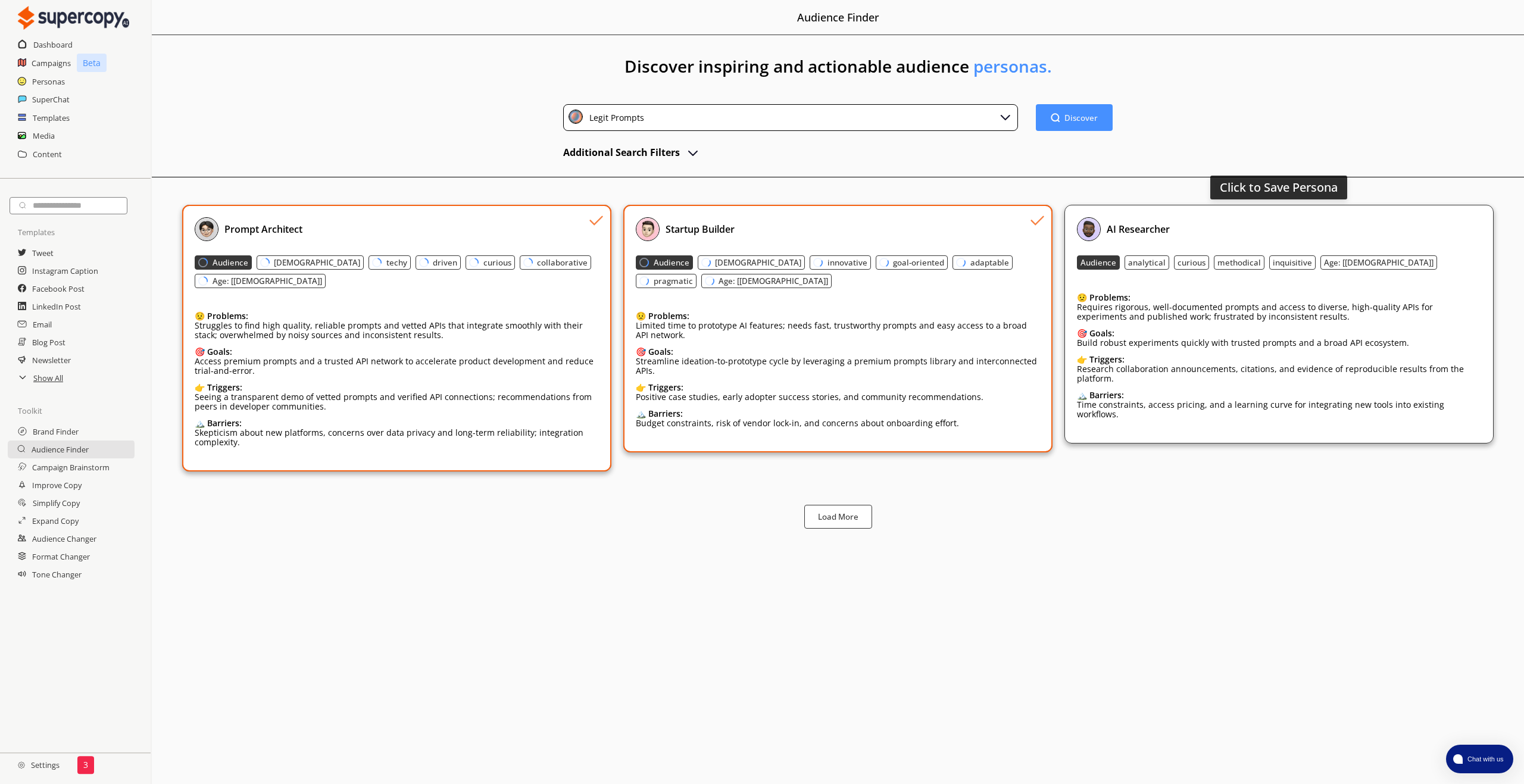
click at [1271, 234] on div "AI Researcher" at bounding box center [1278, 228] width 404 height 24
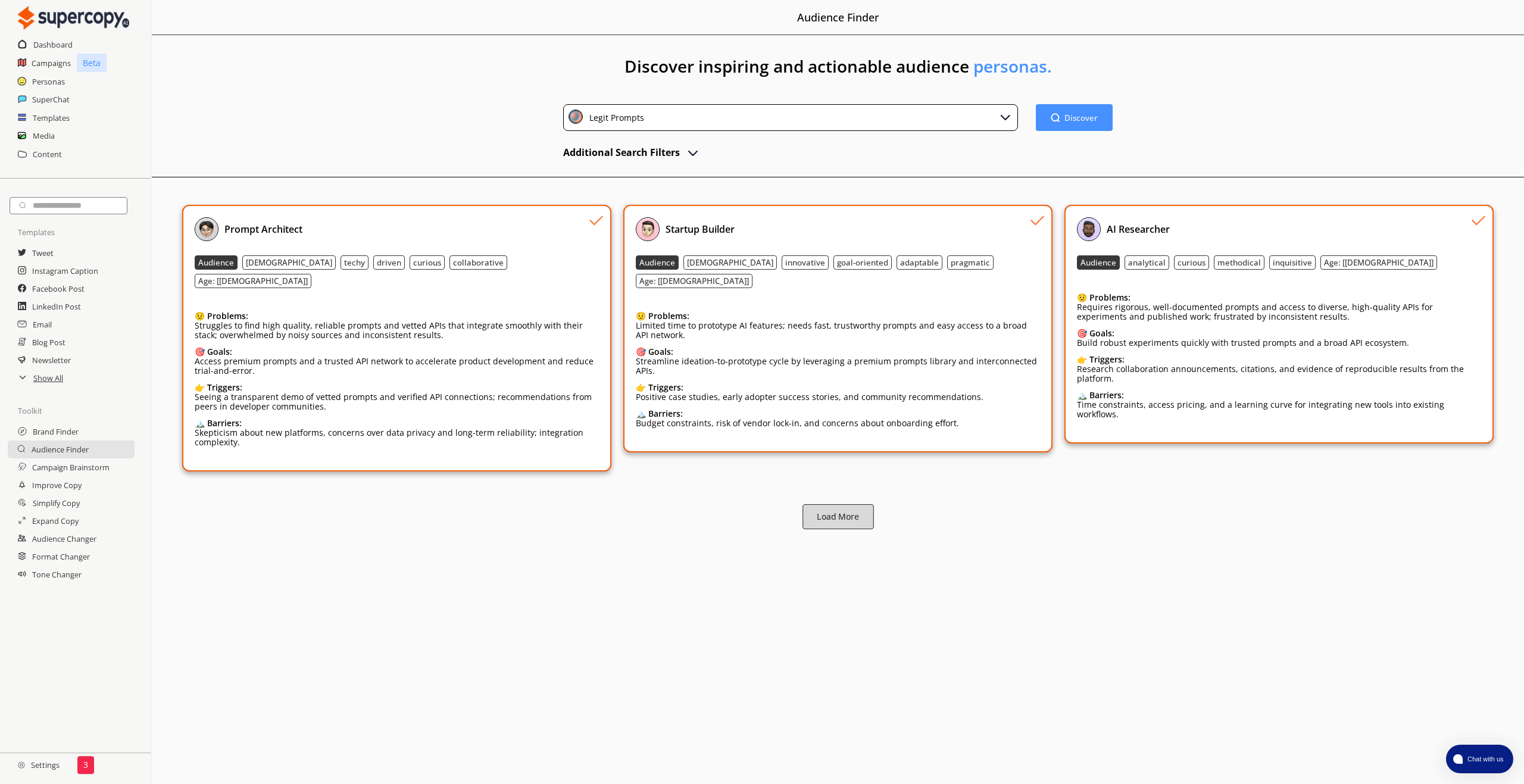
click at [833, 512] on b "Load More" at bounding box center [838, 517] width 42 height 11
click at [53, 101] on h2 "SuperChat" at bounding box center [51, 100] width 38 height 18
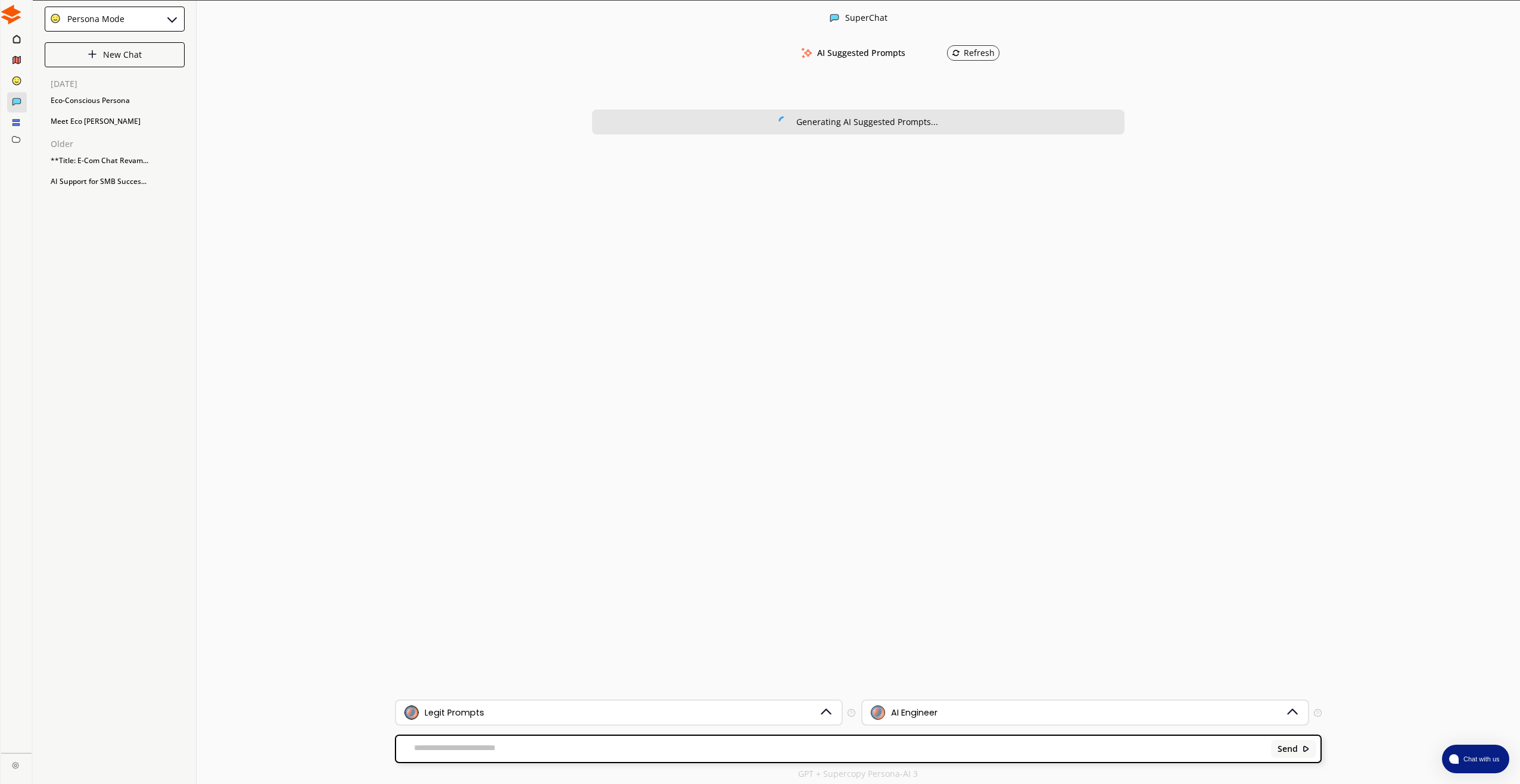
click at [941, 719] on div "AI Engineer" at bounding box center [1078, 713] width 415 height 15
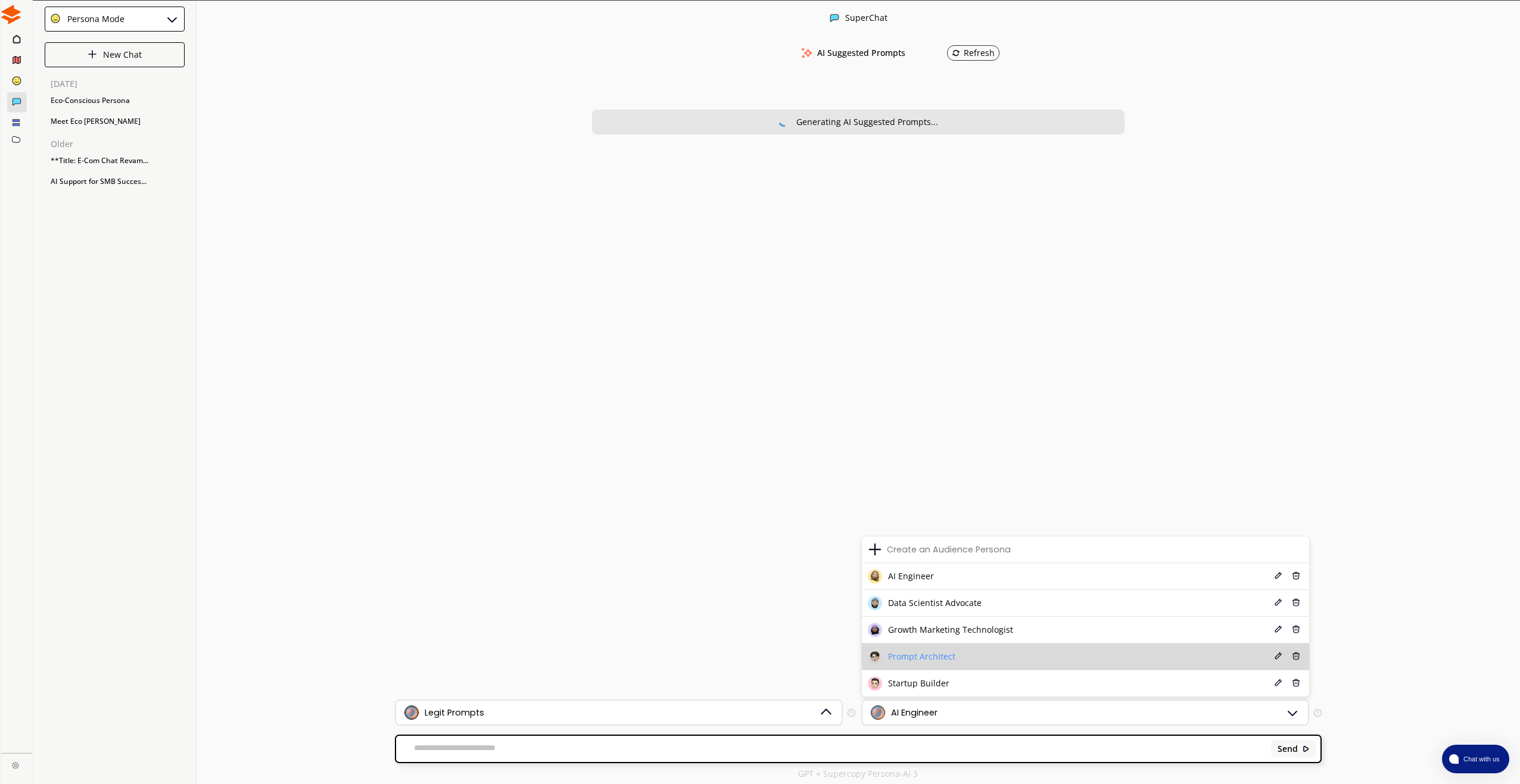
click at [920, 662] on div "Prompt Architect" at bounding box center [911, 657] width 87 height 15
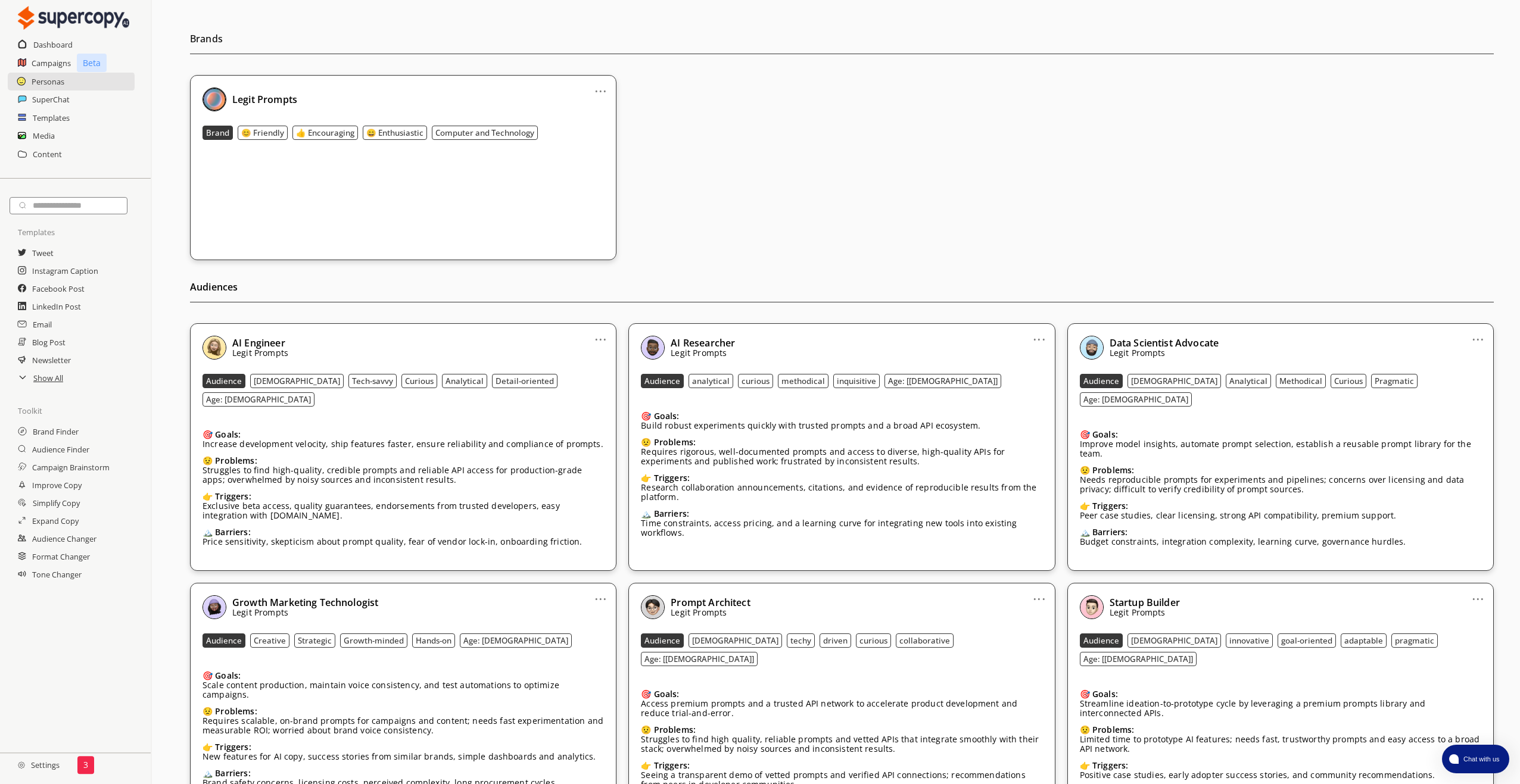
scroll to position [269, 0]
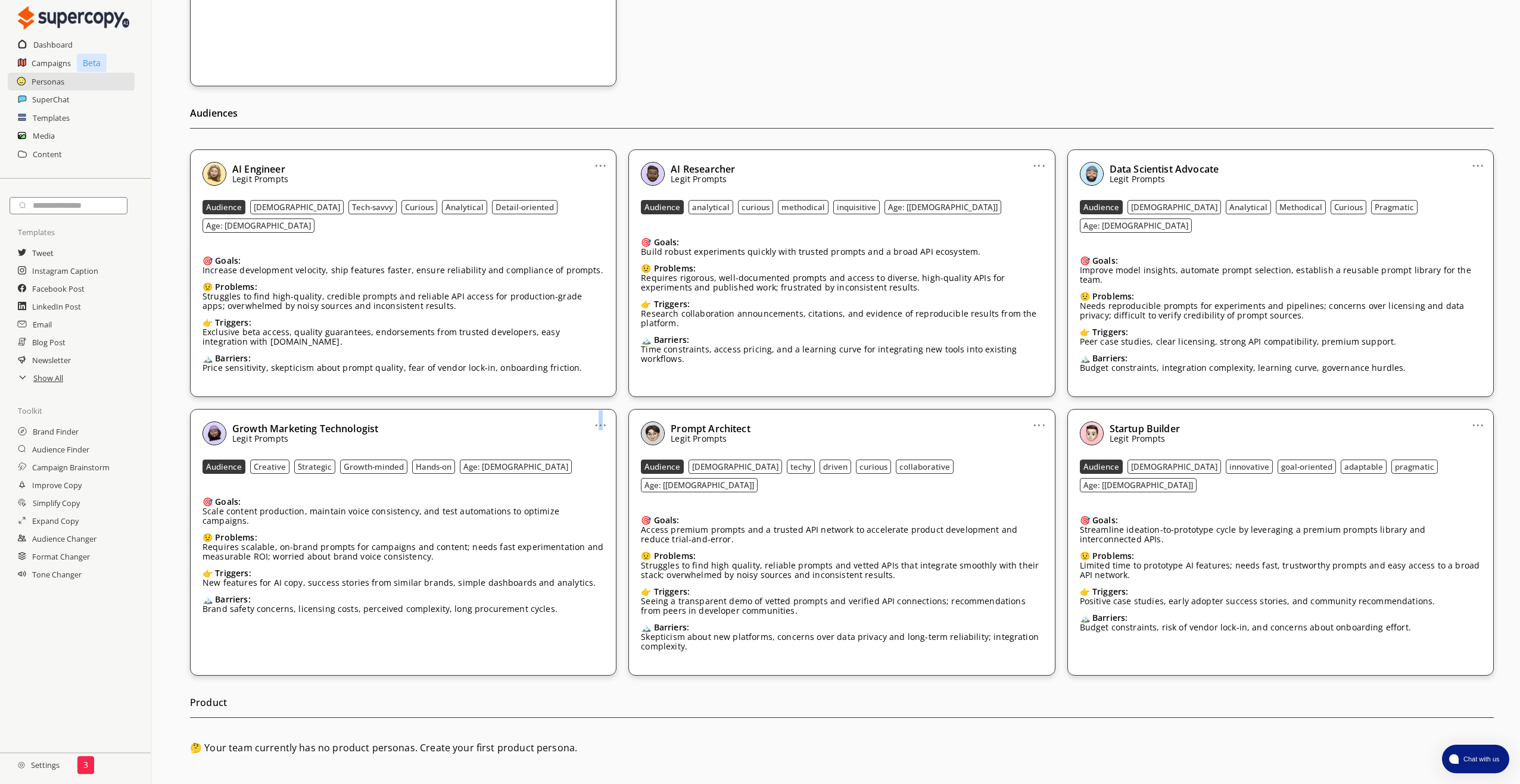
click at [602, 417] on link "..." at bounding box center [600, 420] width 12 height 10
click at [596, 434] on li "Edit" at bounding box center [585, 445] width 69 height 22
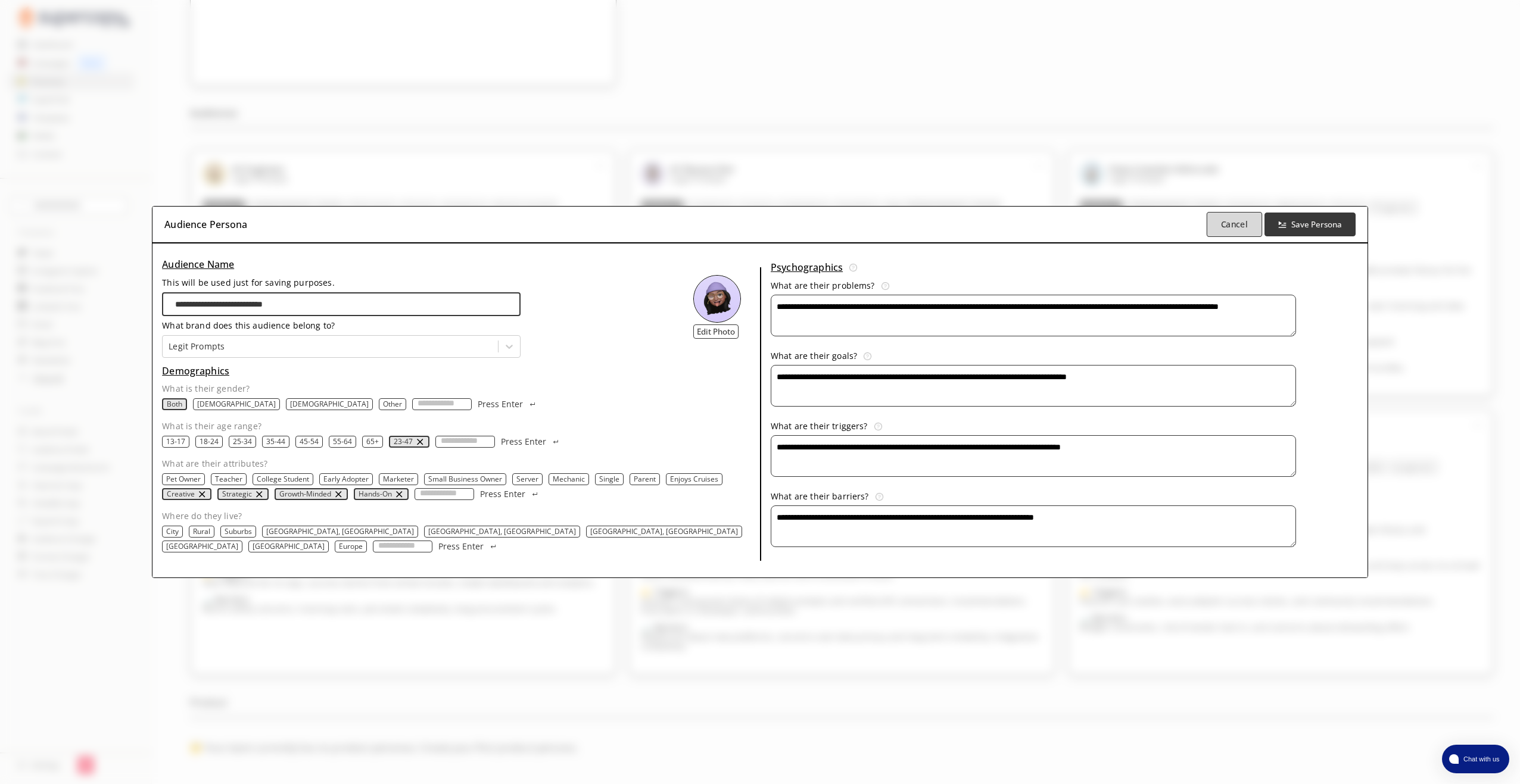
click at [1207, 231] on button "Cancel" at bounding box center [1234, 224] width 56 height 25
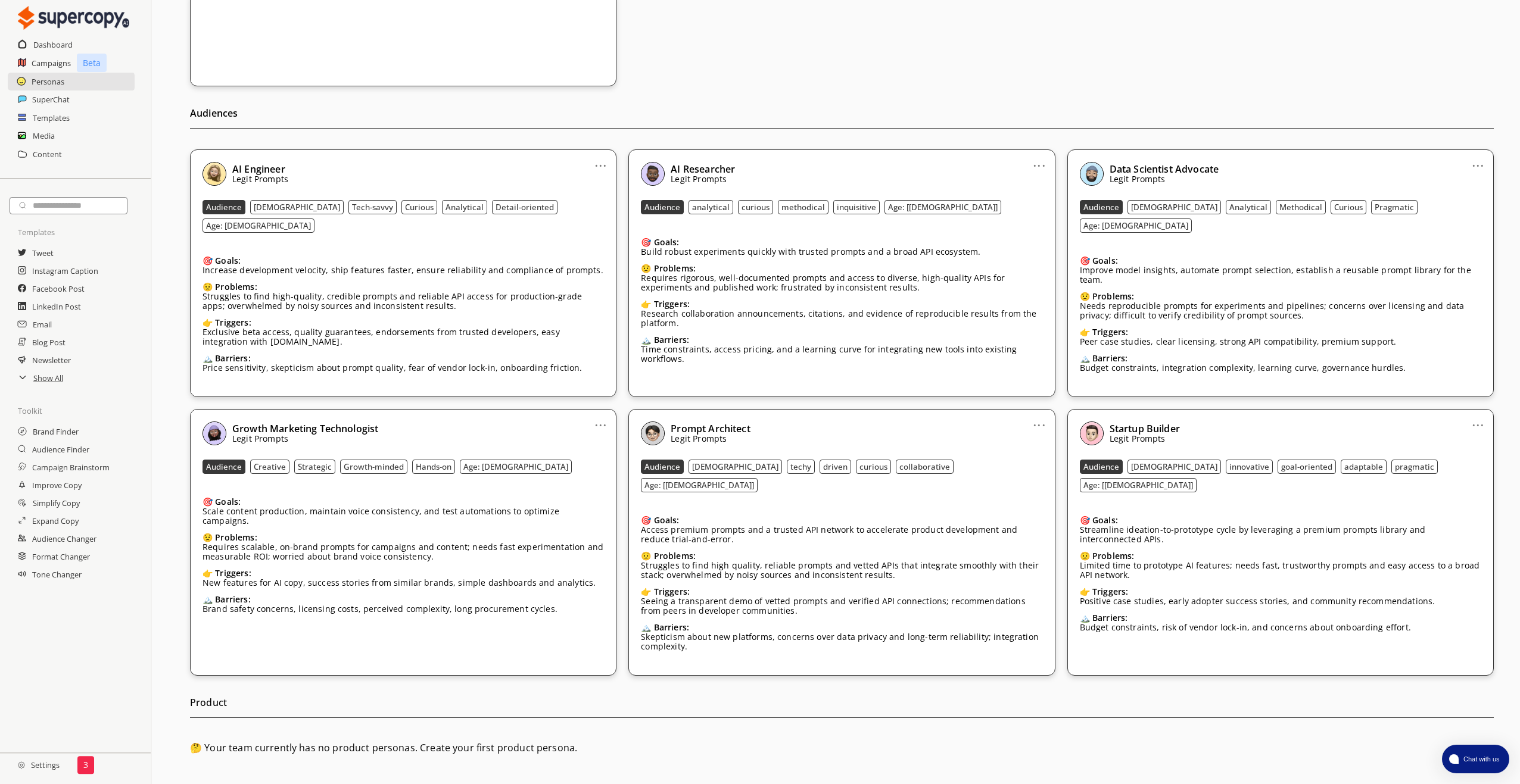
click at [1040, 418] on link "..." at bounding box center [1038, 420] width 12 height 10
click at [1033, 434] on li "Edit" at bounding box center [1024, 445] width 69 height 22
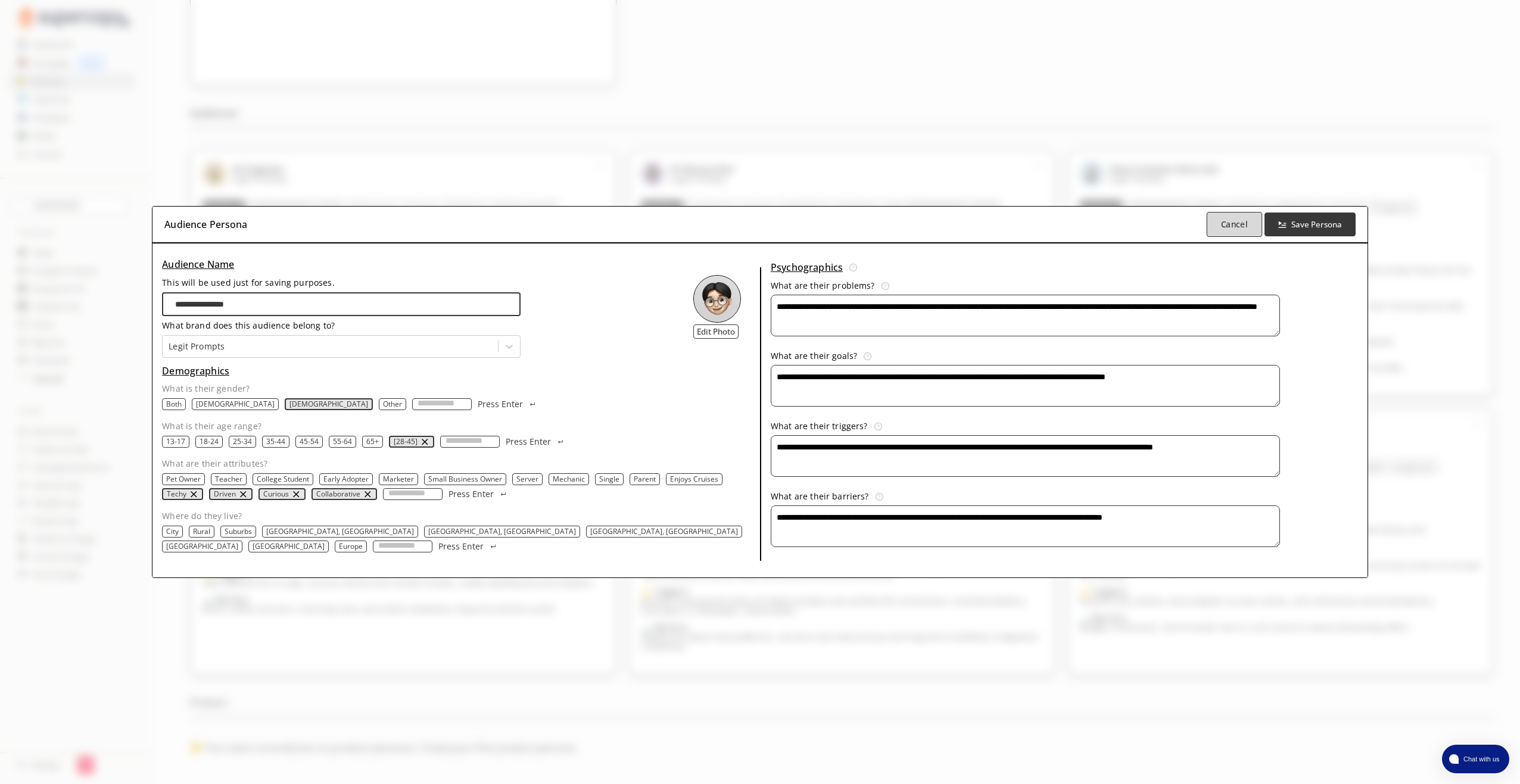
click at [1207, 228] on button "Cancel" at bounding box center [1234, 224] width 56 height 25
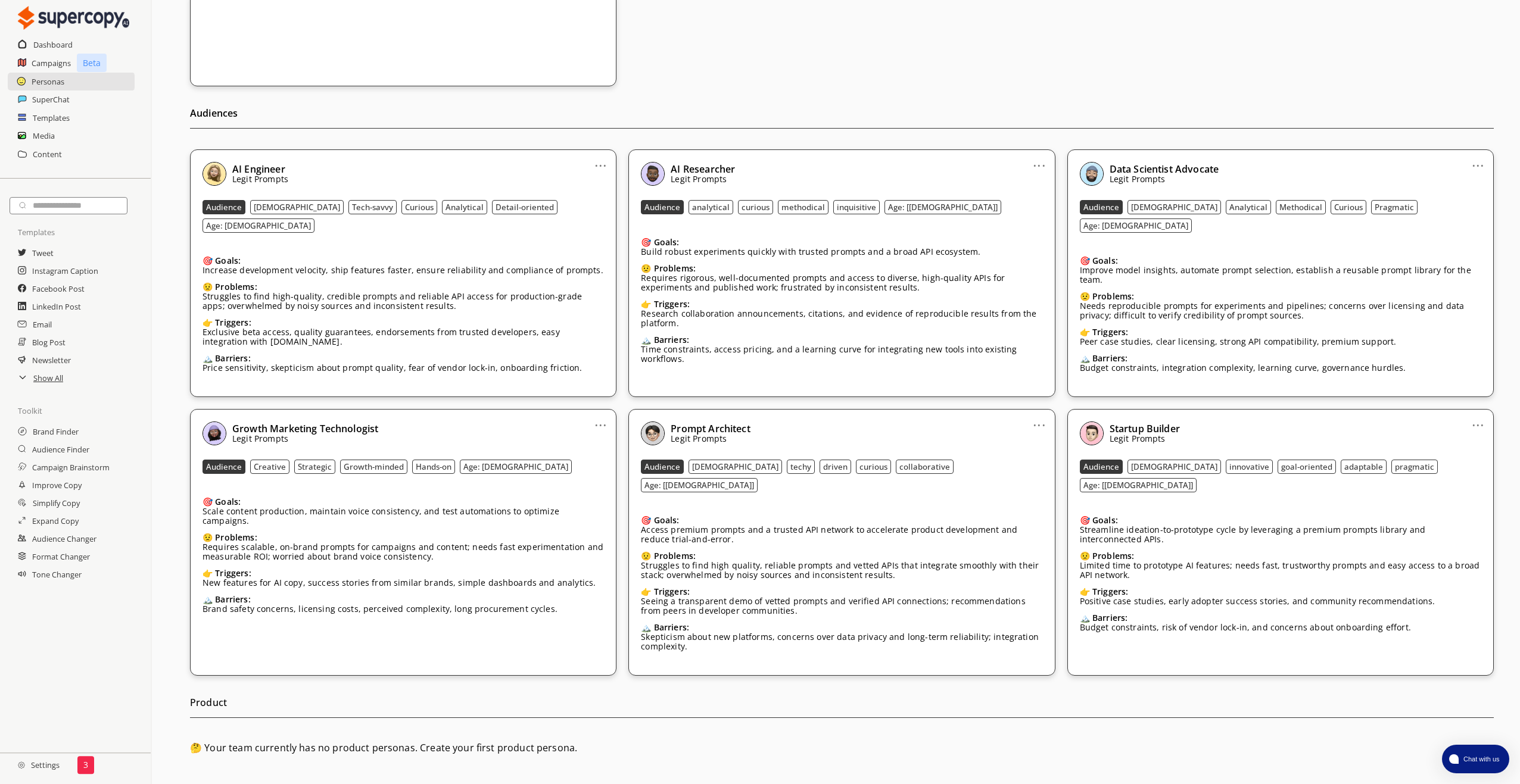
click at [1477, 415] on link "..." at bounding box center [1478, 420] width 12 height 10
click at [1472, 434] on li "Edit" at bounding box center [1462, 445] width 69 height 22
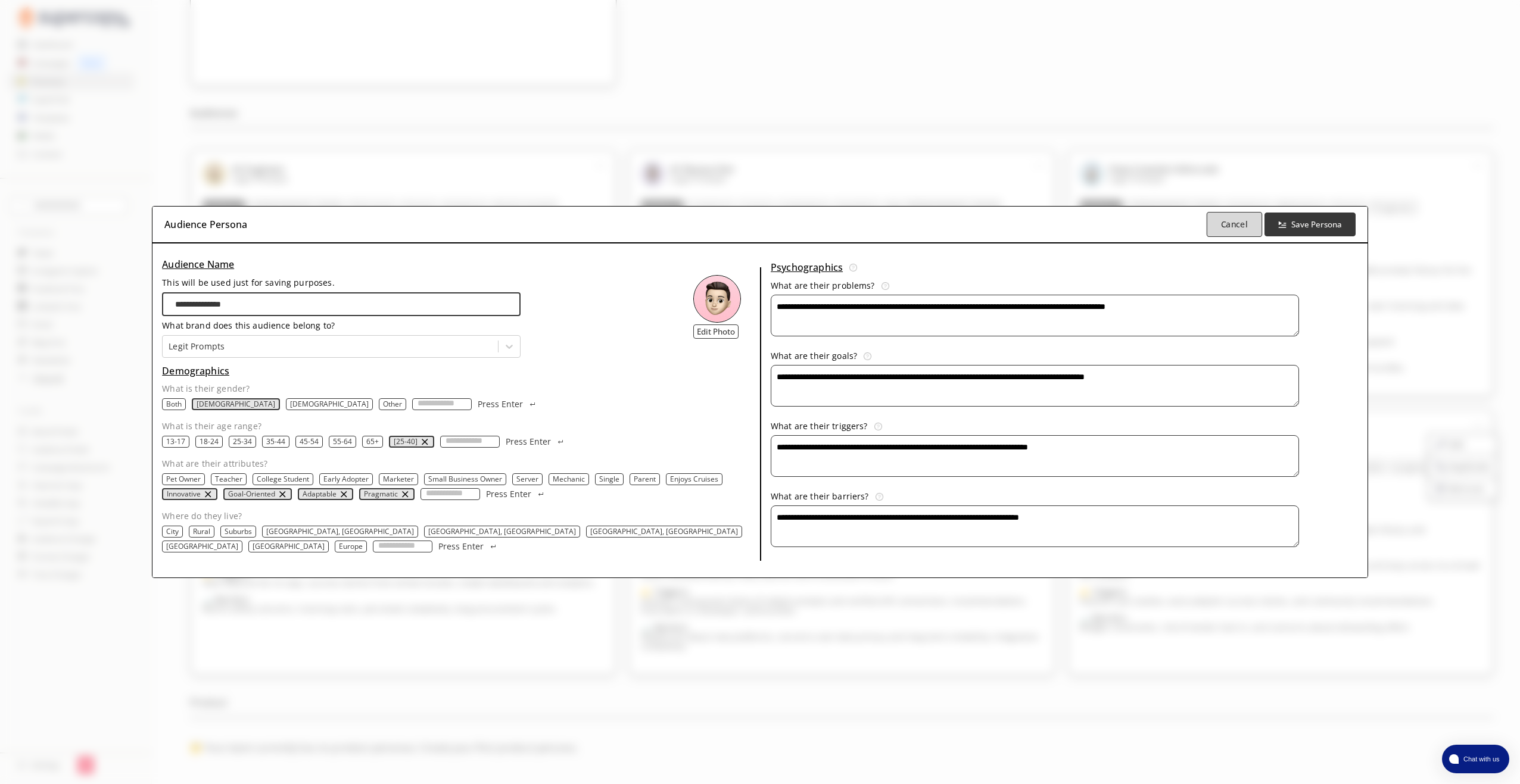
click at [1221, 230] on b "Cancel" at bounding box center [1234, 224] width 27 height 11
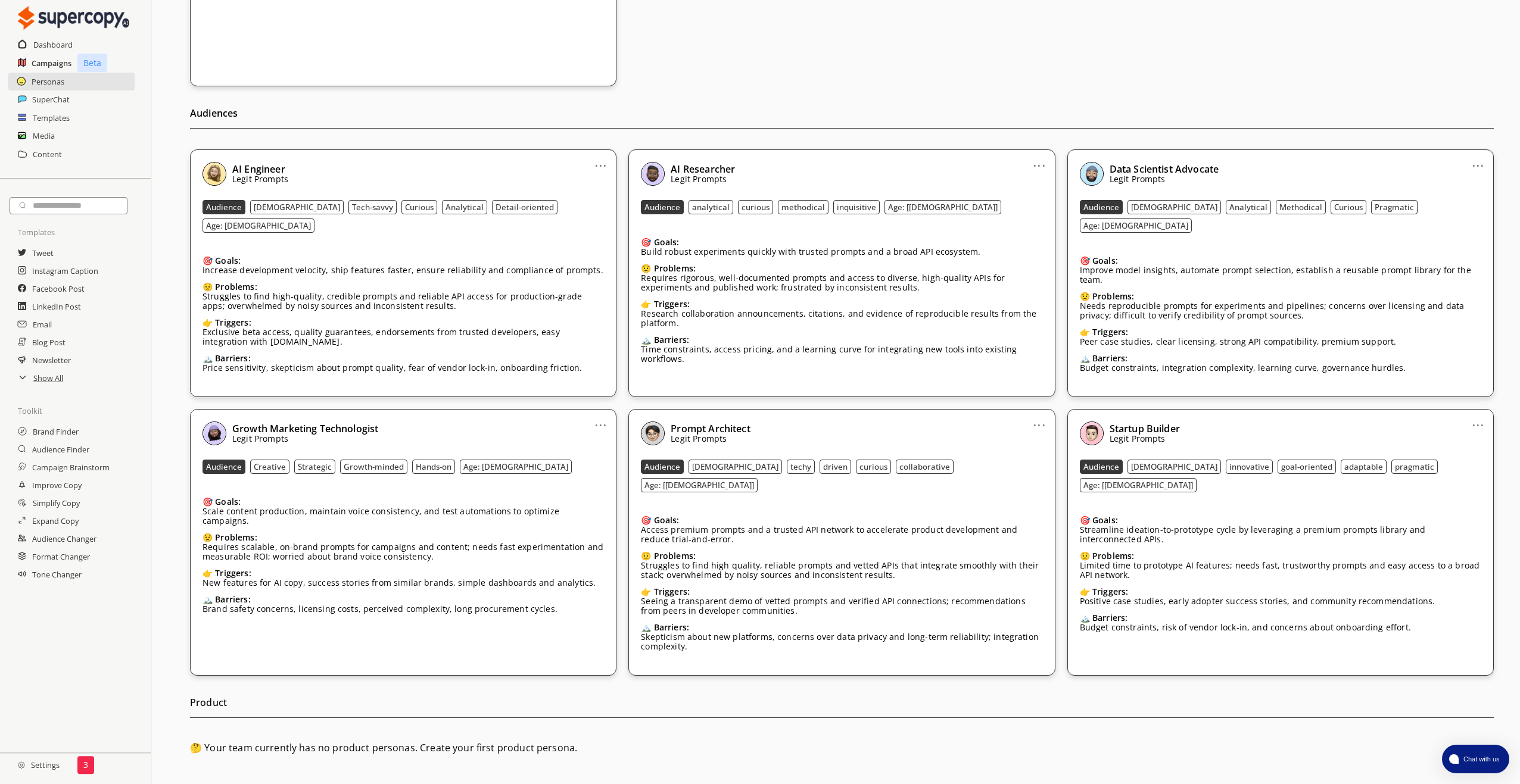
click at [47, 66] on h2 "Campaigns" at bounding box center [51, 63] width 40 height 18
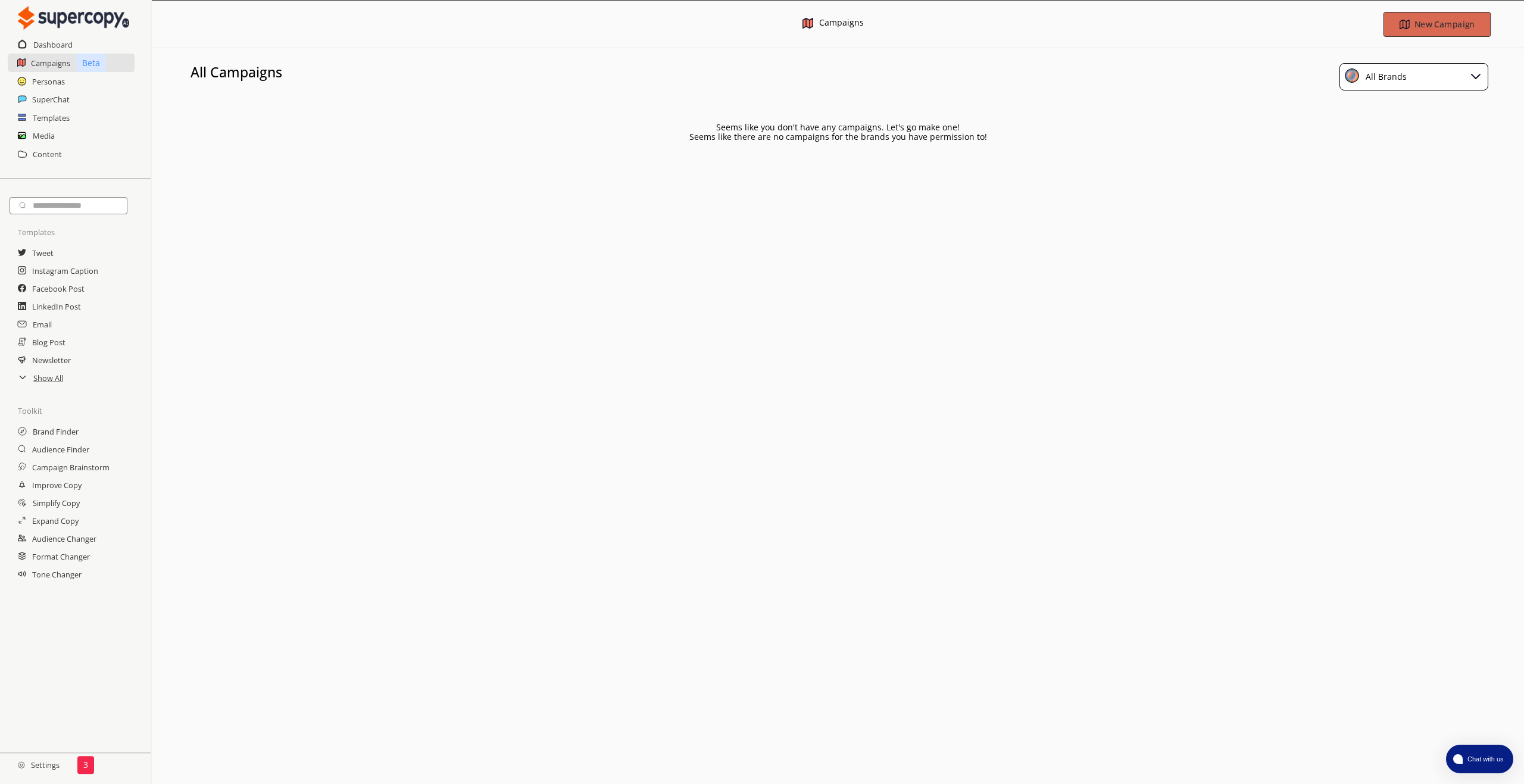
click at [1439, 22] on b "New Campaign" at bounding box center [1444, 24] width 60 height 11
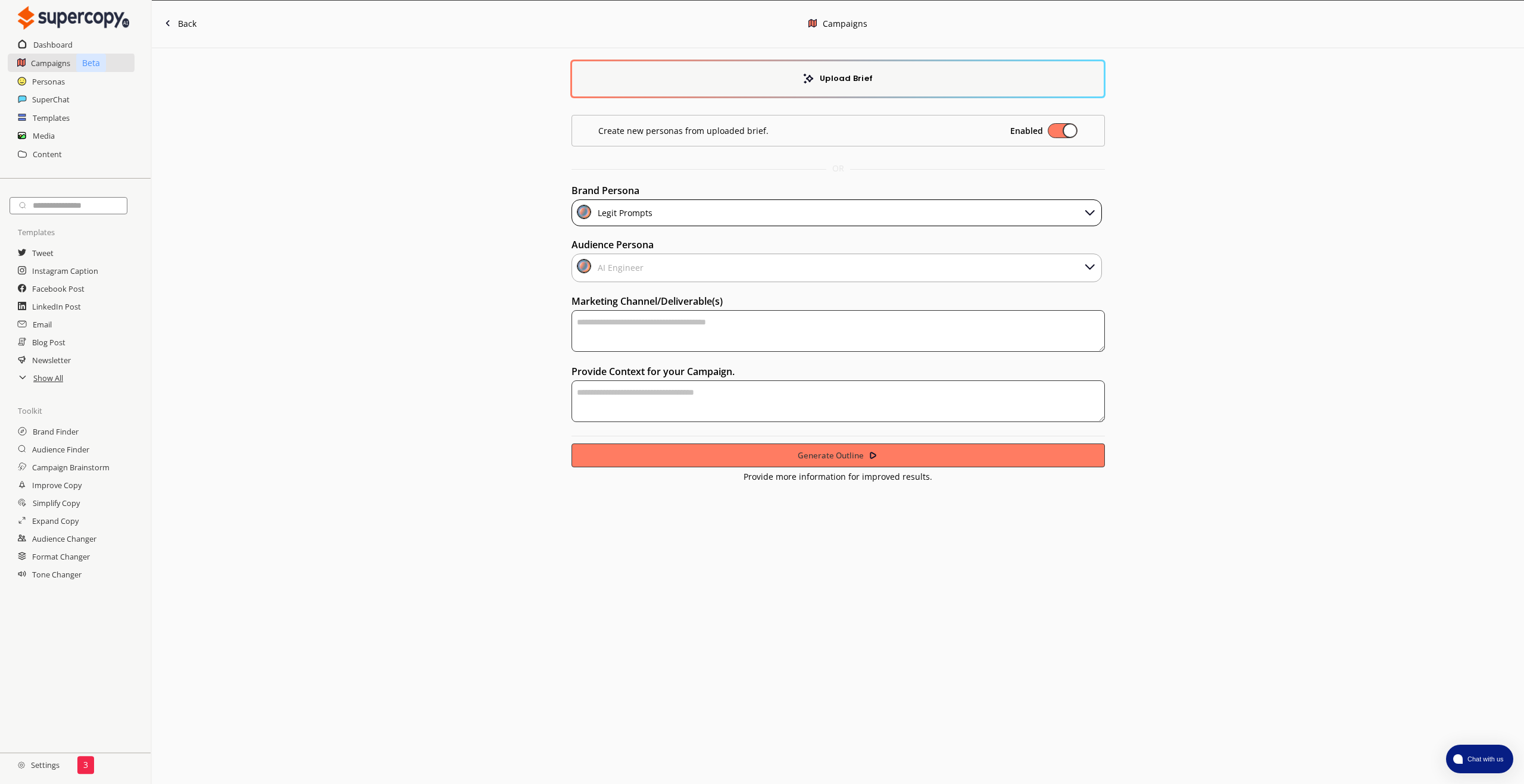
click at [784, 74] on div "Upload Brief" at bounding box center [837, 78] width 531 height 35
click at [631, 269] on div "AI Engineer" at bounding box center [618, 268] width 50 height 18
click at [1089, 268] on img at bounding box center [1089, 266] width 15 height 15
click at [1088, 214] on img at bounding box center [1089, 212] width 15 height 15
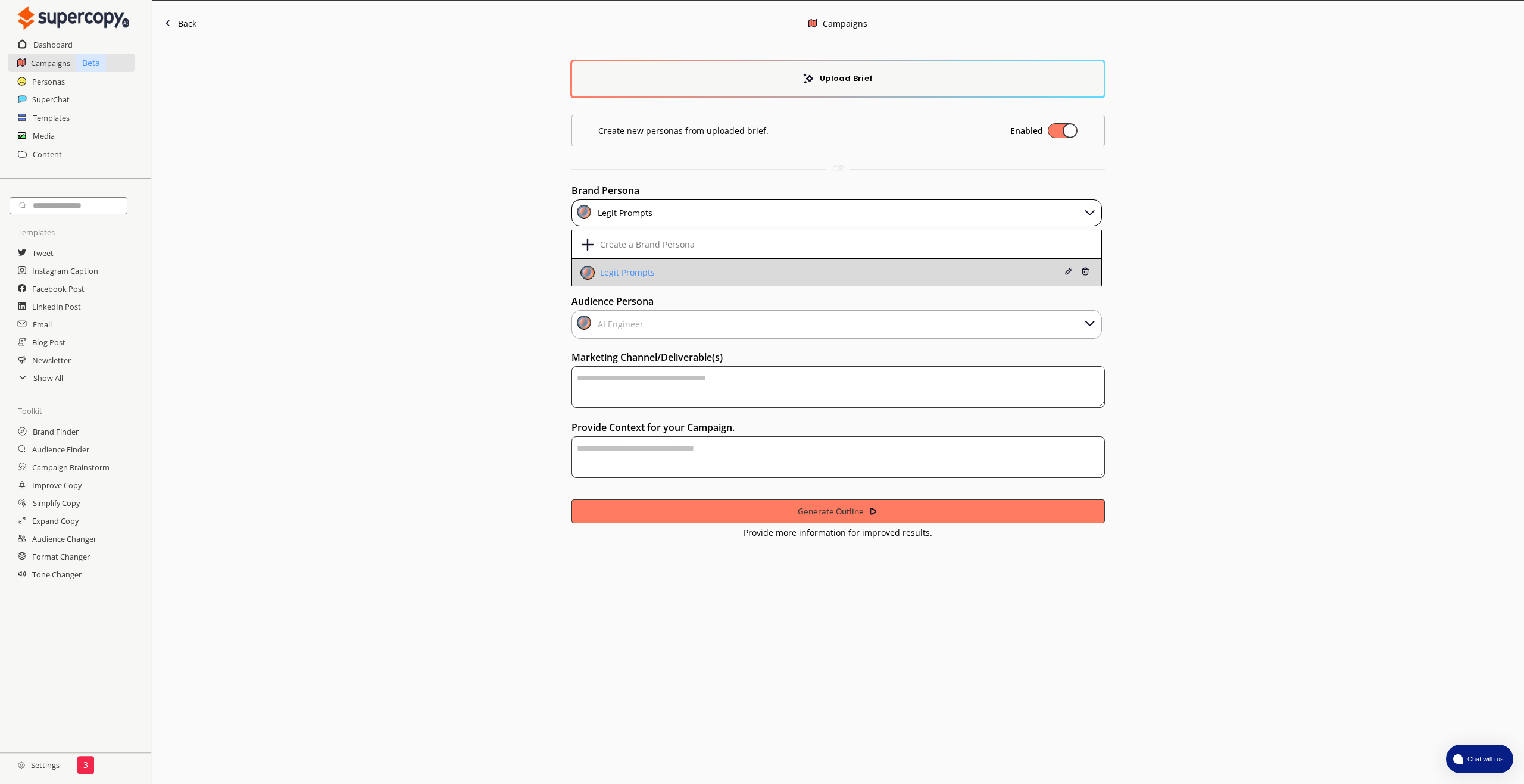
click at [609, 264] on li "Legit Prompts" at bounding box center [836, 272] width 529 height 26
click at [625, 272] on div "Legit Prompts" at bounding box center [626, 272] width 58 height 10
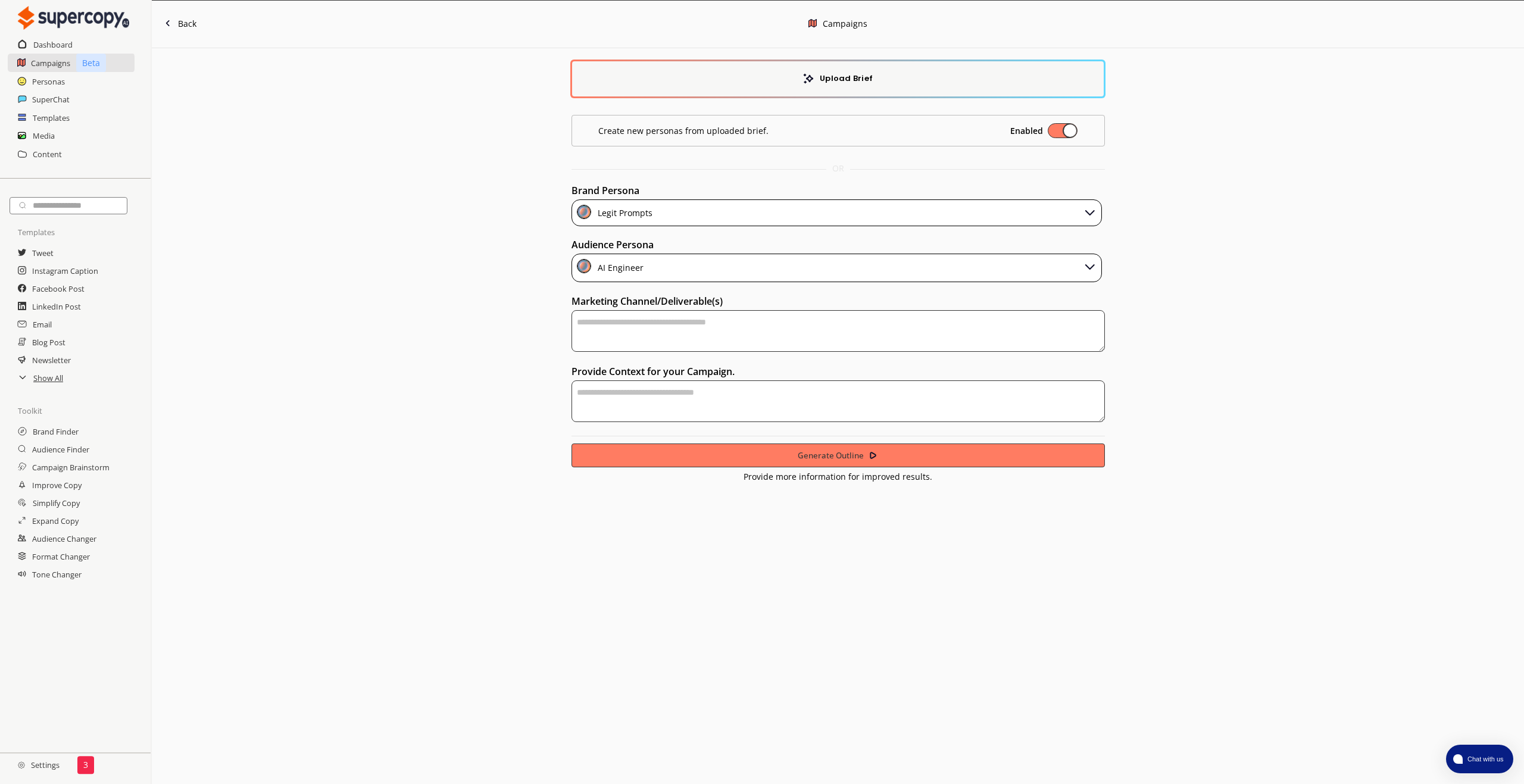
click at [1083, 265] on img at bounding box center [1089, 266] width 15 height 15
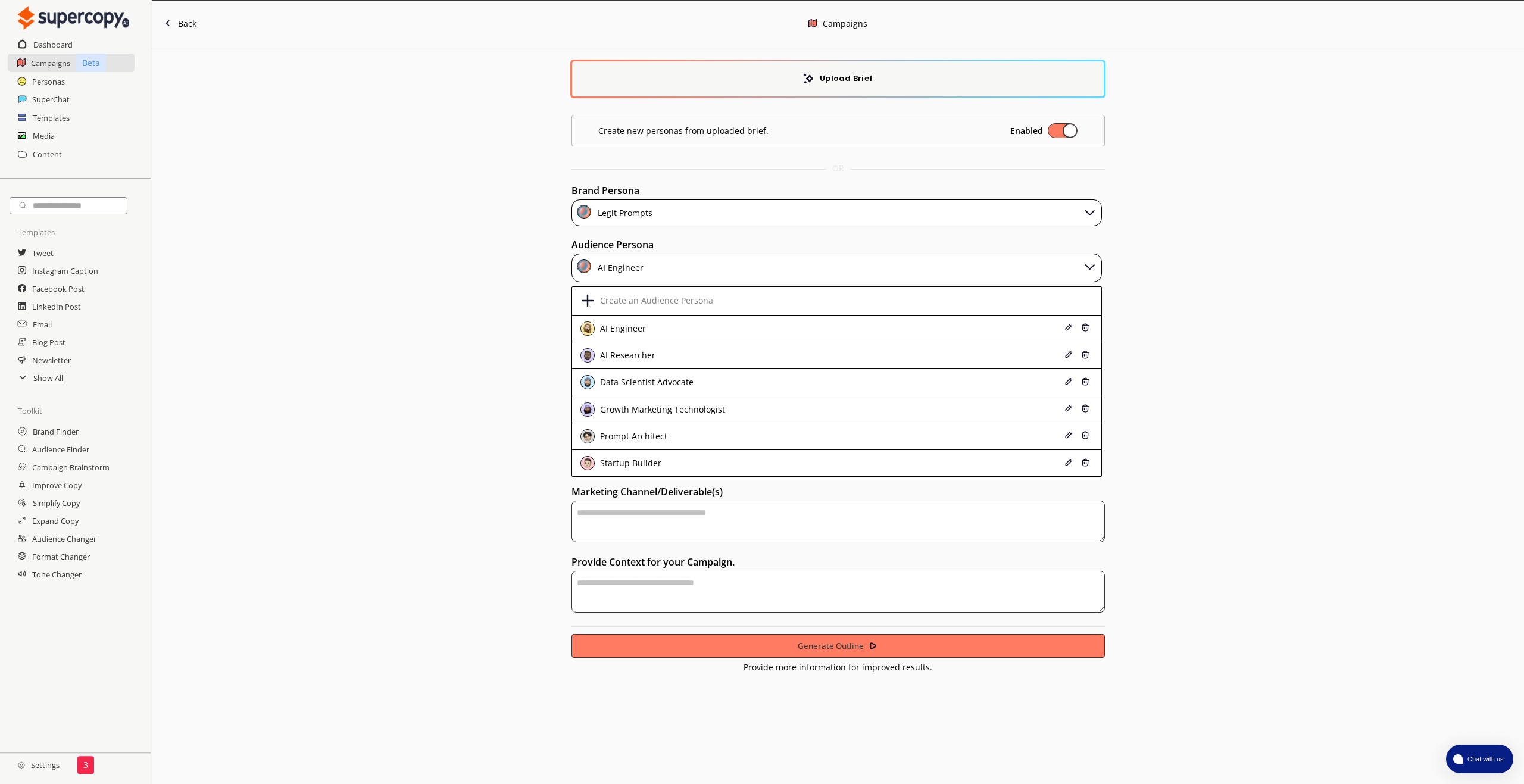
click at [625, 436] on div "Prompt Architect" at bounding box center [632, 436] width 70 height 10
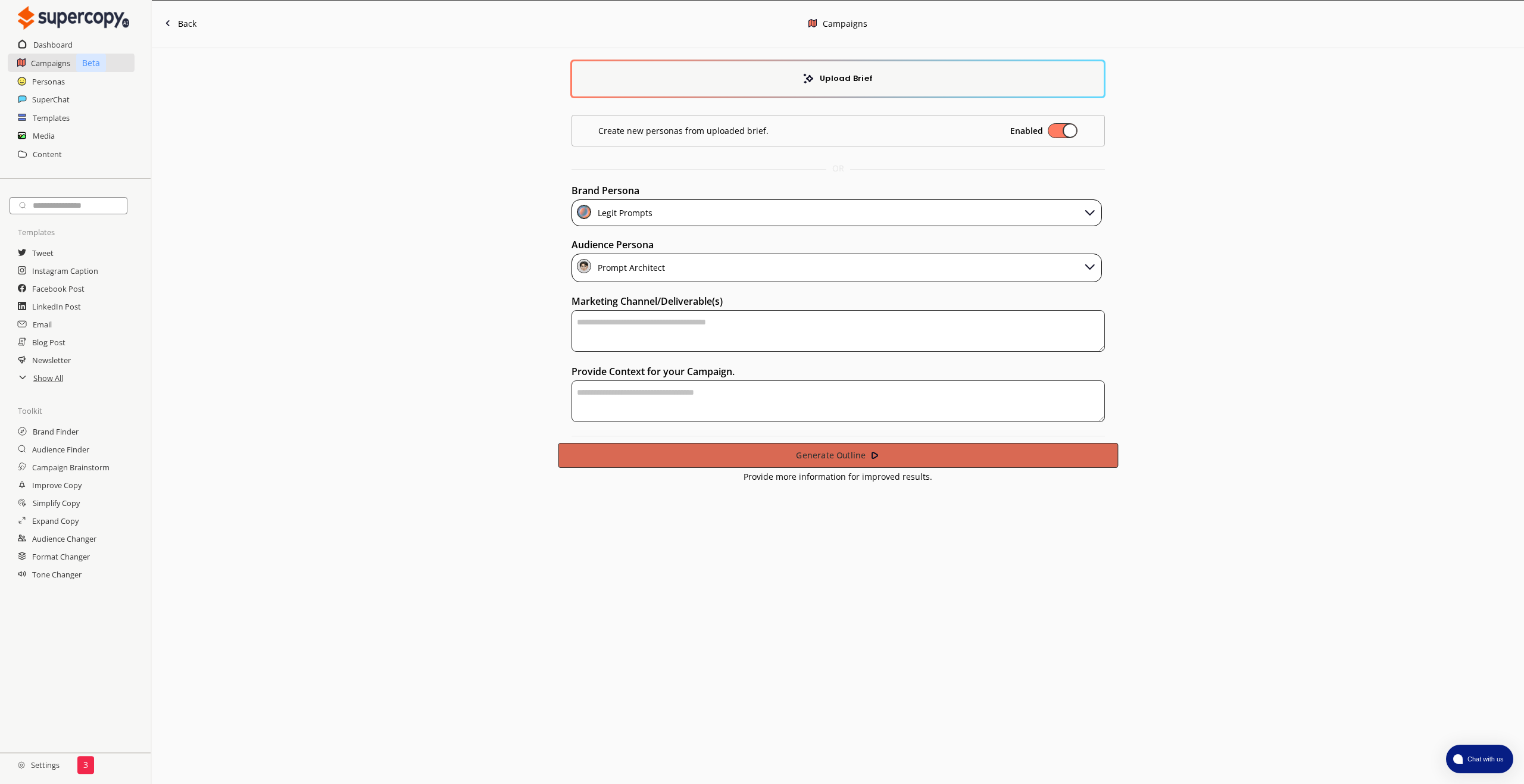
click at [764, 463] on button "Generate Outline" at bounding box center [838, 455] width 560 height 25
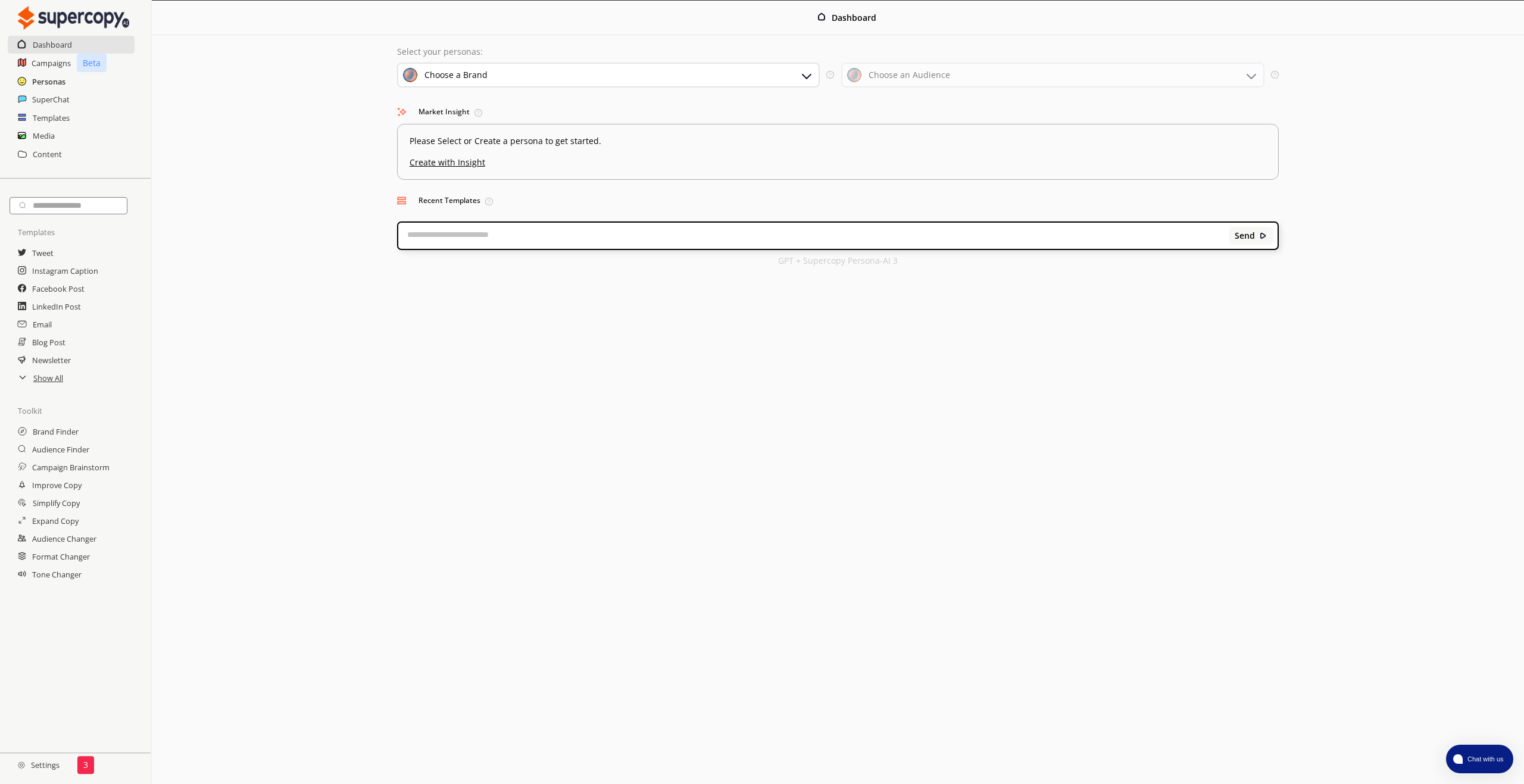
click at [49, 85] on h2 "Personas" at bounding box center [48, 82] width 33 height 18
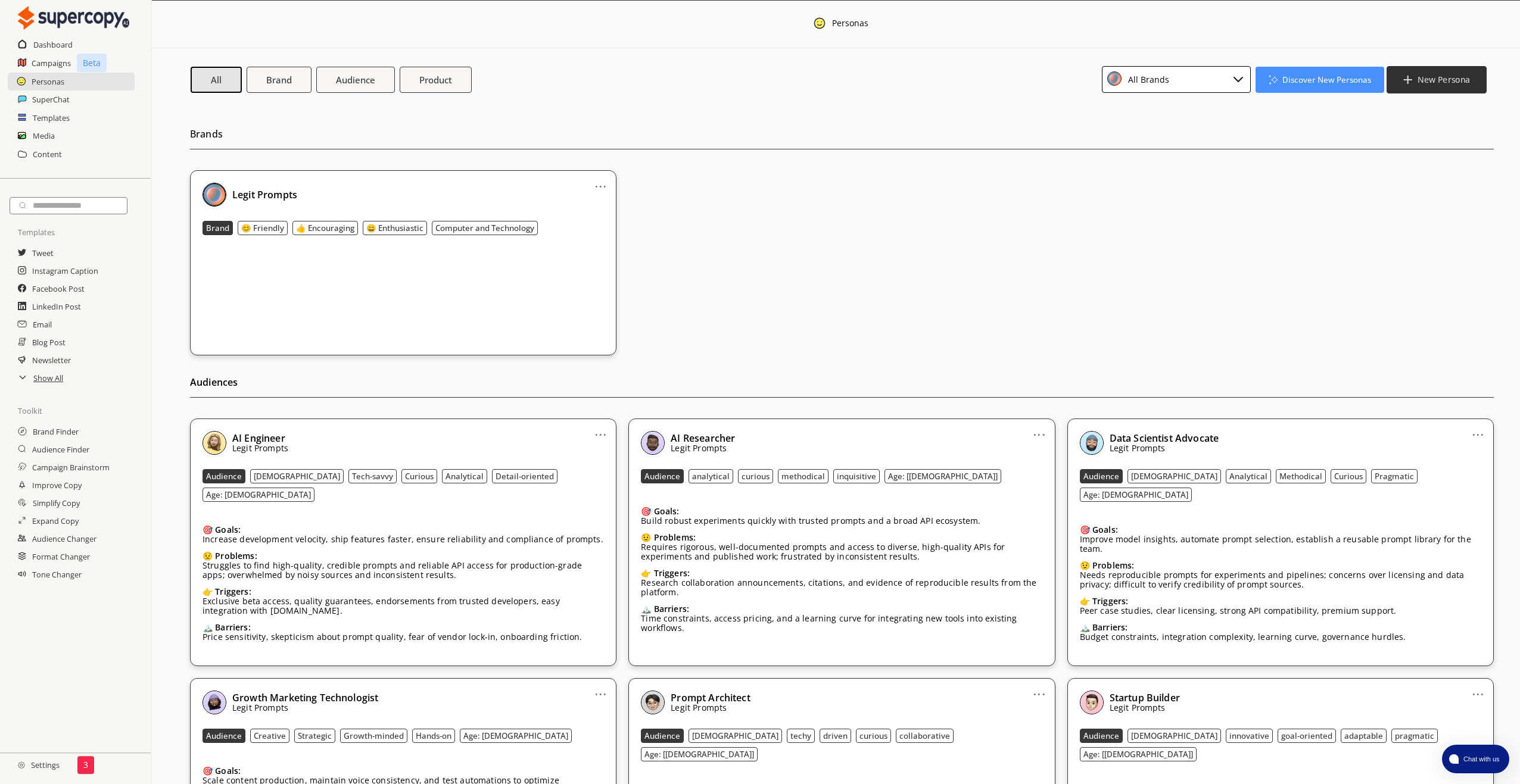
click at [1447, 82] on b "New Persona" at bounding box center [1443, 79] width 52 height 11
click at [1447, 82] on b "New Persona" at bounding box center [1443, 79] width 52 height 11
click at [1325, 82] on b "Discover New Personas" at bounding box center [1327, 79] width 93 height 11
click at [1322, 127] on li "Audience Finder" at bounding box center [1320, 129] width 128 height 21
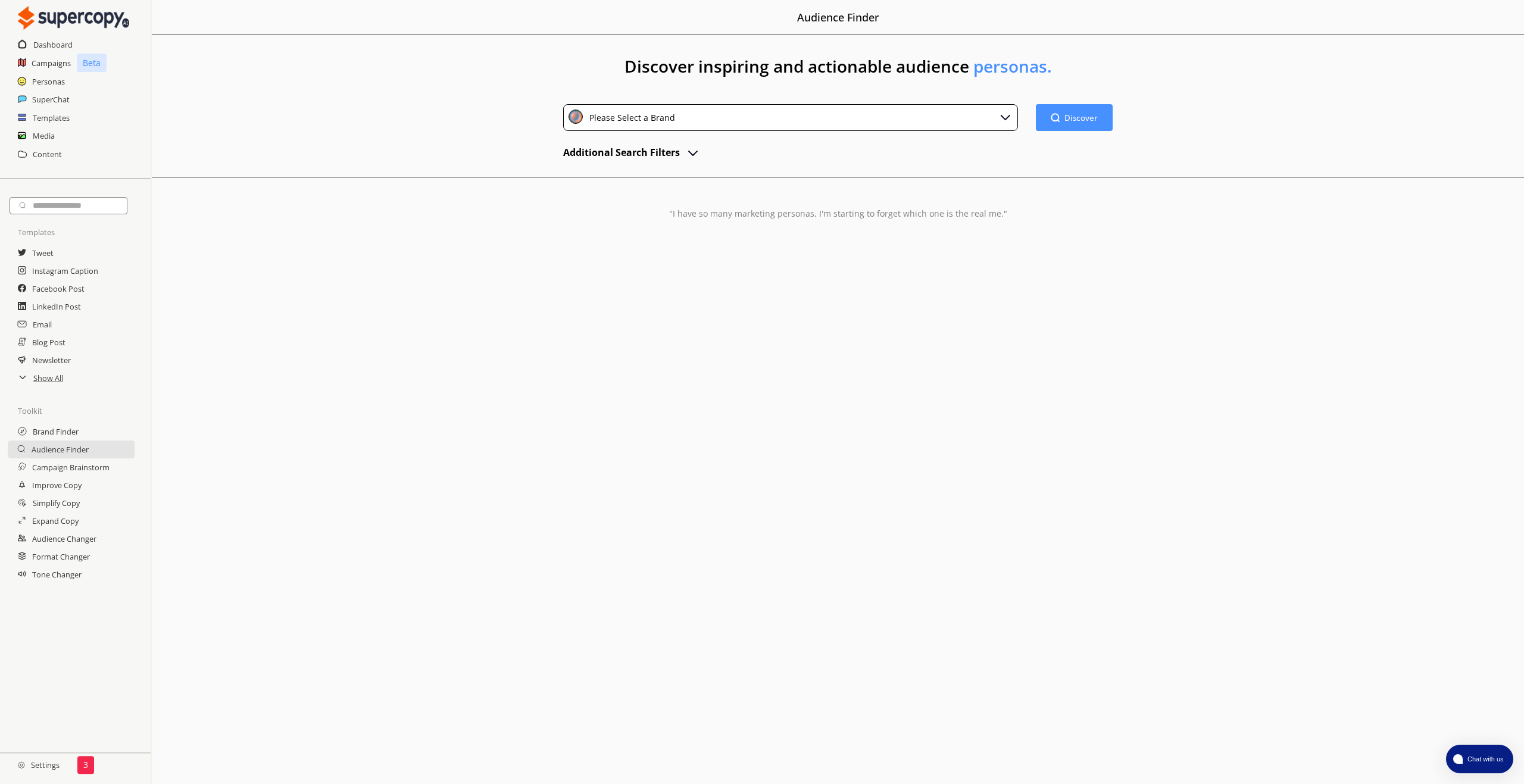
click at [356, 91] on h1 "Discover inspiring and actionable audience personas." at bounding box center [838, 69] width 1372 height 69
click at [60, 47] on h2 "Dashboard" at bounding box center [53, 45] width 40 height 18
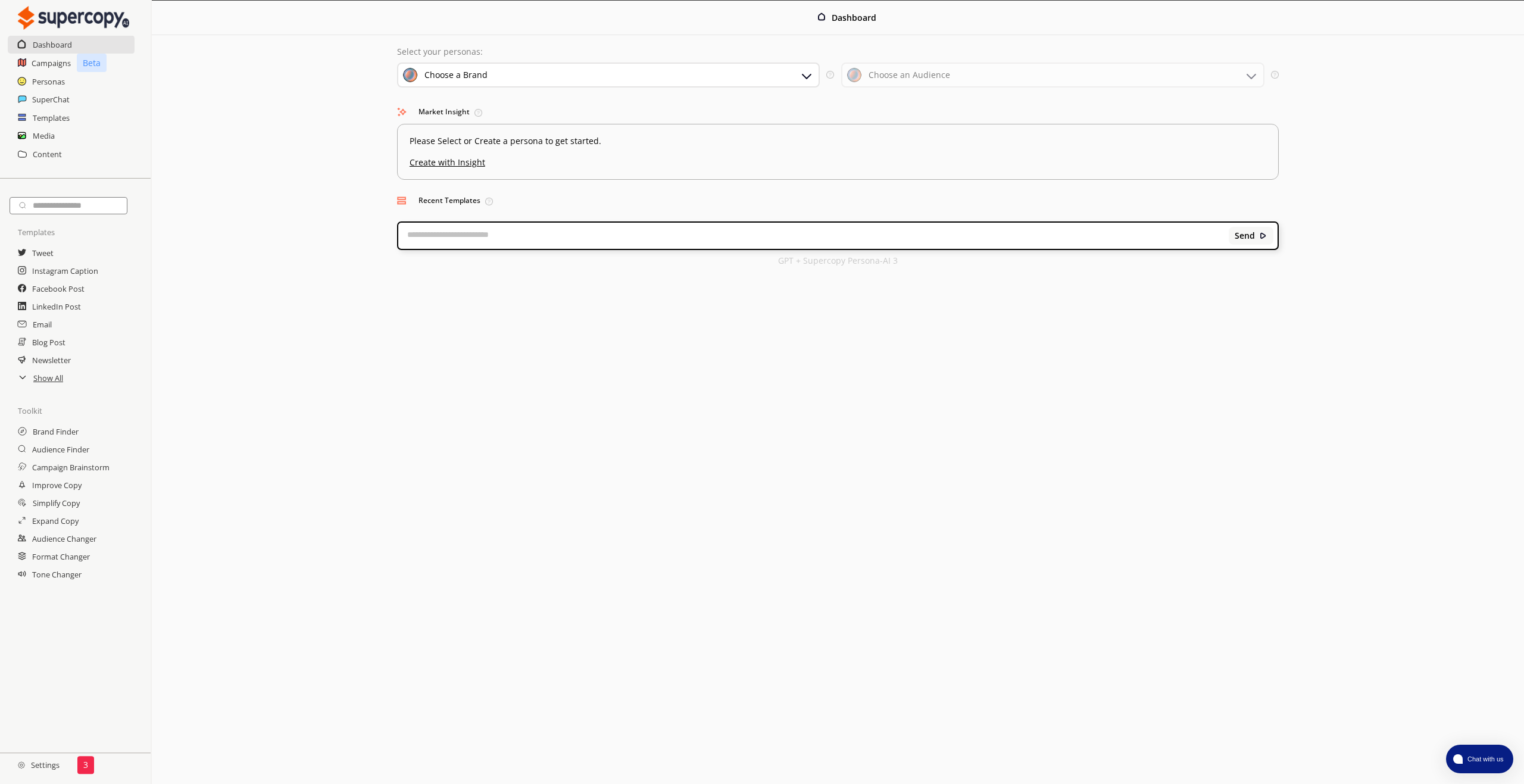
click at [432, 233] on textarea at bounding box center [813, 236] width 831 height 12
paste textarea "**********"
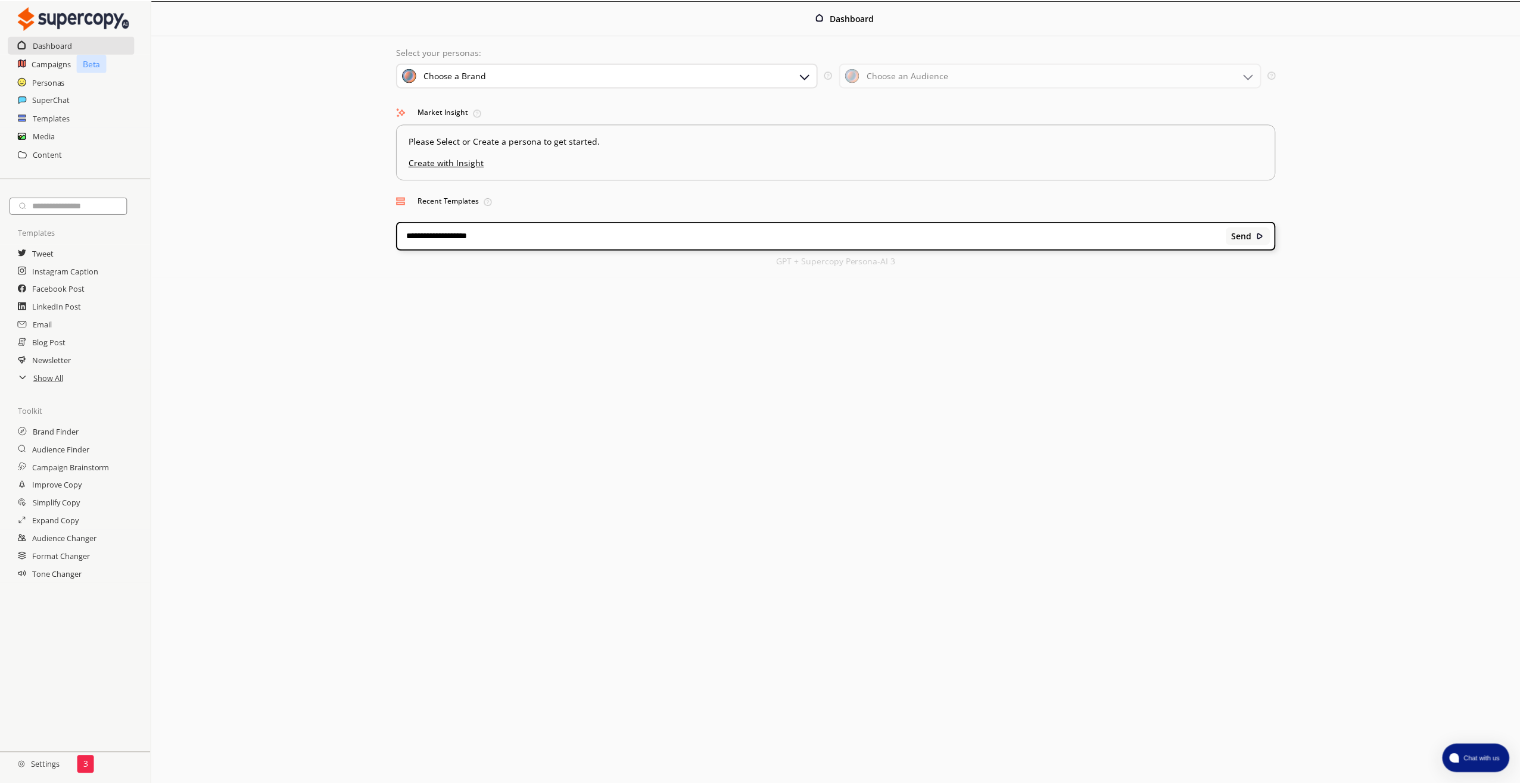
scroll to position [9, 0]
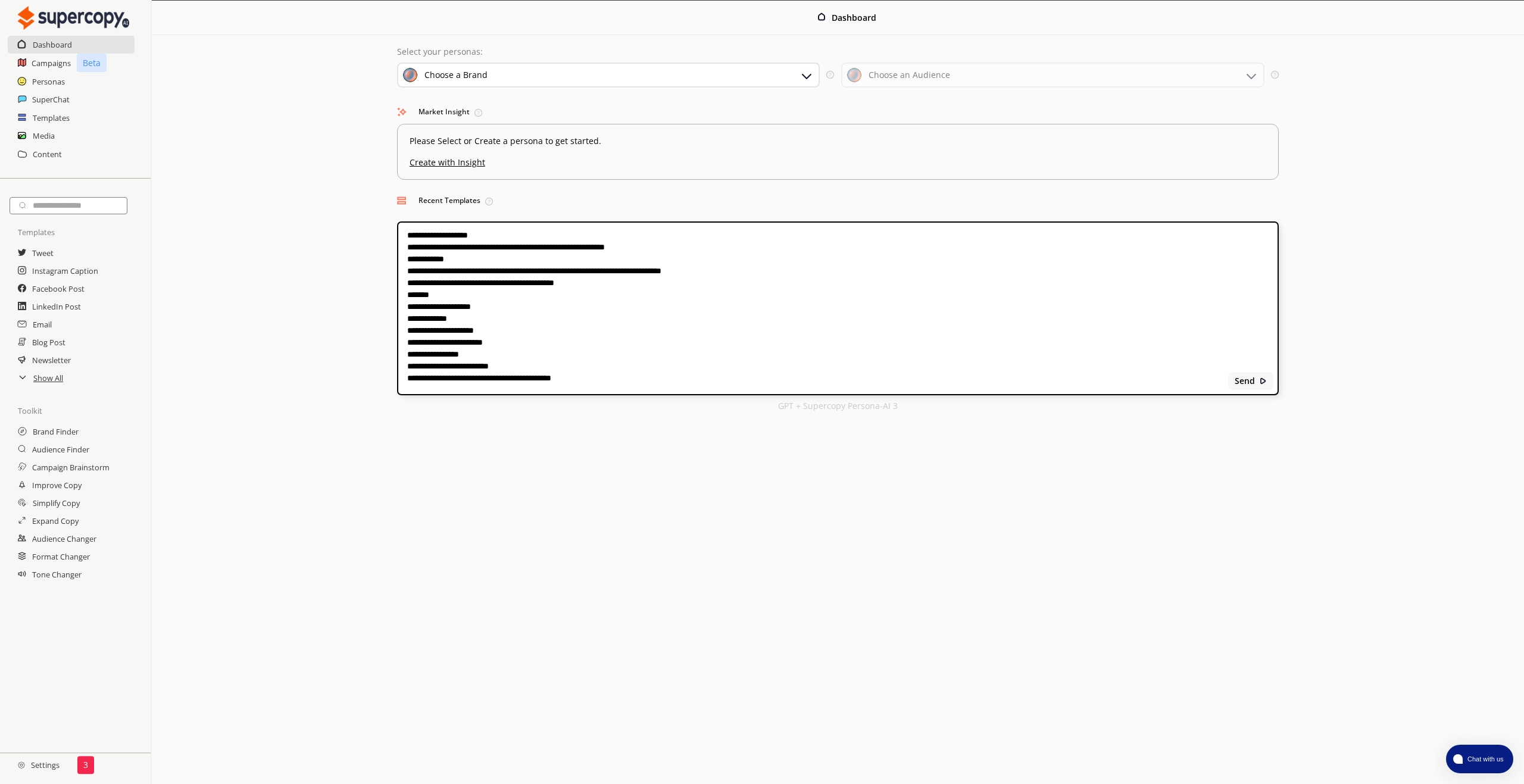
type textarea "**********"
click at [802, 77] on img at bounding box center [807, 76] width 15 height 15
click at [475, 129] on div "Legit Prompts" at bounding box center [452, 132] width 58 height 10
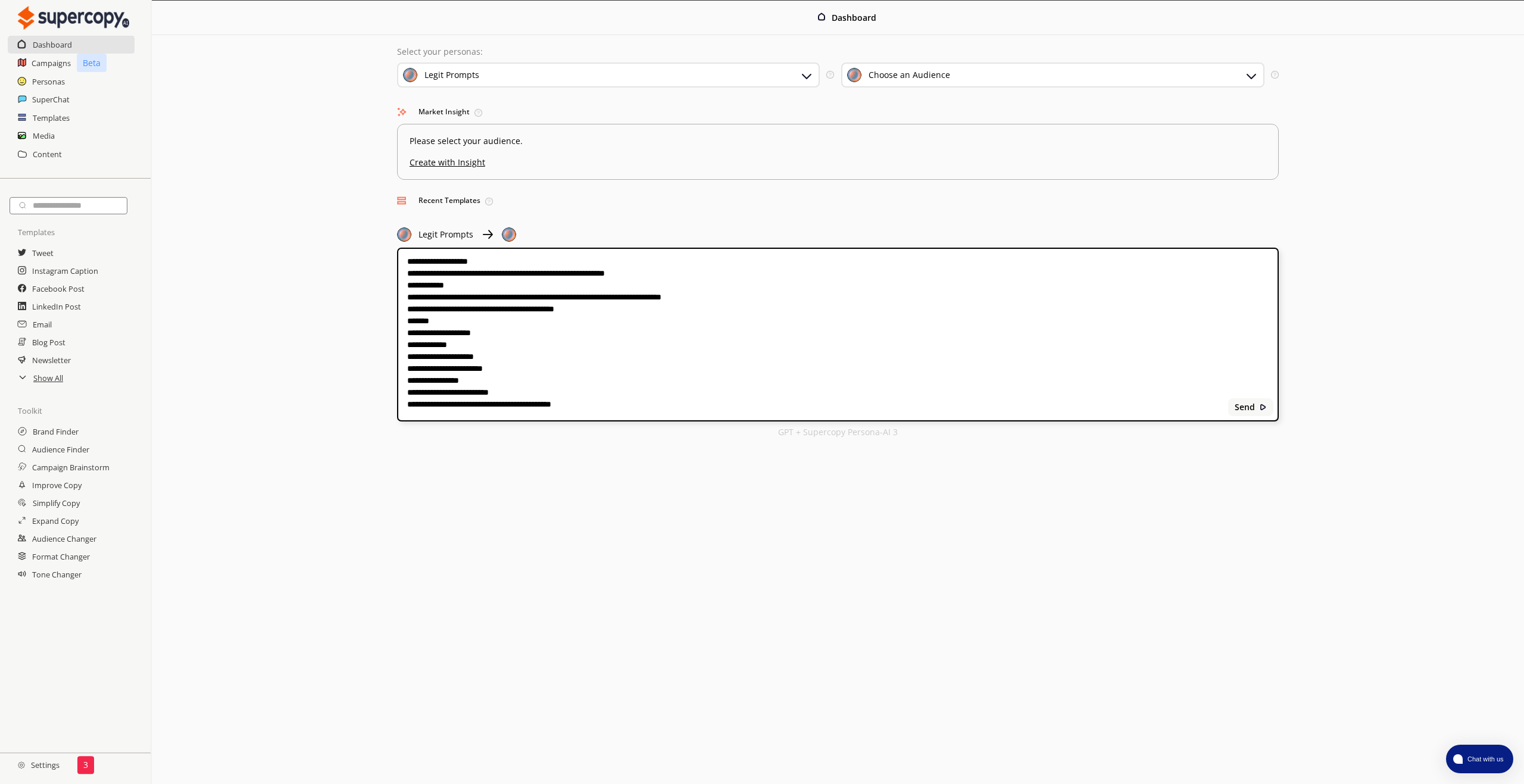
click at [952, 76] on div "Choose an Audience" at bounding box center [1052, 75] width 423 height 25
click at [1246, 408] on b "Send" at bounding box center [1243, 407] width 20 height 10
click at [1249, 76] on img at bounding box center [1252, 76] width 15 height 15
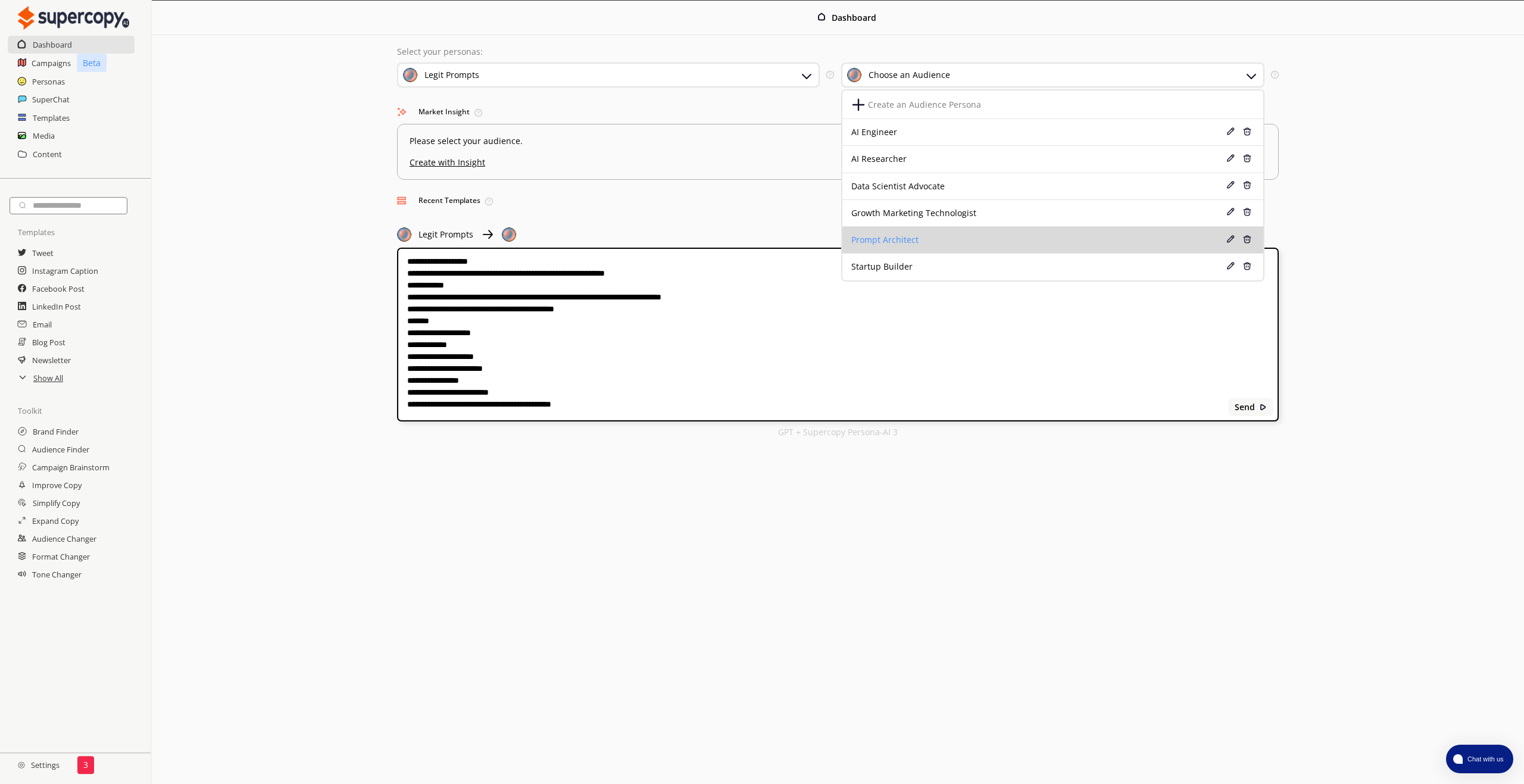
click at [895, 239] on div "Prompt Architect" at bounding box center [1016, 240] width 330 height 10
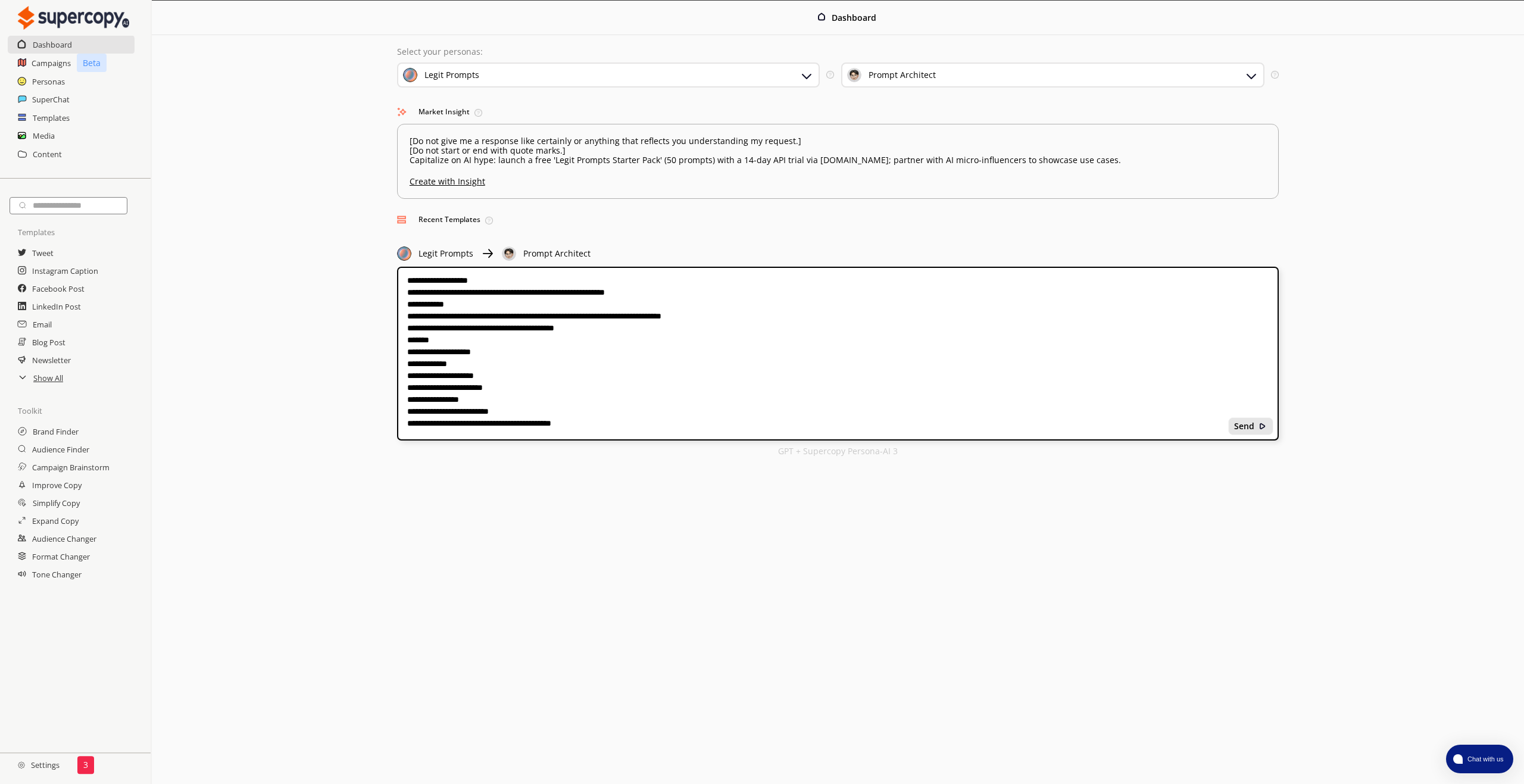
click at [1247, 427] on b "Send" at bounding box center [1243, 427] width 20 height 10
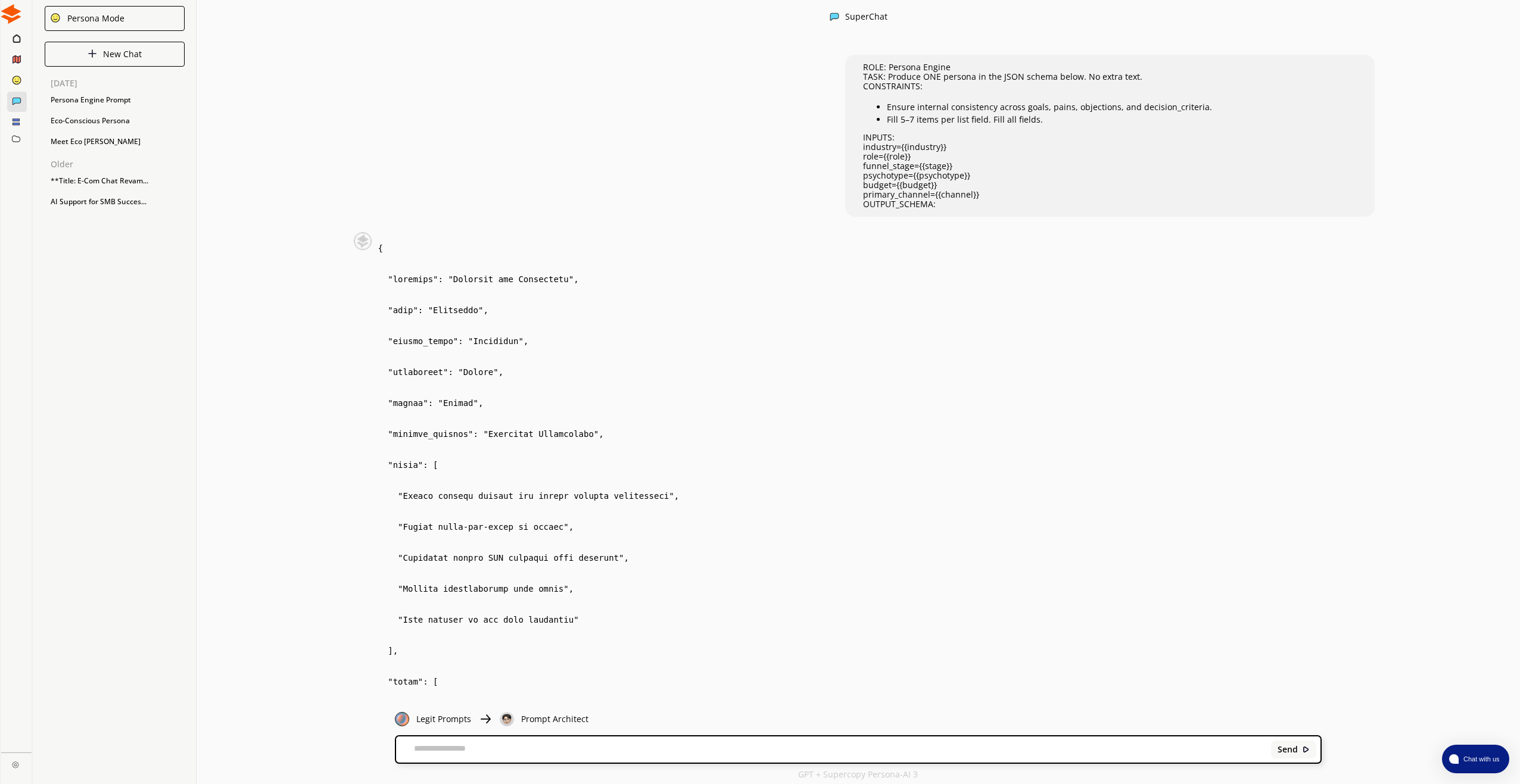
click at [426, 751] on textarea at bounding box center [831, 749] width 871 height 12
click at [130, 51] on p "New Chat" at bounding box center [122, 55] width 38 height 10
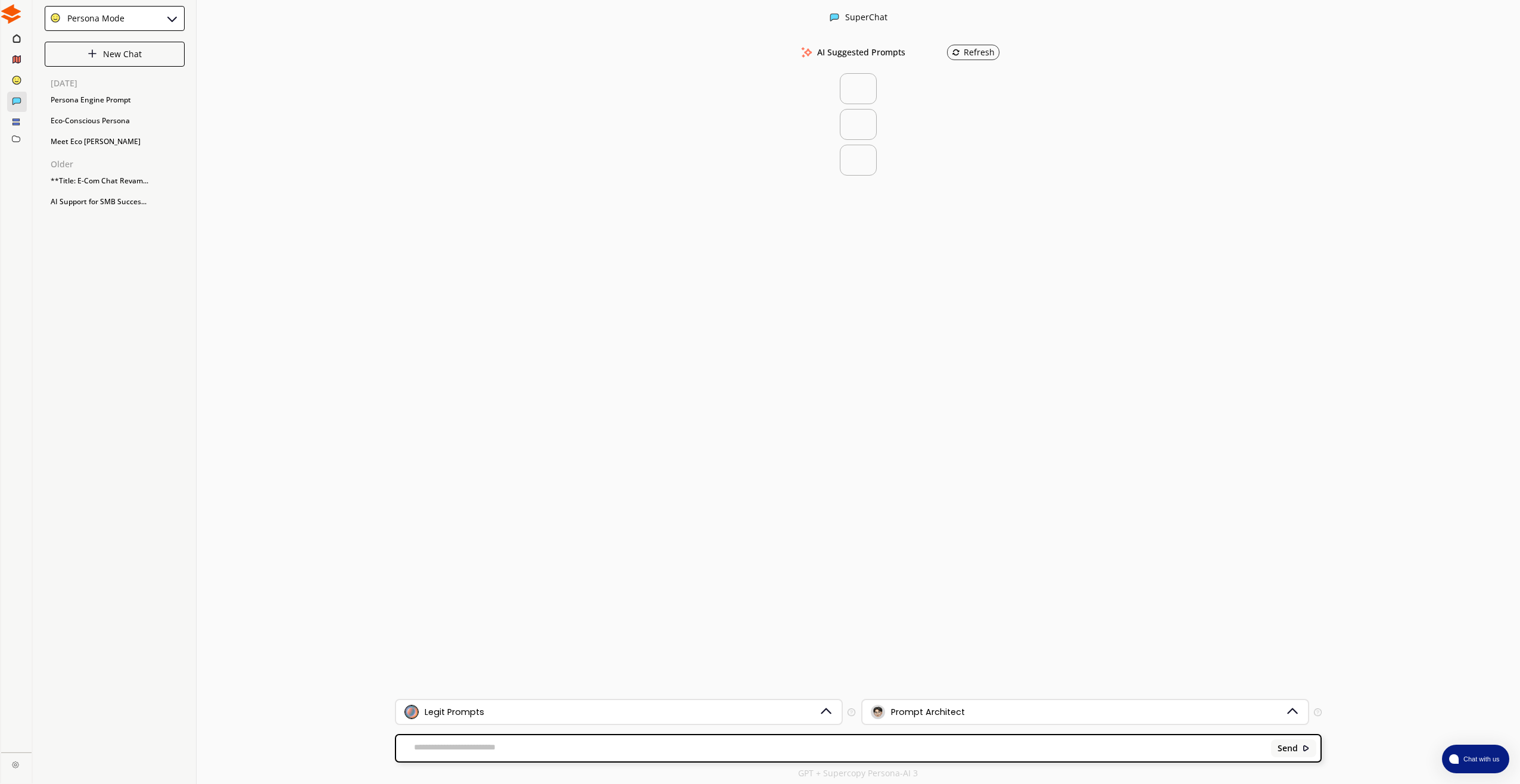
click at [661, 750] on textarea at bounding box center [831, 748] width 871 height 12
paste textarea "**********"
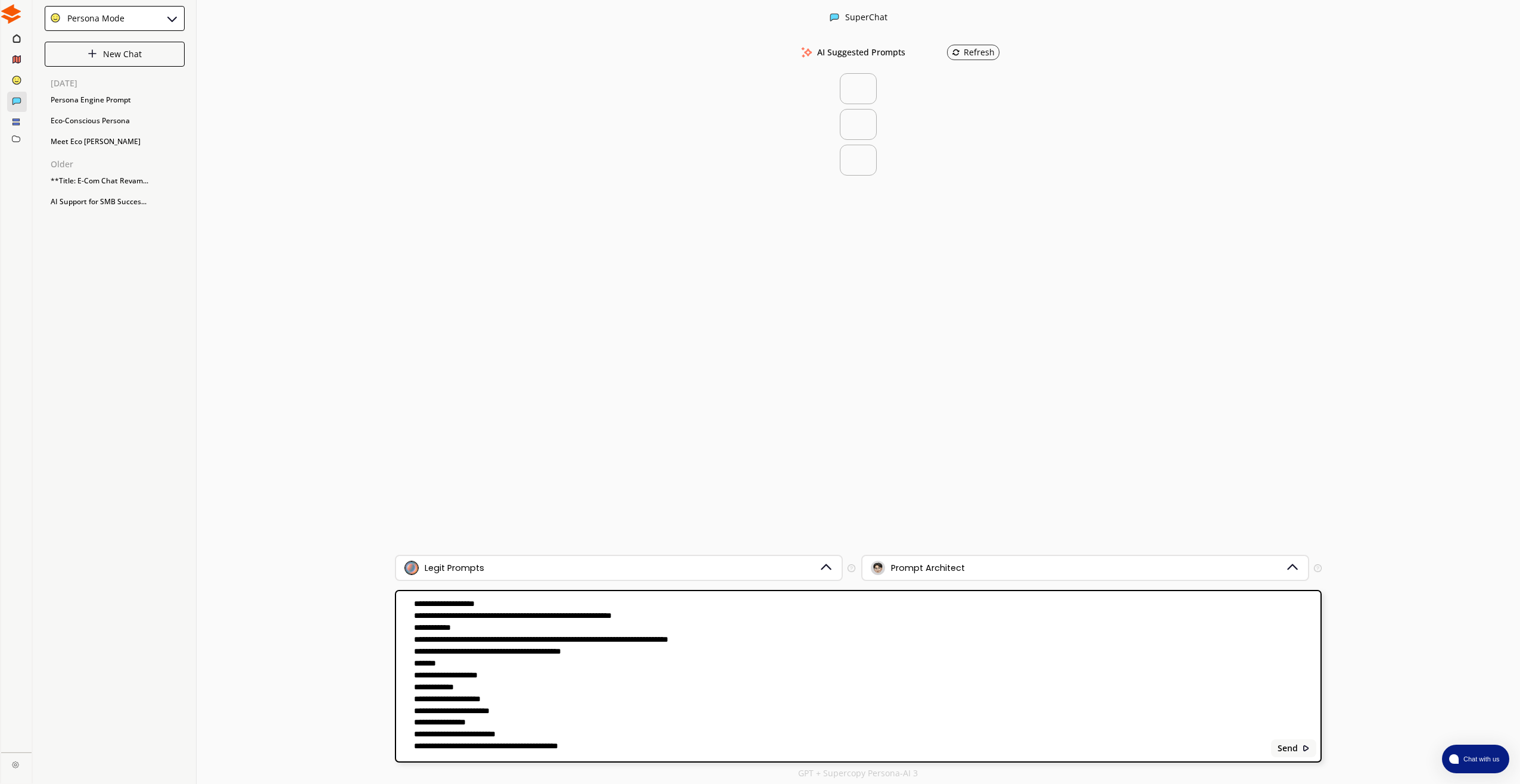
scroll to position [10, 0]
drag, startPoint x: 492, startPoint y: 736, endPoint x: 620, endPoint y: 738, distance: 128.0
click at [620, 738] on textarea "**********" at bounding box center [831, 675] width 871 height 156
click at [619, 740] on textarea "**********" at bounding box center [831, 675] width 871 height 156
click at [630, 737] on textarea "**********" at bounding box center [831, 675] width 871 height 156
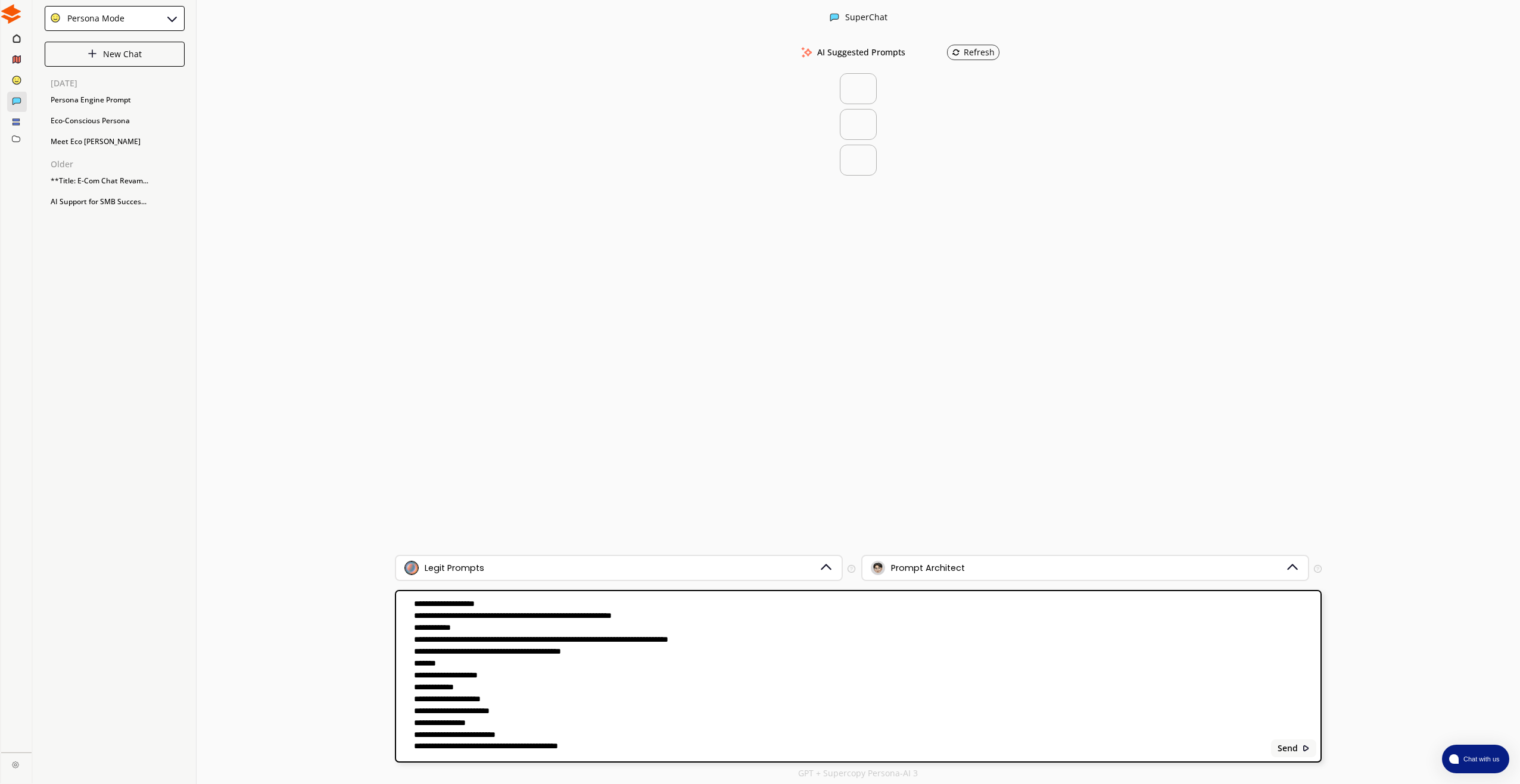
drag, startPoint x: 632, startPoint y: 734, endPoint x: 488, endPoint y: 741, distance: 144.2
click at [488, 741] on textarea "**********" at bounding box center [831, 675] width 871 height 156
paste textarea "**********"
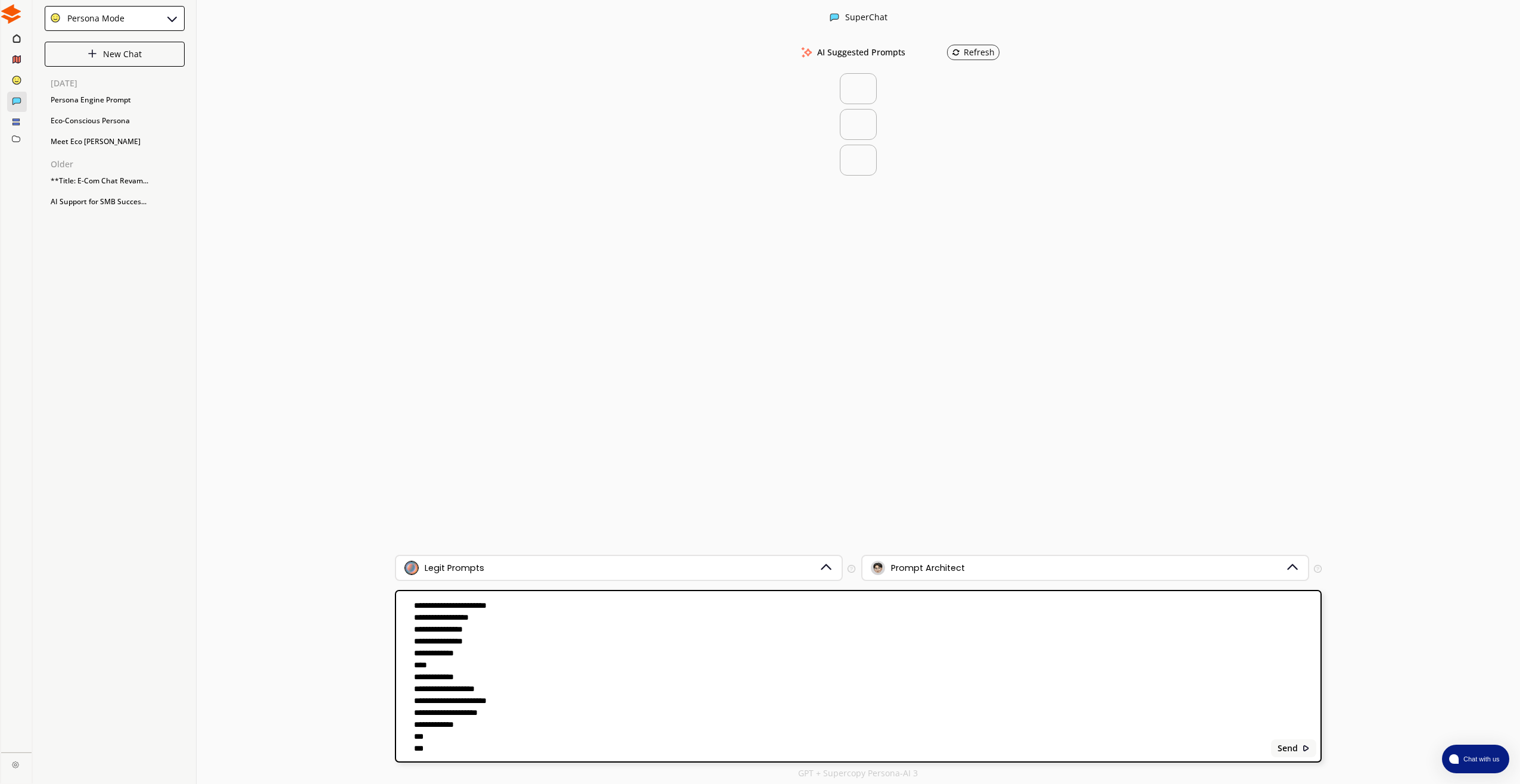
scroll to position [342, 0]
type textarea "**********"
click at [1284, 747] on b "Send" at bounding box center [1287, 748] width 20 height 10
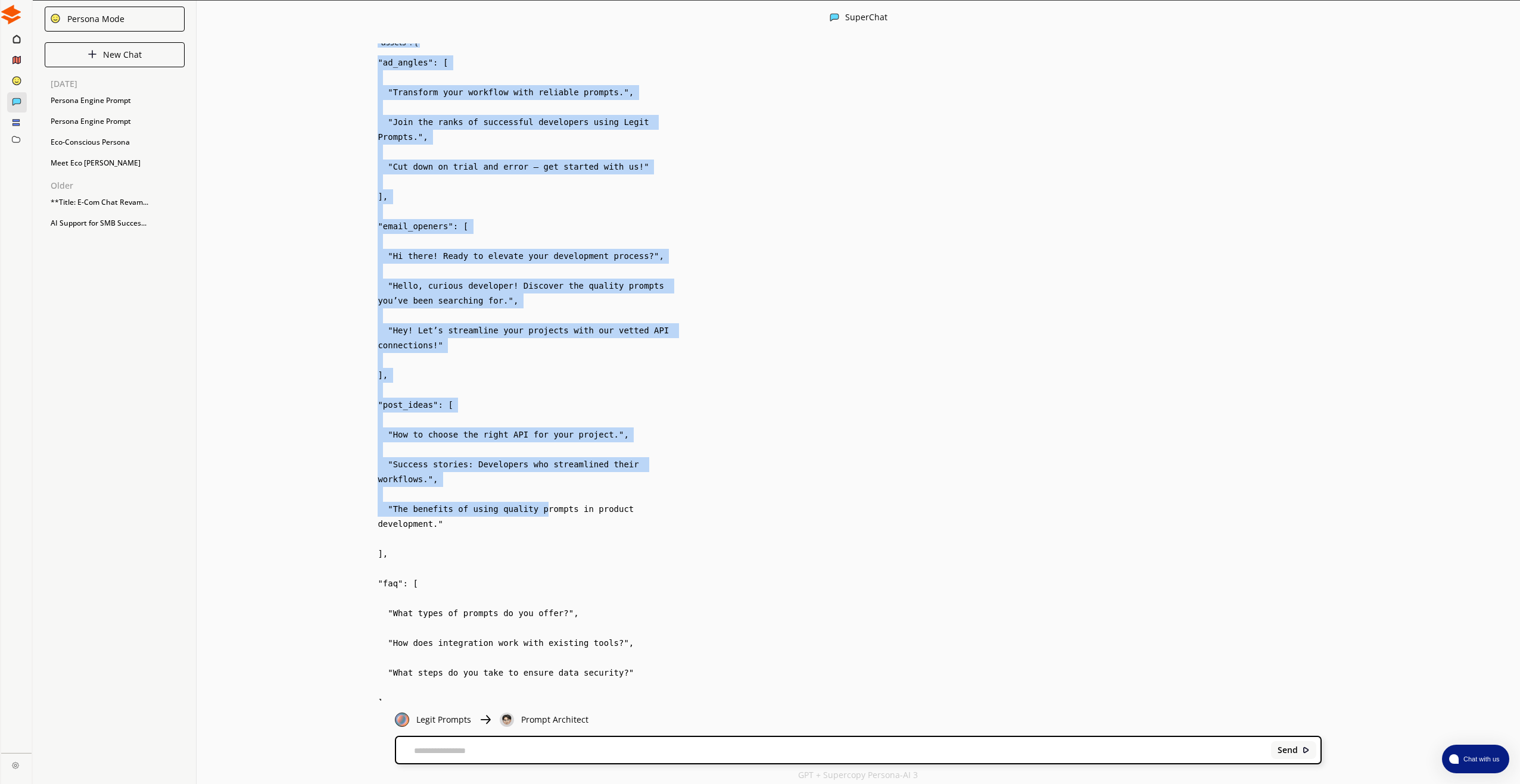
scroll to position [1, 0]
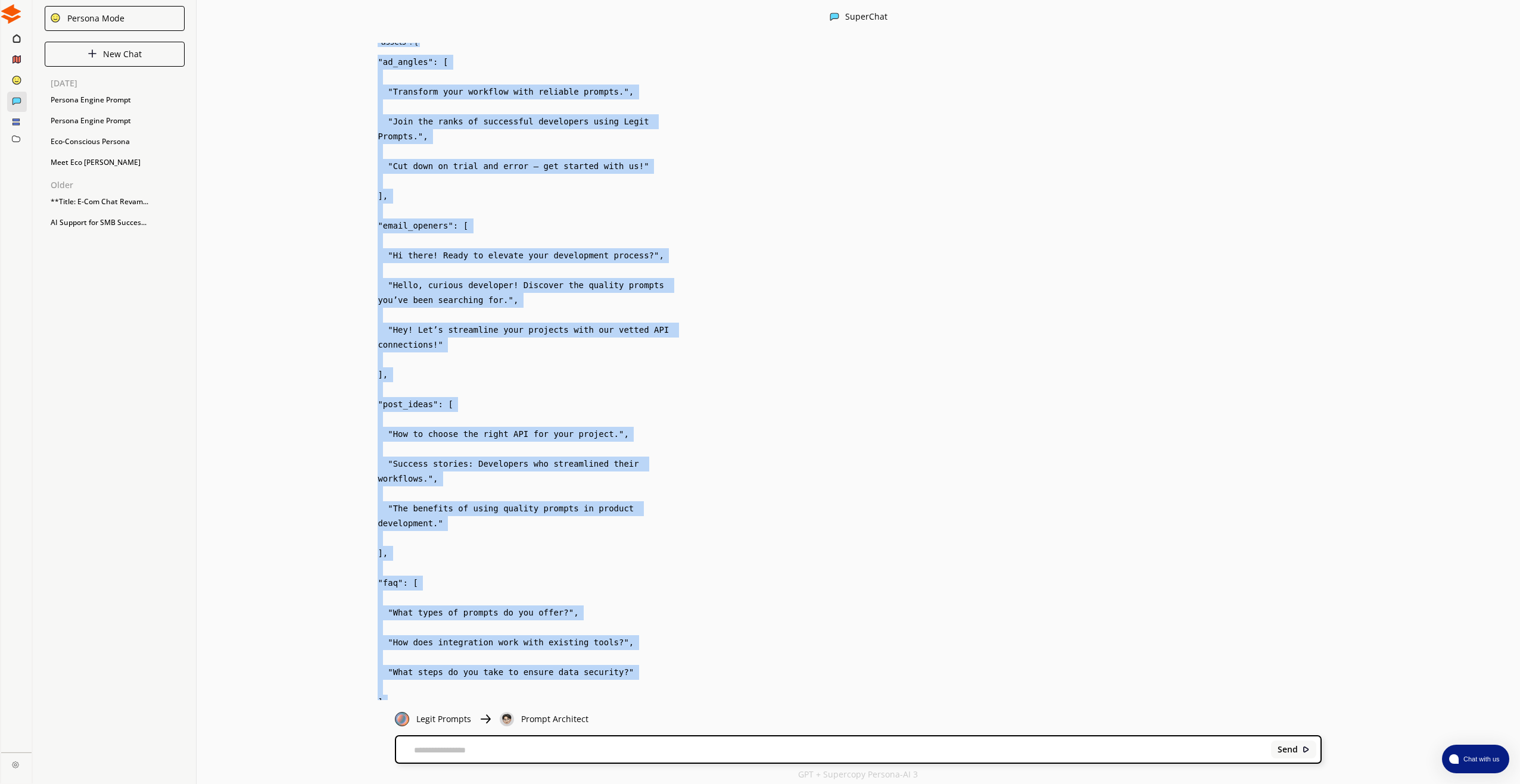
drag, startPoint x: 378, startPoint y: 209, endPoint x: 505, endPoint y: 672, distance: 480.1
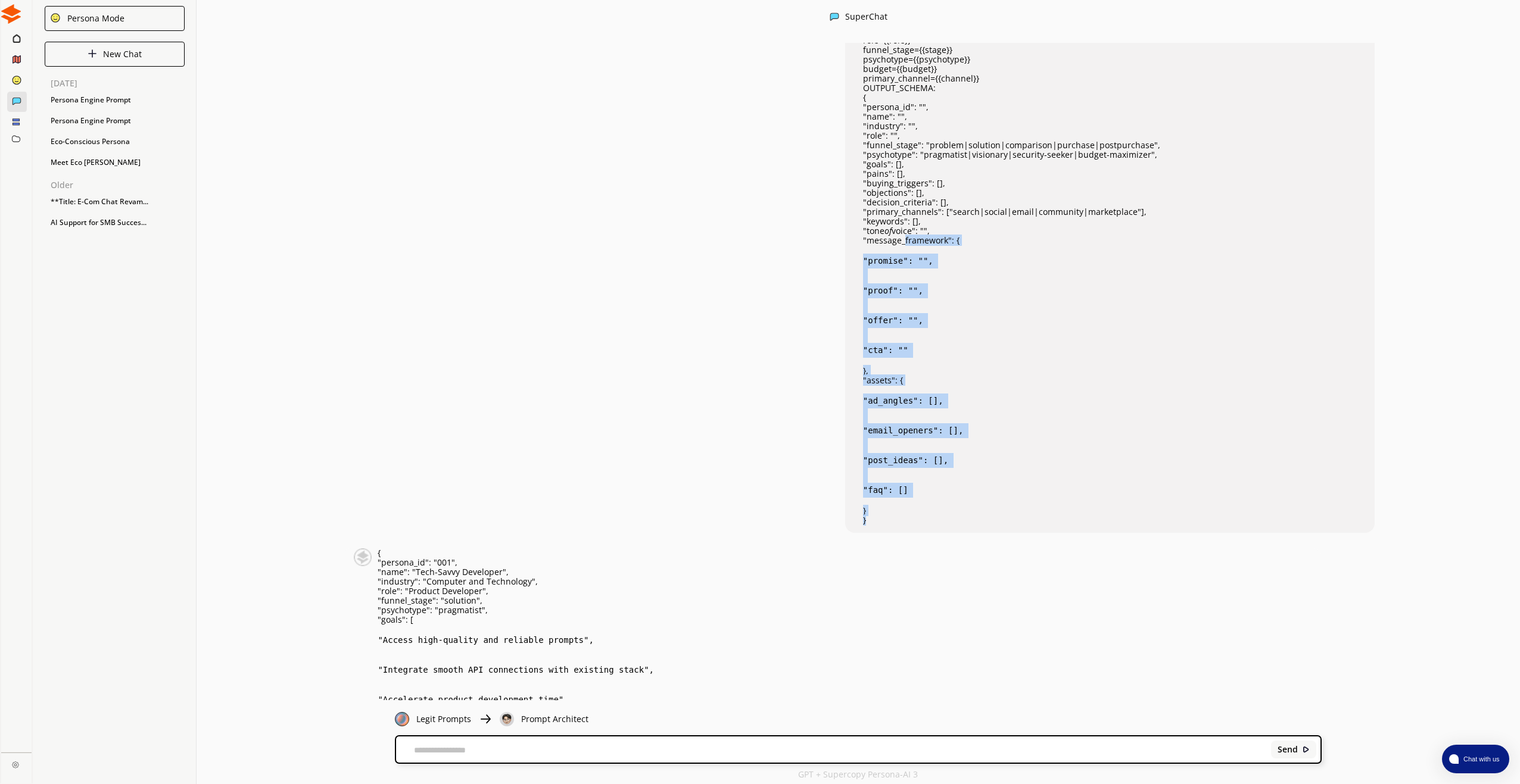
scroll to position [0, 0]
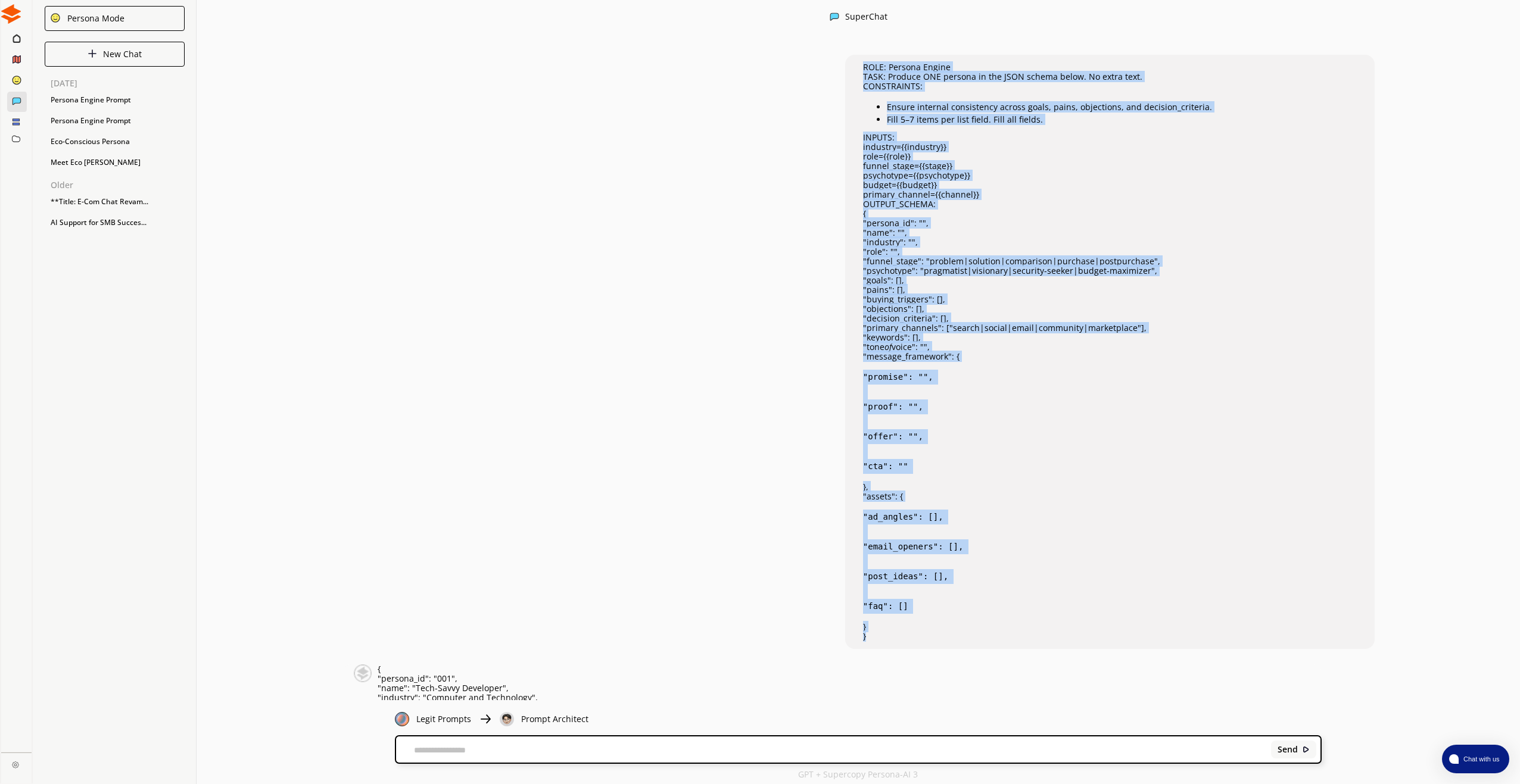
drag, startPoint x: 899, startPoint y: 420, endPoint x: 830, endPoint y: 60, distance: 366.6
click at [830, 60] on div "ROLE: Persona Engine TASK: Produce ONE persona in the JSON schema below. No ext…" at bounding box center [858, 371] width 1323 height 657
copy div "ROLE: Persona Engine TASK: Produce ONE persona in the JSON schema below. No ext…"
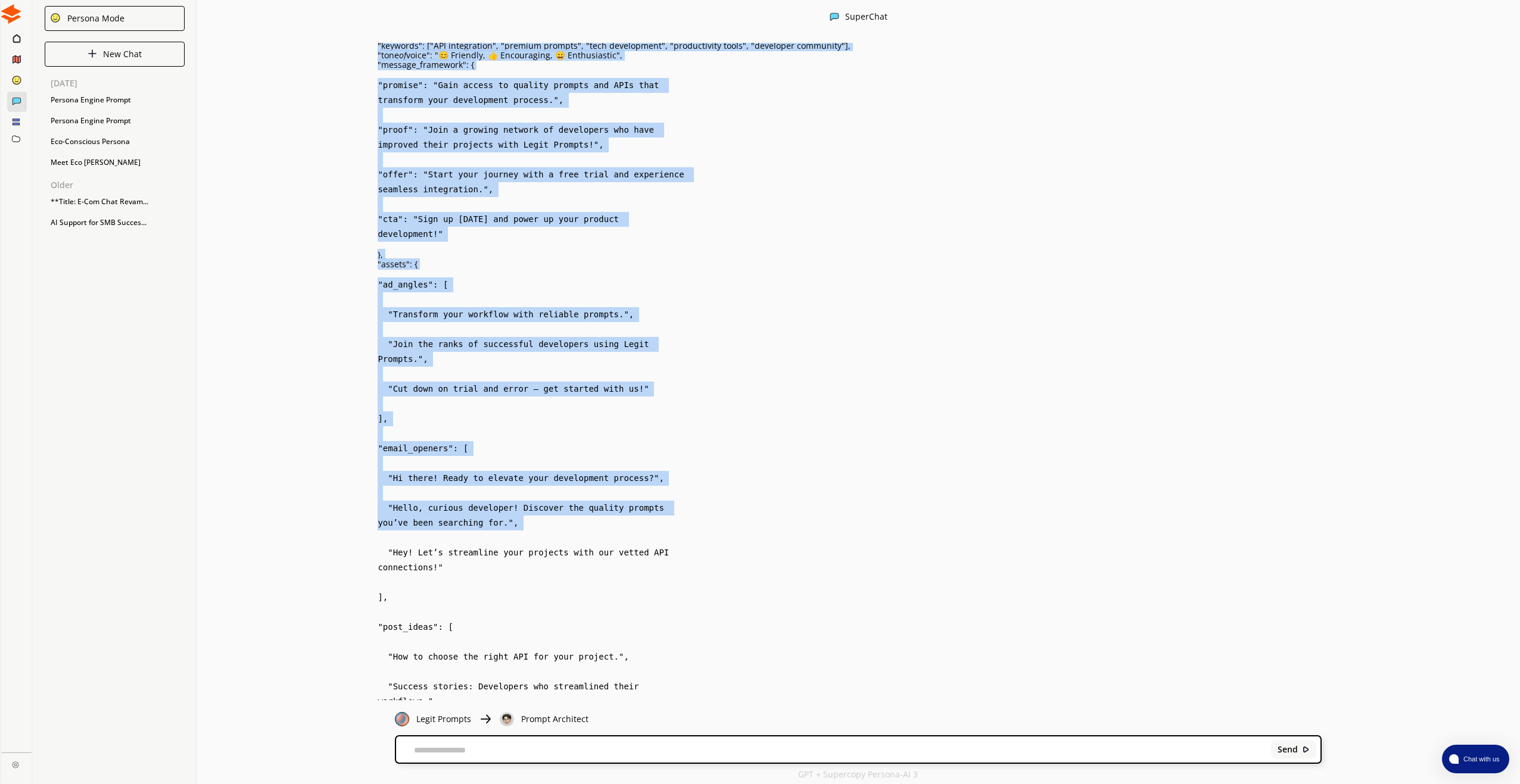
scroll to position [1770, 0]
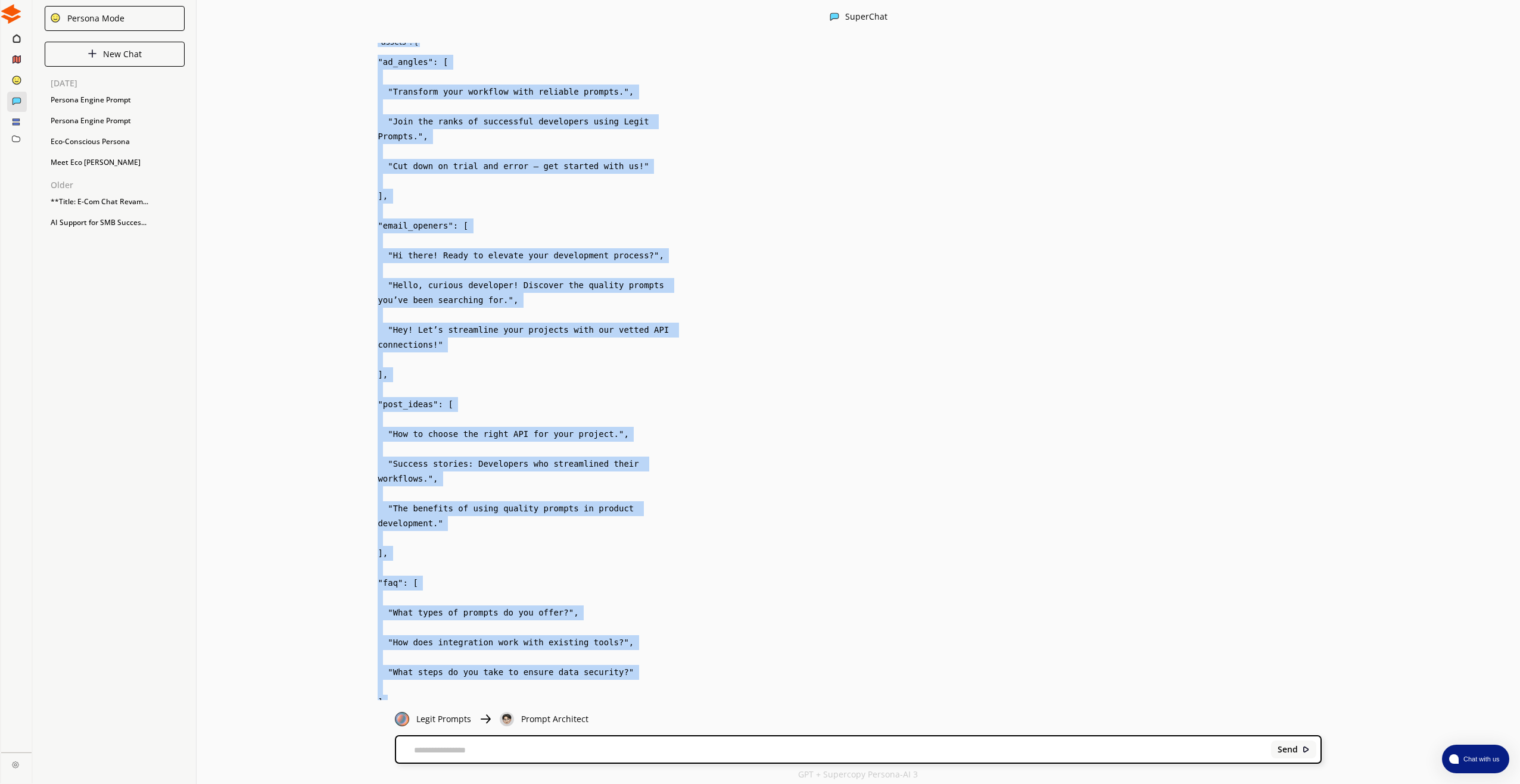
drag, startPoint x: 379, startPoint y: 254, endPoint x: 484, endPoint y: 674, distance: 432.9
copy div "{ "persona_id": "001", "name": "Tech-Savvy Developer", "industry": "Computer an…"
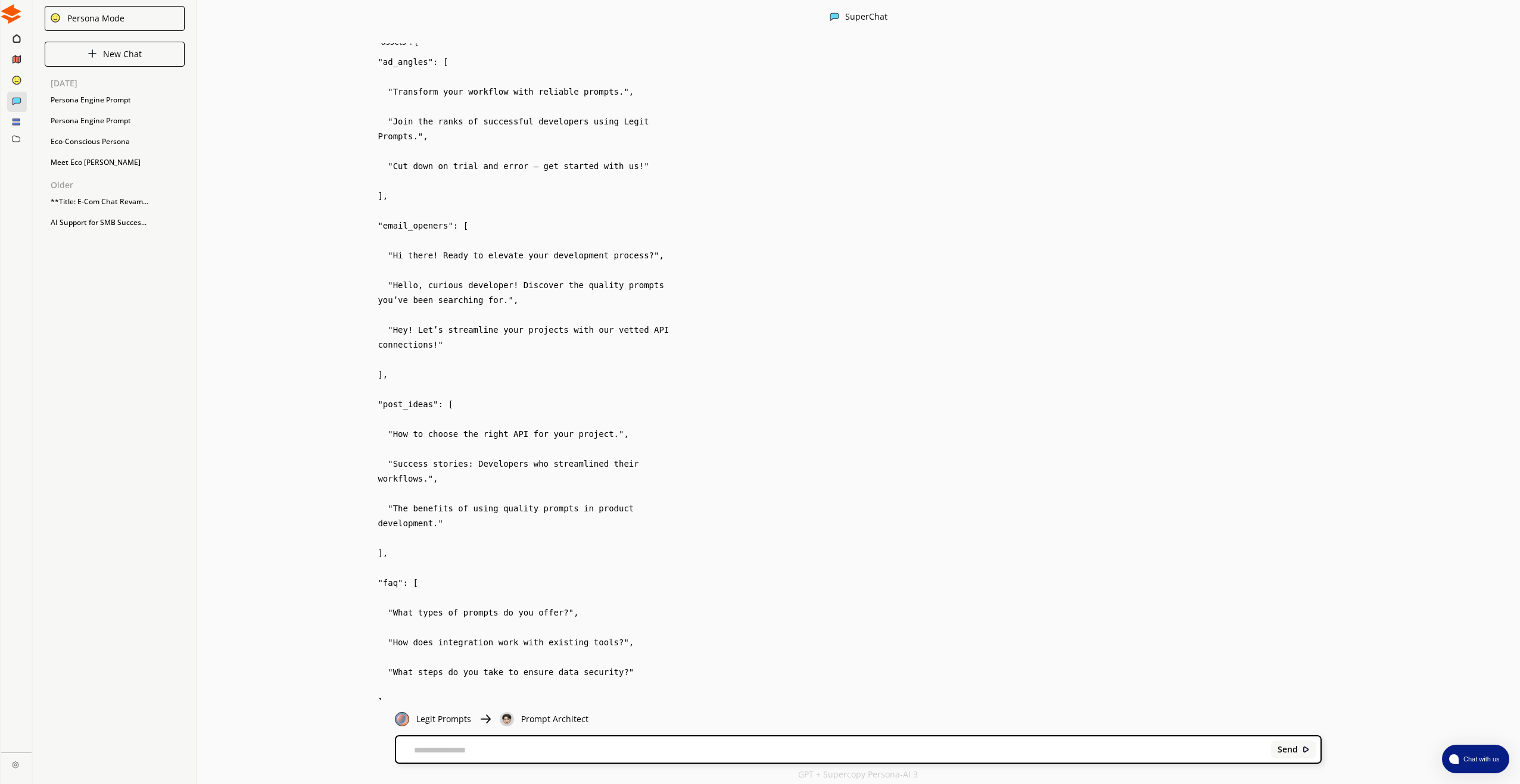
click at [451, 746] on textarea at bounding box center [831, 751] width 871 height 10
paste textarea "**********"
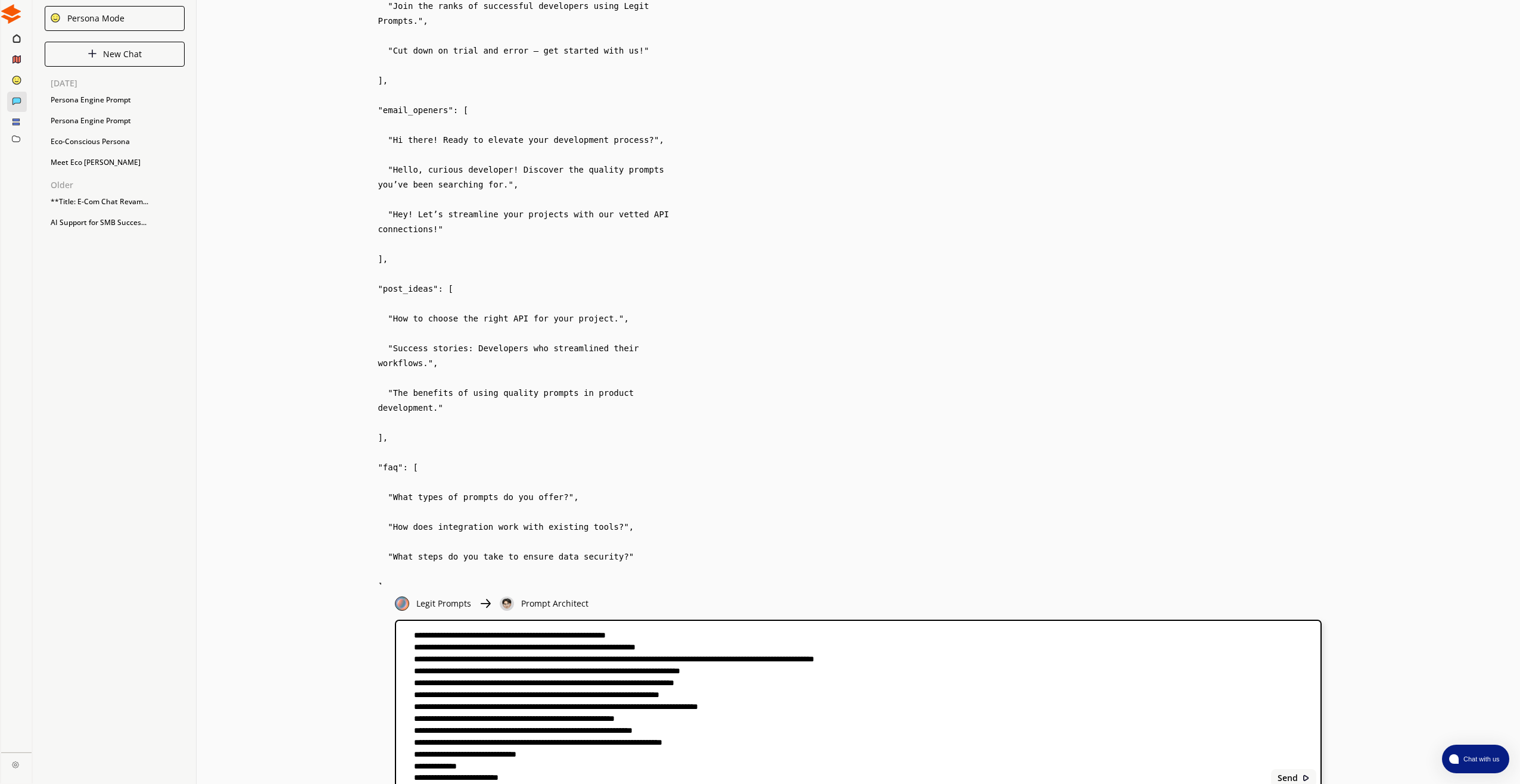
scroll to position [200, 0]
drag, startPoint x: 415, startPoint y: 764, endPoint x: 535, endPoint y: 768, distance: 120.1
click at [535, 768] on textarea at bounding box center [831, 706] width 871 height 156
paste textarea "**********"
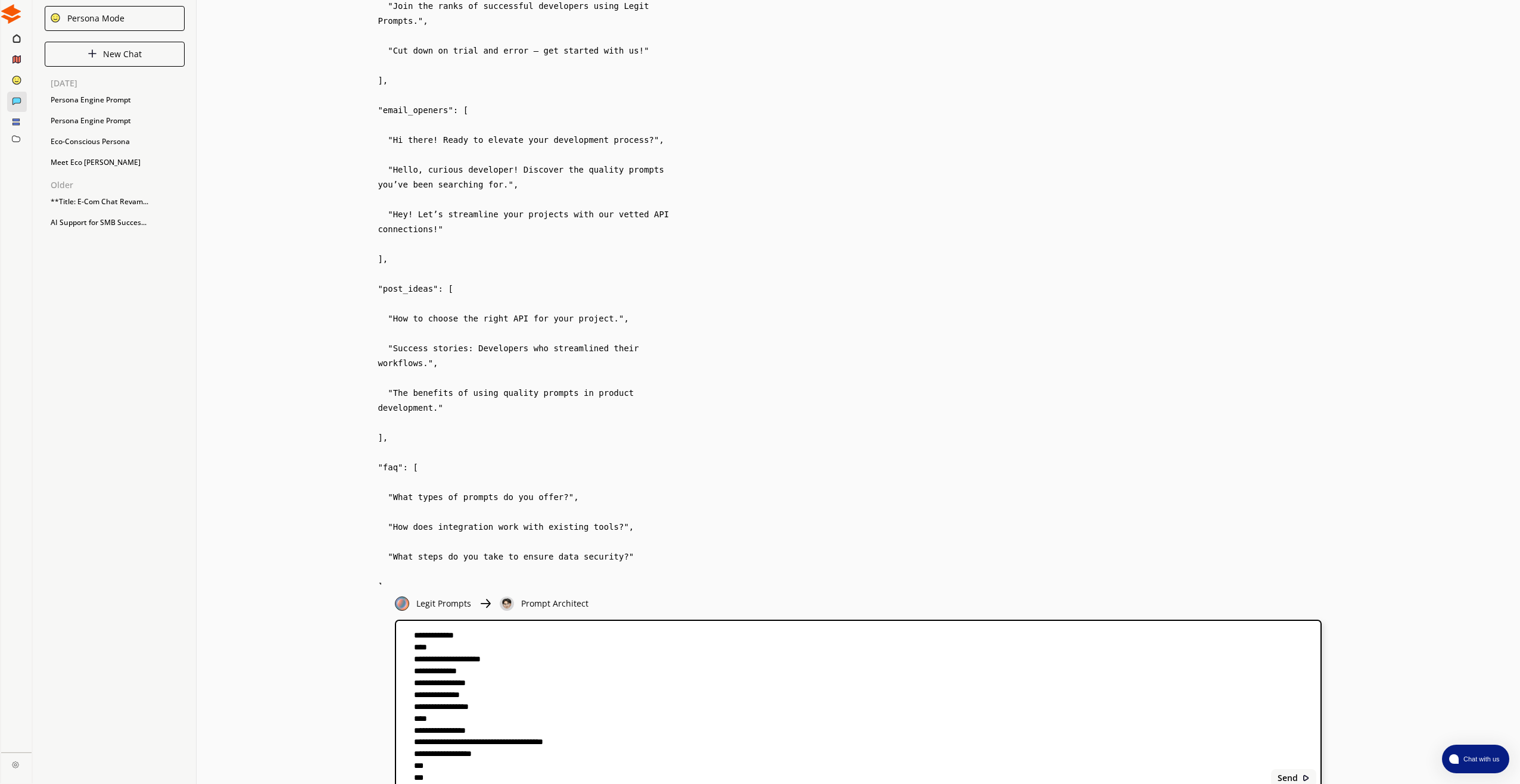
scroll to position [995, 0]
type textarea "**********"
click at [1282, 780] on b "Send" at bounding box center [1287, 778] width 20 height 10
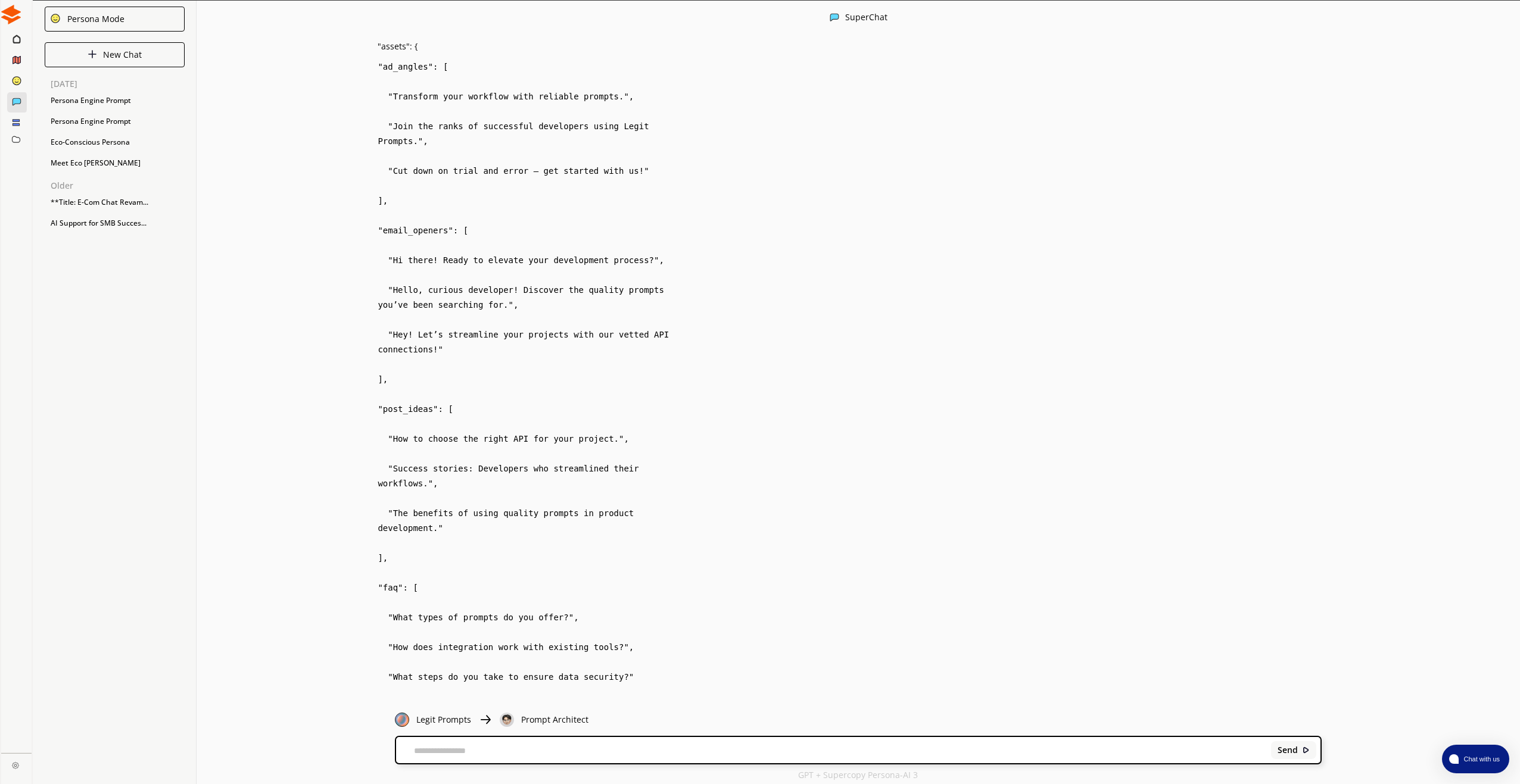
scroll to position [2123, 0]
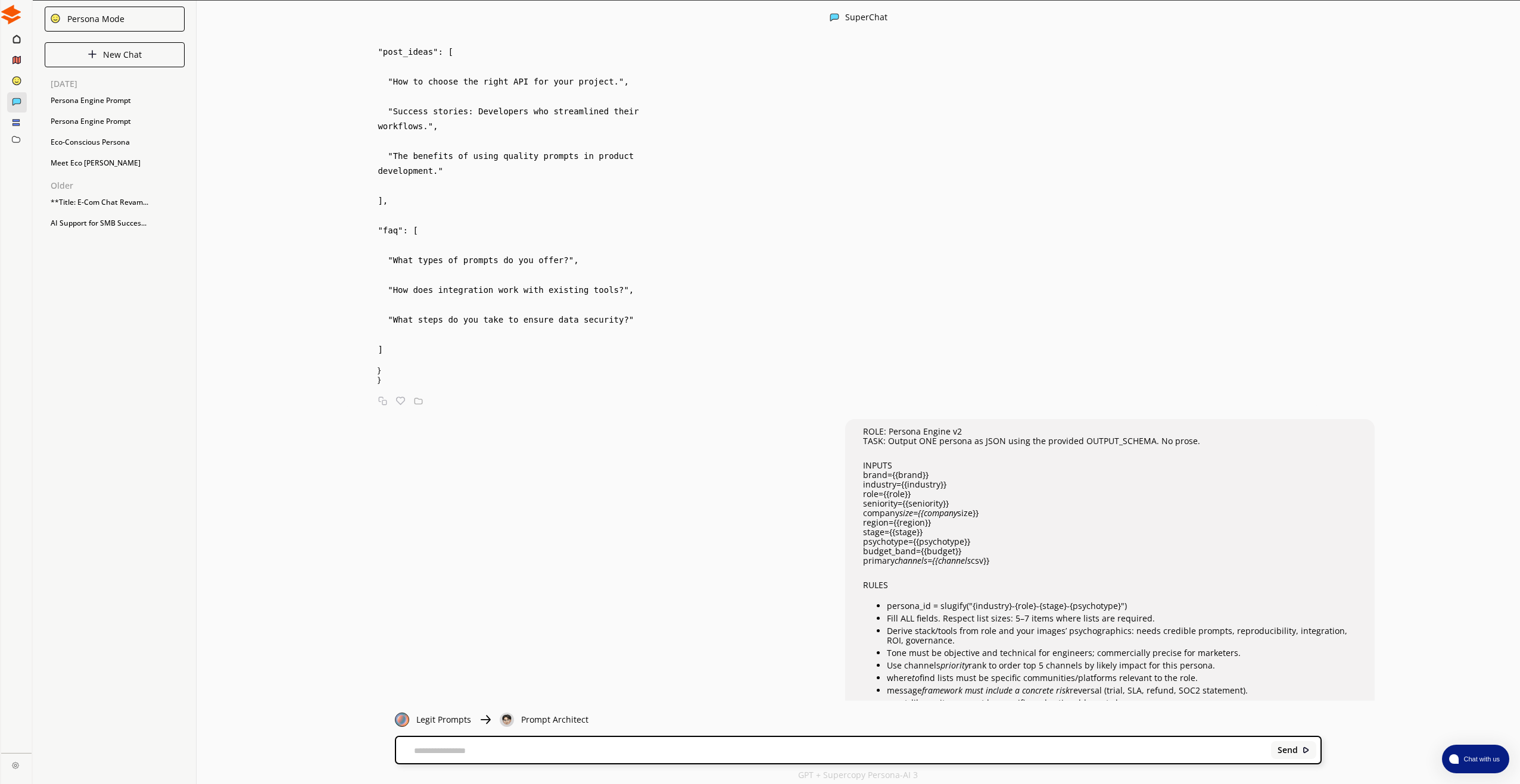
click at [1227, 470] on p "brand={{brand}}" at bounding box center [1109, 475] width 494 height 10
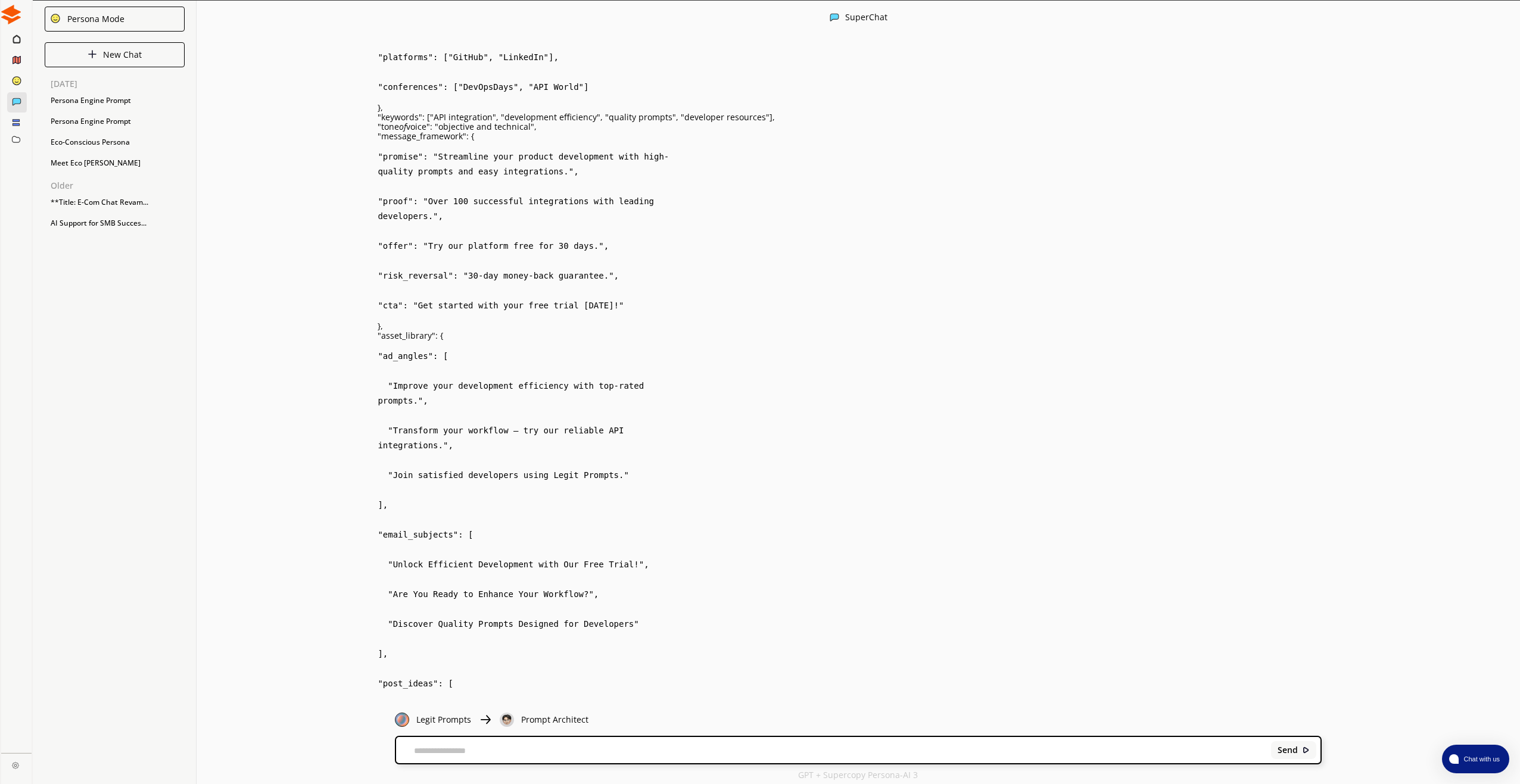
scroll to position [5813, 0]
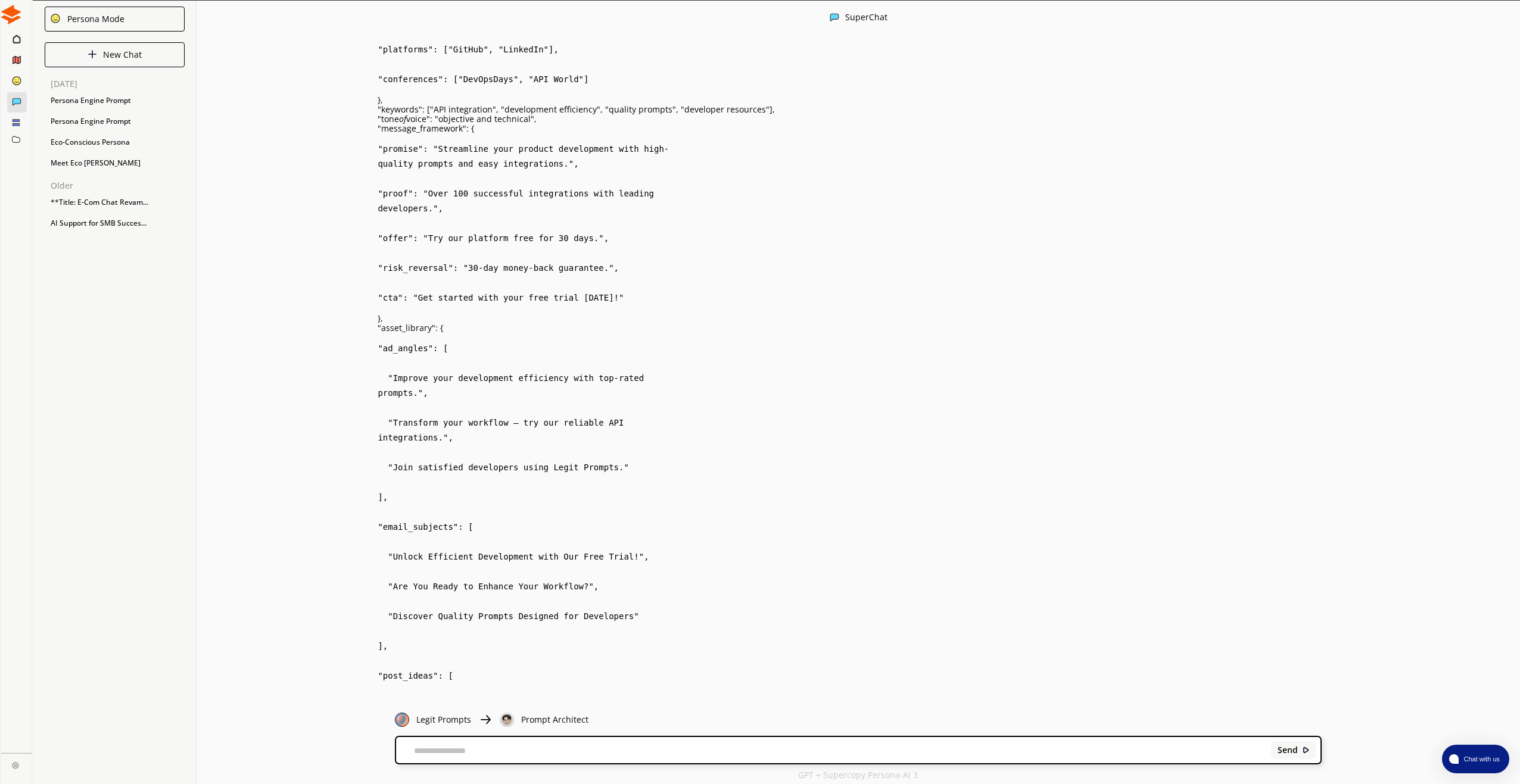
click at [438, 745] on div "Send" at bounding box center [858, 750] width 924 height 26
click at [438, 749] on textarea at bounding box center [831, 751] width 871 height 10
paste textarea "**********"
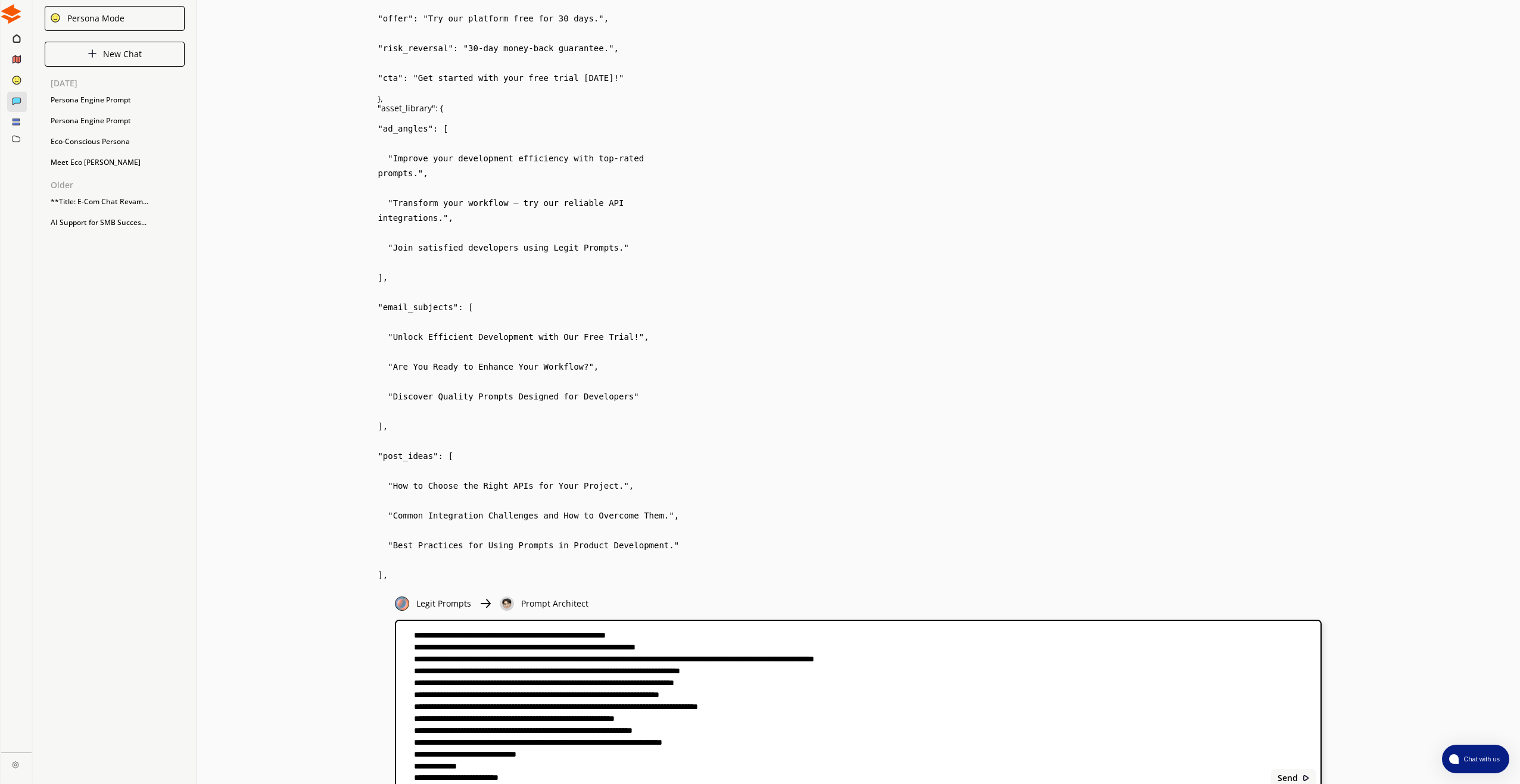
scroll to position [6110, 0]
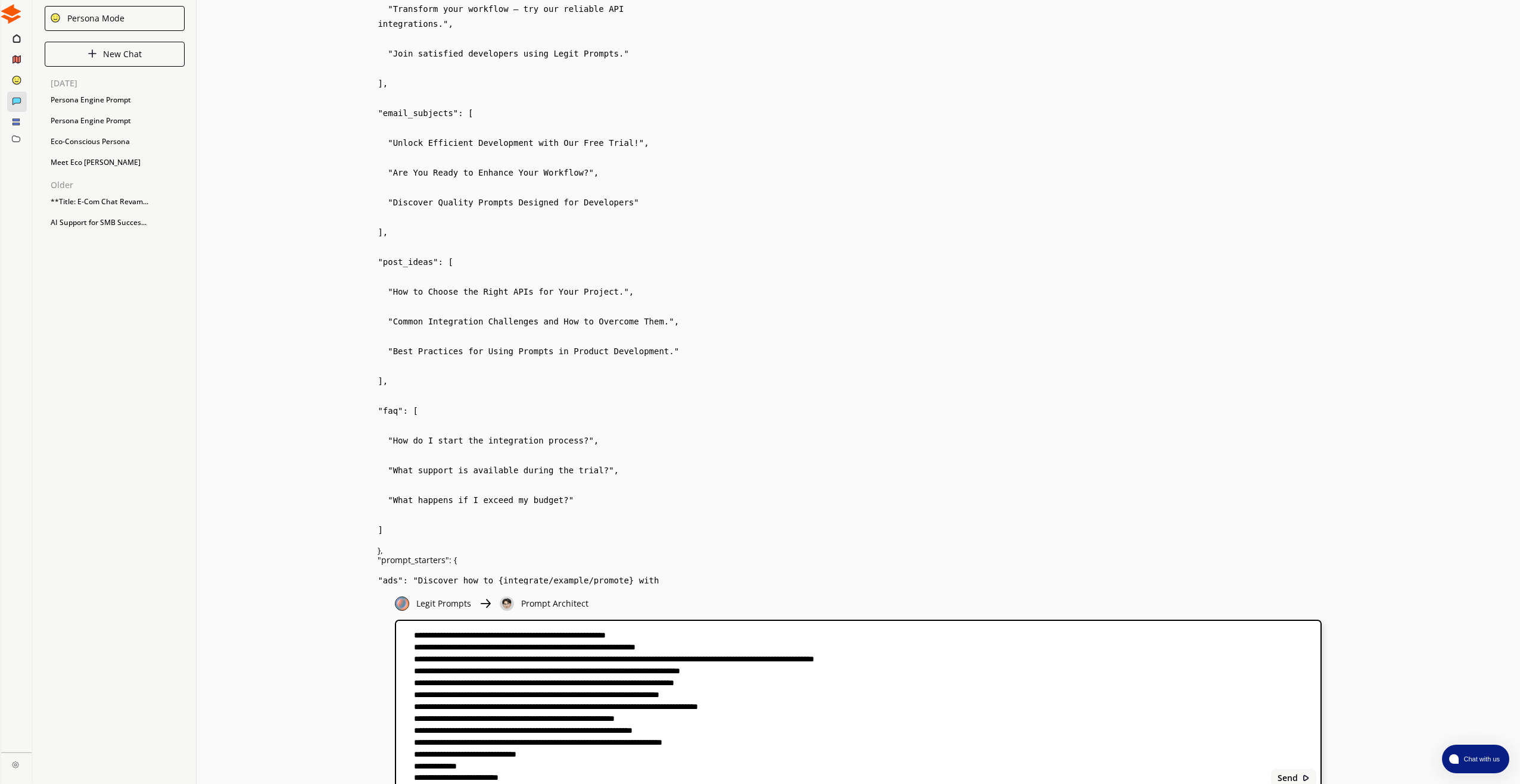
drag, startPoint x: 414, startPoint y: 768, endPoint x: 536, endPoint y: 760, distance: 122.3
click at [534, 764] on textarea at bounding box center [831, 706] width 871 height 156
paste textarea "**********"
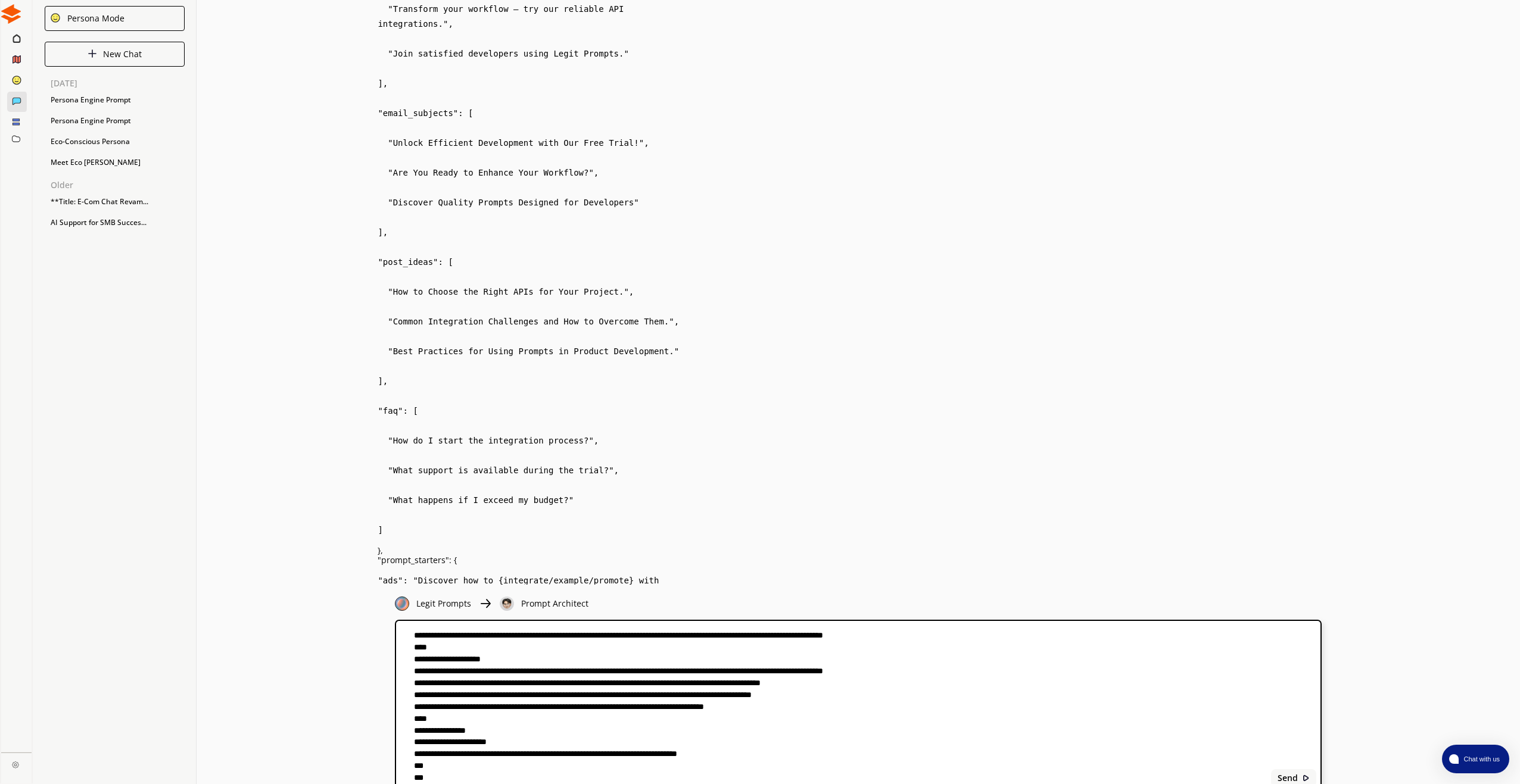
scroll to position [995, 0]
type textarea "**********"
click at [1279, 776] on b "Send" at bounding box center [1287, 778] width 20 height 10
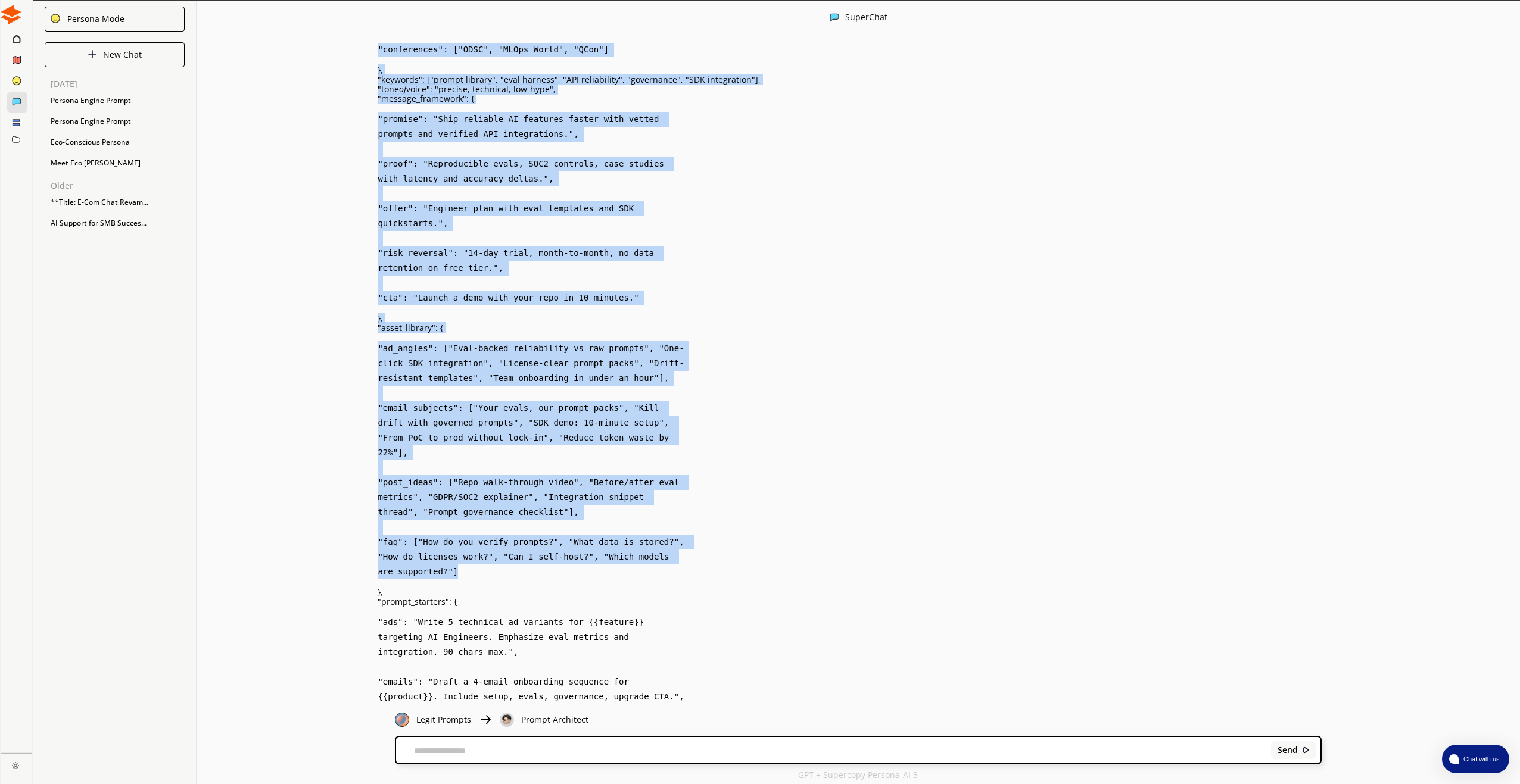
scroll to position [1, 0]
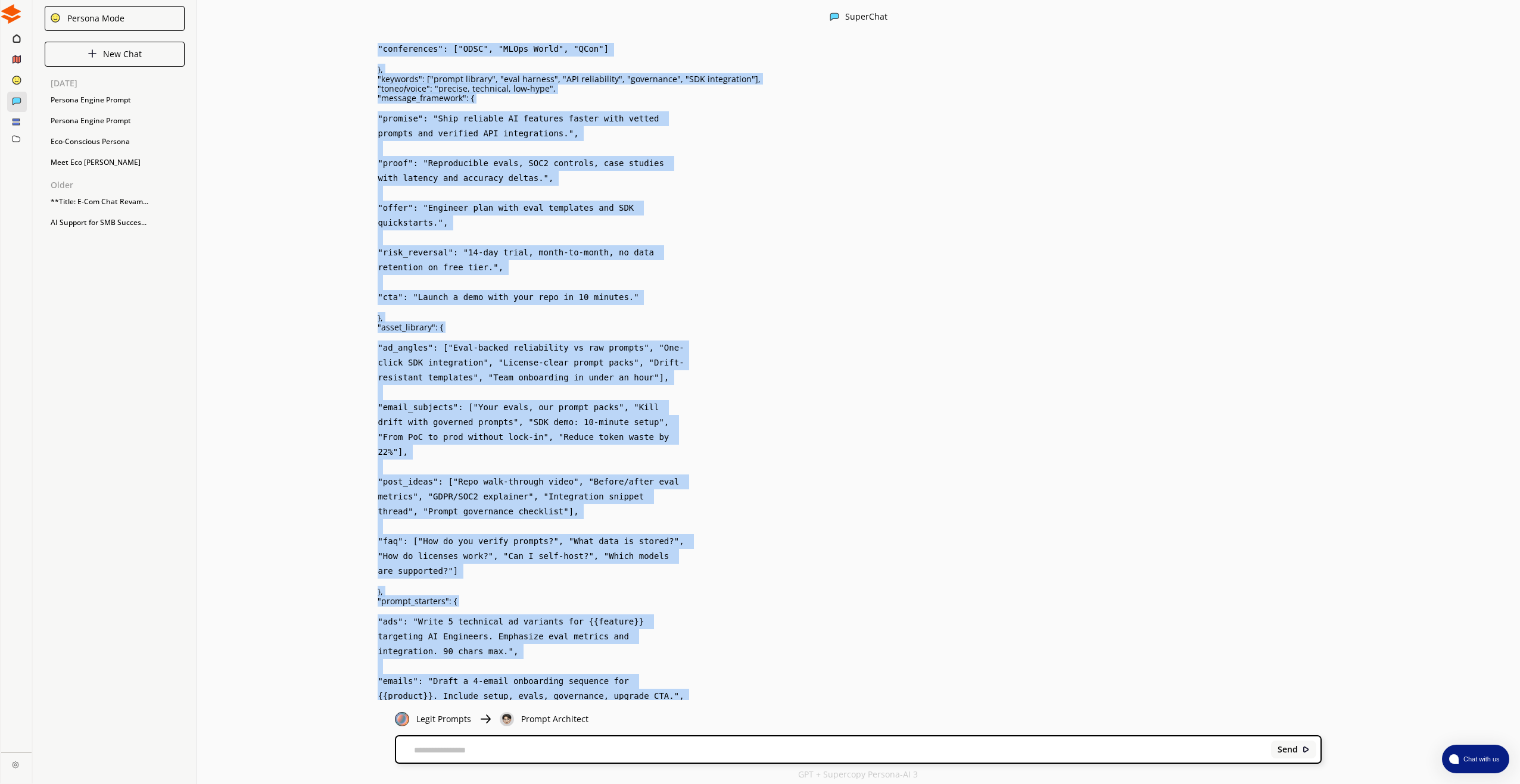
drag, startPoint x: 378, startPoint y: 274, endPoint x: 411, endPoint y: 675, distance: 402.4
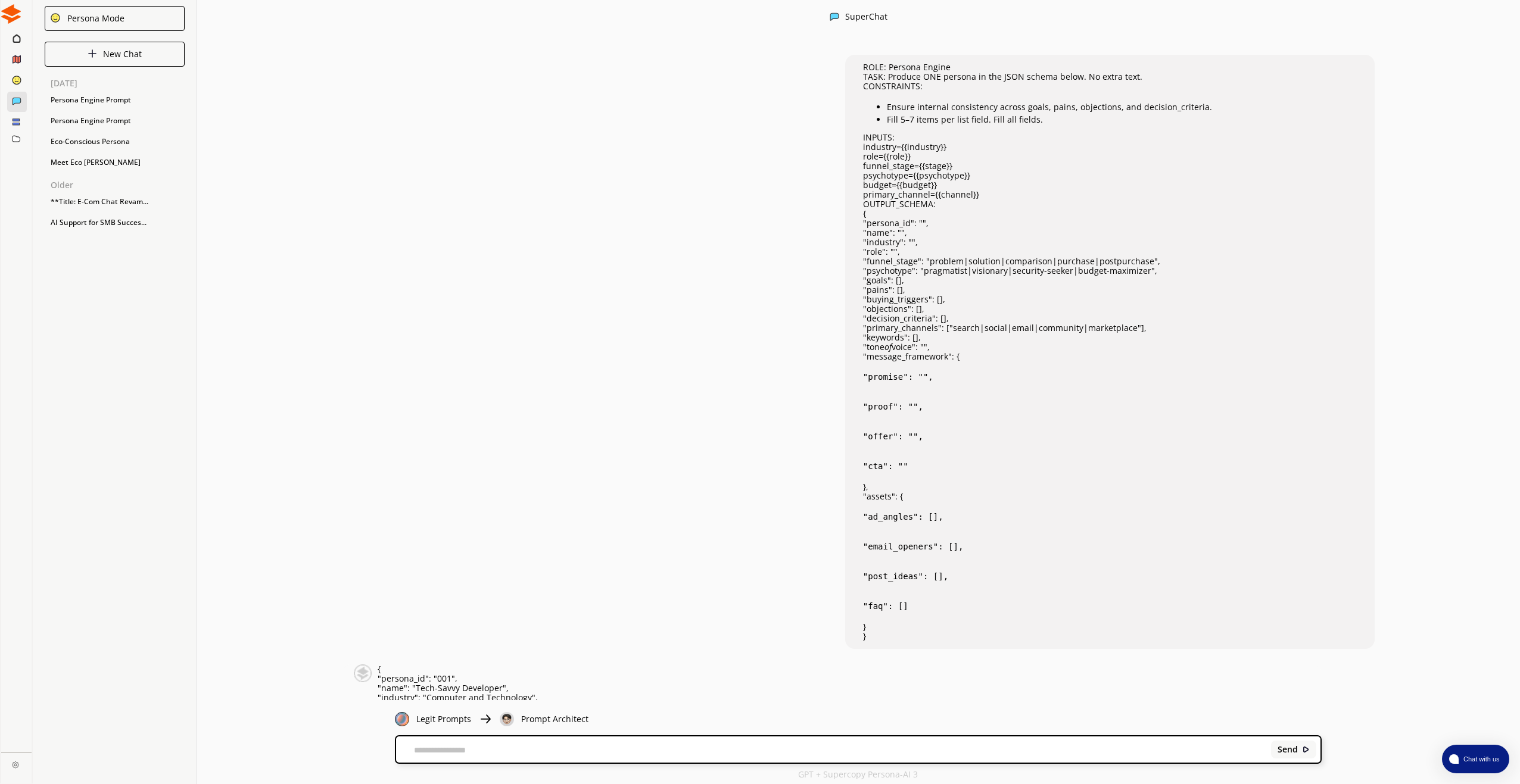
scroll to position [0, 0]
click at [154, 58] on div "New Chat" at bounding box center [114, 55] width 140 height 25
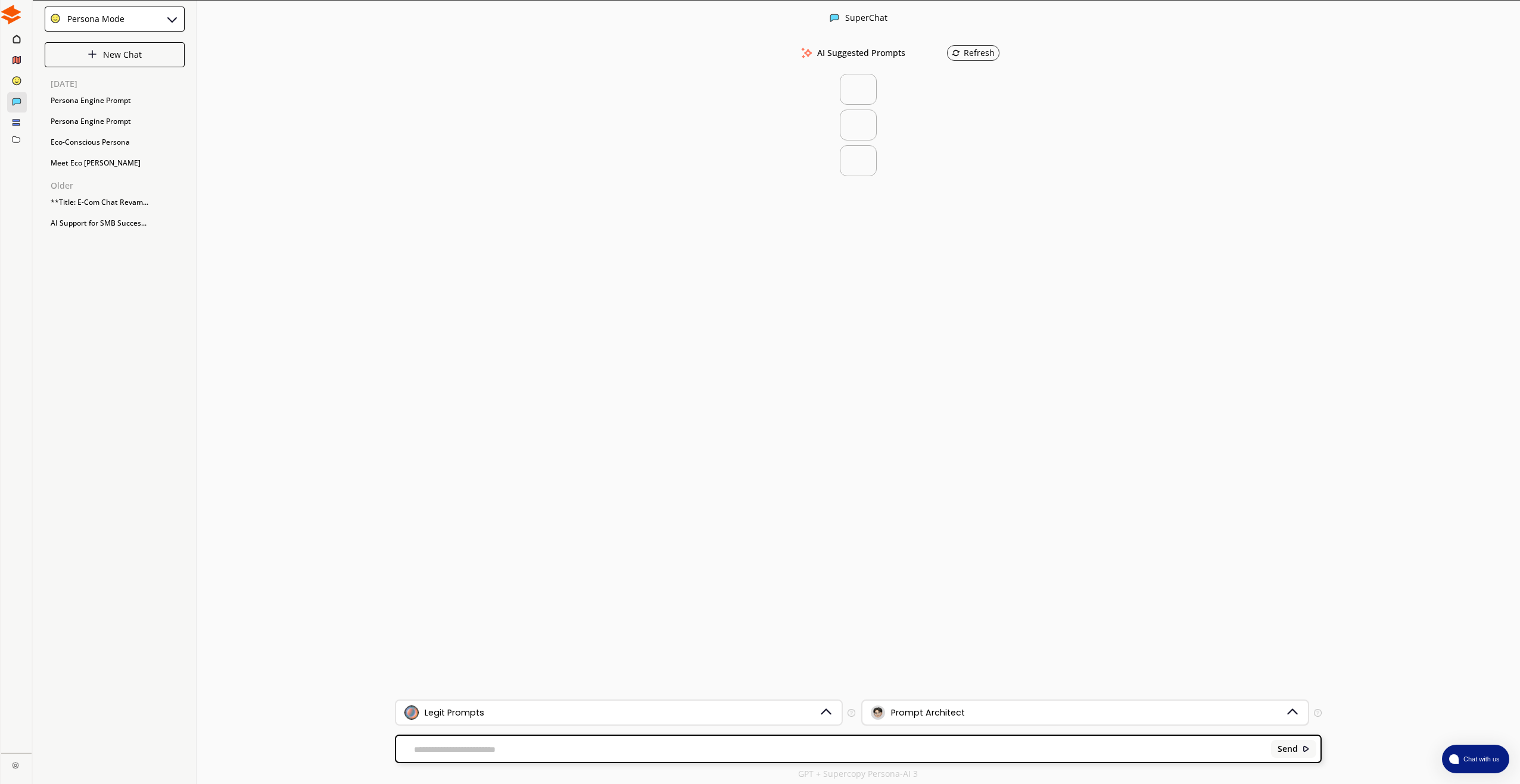
click at [927, 714] on div "Prompt Architect" at bounding box center [927, 712] width 73 height 10
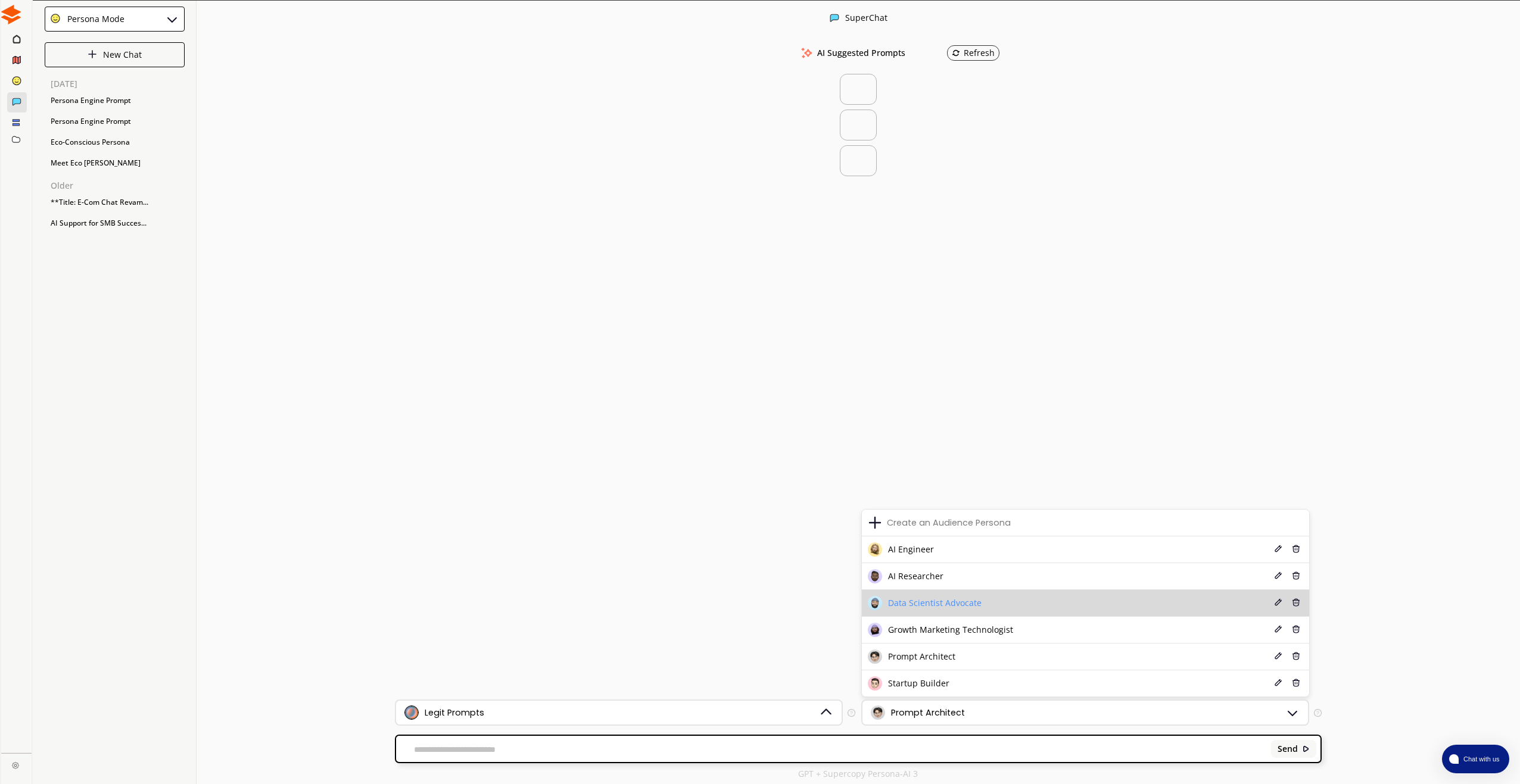
click at [942, 602] on span "Data Scientist Advocate" at bounding box center [935, 603] width 94 height 10
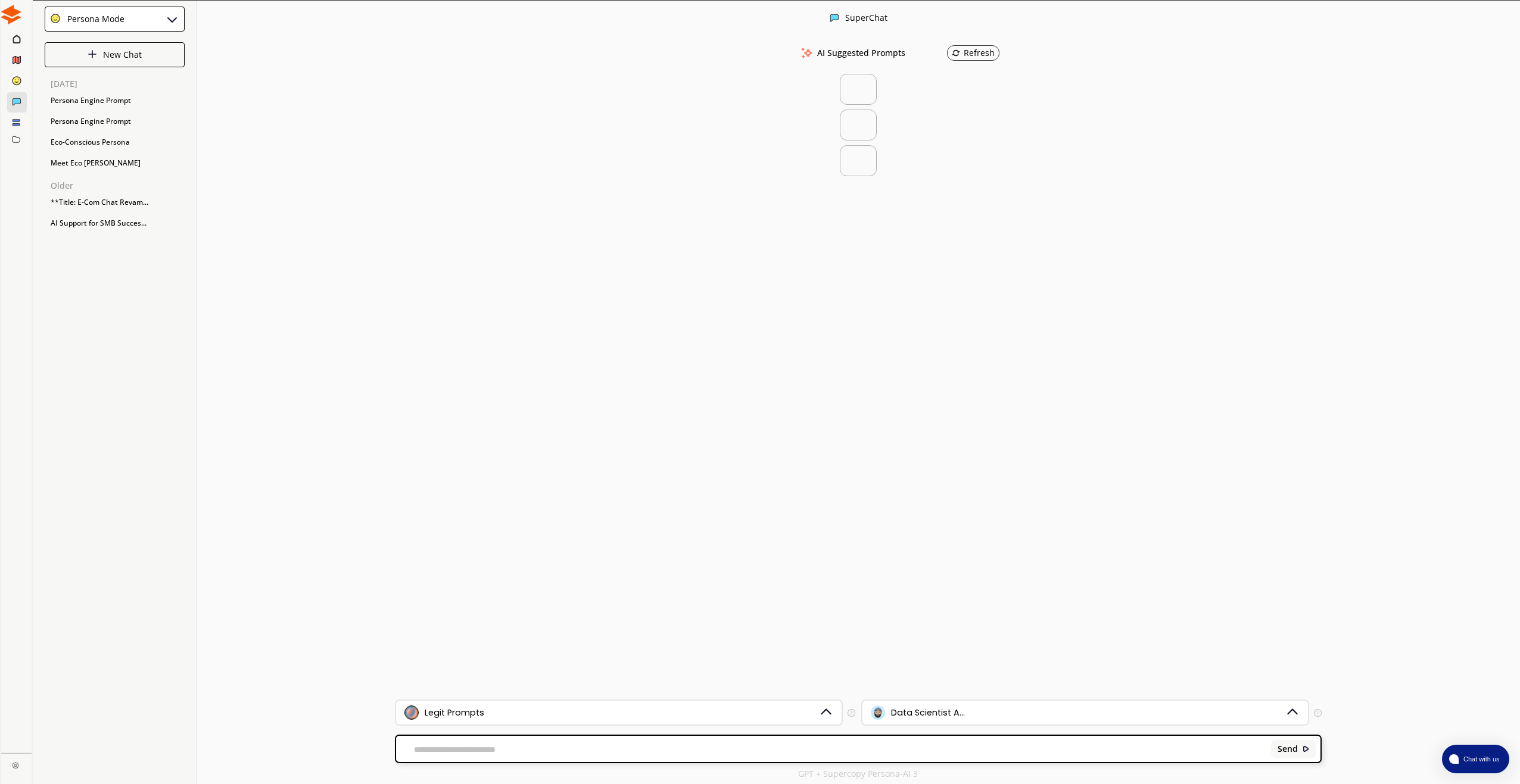
click at [17, 85] on icon at bounding box center [16, 80] width 11 height 11
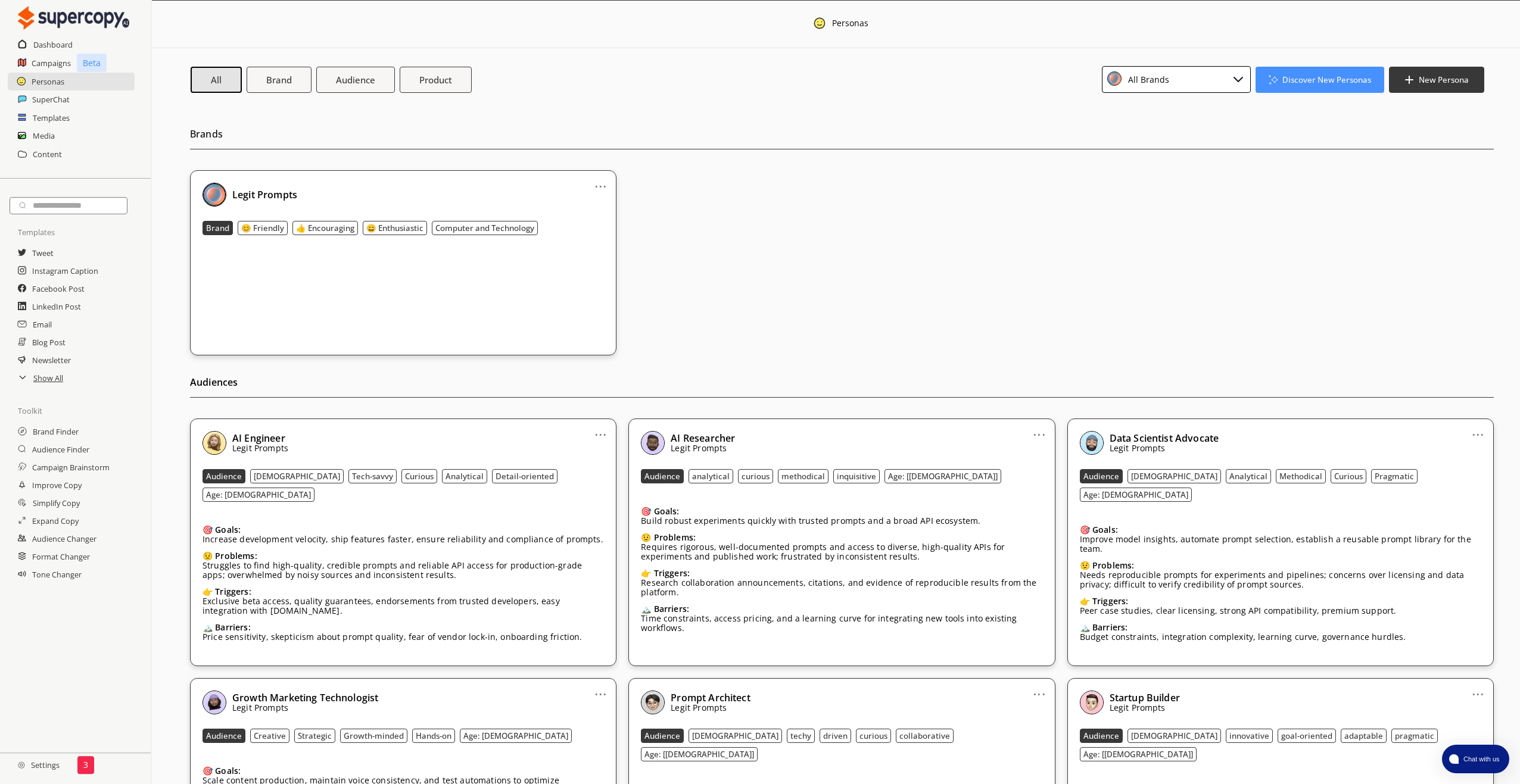
click at [16, 80] on icon at bounding box center [21, 81] width 10 height 10
drag, startPoint x: 812, startPoint y: 269, endPoint x: 822, endPoint y: 266, distance: 10.4
click at [814, 269] on div "... Legit Prompts Brand 😊 Friendly 👍 Encouraging 😄 Enthusiastic Computer and Te…" at bounding box center [842, 263] width 1304 height 185
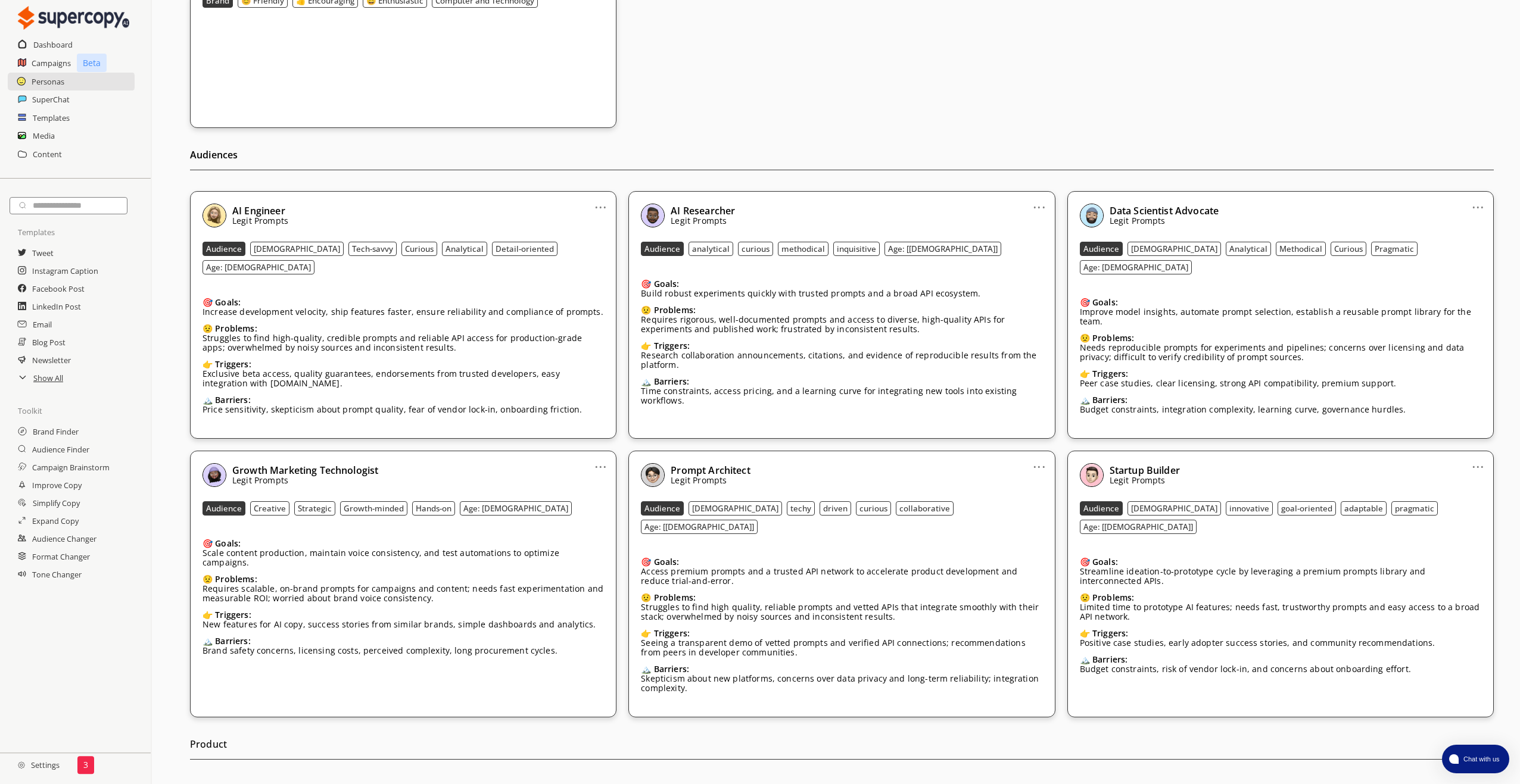
scroll to position [238, 0]
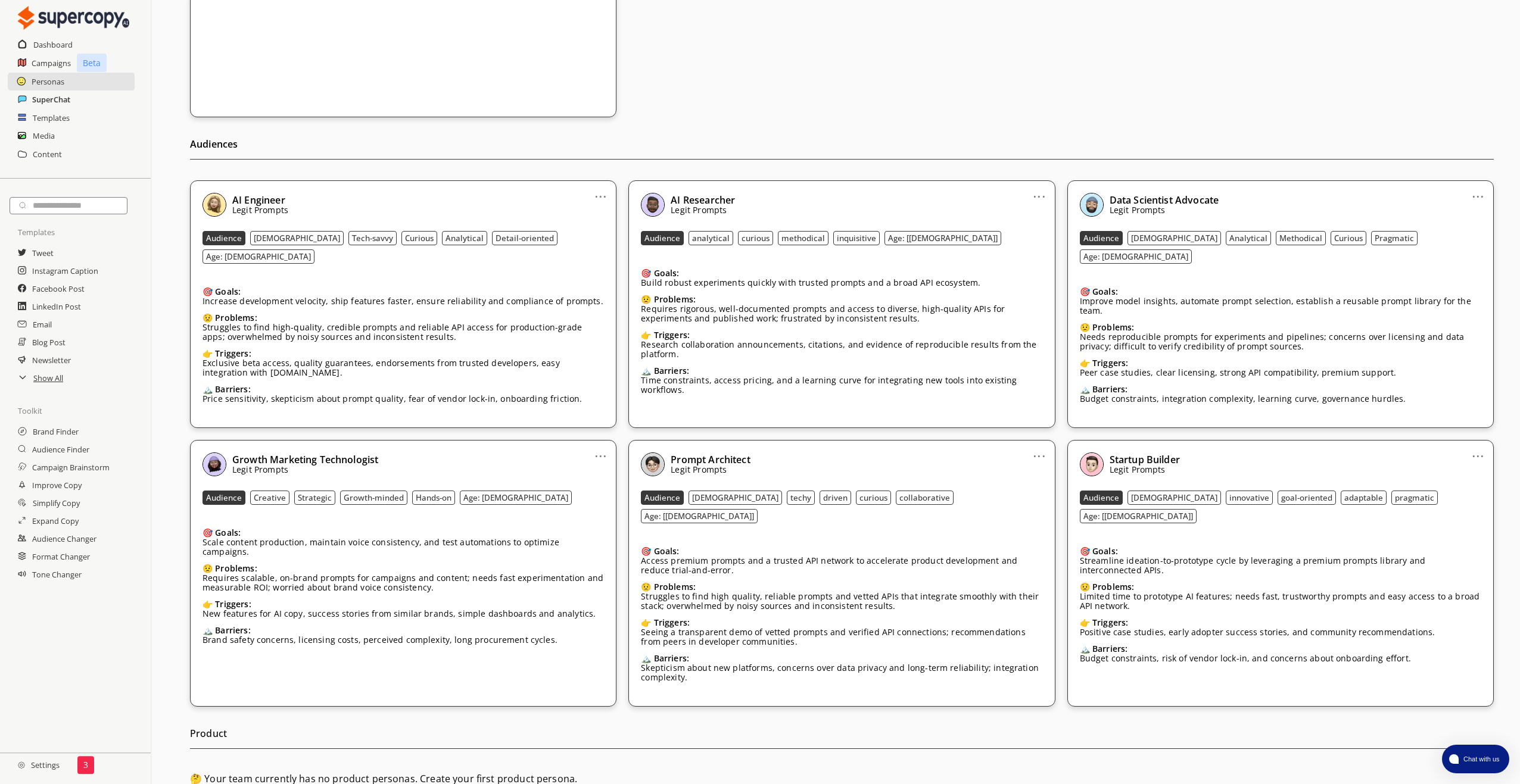
click at [40, 101] on h2 "SuperChat" at bounding box center [51, 100] width 38 height 18
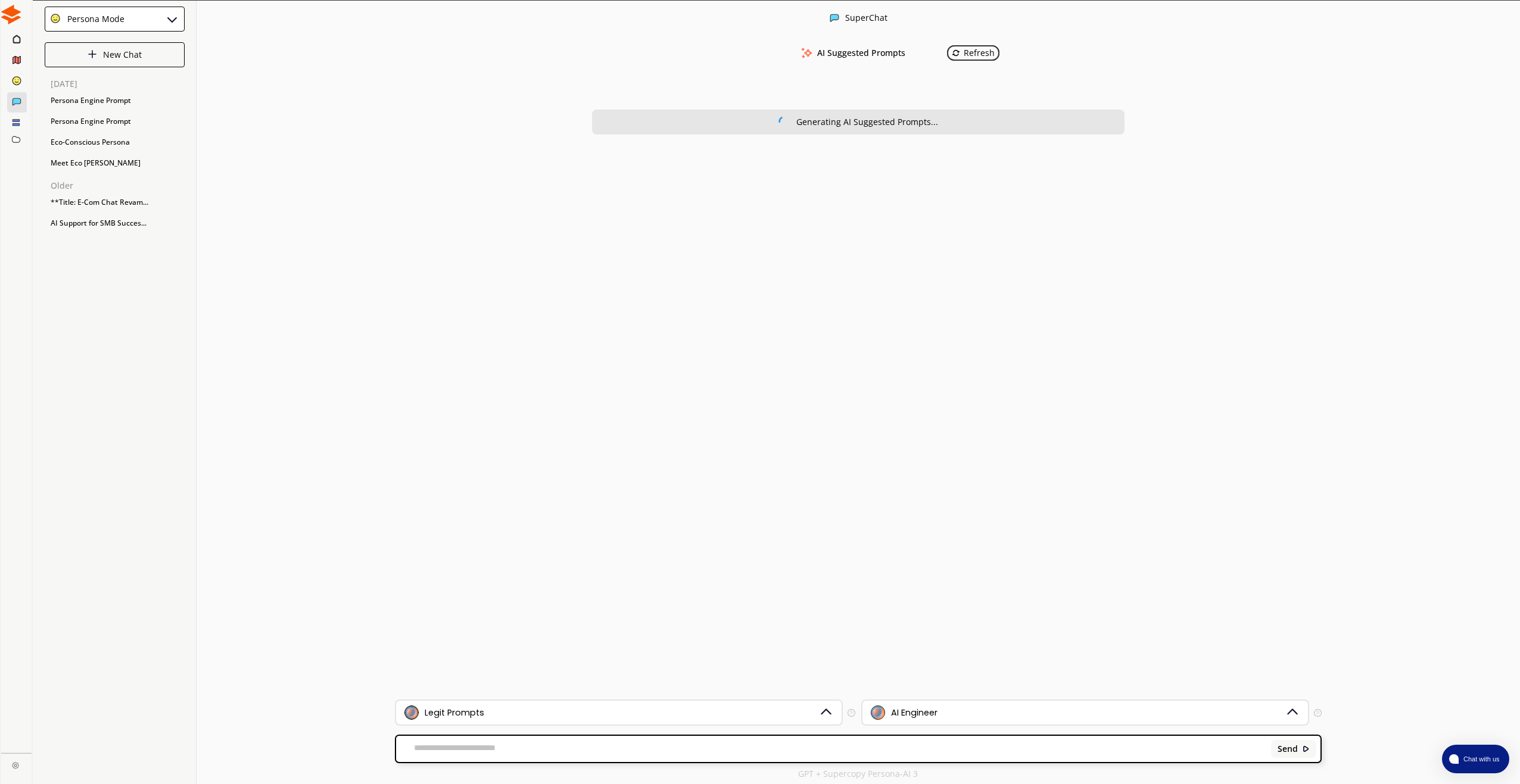
click at [976, 54] on div "Refresh" at bounding box center [973, 53] width 43 height 10
click at [906, 126] on div "Generating AI Suggested Prompts..." at bounding box center [867, 122] width 142 height 10
click at [448, 754] on textarea at bounding box center [831, 748] width 871 height 12
click at [522, 755] on div "Send" at bounding box center [858, 749] width 924 height 26
click at [441, 750] on textarea at bounding box center [831, 748] width 871 height 12
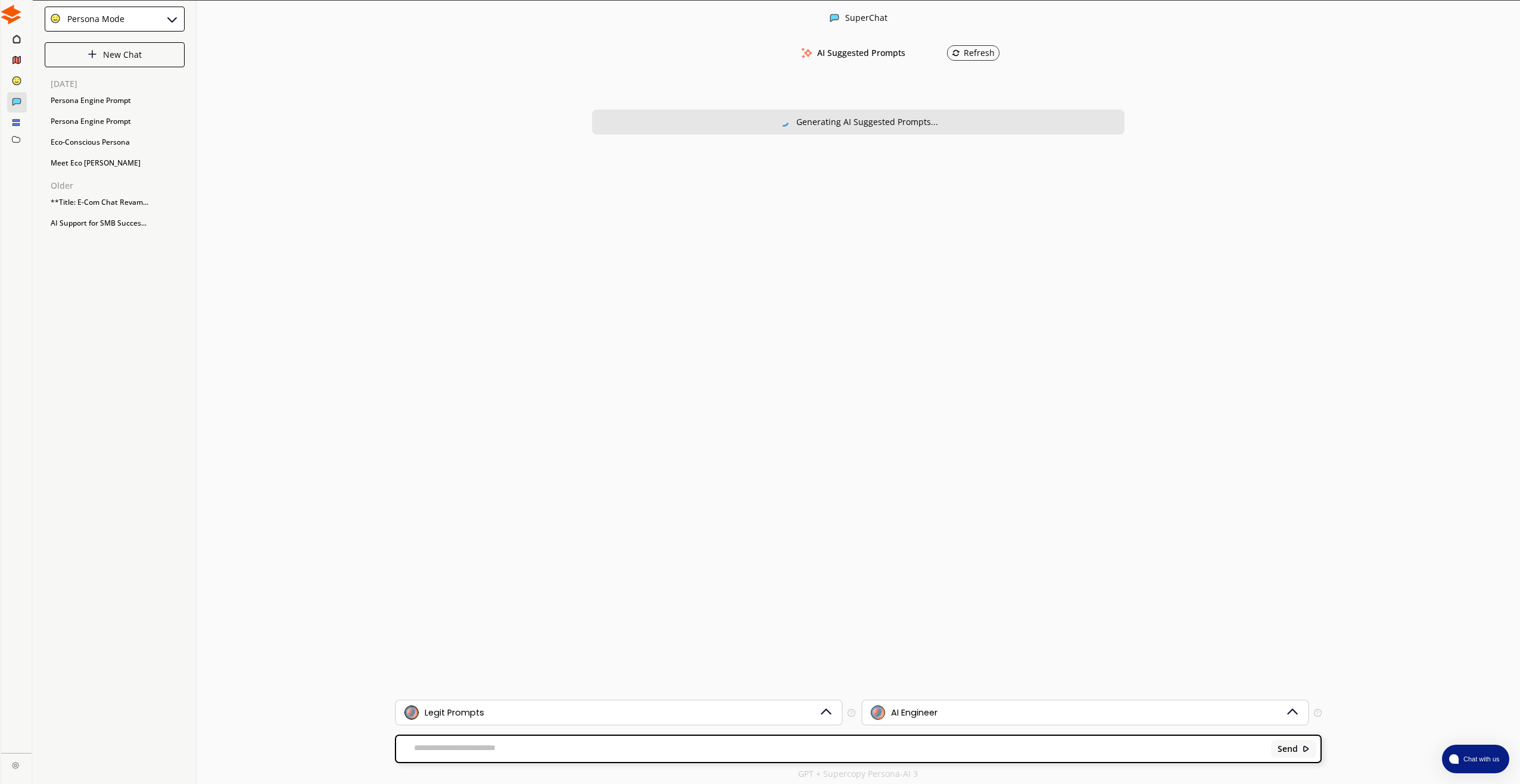
click at [439, 742] on textarea at bounding box center [831, 748] width 871 height 12
paste textarea "**********"
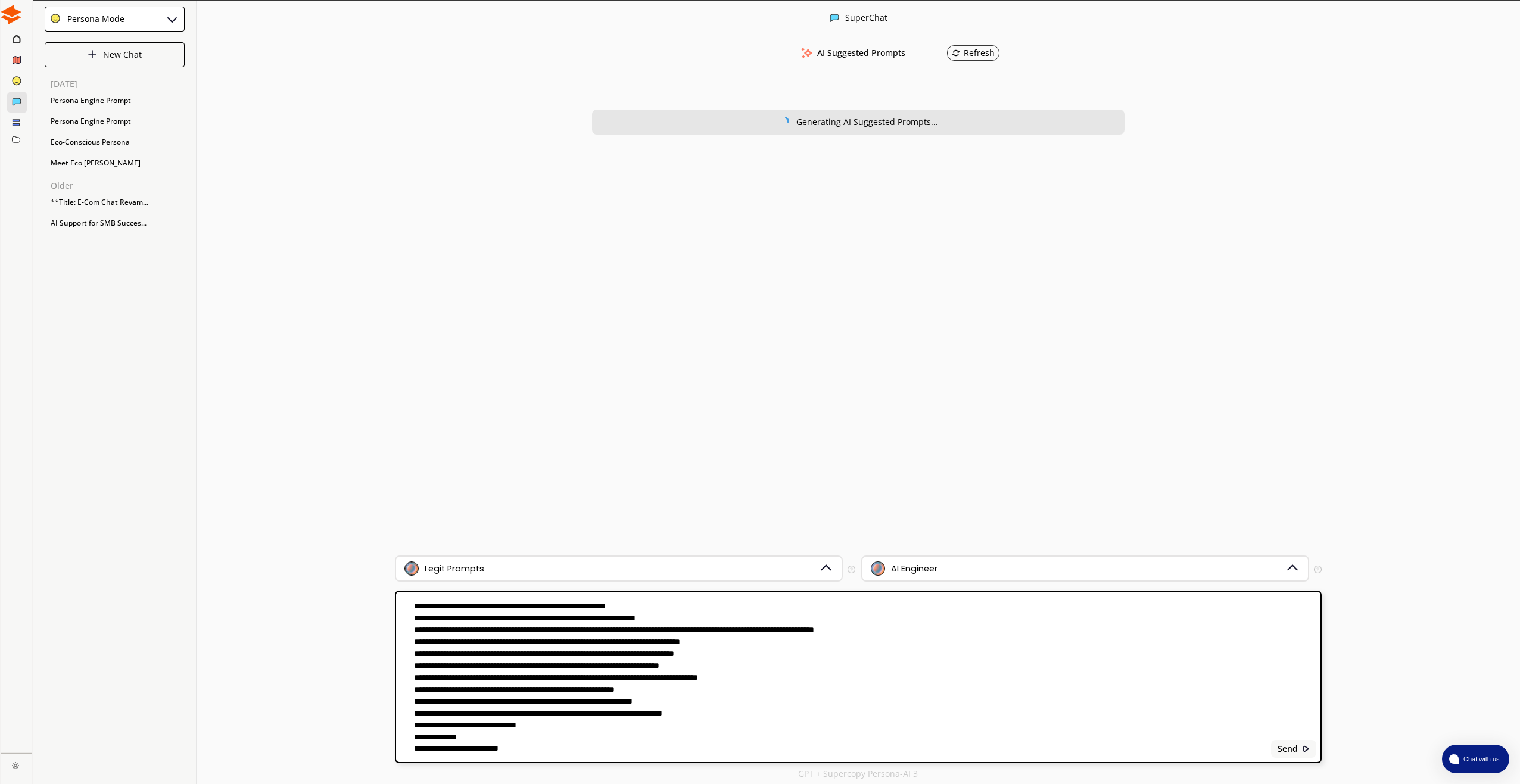
scroll to position [200, 0]
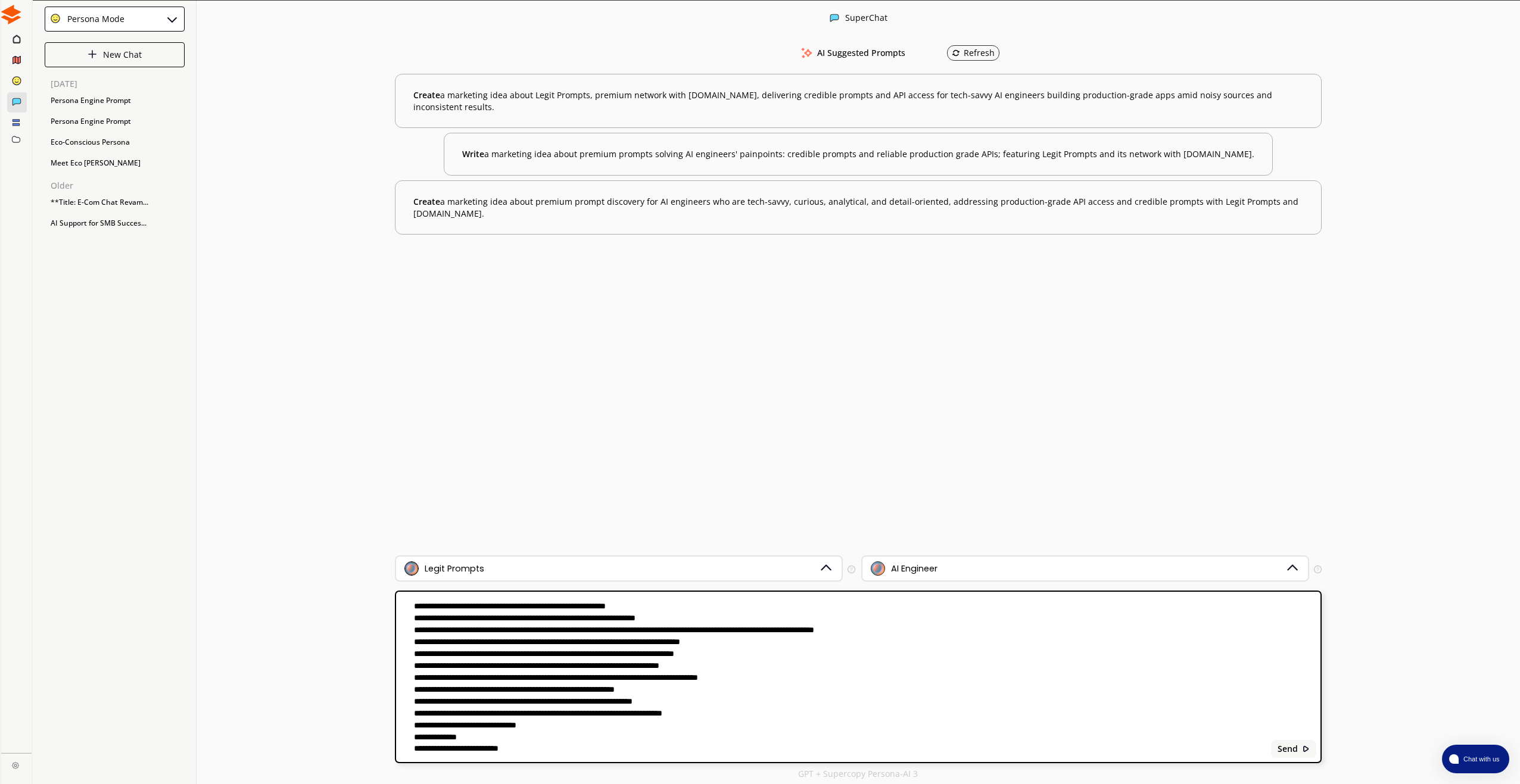
drag, startPoint x: 415, startPoint y: 738, endPoint x: 523, endPoint y: 734, distance: 108.1
click at [530, 736] on textarea at bounding box center [831, 676] width 871 height 156
paste textarea "**********"
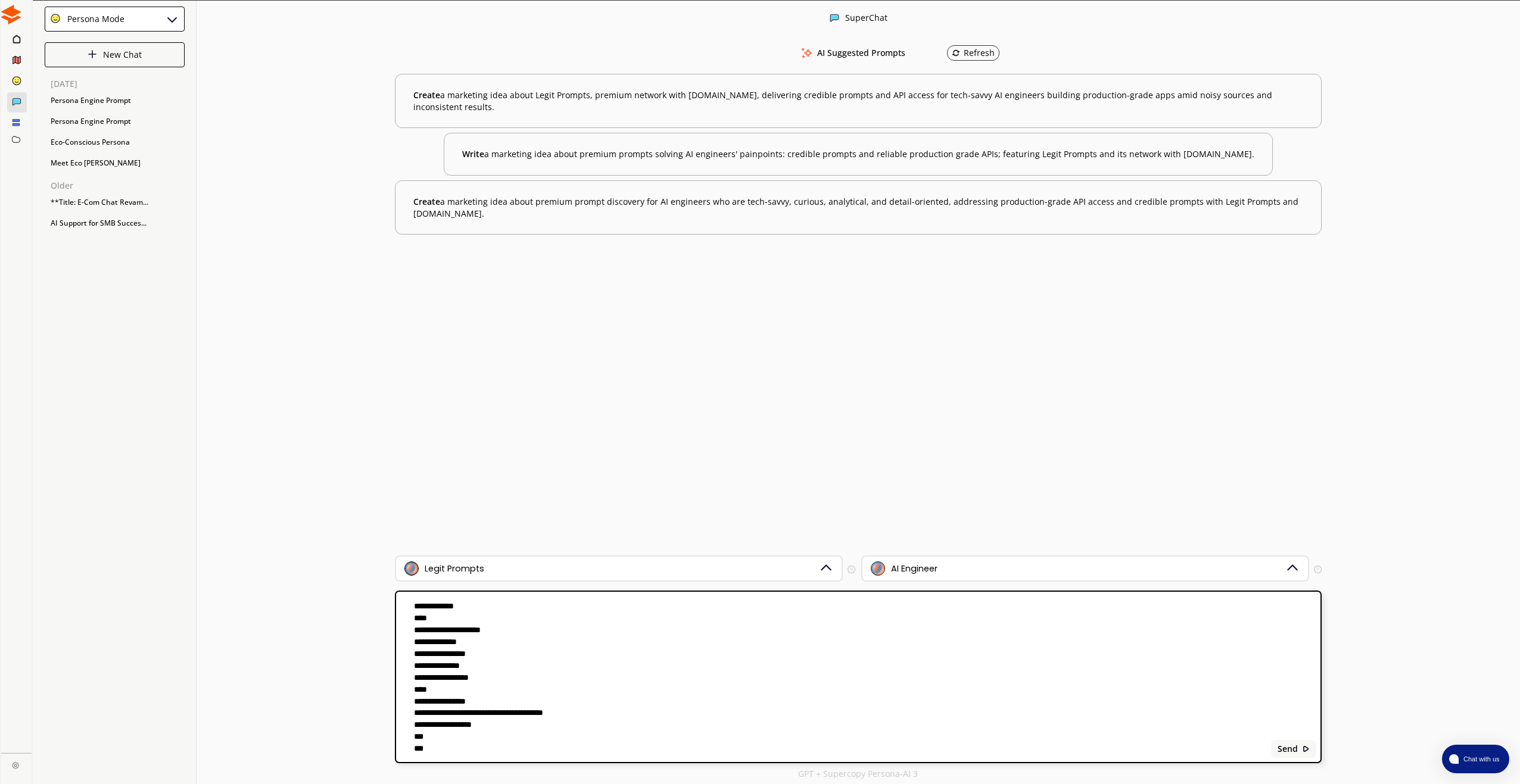
scroll to position [995, 0]
type textarea "**********"
click at [1290, 752] on b "Send" at bounding box center [1287, 749] width 20 height 10
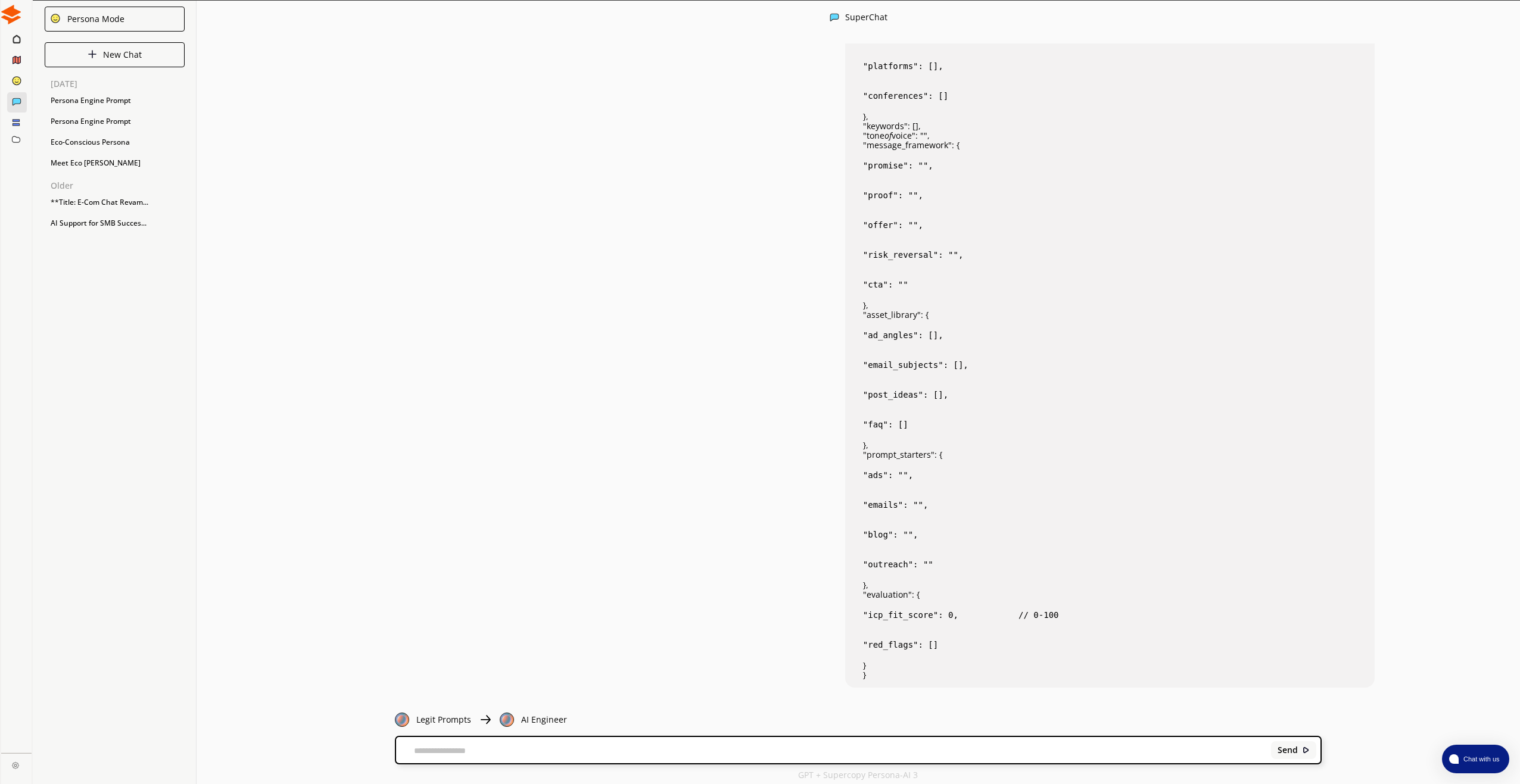
scroll to position [1133, 0]
